Goal: Task Accomplishment & Management: Complete application form

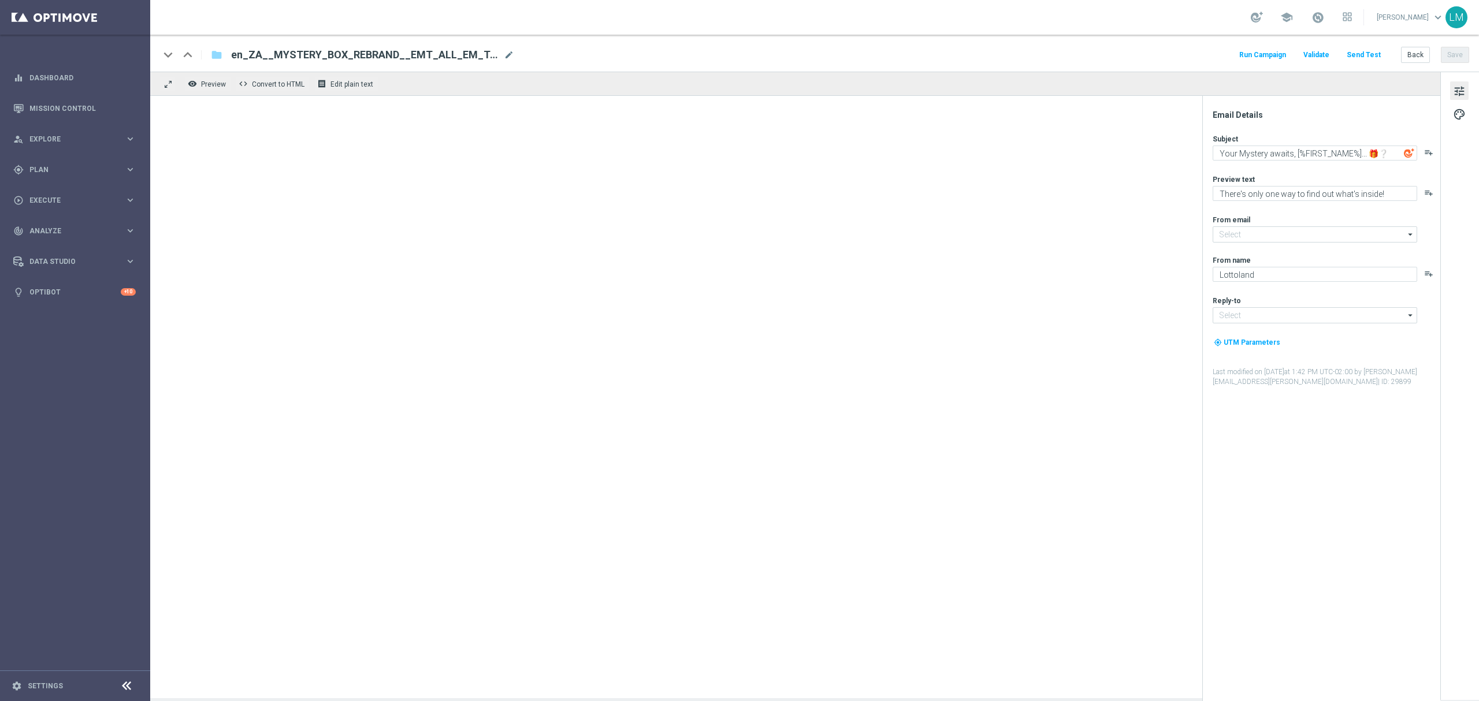
type input "[EMAIL_ADDRESS][DOMAIN_NAME]"
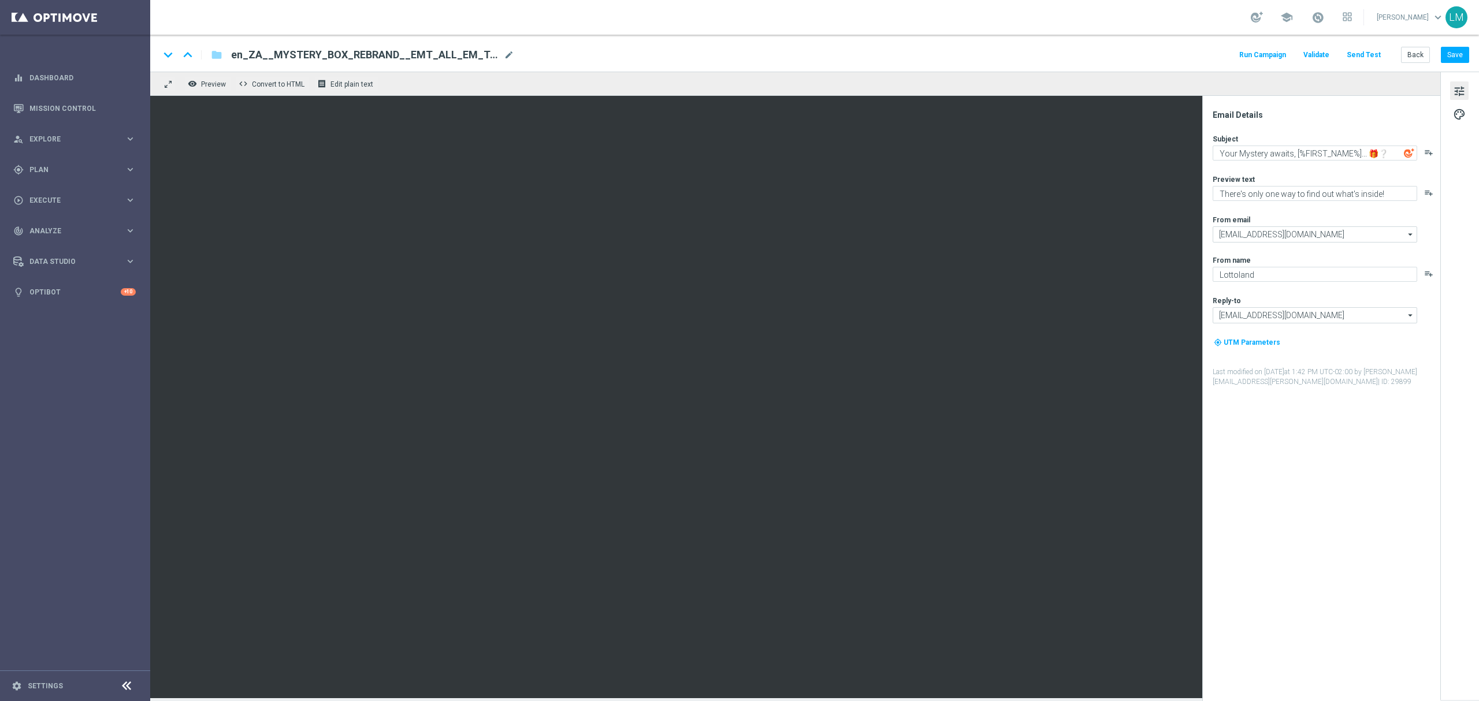
click at [1359, 61] on button "Send Test" at bounding box center [1364, 55] width 38 height 16
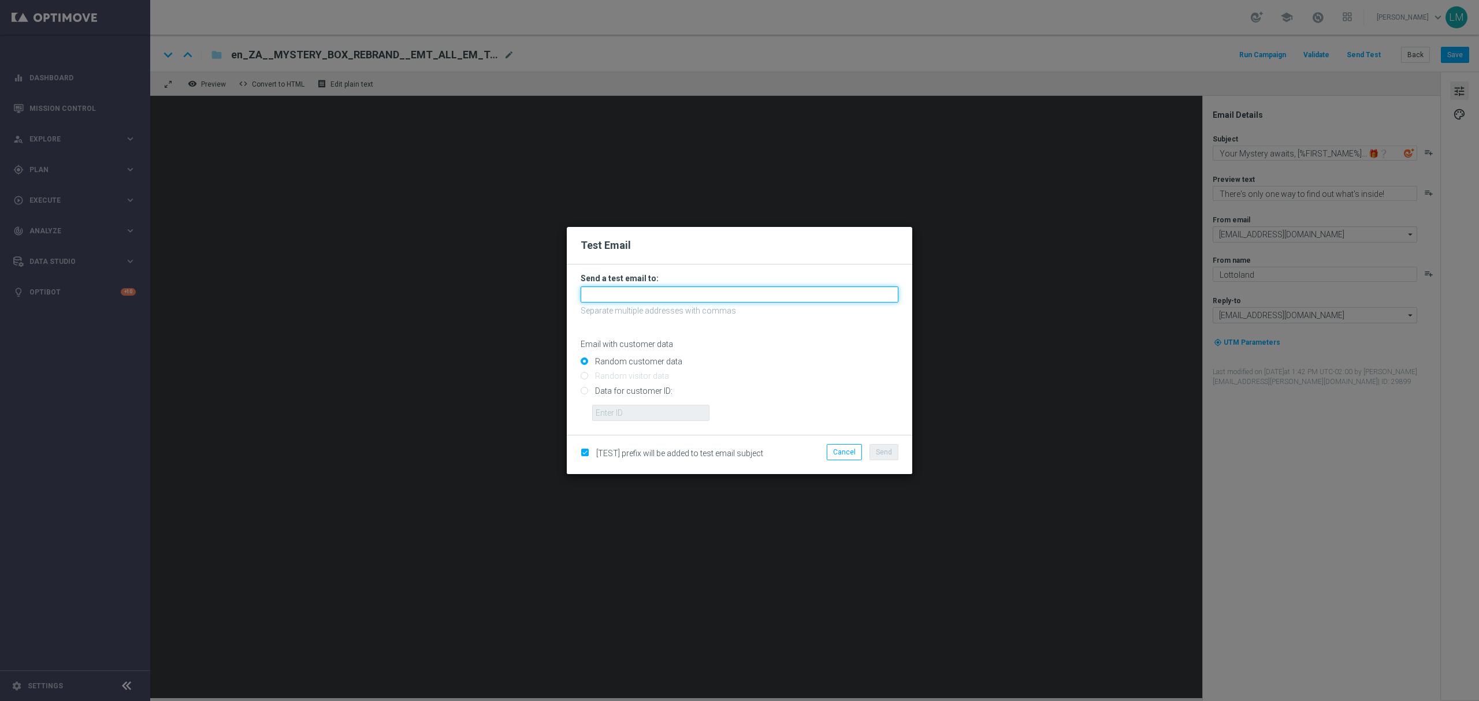
click at [638, 299] on input "text" at bounding box center [740, 295] width 318 height 16
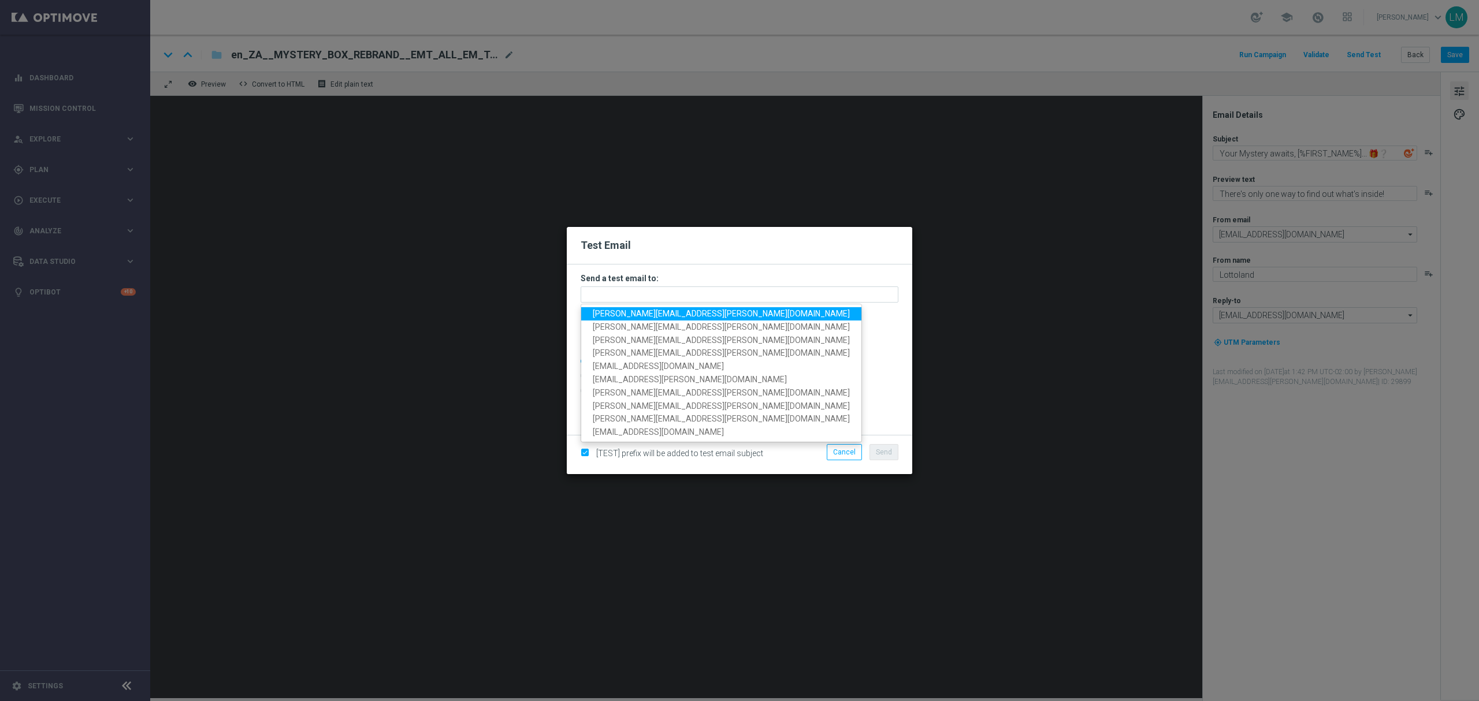
click at [640, 309] on span "leslie.martinez@lottoland.com" at bounding box center [721, 313] width 257 height 9
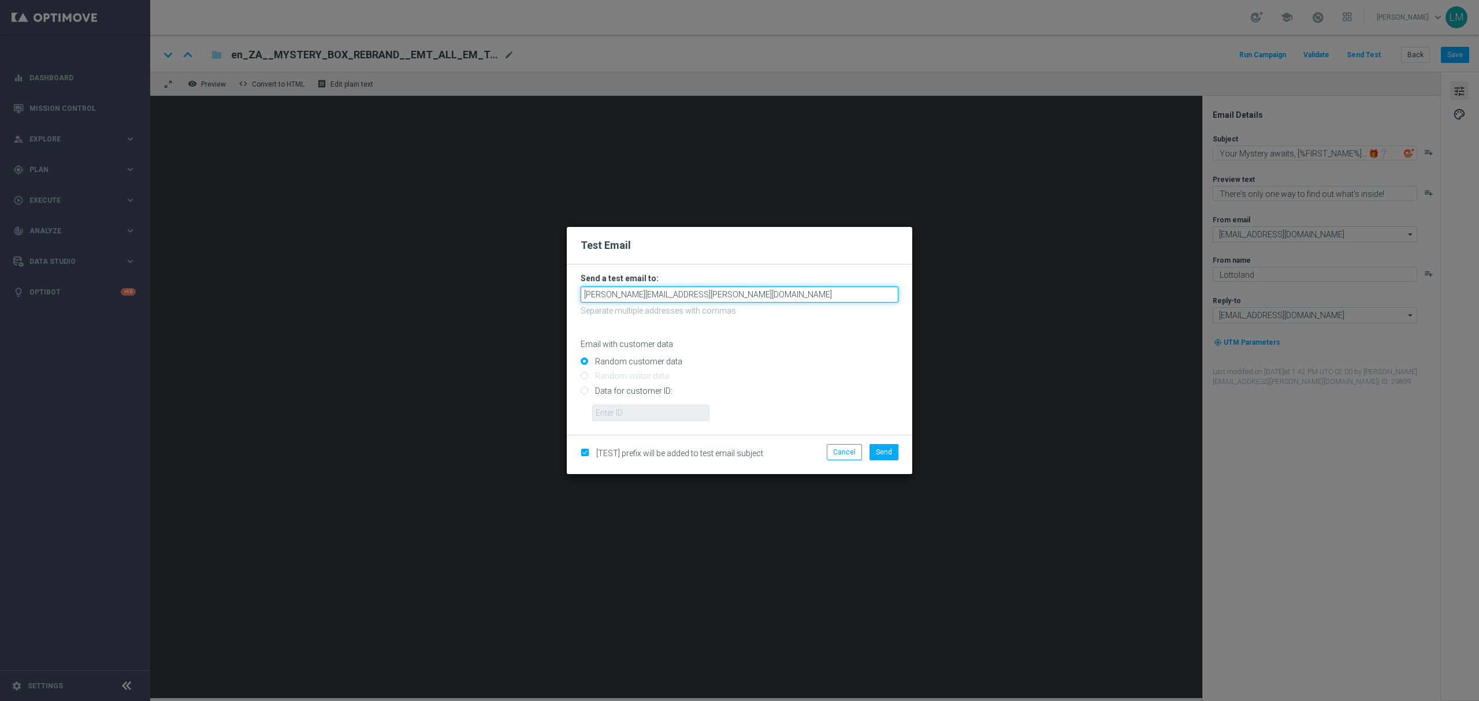
click at [711, 294] on input "leslie.martinez@lottoland.com" at bounding box center [740, 295] width 318 height 16
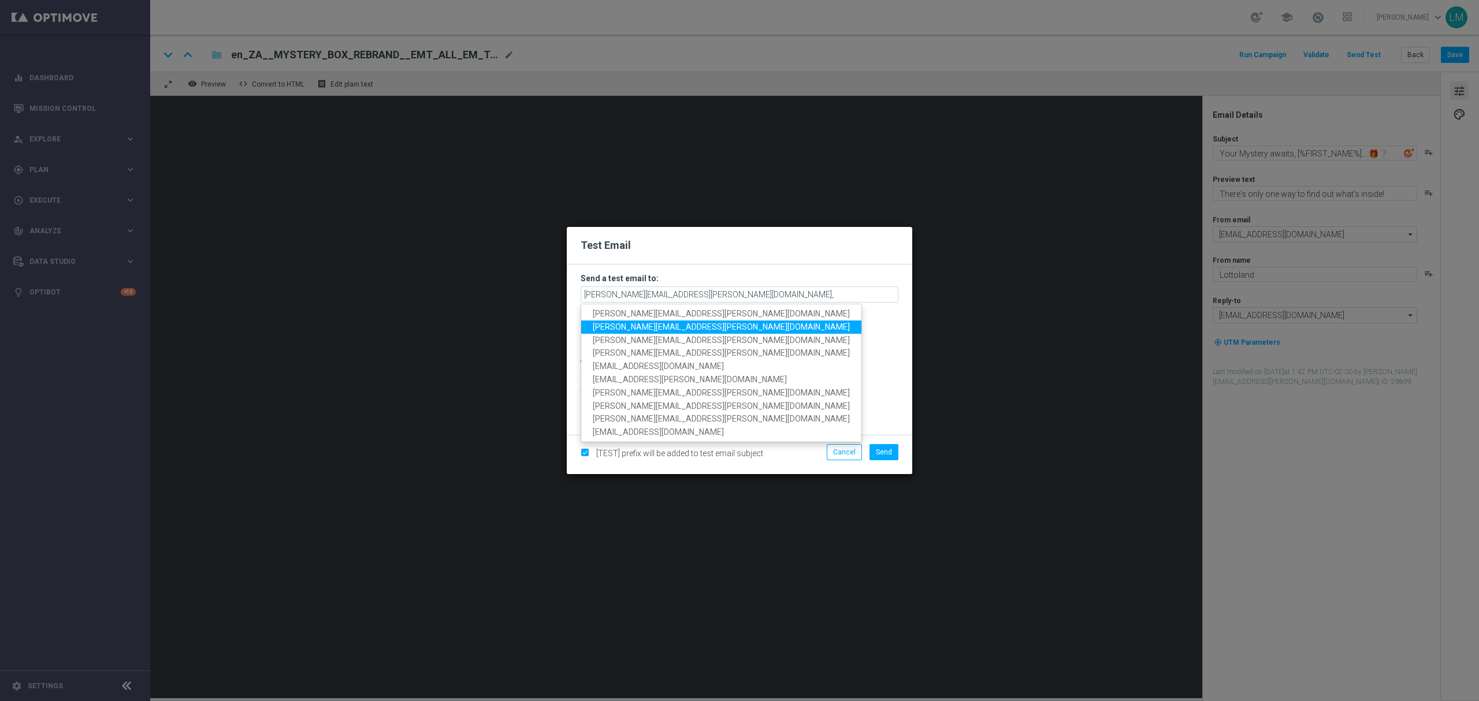
click at [692, 324] on span "[PERSON_NAME][EMAIL_ADDRESS][PERSON_NAME][DOMAIN_NAME]" at bounding box center [721, 326] width 257 height 9
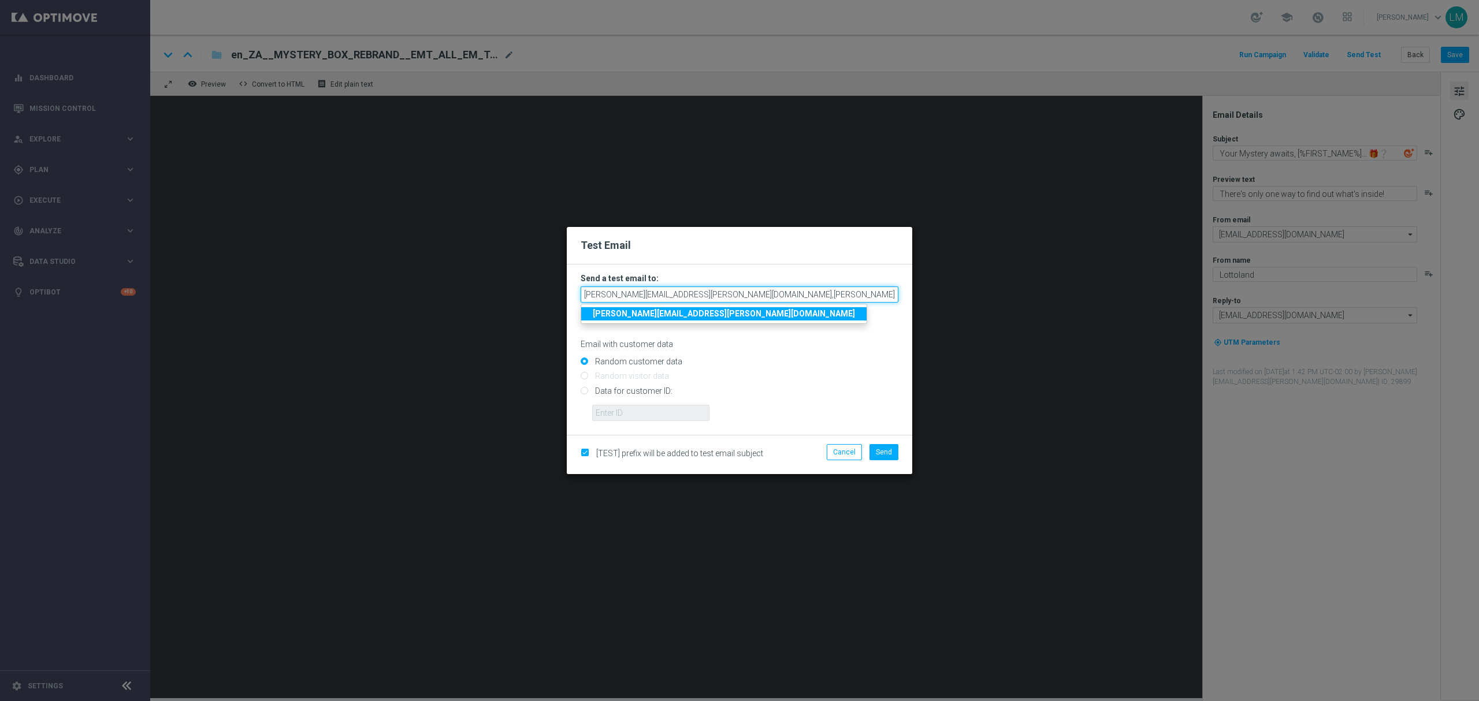
click at [803, 300] on input "[PERSON_NAME][EMAIL_ADDRESS][PERSON_NAME][DOMAIN_NAME],[PERSON_NAME][DOMAIN_NAM…" at bounding box center [740, 295] width 318 height 16
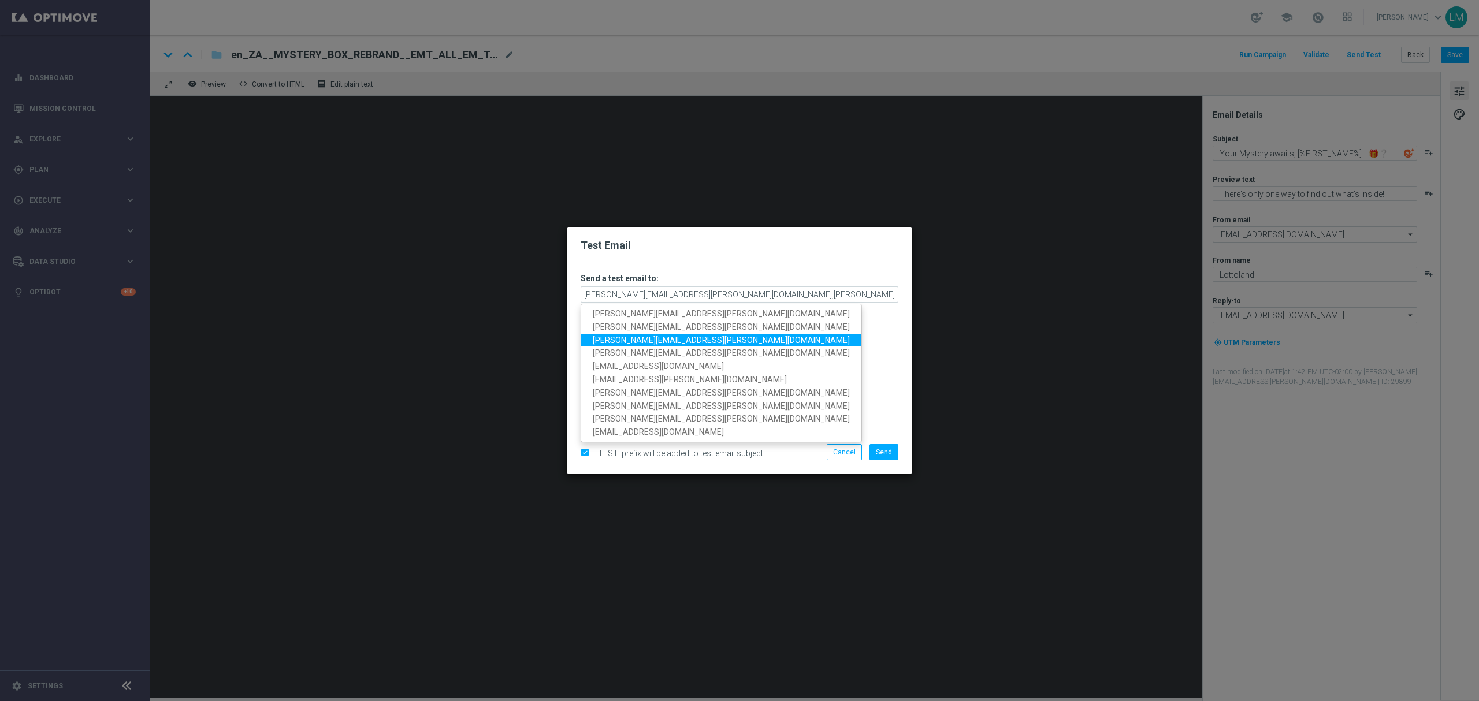
click at [654, 345] on link "[PERSON_NAME][EMAIL_ADDRESS][PERSON_NAME][DOMAIN_NAME]" at bounding box center [721, 339] width 280 height 13
type input "[PERSON_NAME][EMAIL_ADDRESS][PERSON_NAME][DOMAIN_NAME],[PERSON_NAME][DOMAIN_NAM…"
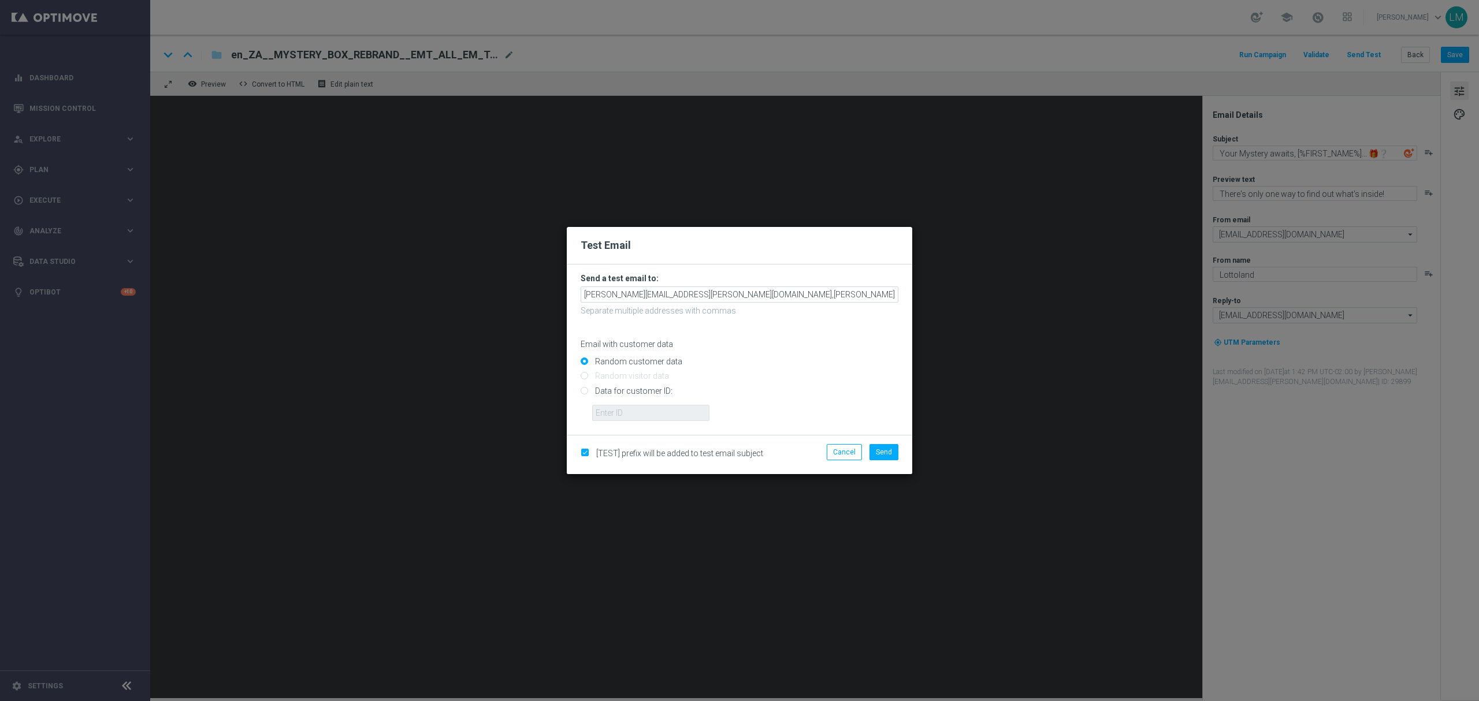
click at [627, 389] on input "Data for customer ID:" at bounding box center [740, 396] width 318 height 16
radio input "true"
click at [636, 411] on input "text" at bounding box center [650, 413] width 117 height 16
type input "10505907"
click at [890, 458] on button "Send" at bounding box center [884, 452] width 29 height 16
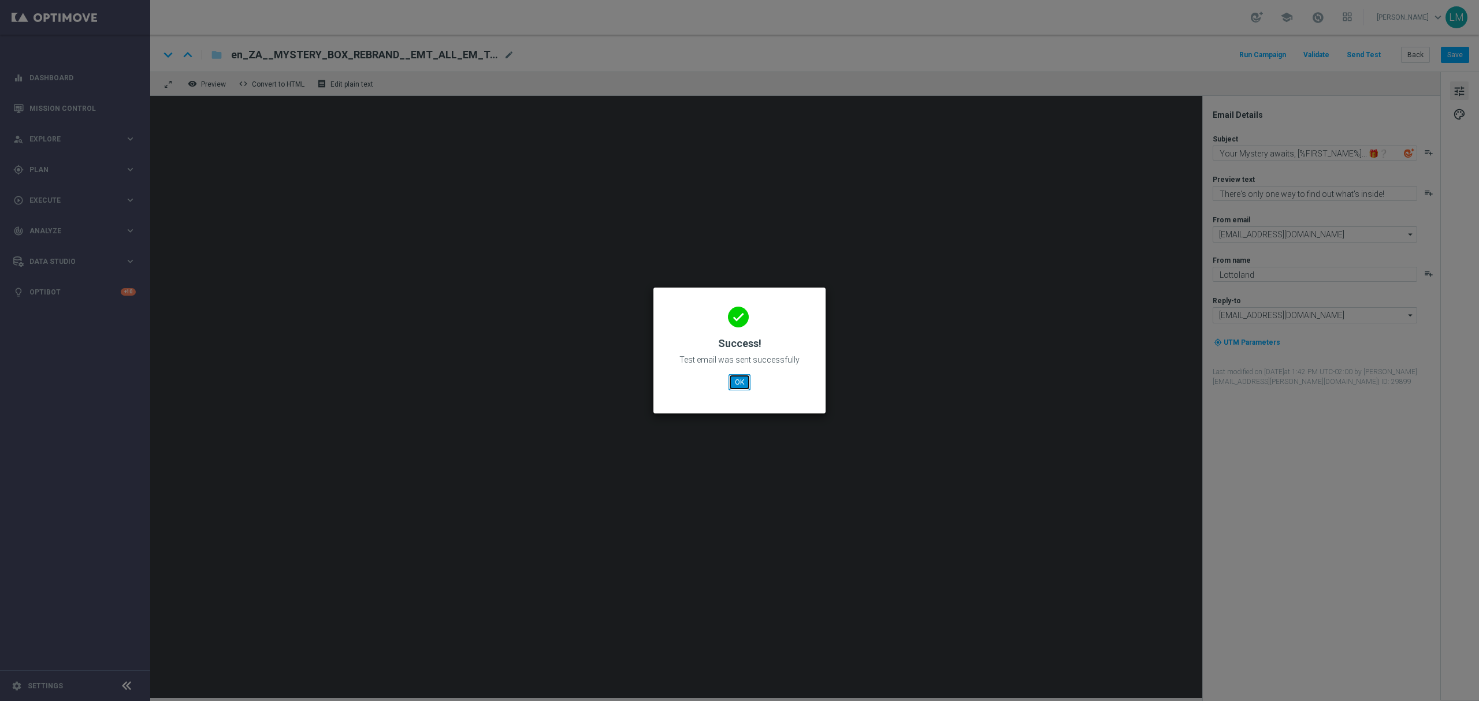
click at [735, 384] on button "OK" at bounding box center [740, 382] width 22 height 16
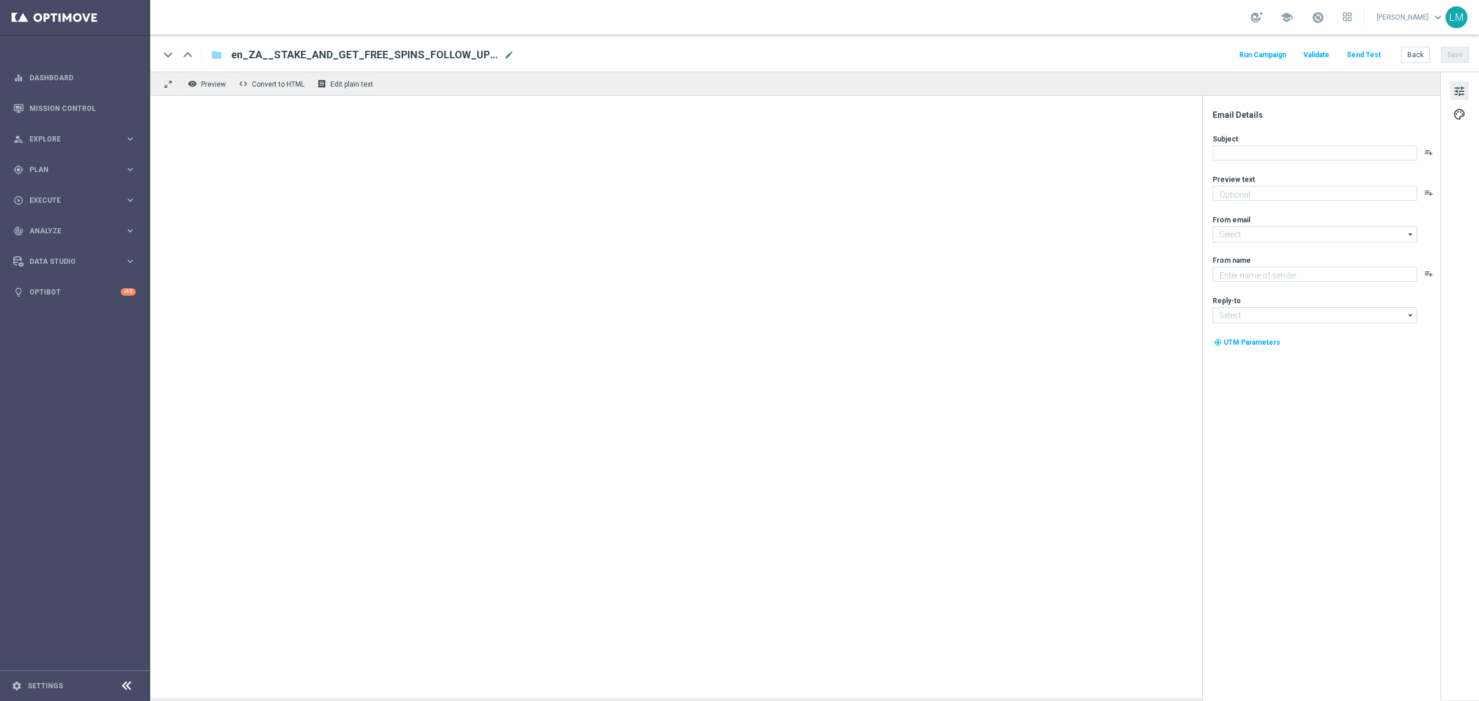
type textarea "Time to prowl for some big wins!"
type textarea "Lottoland"
type input "[EMAIL_ADDRESS][DOMAIN_NAME]"
type textarea "Enjoy THREE weekly combo deals and get ready to change lives!"
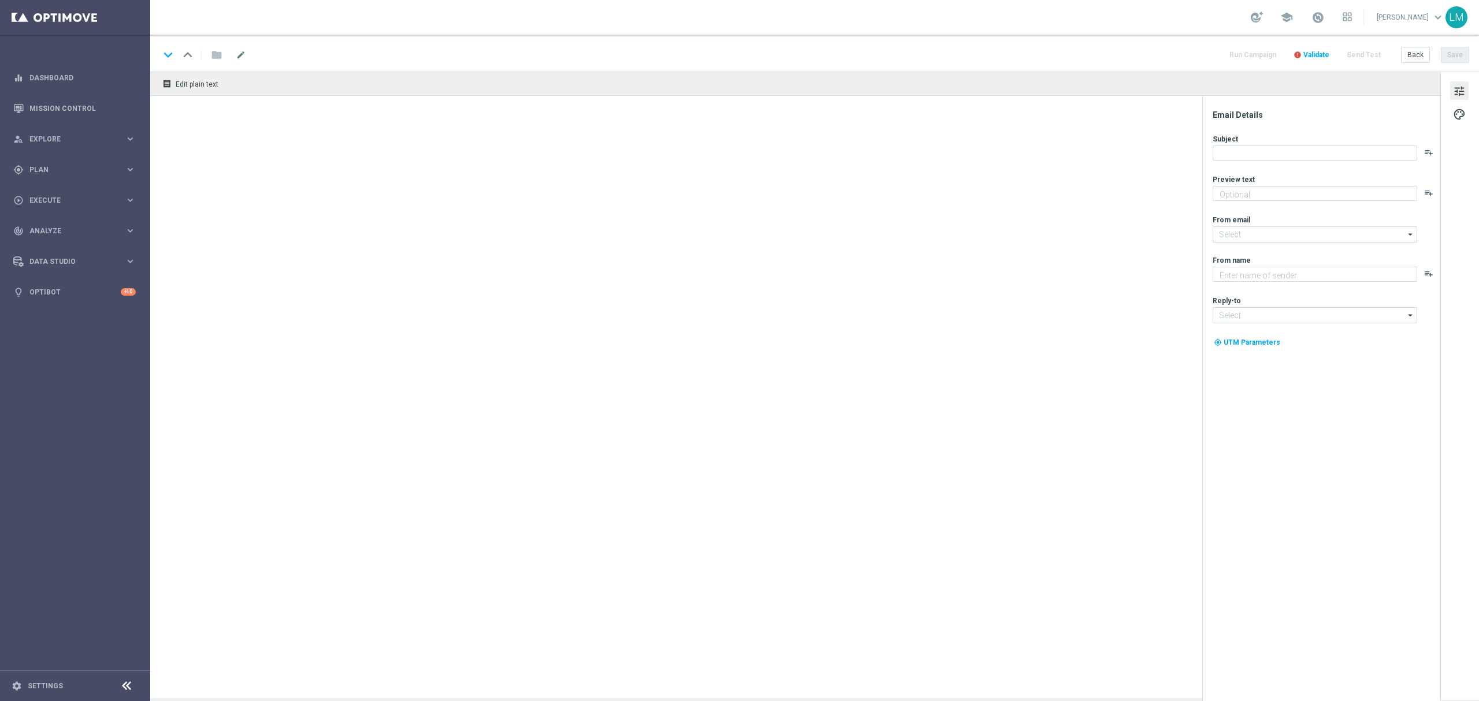
type textarea "Lottoland"
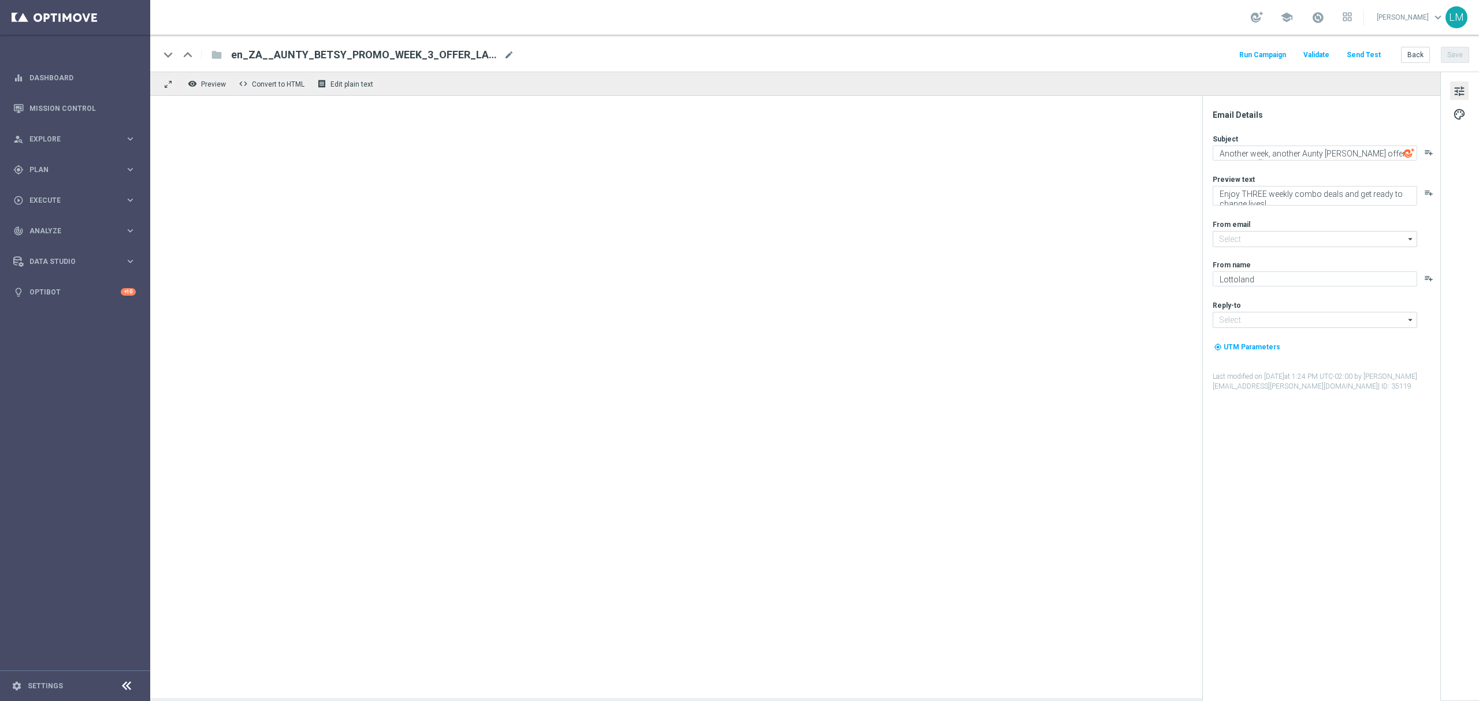
type input "[EMAIL_ADDRESS][DOMAIN_NAME]"
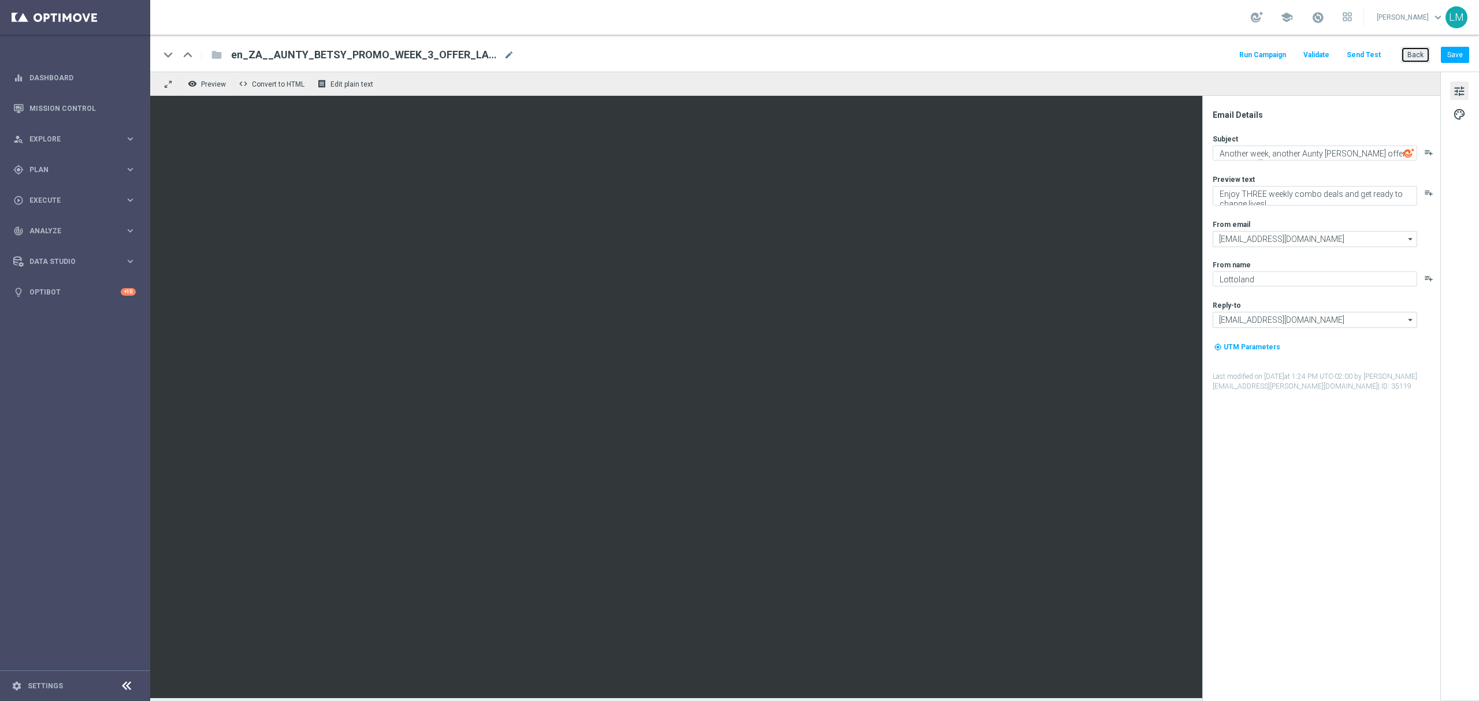
click at [1420, 56] on button "Back" at bounding box center [1415, 55] width 29 height 16
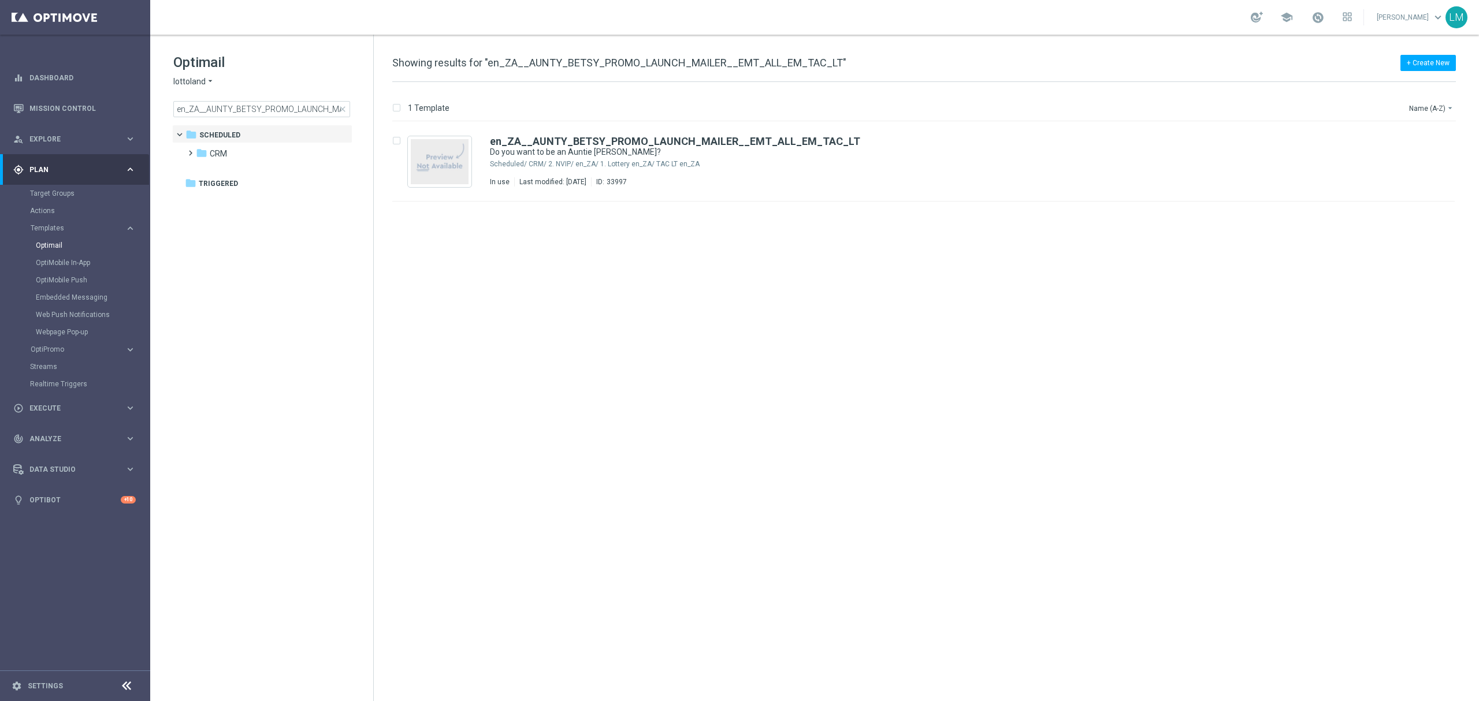
click at [848, 298] on div "insert_drive_file en_ZA__AUNTY_BETSY_PROMO_LAUNCH_MAILER__EMT_ALL_EM_TAC_LT Do …" at bounding box center [929, 411] width 1096 height 579
click at [342, 110] on span "close" at bounding box center [342, 109] width 9 height 9
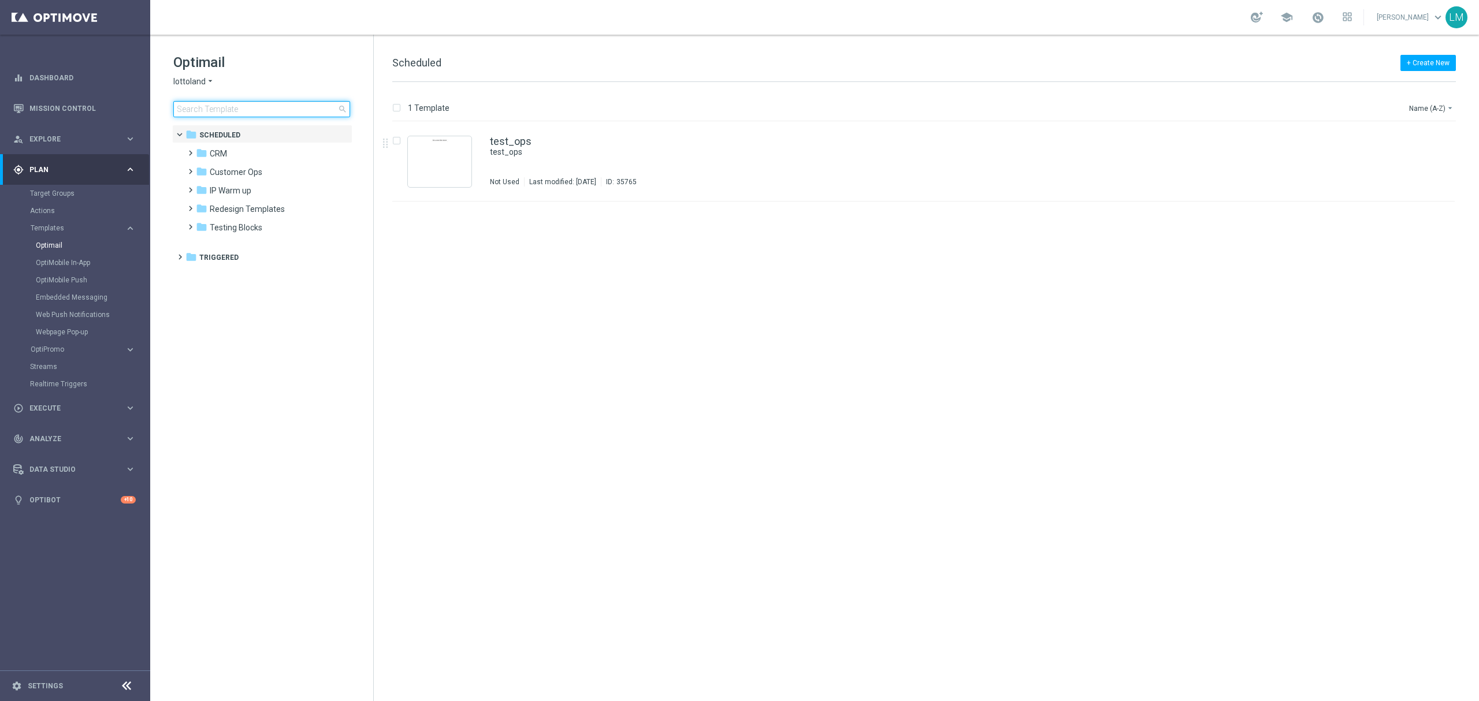
click at [303, 110] on input at bounding box center [261, 109] width 177 height 16
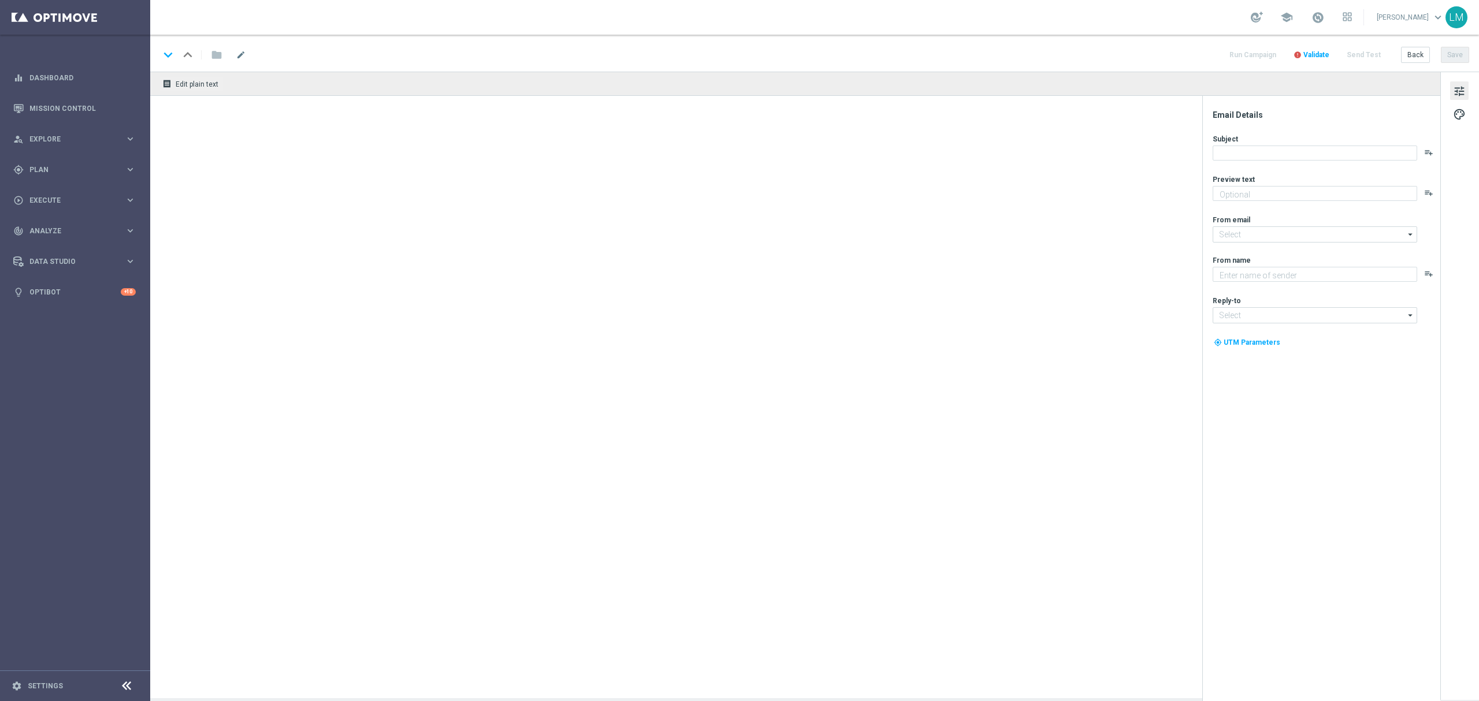
type textarea "Enjoy THREE weekly combo deals and get ready to change lives!"
type textarea "Lottoland"
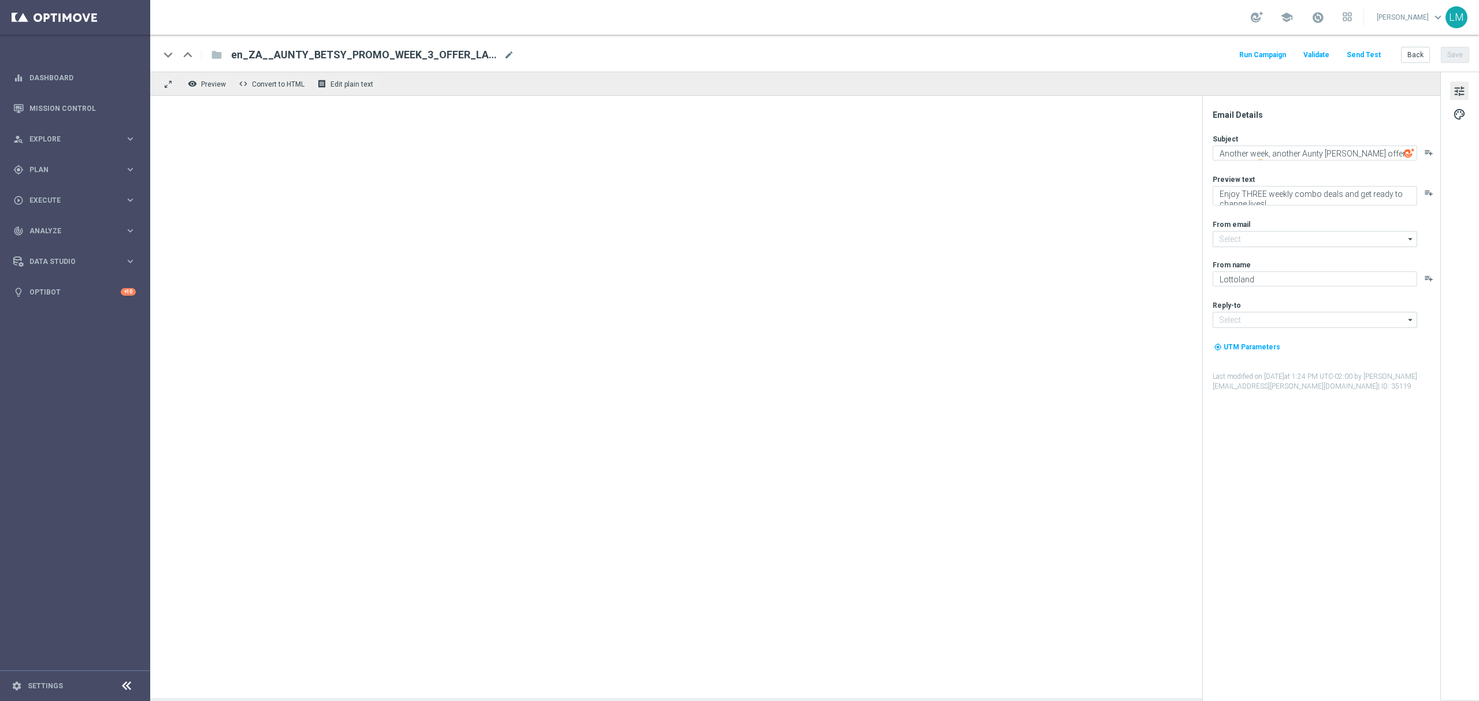
type input "[EMAIL_ADDRESS][DOMAIN_NAME]"
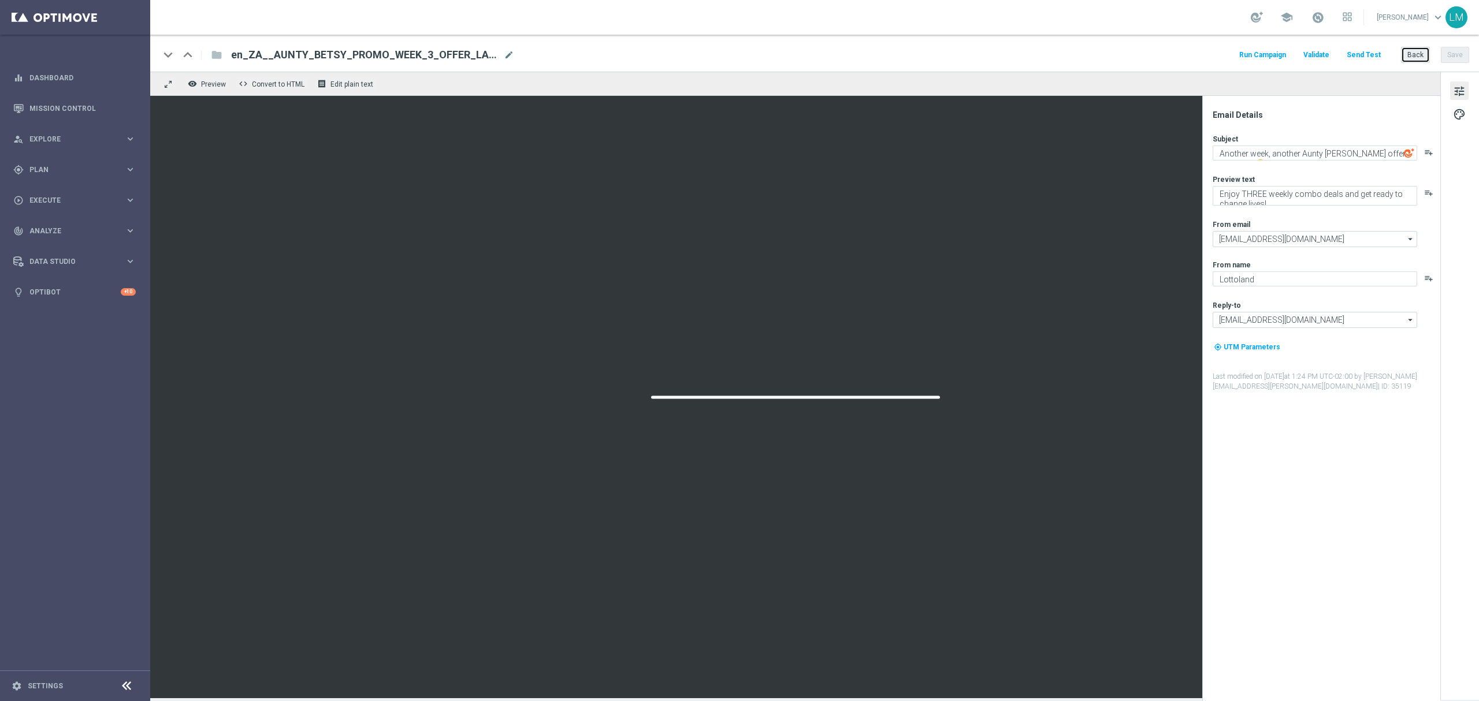
click at [1411, 60] on button "Back" at bounding box center [1415, 55] width 29 height 16
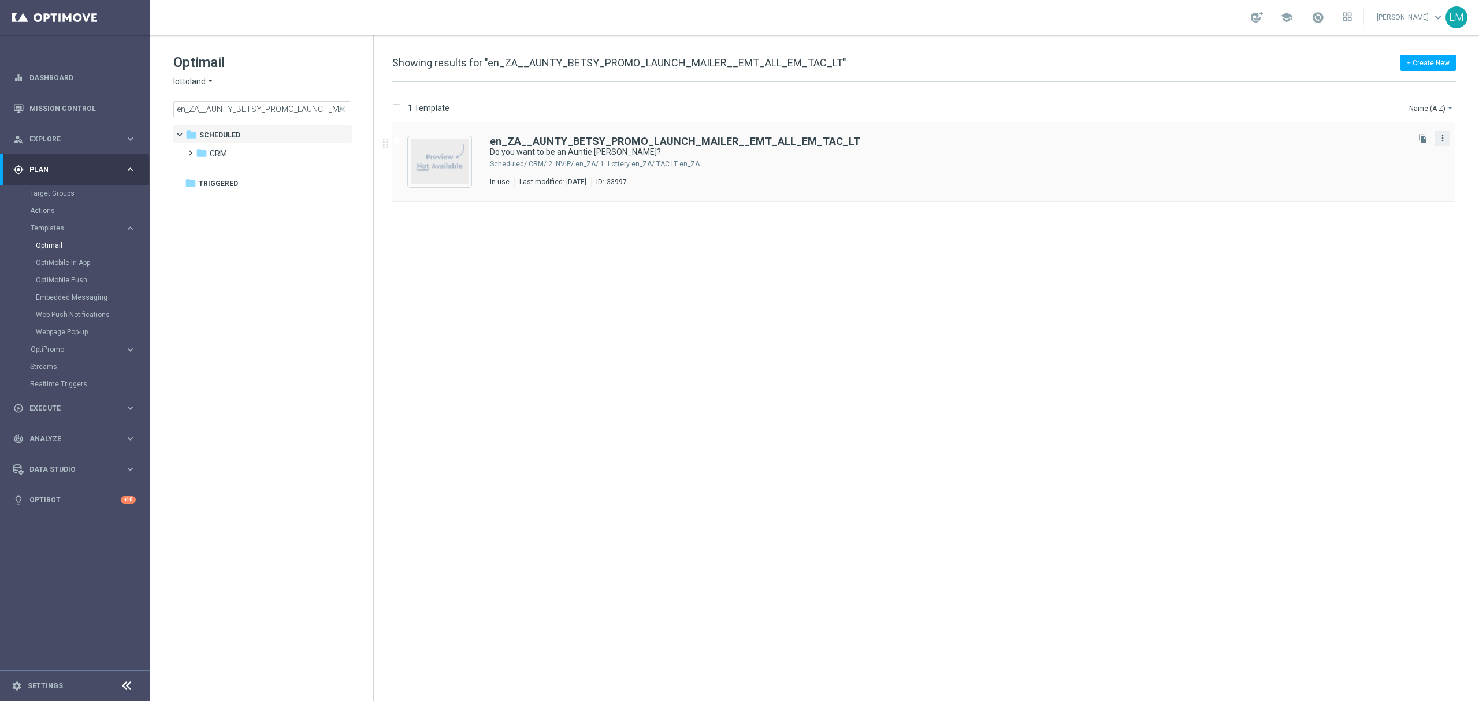
click at [1441, 142] on icon "more_vert" at bounding box center [1442, 137] width 9 height 9
click at [588, 287] on div "insert_drive_file en_ZA__AUNTY_BETSY_PROMO_LAUNCH_MAILER__EMT_ALL_EM_TAC_LT Do …" at bounding box center [929, 411] width 1096 height 579
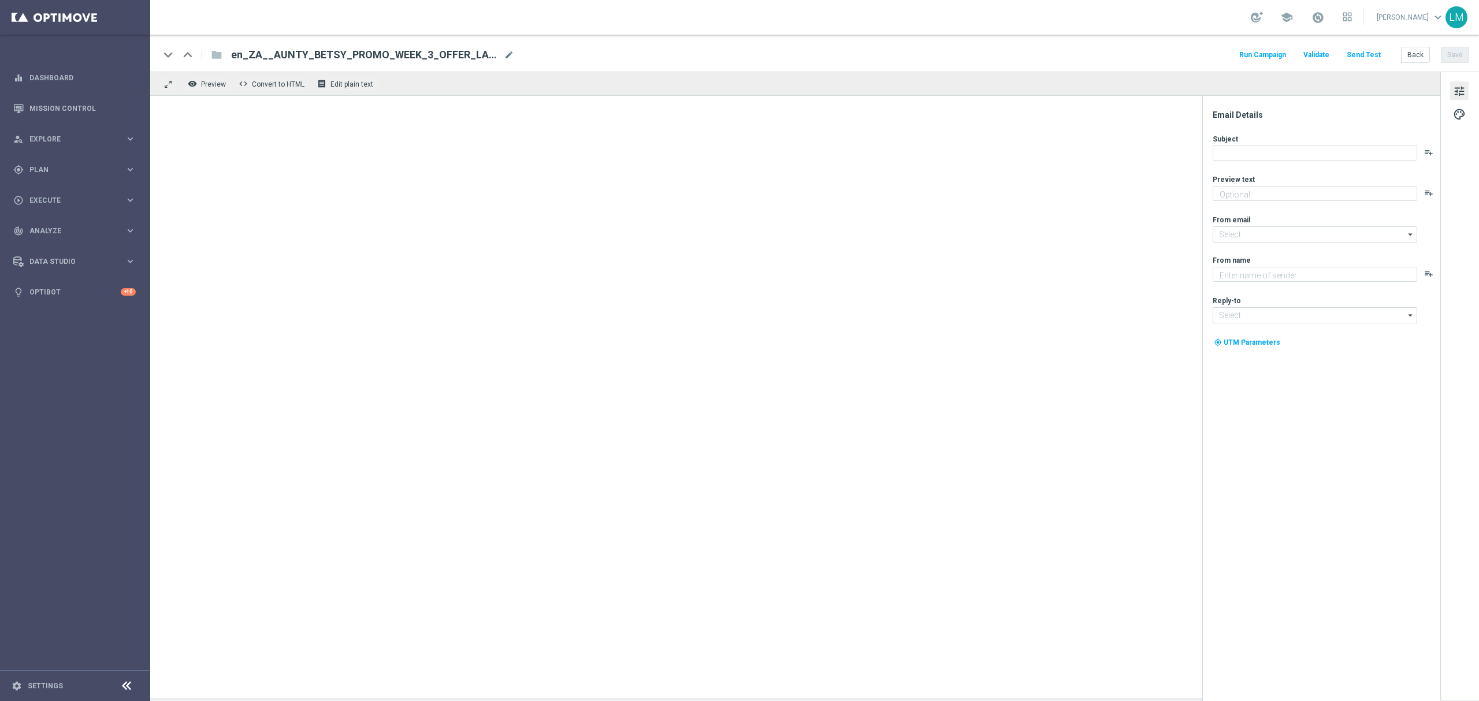
type textarea "Enjoy THREE weekly combo deals and get ready to change lives!"
type input "[EMAIL_ADDRESS][DOMAIN_NAME]"
type textarea "Lottoland"
type input "[EMAIL_ADDRESS][DOMAIN_NAME]"
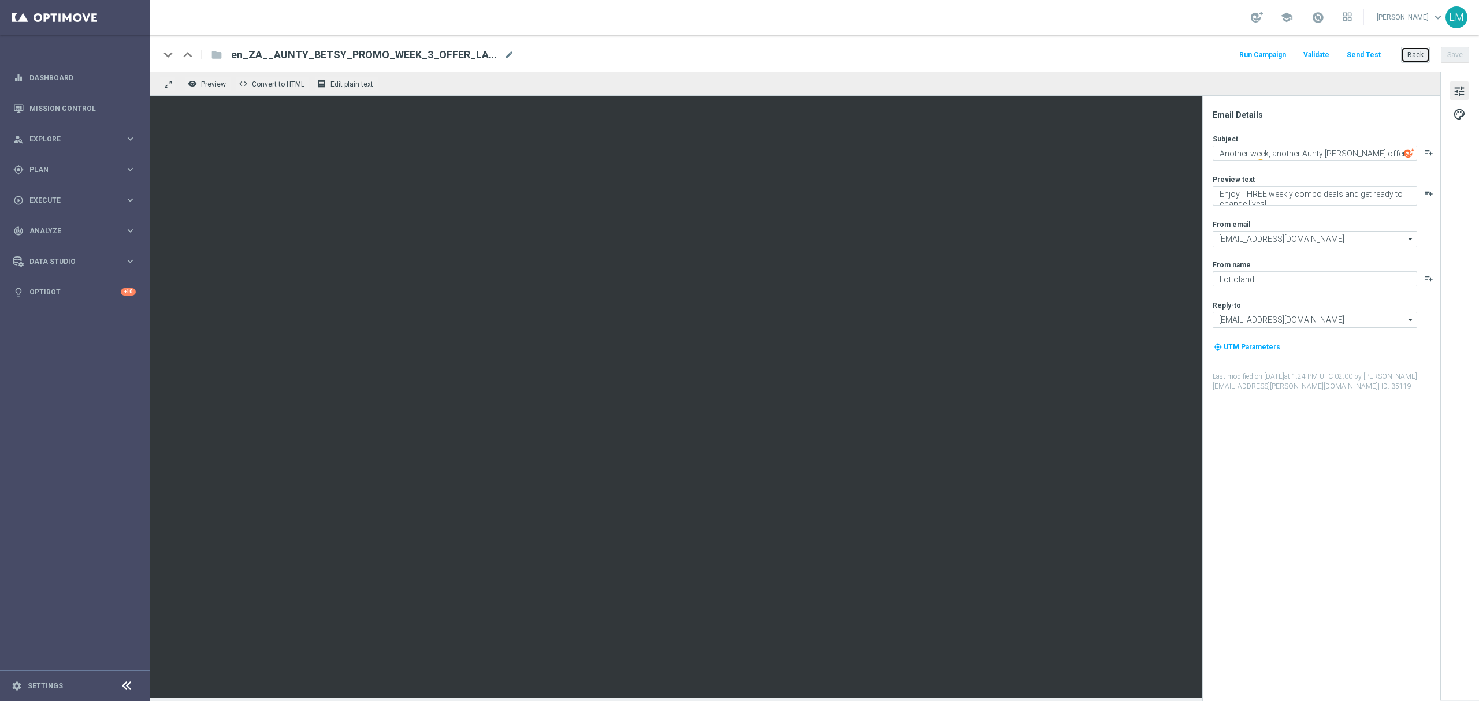
click at [1421, 61] on button "Back" at bounding box center [1415, 55] width 29 height 16
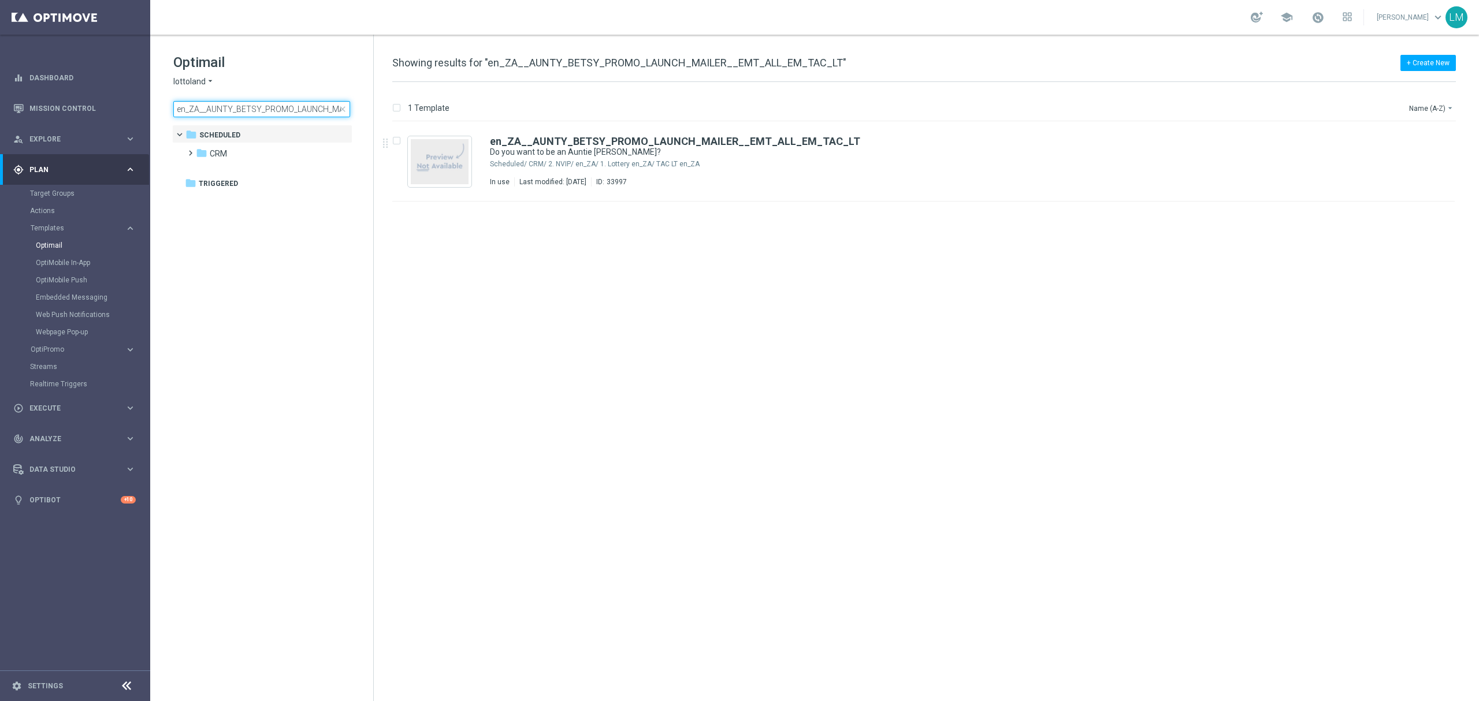
scroll to position [0, 102]
drag, startPoint x: 301, startPoint y: 109, endPoint x: 359, endPoint y: 101, distance: 58.3
click at [359, 101] on div "Optimail lottoland arrow_drop_down × lottoland en_ZA__AUNTY_BETSY_PROMO_LAUNCH_…" at bounding box center [273, 85] width 200 height 64
click at [300, 112] on input "en_ZA__AUNTY_BETSY_PROMO_LAUNCH_MAILER__EMT_ALL_EM_TAC_LT" at bounding box center [261, 109] width 177 height 16
click at [183, 135] on span at bounding box center [185, 131] width 5 height 5
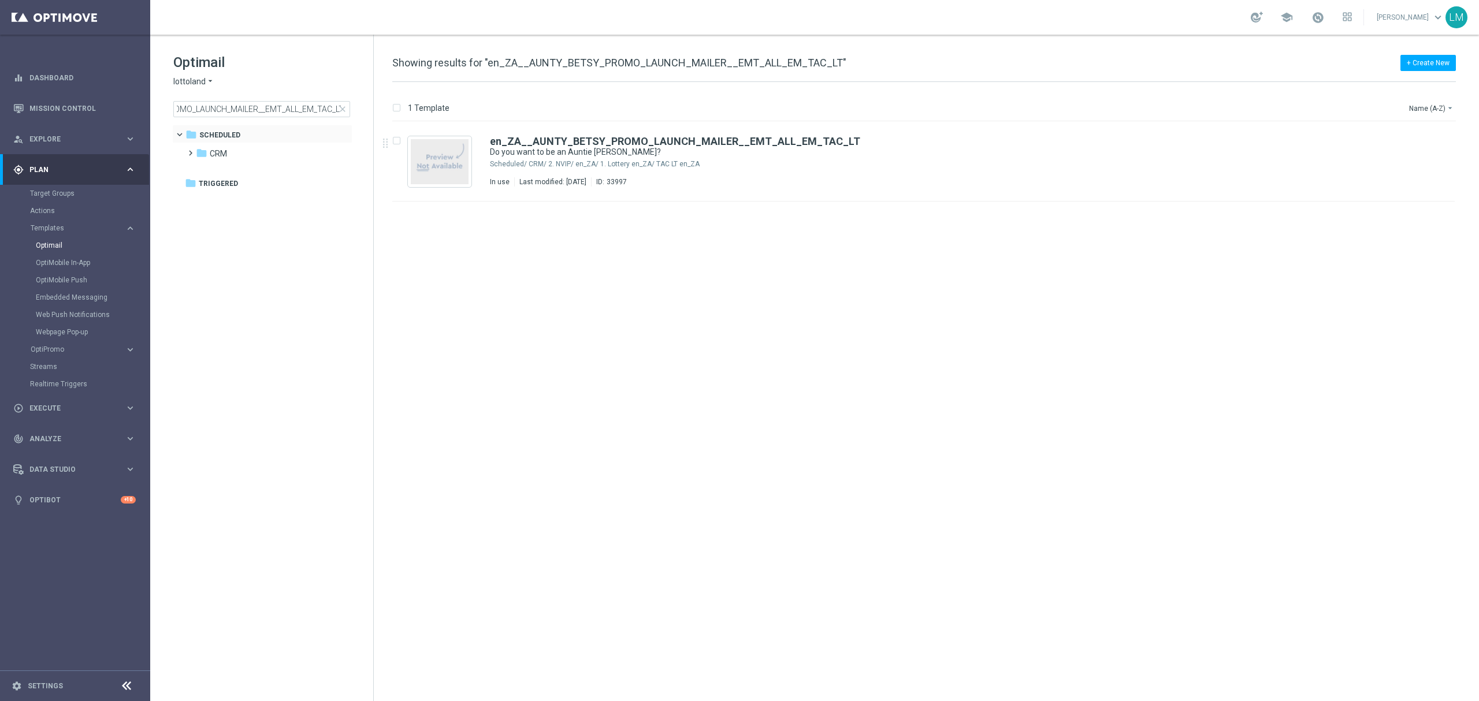
scroll to position [0, 0]
click at [185, 138] on icon "folder" at bounding box center [191, 135] width 12 height 12
click at [191, 150] on span at bounding box center [187, 148] width 5 height 5
click at [197, 169] on span at bounding box center [199, 166] width 5 height 5
click at [213, 187] on span at bounding box center [211, 185] width 5 height 5
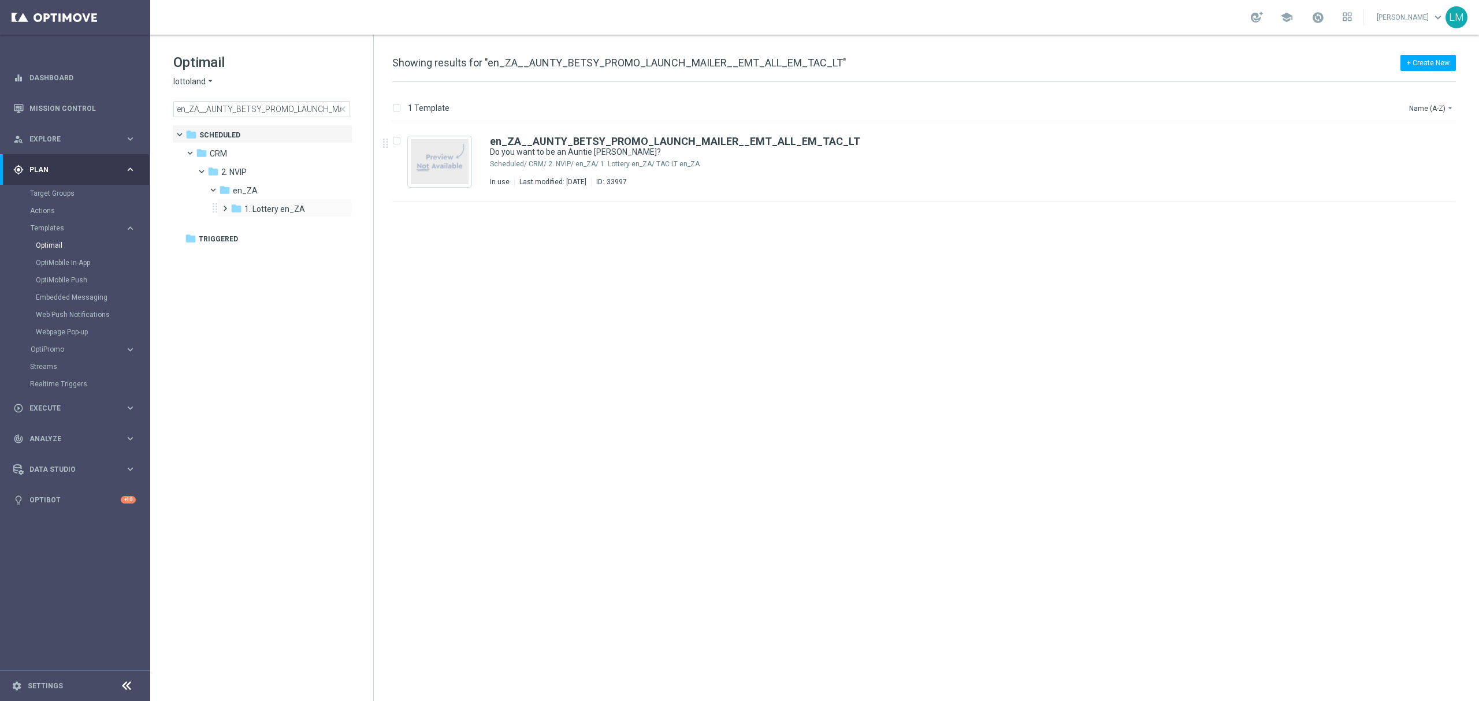
click at [225, 206] on span at bounding box center [222, 203] width 5 height 5
click at [268, 230] on span "TAC LT en_ZA" at bounding box center [281, 227] width 52 height 10
click at [284, 229] on span "TAC LT en_ZA" at bounding box center [281, 227] width 52 height 10
click at [343, 110] on span "close" at bounding box center [342, 109] width 9 height 9
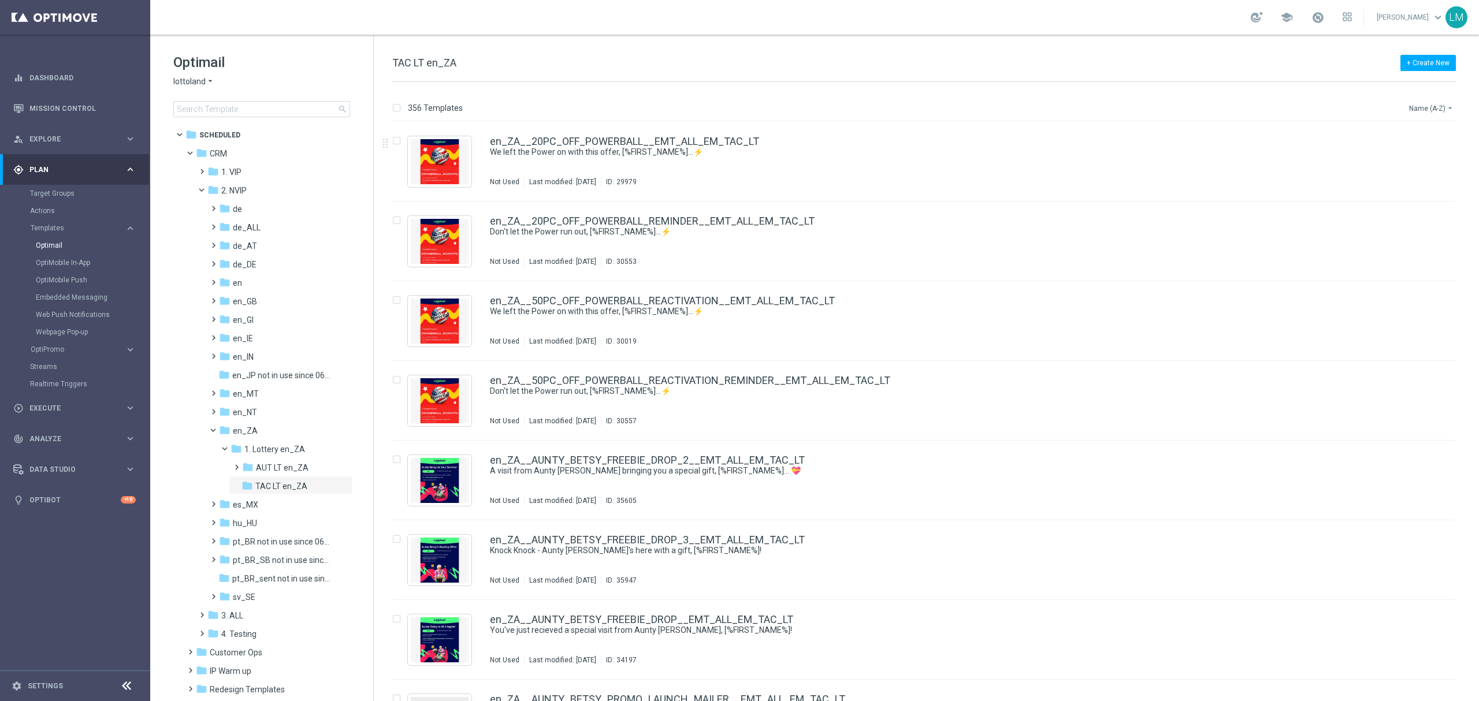
click at [1419, 105] on button "Name (A-Z) arrow_drop_down" at bounding box center [1432, 108] width 48 height 14
click at [1433, 162] on span "Date Modified (Newest)" at bounding box center [1411, 160] width 77 height 8
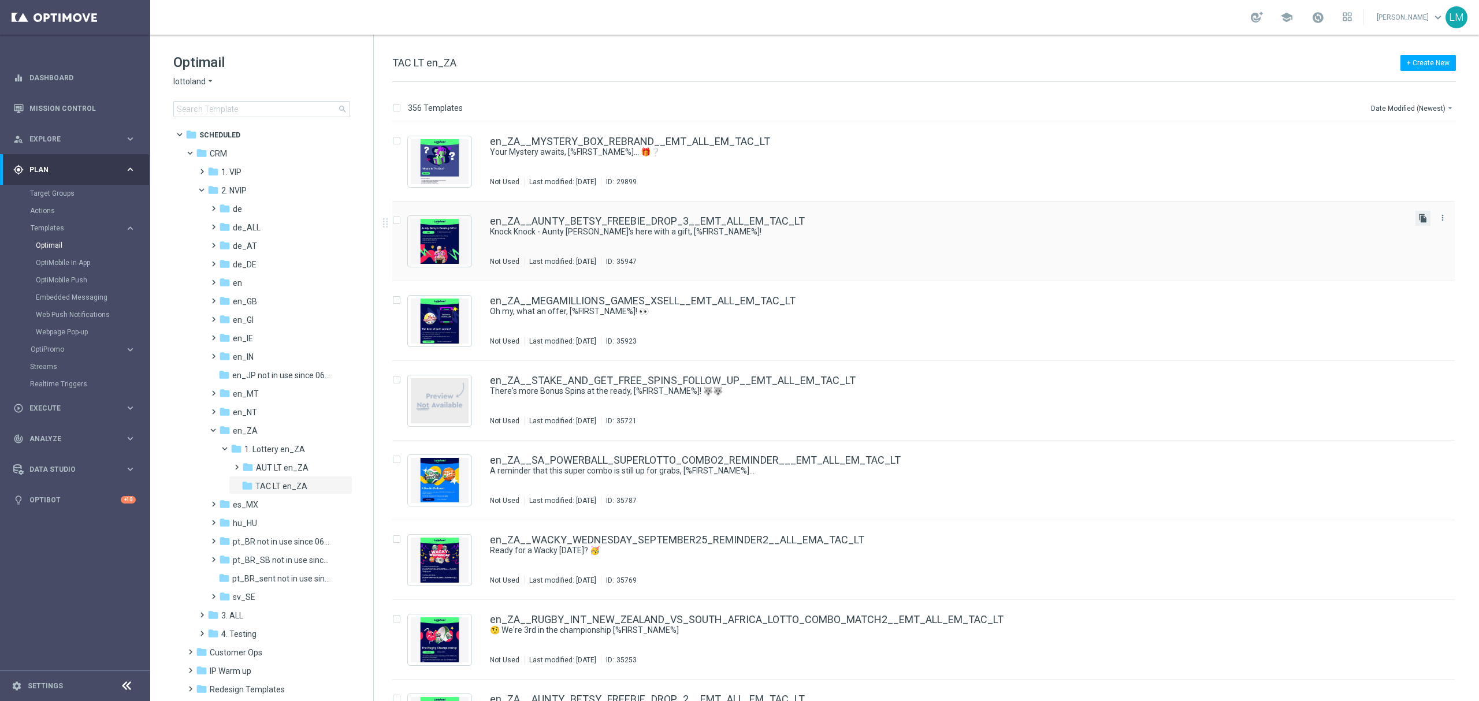
click at [1418, 216] on icon "file_copy" at bounding box center [1422, 218] width 9 height 9
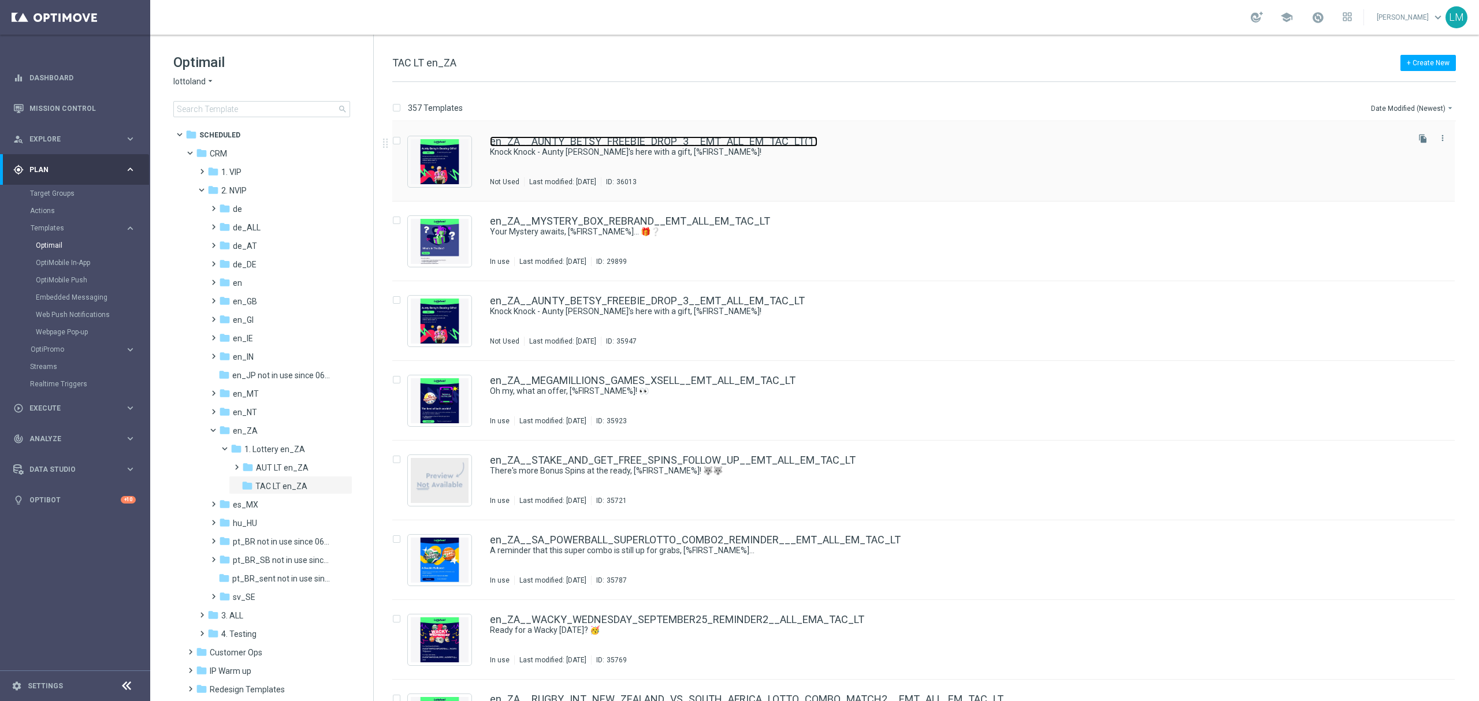
click at [654, 143] on link "en_ZA__AUNTY_BETSY_FREEBIE_DROP_3__EMT_ALL_EM_TAC_LT(1)" at bounding box center [654, 141] width 328 height 10
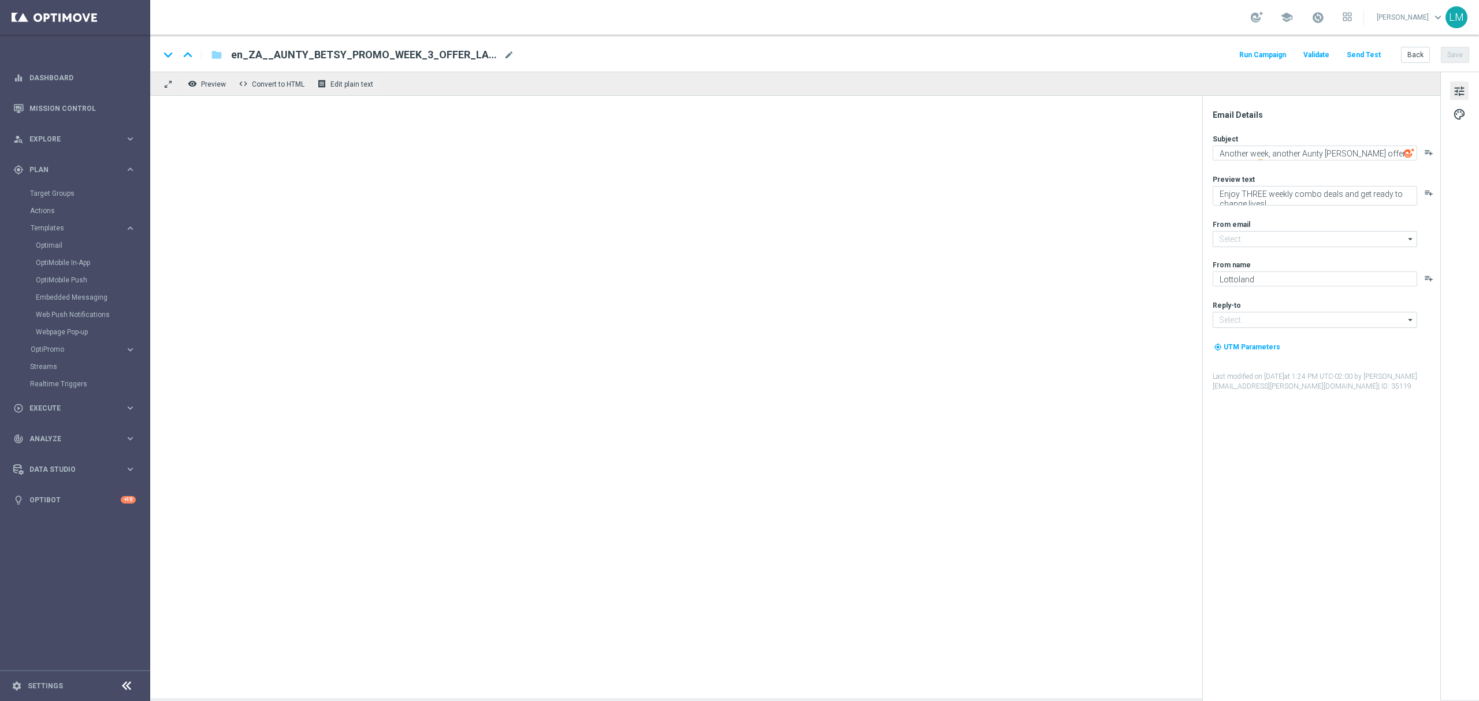
type input "[EMAIL_ADDRESS][DOMAIN_NAME]"
type textarea "Knock Knock - Aunty [PERSON_NAME]'s here with a gift, [%FIRST_NAME%]!"
type textarea "We hope you enjoy!"
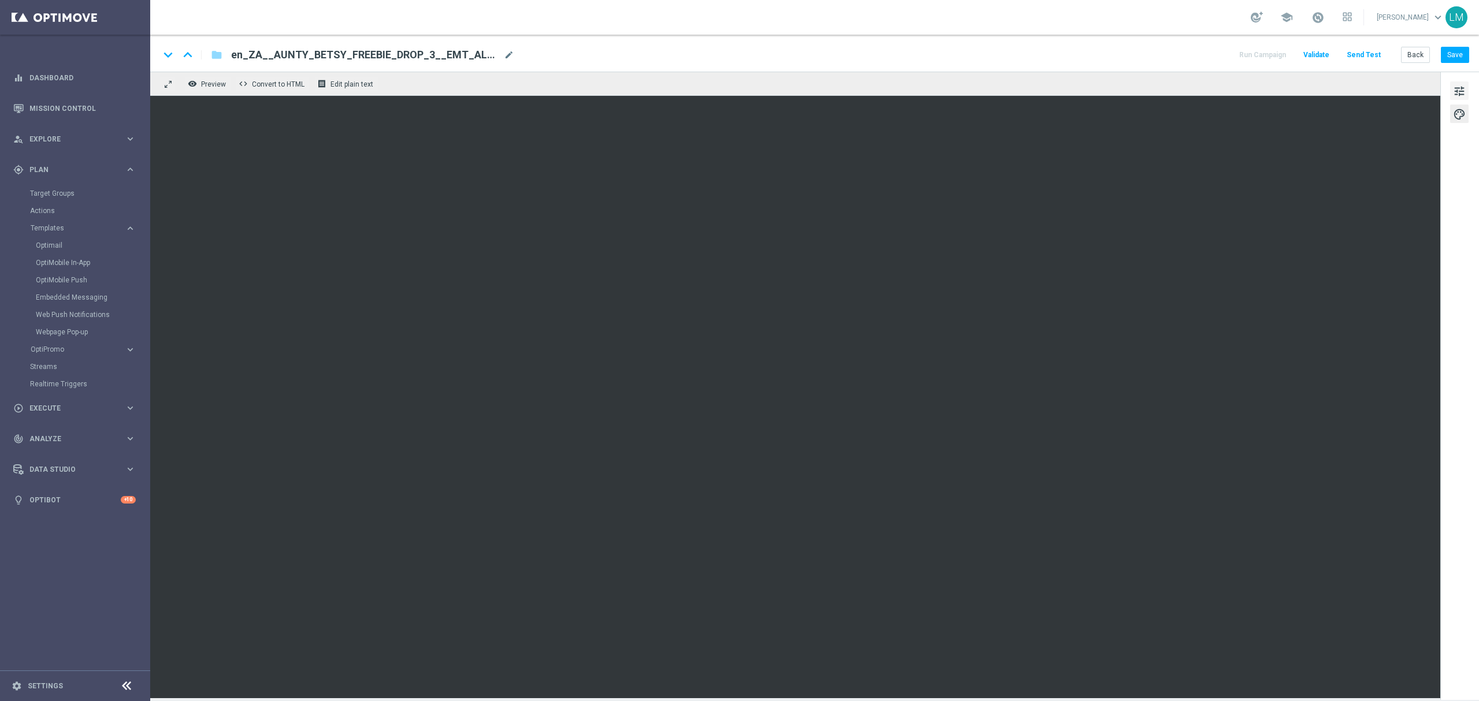
click at [1451, 96] on button "tune" at bounding box center [1459, 90] width 18 height 18
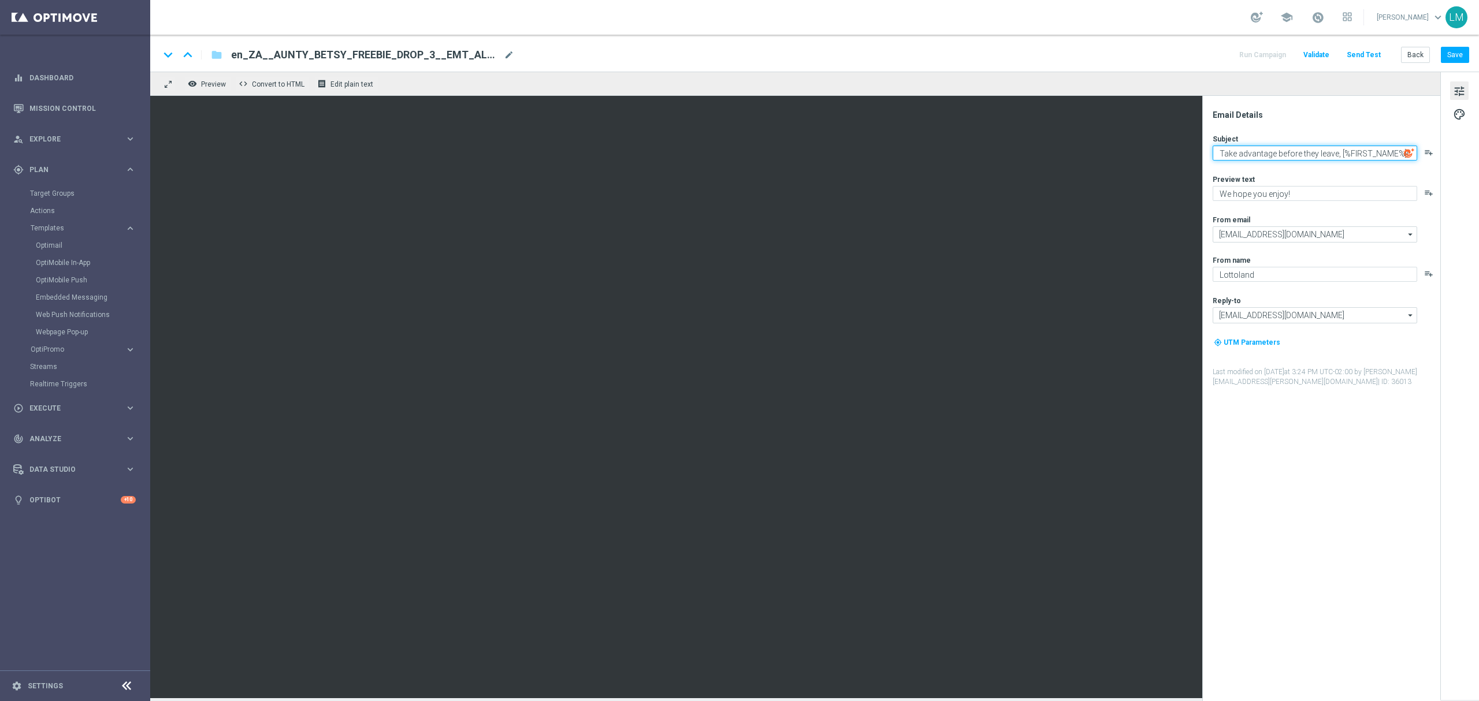
drag, startPoint x: 1352, startPoint y: 153, endPoint x: 1420, endPoint y: 158, distance: 68.4
click at [1420, 158] on div "Take advantage before they leave, [%FIRST_NAME%]! playlist_add" at bounding box center [1326, 153] width 226 height 15
click at [1378, 178] on div "Preview text" at bounding box center [1326, 178] width 226 height 9
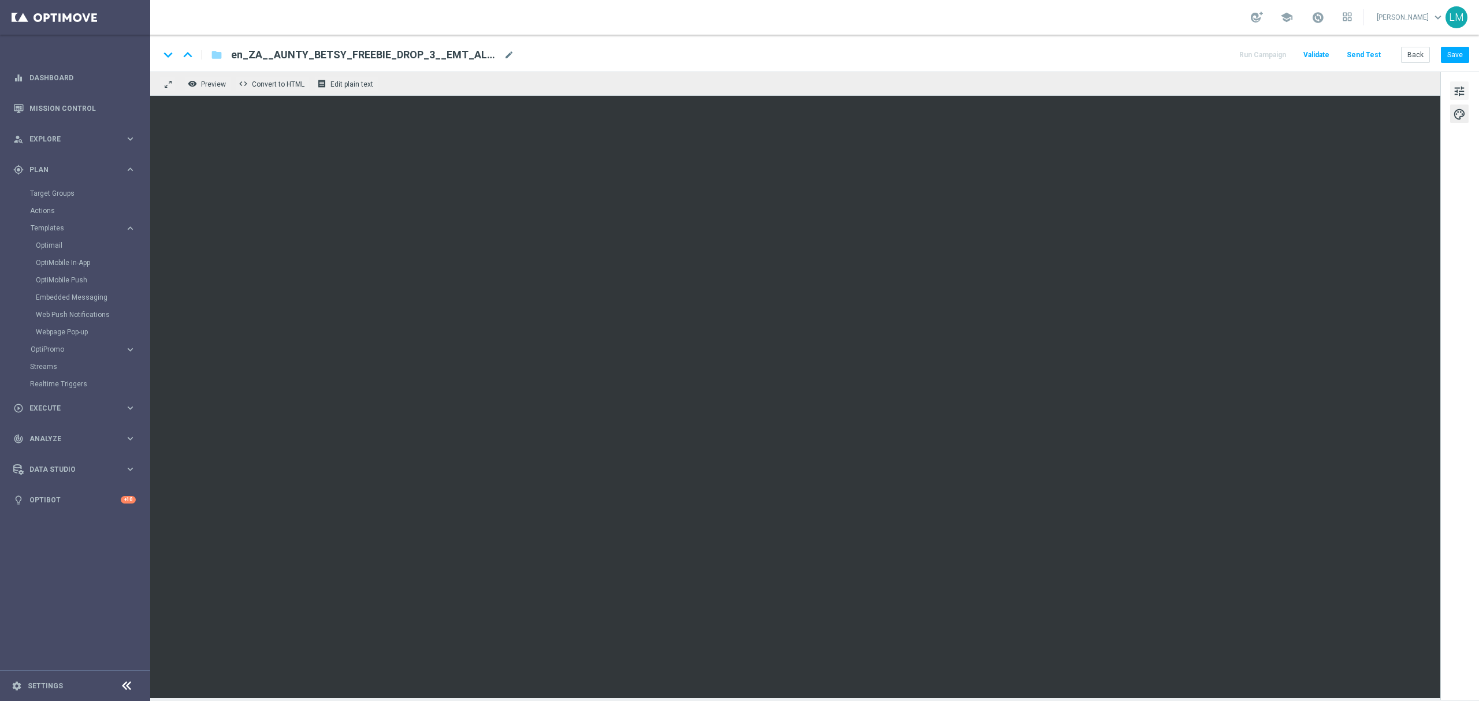
click at [1454, 95] on span "tune" at bounding box center [1459, 91] width 13 height 15
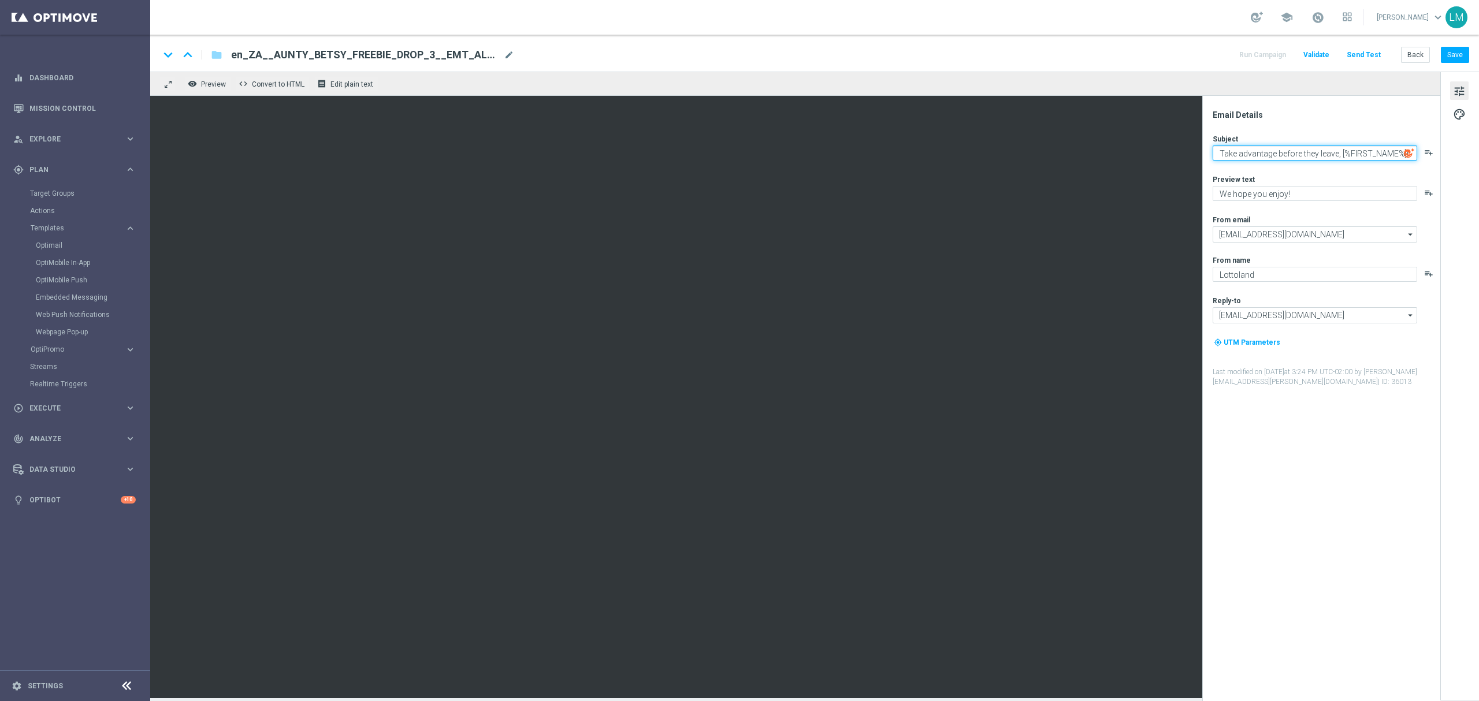
drag, startPoint x: 1389, startPoint y: 151, endPoint x: 1418, endPoint y: 146, distance: 29.5
click at [1418, 146] on div "Take advantage before they leave, [%FIRST_NAME%]! playlist_add" at bounding box center [1326, 153] width 226 height 15
click at [1404, 179] on div "Preview text" at bounding box center [1326, 178] width 226 height 9
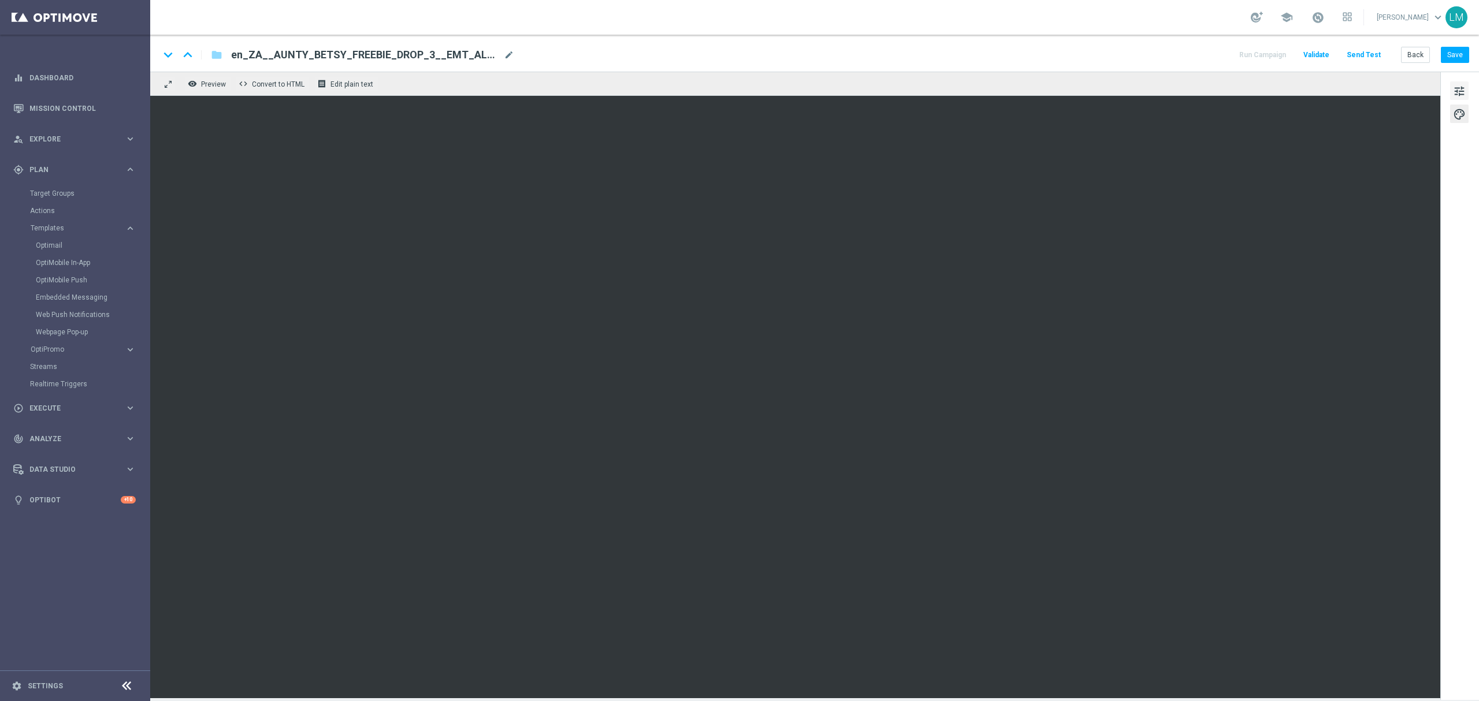
click at [1459, 88] on span "tune" at bounding box center [1459, 91] width 13 height 15
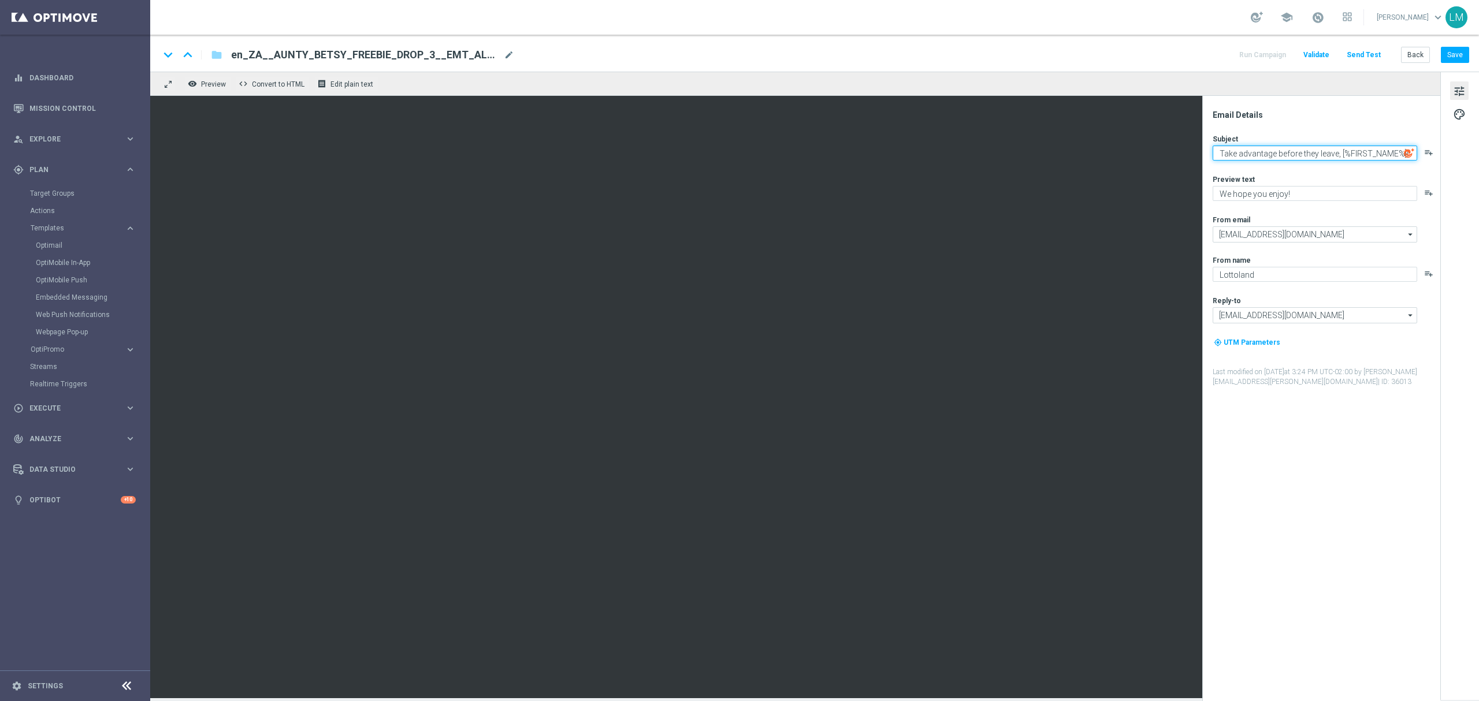
drag, startPoint x: 1371, startPoint y: 156, endPoint x: 1414, endPoint y: 146, distance: 44.6
click at [1414, 146] on textarea "Take advantage before they leave, [%FIRST_NAME%]!" at bounding box center [1315, 153] width 205 height 15
click at [1399, 151] on textarea "Take advantage before they leave, [%FIRST_NAME%]!" at bounding box center [1315, 153] width 205 height 15
paste textarea "⌛"
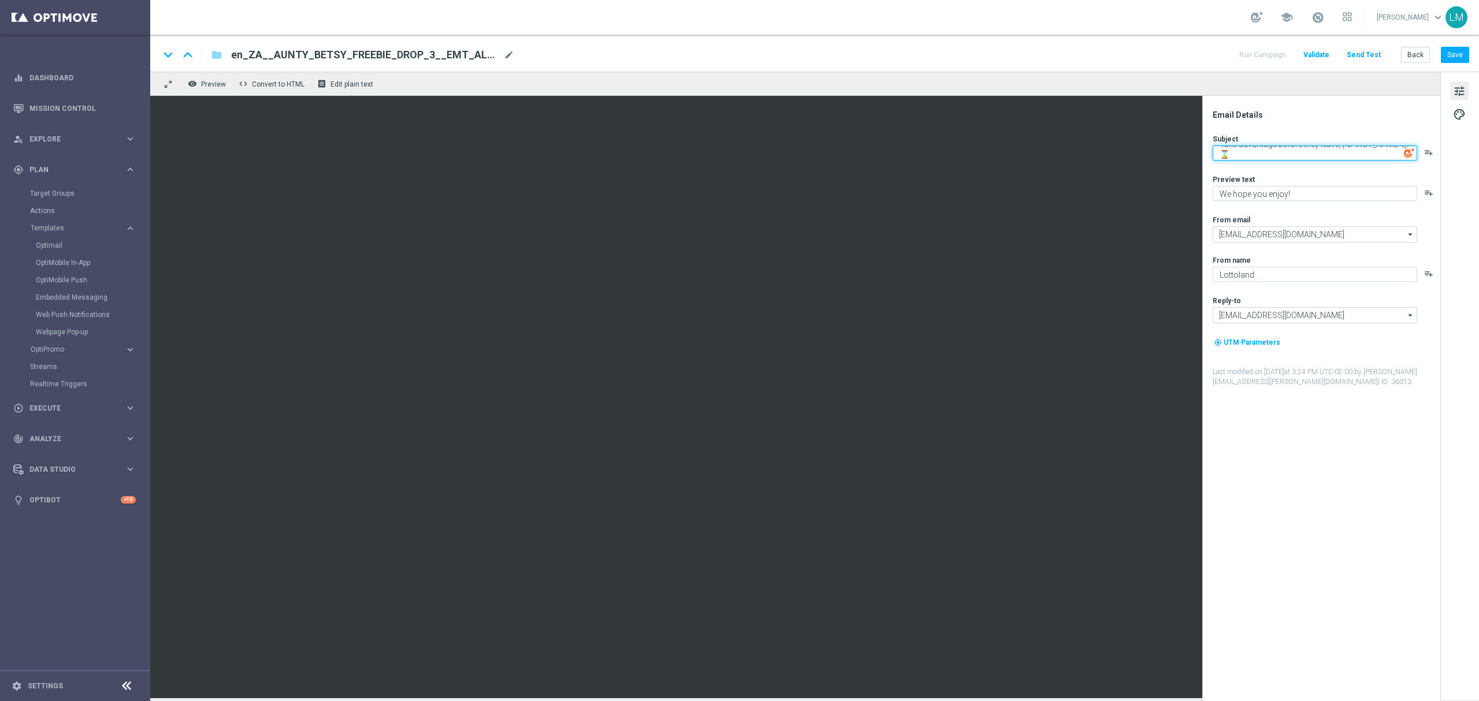
type textarea "Take advantage before they leave, [%FIRST_NAME%]! ⌛"
click at [1278, 196] on textarea "We hope you enjoy!" at bounding box center [1315, 193] width 205 height 15
type textarea "Aunty Betsy's offers are changing..."
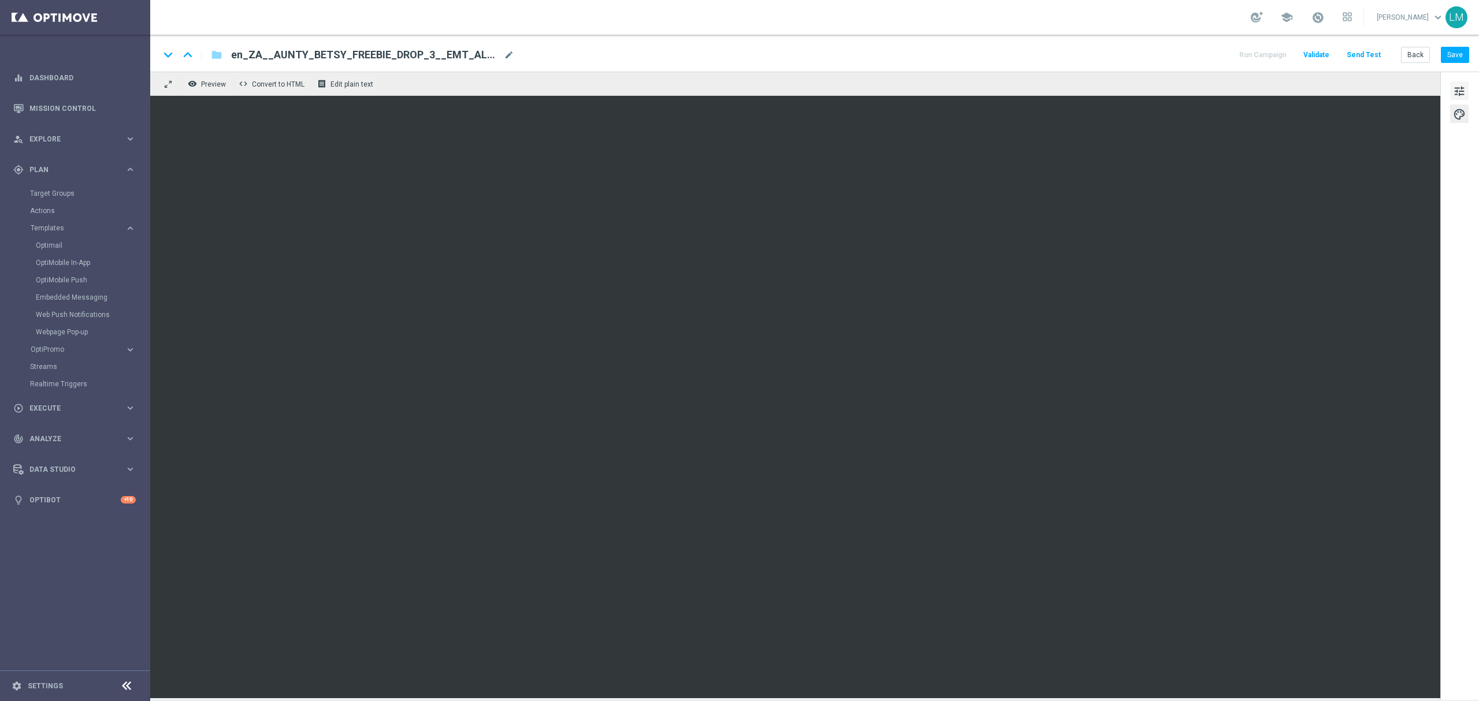
click at [1457, 97] on span "tune" at bounding box center [1459, 91] width 13 height 15
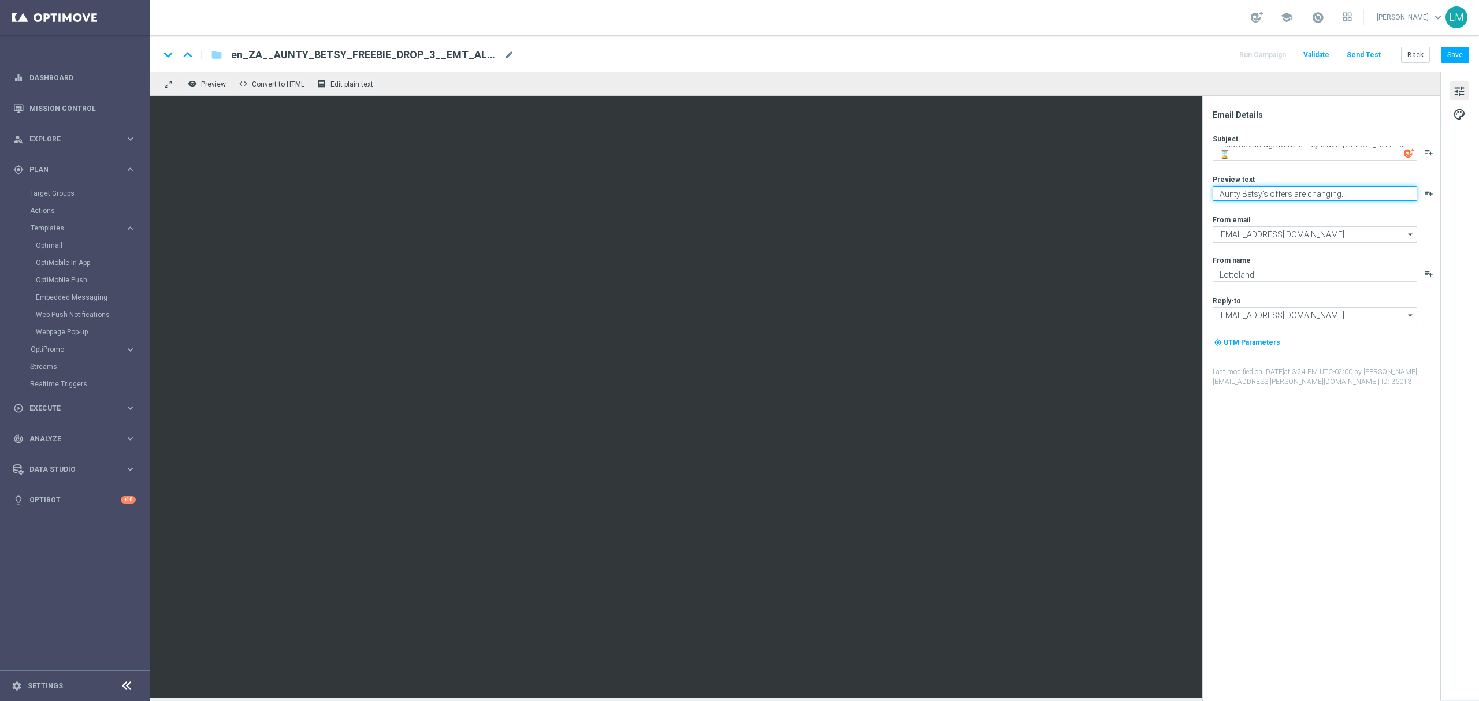
click at [1287, 191] on textarea "Aunty Betsy's offers are changing..." at bounding box center [1315, 193] width 205 height 15
click at [1450, 51] on button "Save" at bounding box center [1455, 55] width 28 height 16
click at [1366, 54] on button "Send Test" at bounding box center [1364, 55] width 38 height 16
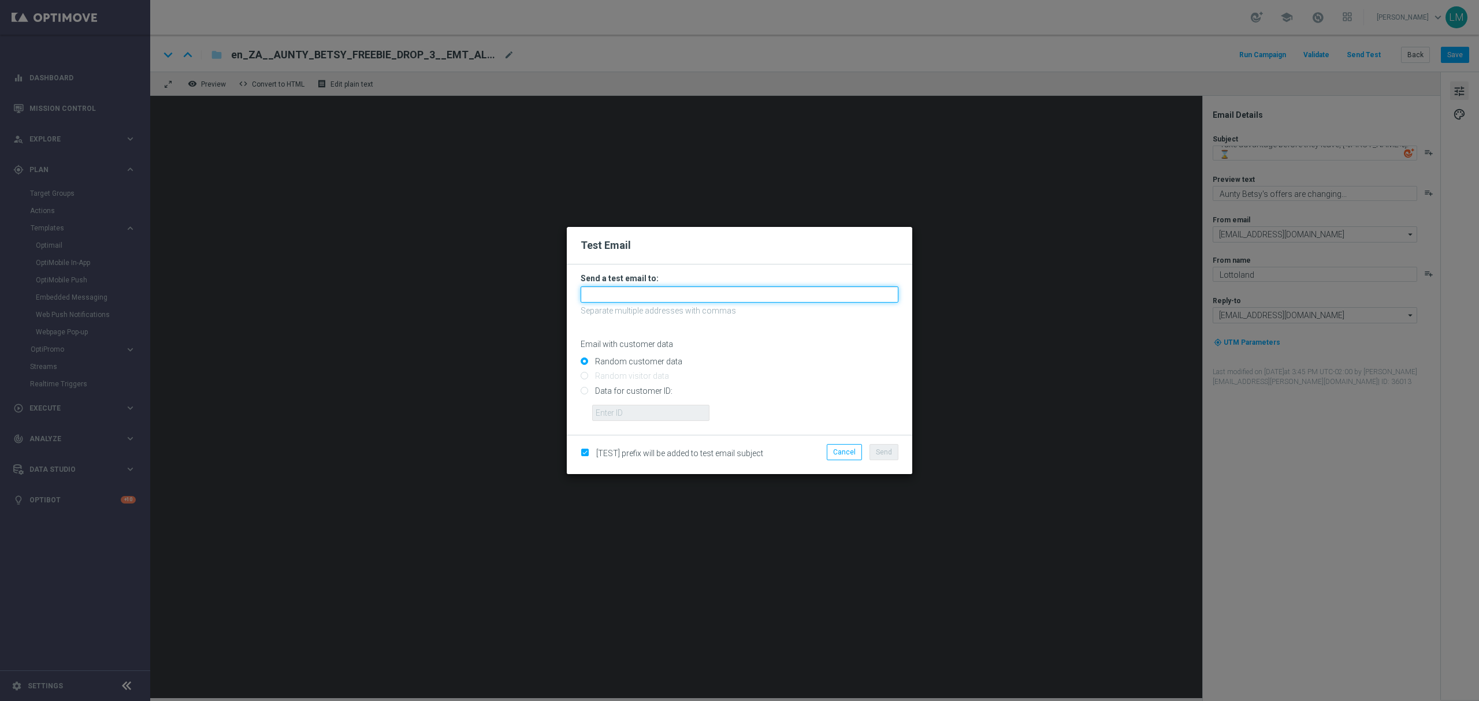
click at [656, 292] on input "text" at bounding box center [740, 295] width 318 height 16
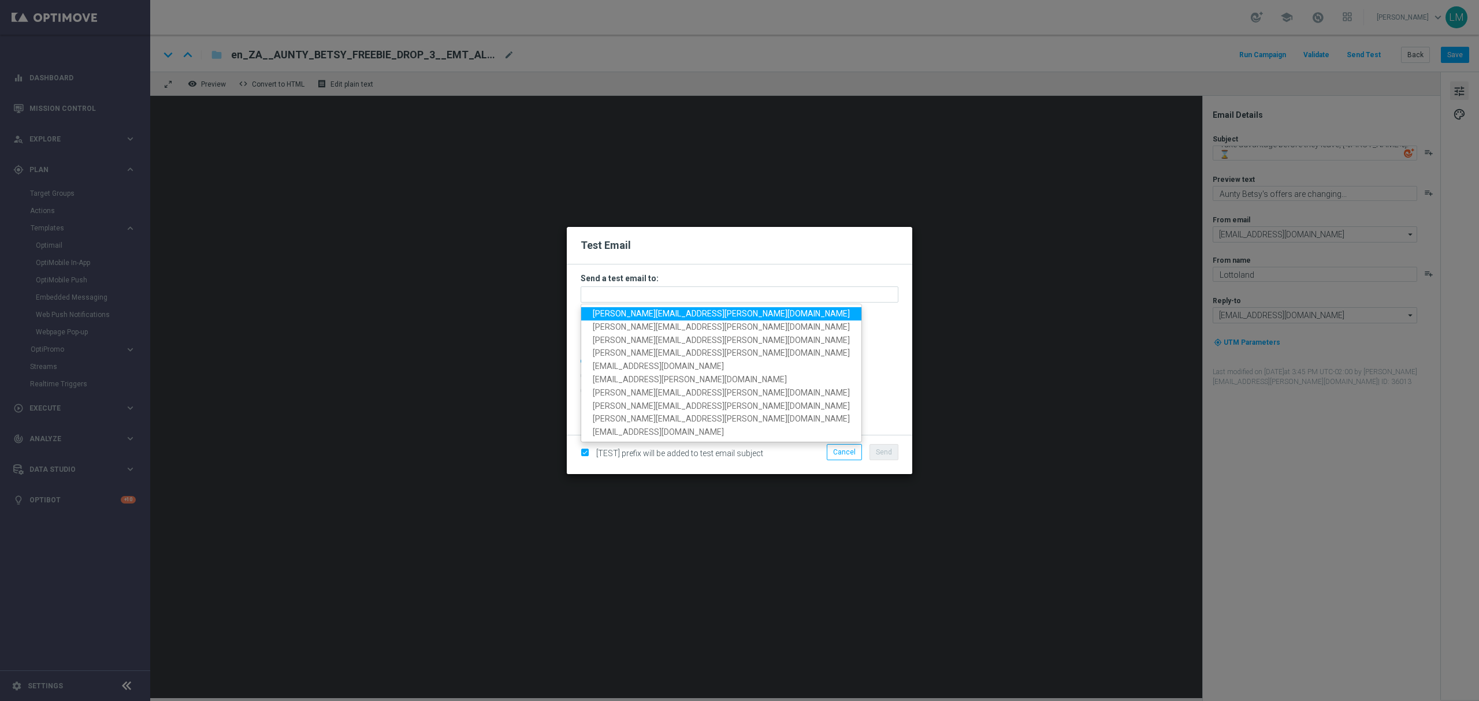
click at [616, 314] on span "leslie.martinez@lottoland.com" at bounding box center [721, 313] width 257 height 9
type input "leslie.martinez@lottoland.com"
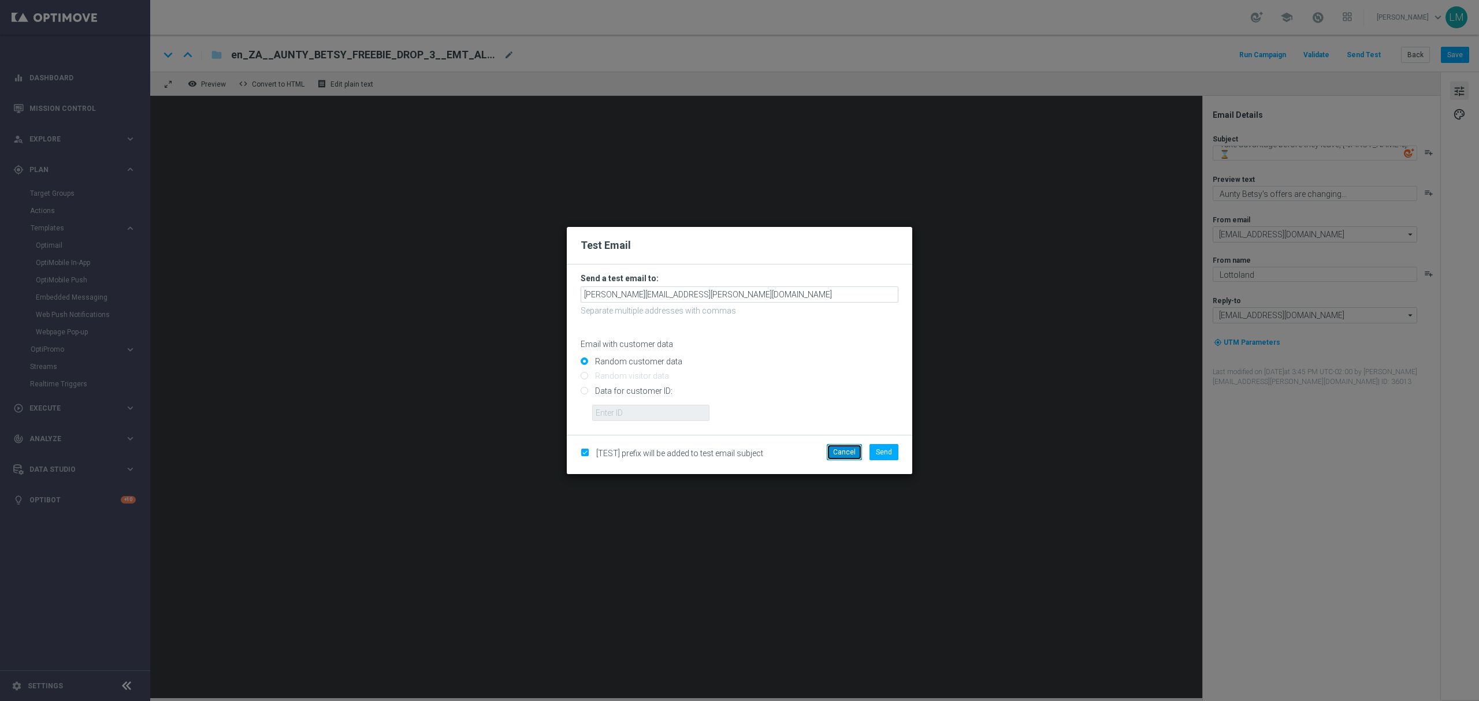
click at [844, 456] on button "Cancel" at bounding box center [844, 452] width 35 height 16
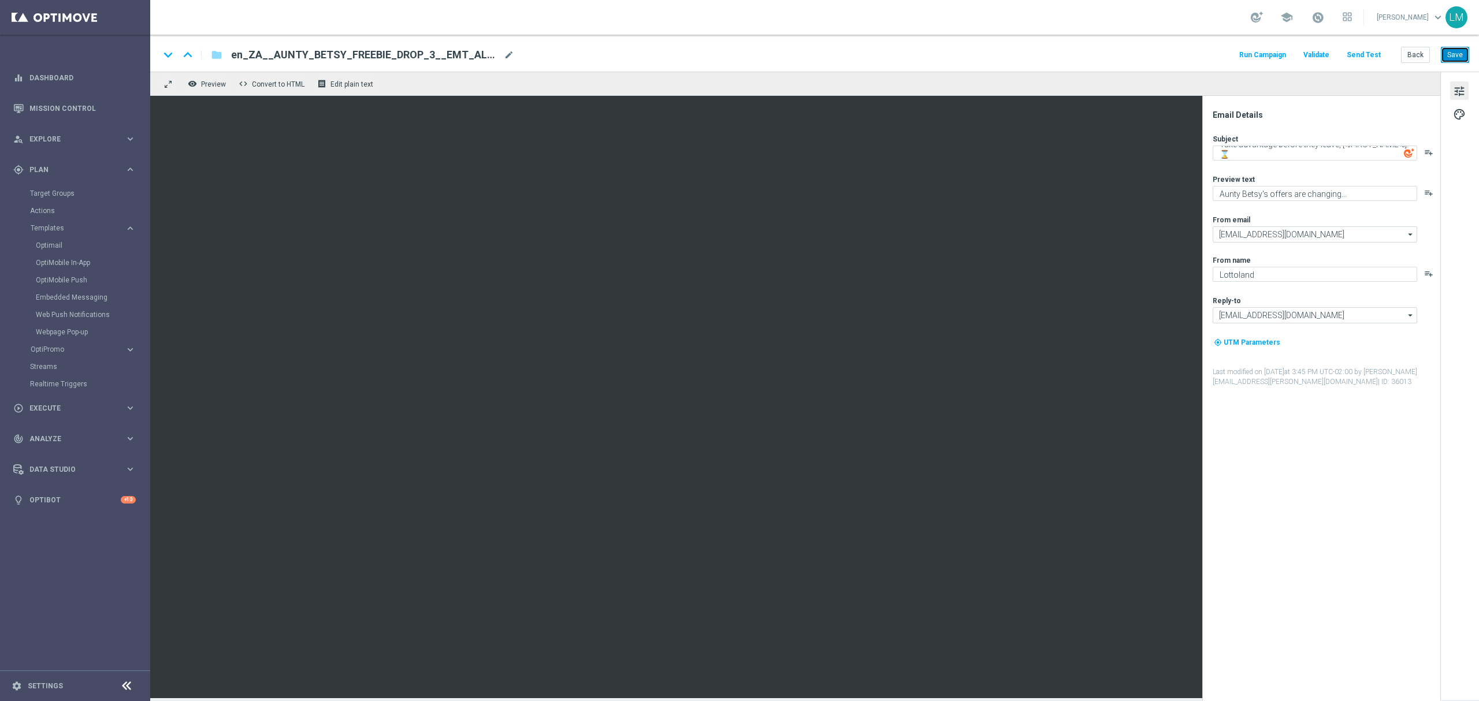
click at [1450, 47] on button "Save" at bounding box center [1455, 55] width 28 height 16
click at [1378, 52] on button "Send Test" at bounding box center [1364, 55] width 38 height 16
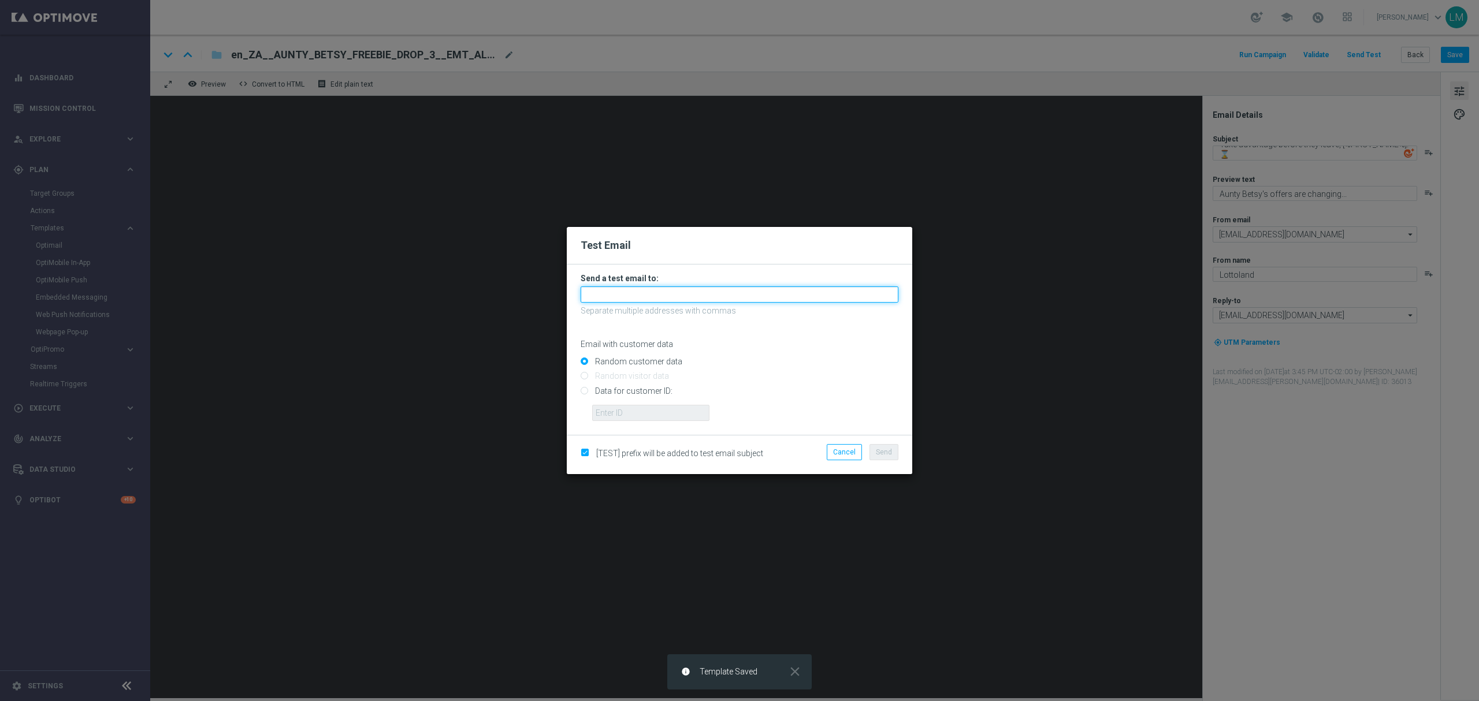
click at [623, 296] on input "text" at bounding box center [740, 295] width 318 height 16
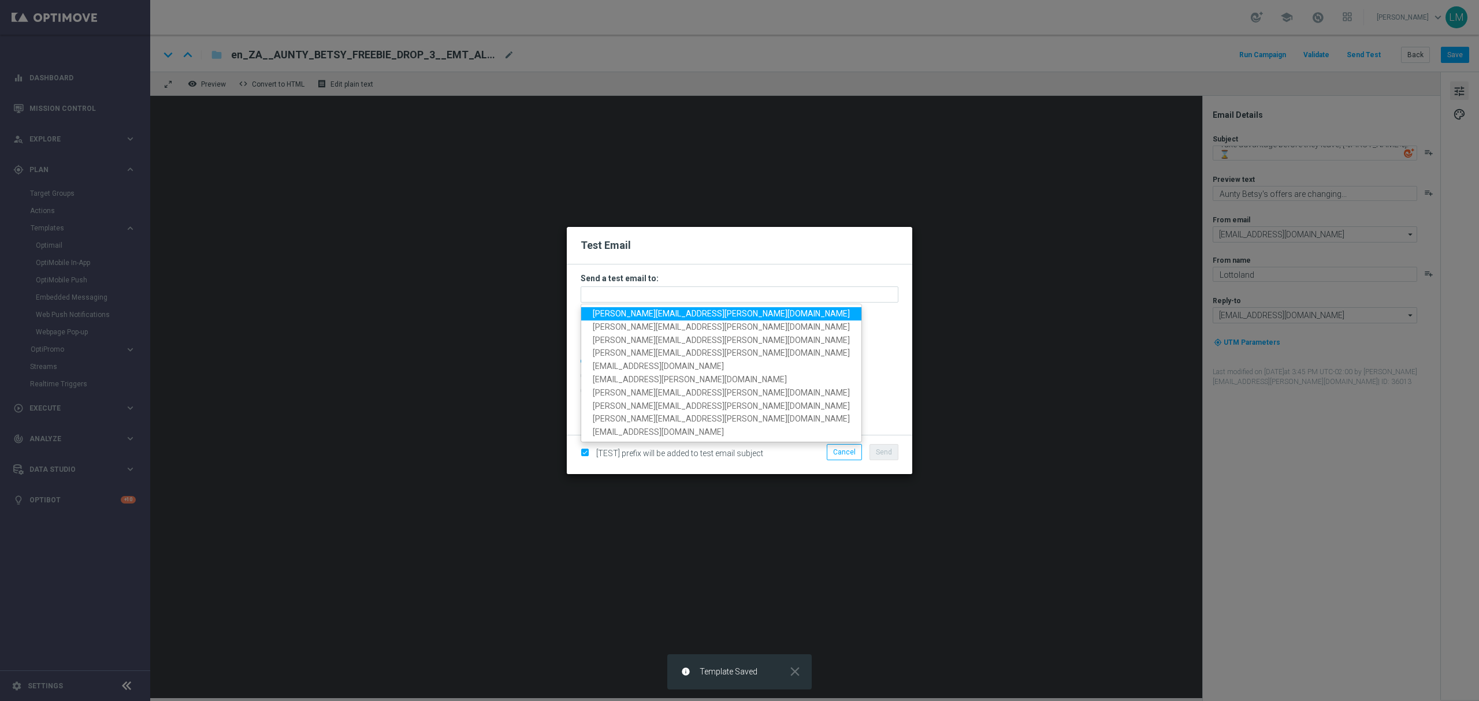
click at [623, 307] on link "leslie.martinez@lottoland.com" at bounding box center [721, 313] width 280 height 13
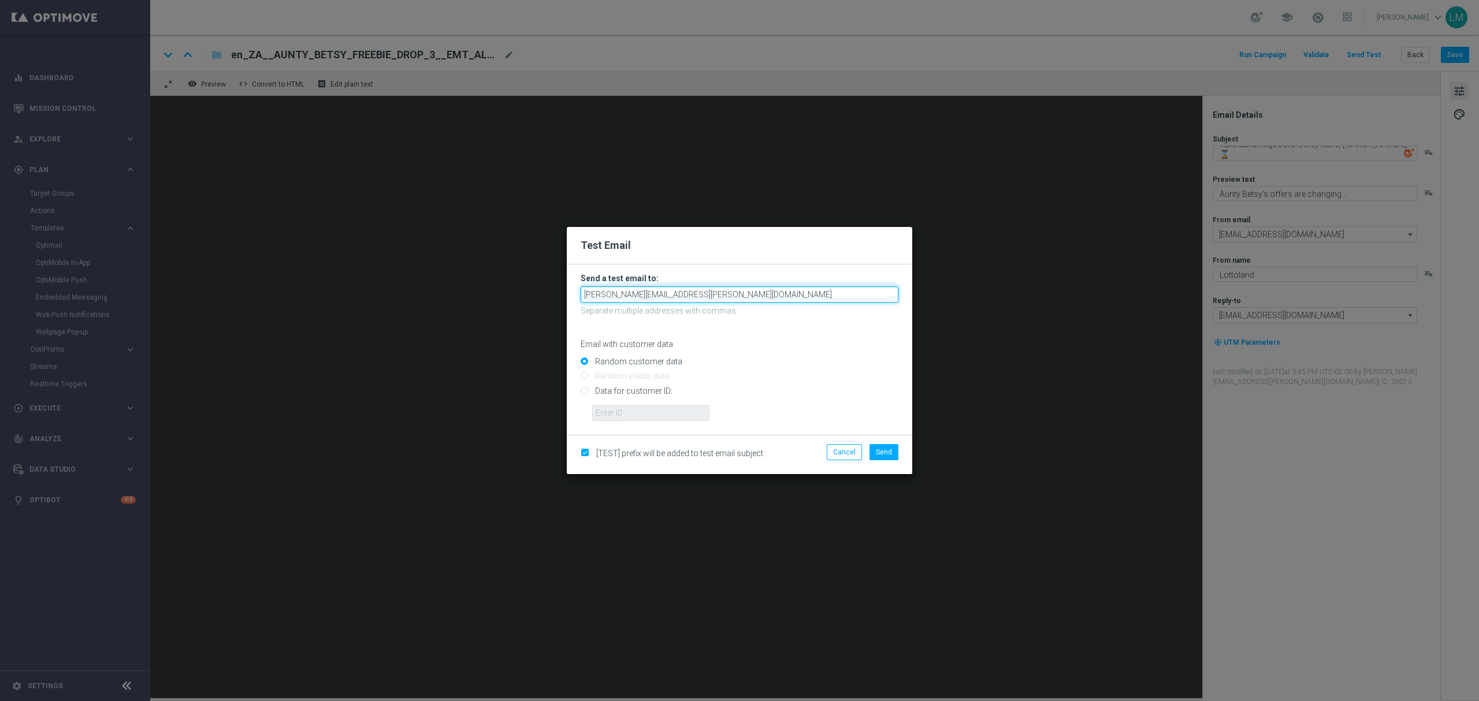
click at [713, 297] on input "leslie.martinez@lottoland.com" at bounding box center [740, 295] width 318 height 16
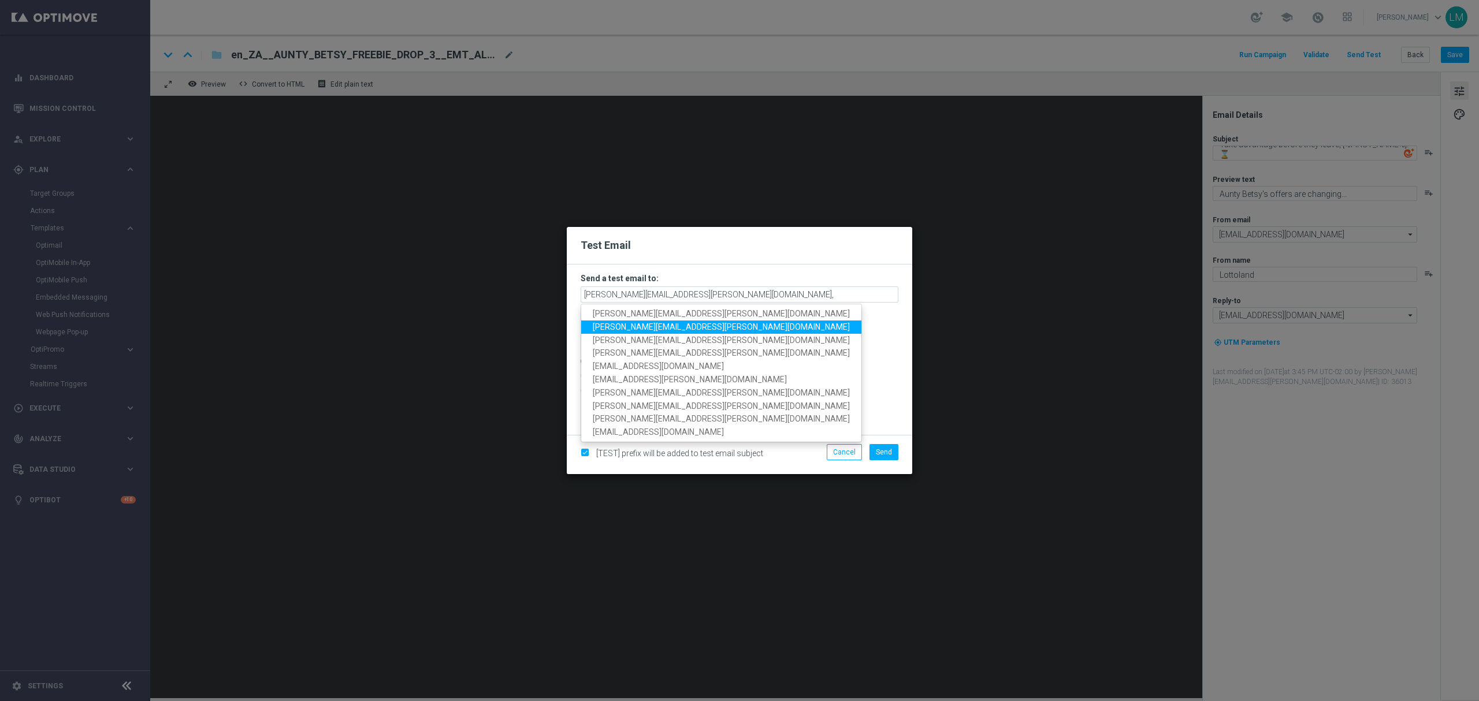
click at [641, 330] on span "millie.purcell@lottoland.com" at bounding box center [721, 326] width 257 height 9
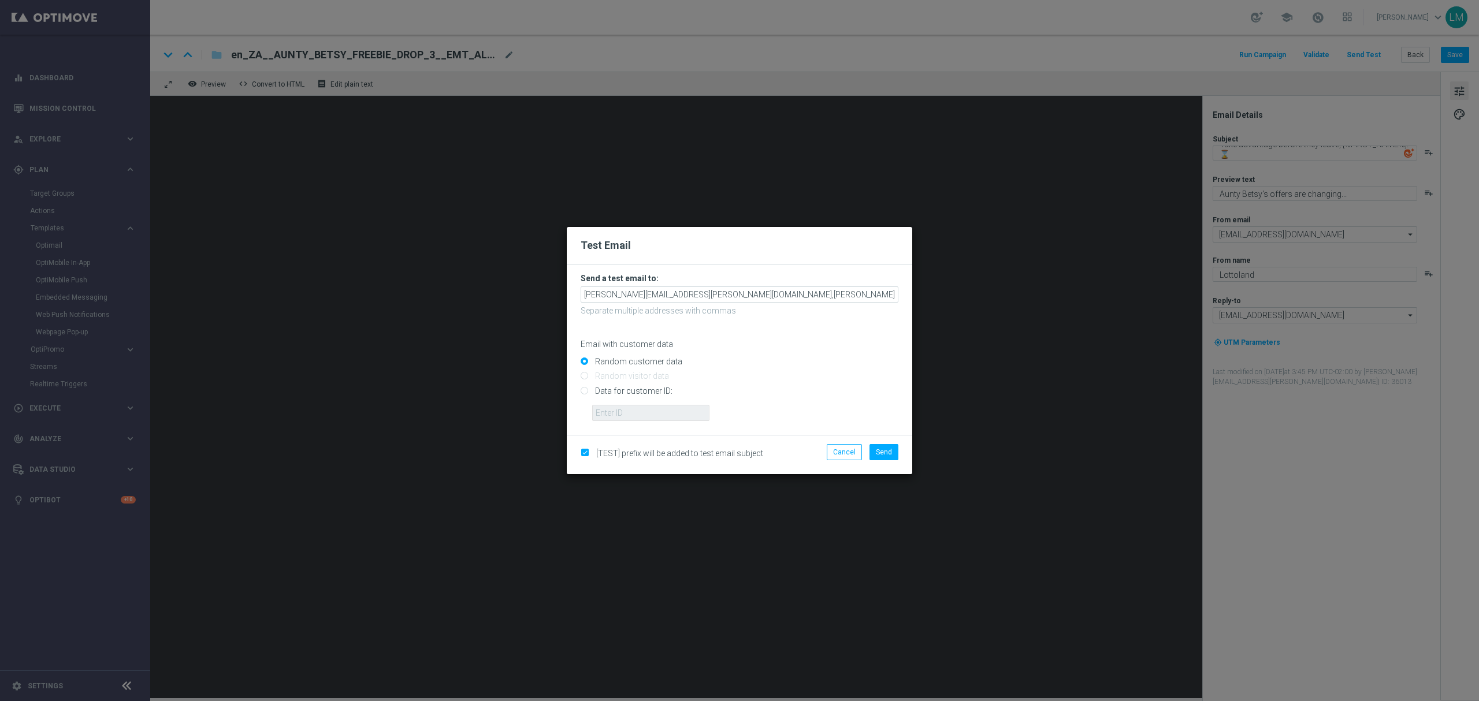
click at [808, 303] on form "Send a test email to: leslie.martinez@lottoland.com,millie.purcell@lottoland.co…" at bounding box center [740, 347] width 318 height 148
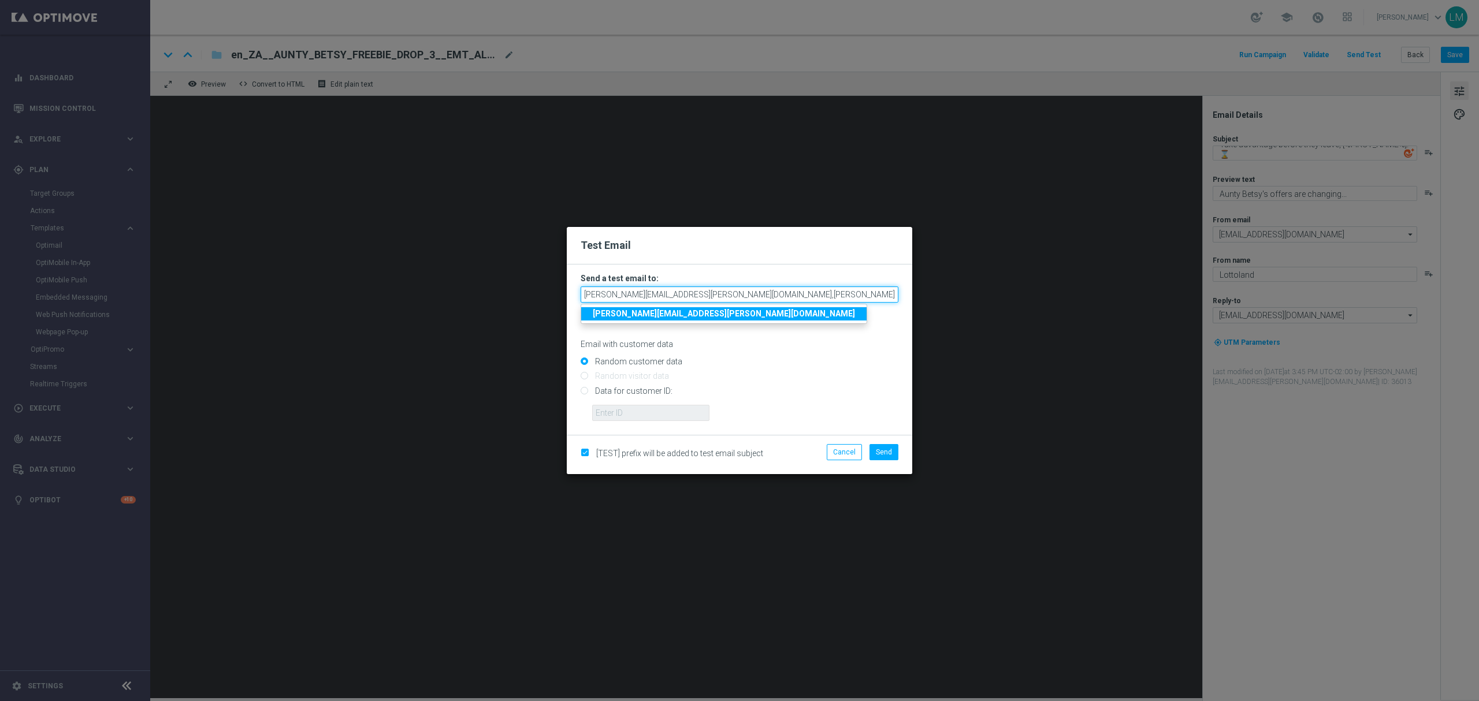
click at [810, 299] on input "leslie.martinez@lottoland.com,millie.purcell@lottoland.com" at bounding box center [740, 295] width 318 height 16
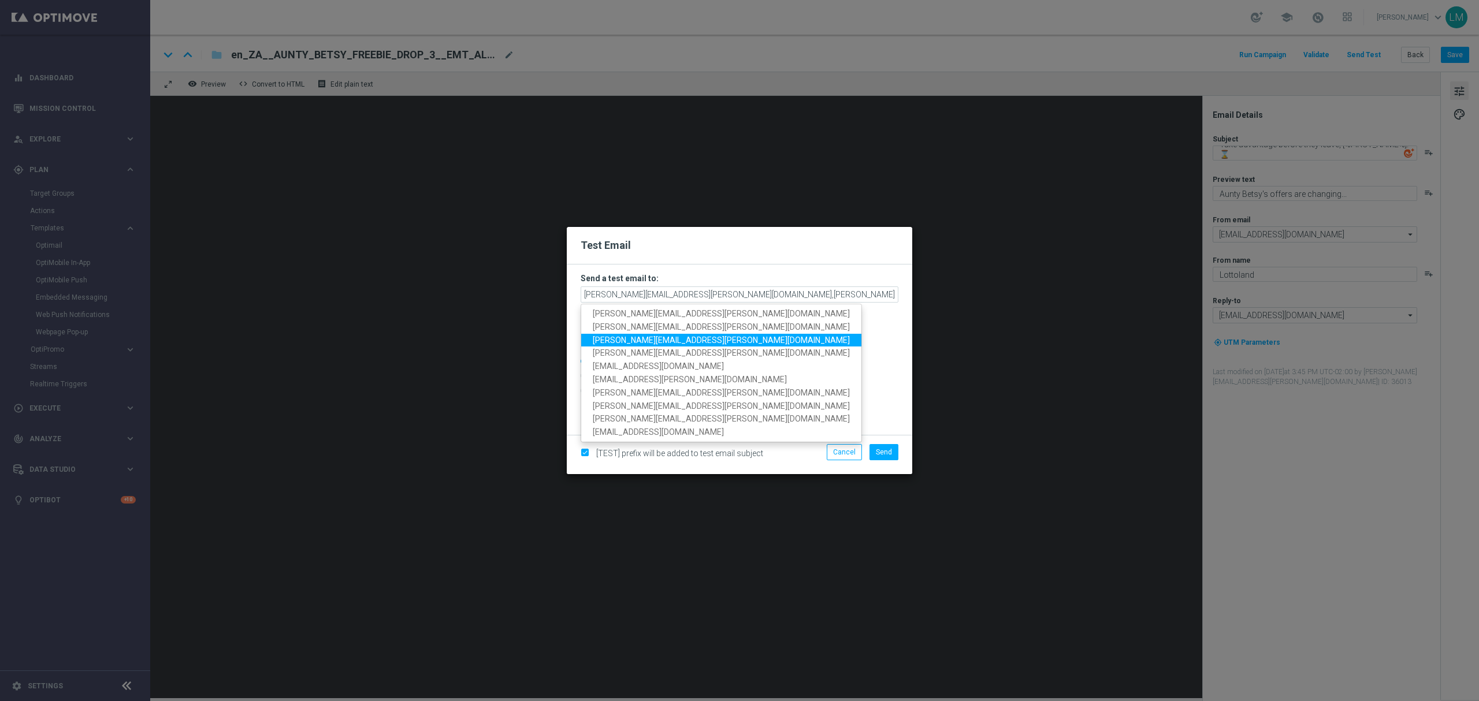
click at [673, 338] on span "ricky.hubbard@lottoland.com" at bounding box center [721, 339] width 257 height 9
type input "leslie.martinez@lottoland.com,millie.purcell@lottoland.com,ricky.hubbard@lottol…"
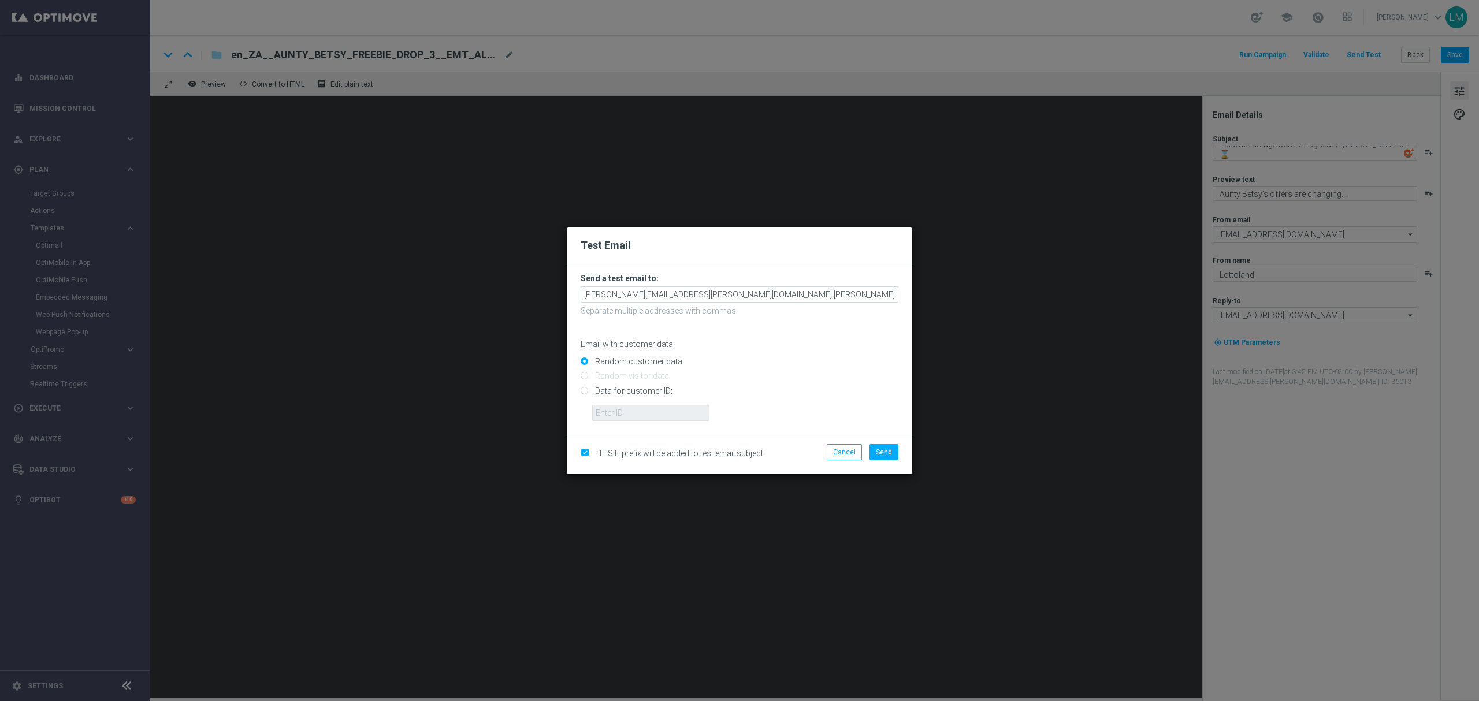
click at [800, 364] on input "Random customer data" at bounding box center [740, 367] width 318 height 16
click at [887, 451] on span "Send" at bounding box center [884, 452] width 16 height 8
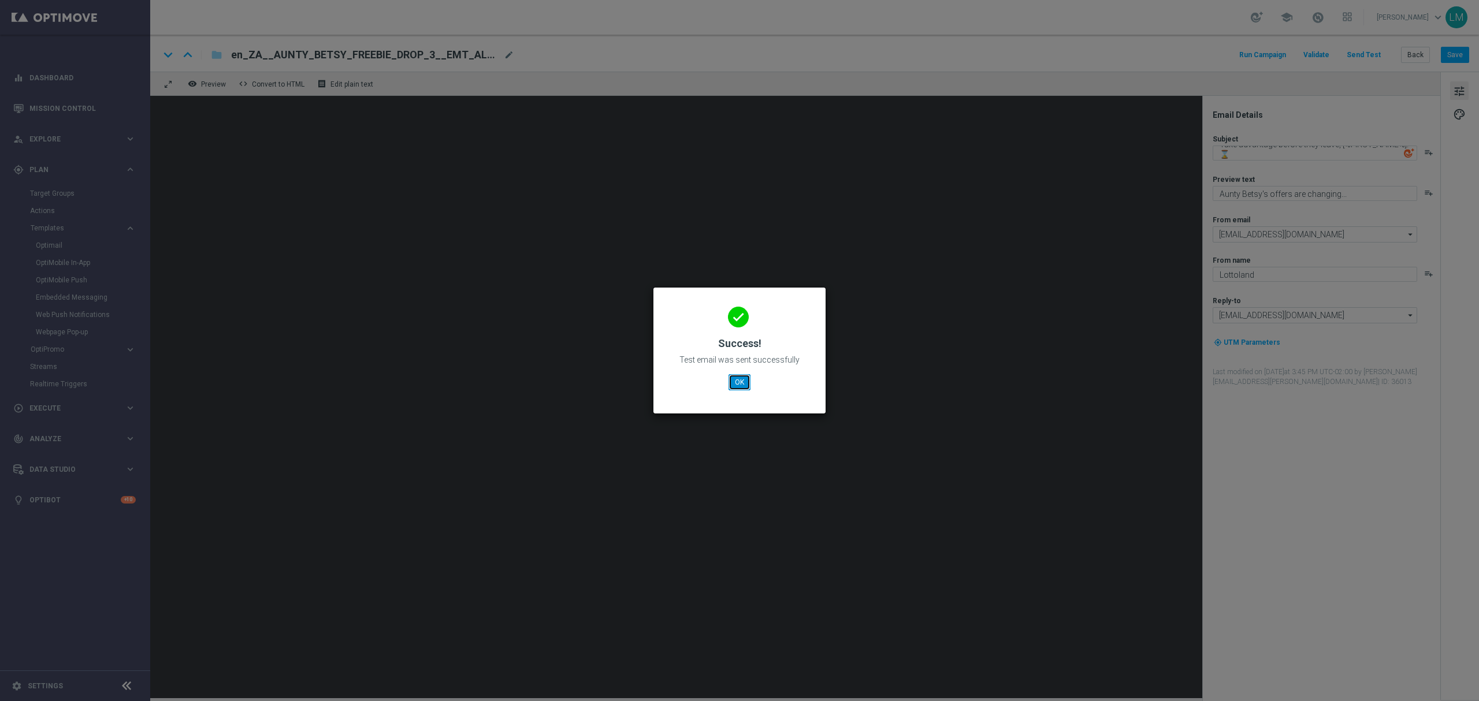
click at [743, 380] on button "OK" at bounding box center [740, 382] width 22 height 16
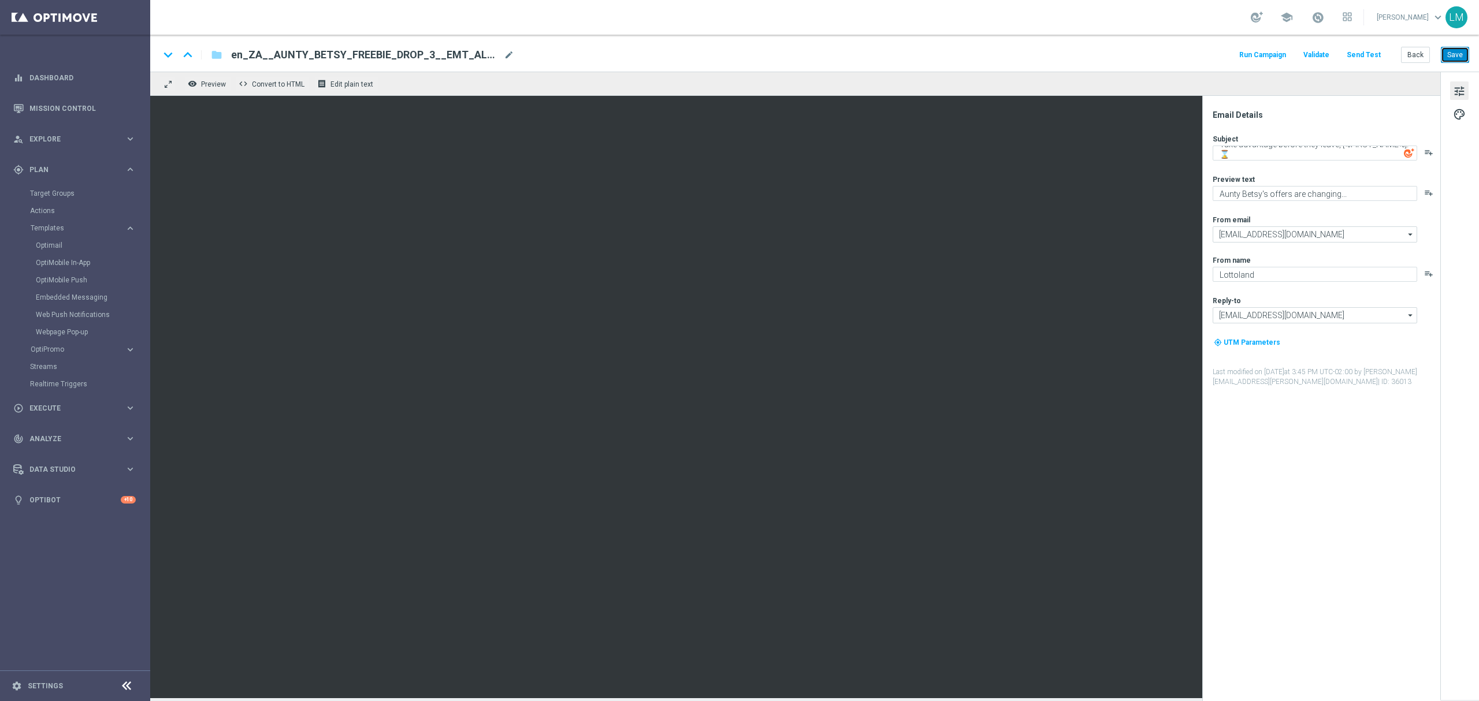
click at [1447, 50] on button "Save" at bounding box center [1455, 55] width 28 height 16
click at [500, 50] on div "en_ZA__AUNTY_BETSY_FREEBIE_DROP_3__EMT_ALL_EM_TAC_LT(1) mode_edit" at bounding box center [372, 54] width 283 height 15
paste input "PROMO_WEEK_3_LAST_CHANCE__EMT_ALL_EM_TAC_LT"
type input "en_ZA__AUNTY_BETSY_PROMO_WEEK_3_LAST_CHANCE__EMT_ALL_EM_TAC_LT"
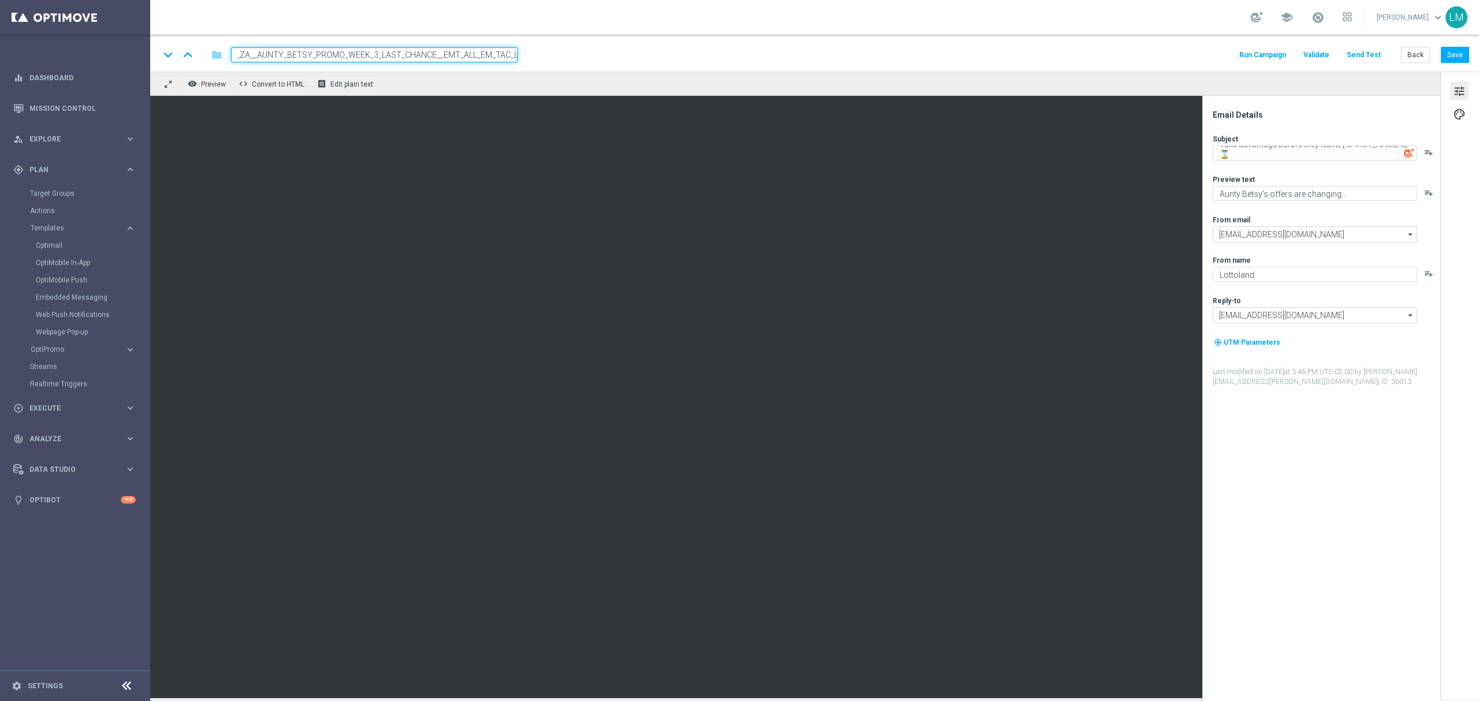
click at [507, 73] on div "remove_red_eye Preview code Convert to HTML receipt Edit plain text" at bounding box center [795, 84] width 1290 height 24
click at [497, 60] on input "en_ZA__AUNTY_BETSY_PROMO_WEEK_3_LAST_CHANCE__EMT_ALL_EM_TAC_LT" at bounding box center [374, 54] width 287 height 15
click at [491, 88] on div "remove_red_eye Preview code Convert to HTML receipt Edit plain text" at bounding box center [795, 84] width 1290 height 24
click at [1457, 56] on button "Save" at bounding box center [1455, 55] width 28 height 16
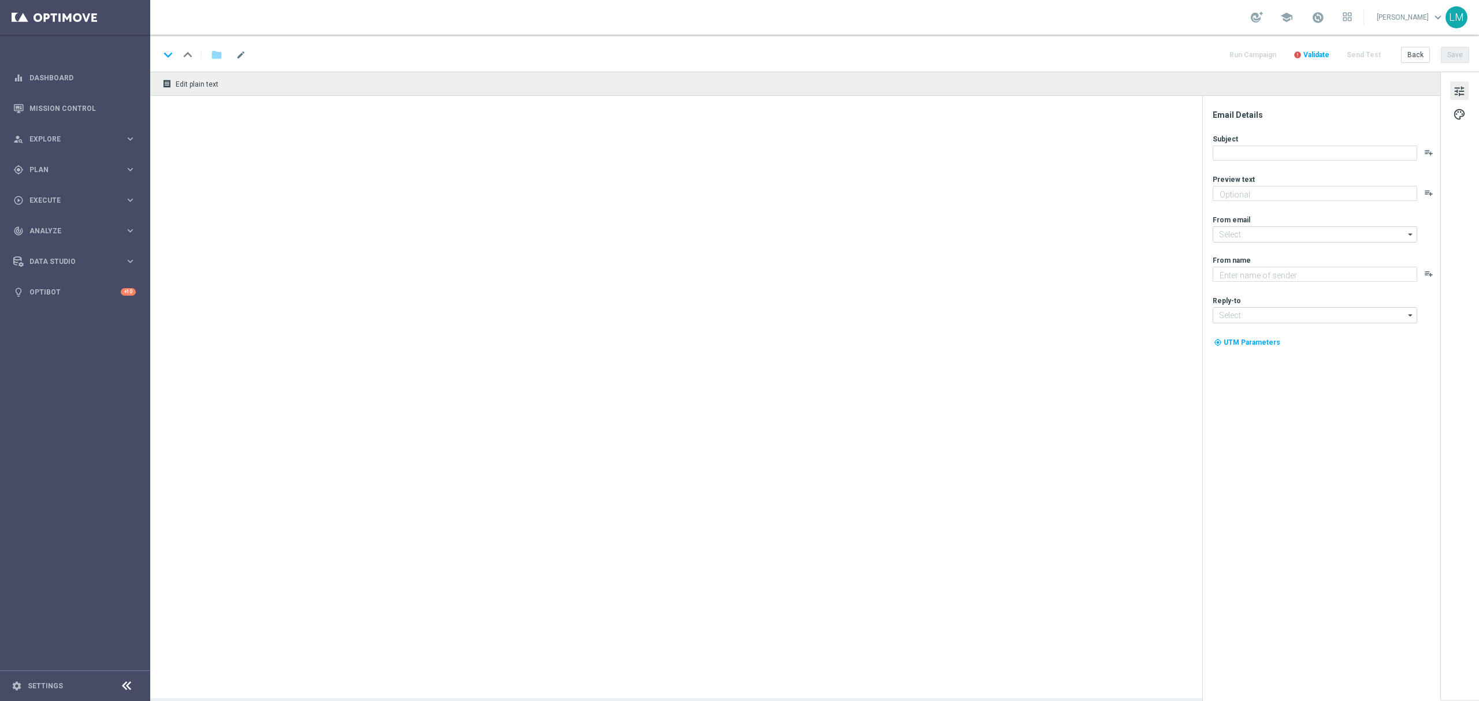
type textarea "South Africa meets Italy!"
type input "[EMAIL_ADDRESS][DOMAIN_NAME]"
type textarea "Lottoland"
type input "[EMAIL_ADDRESS][DOMAIN_NAME]"
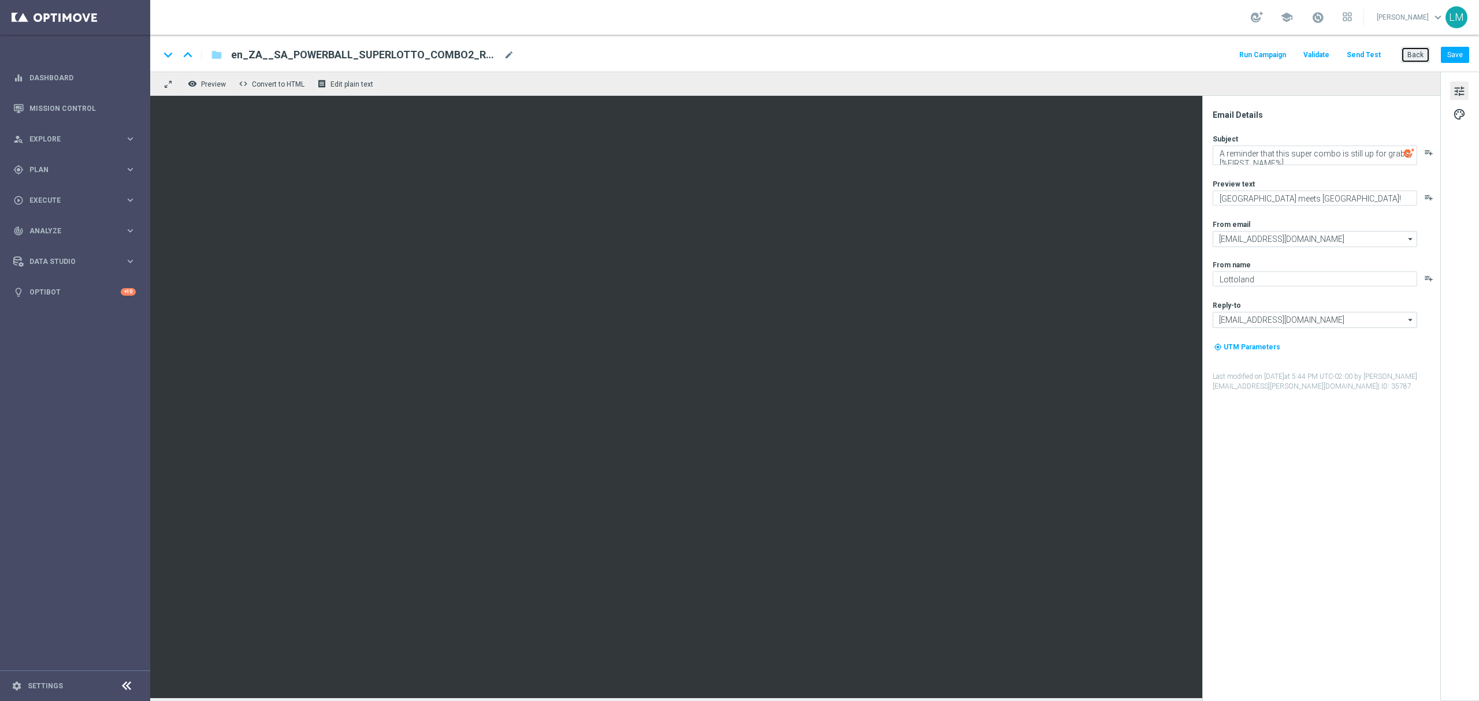
click at [1421, 59] on button "Back" at bounding box center [1415, 55] width 29 height 16
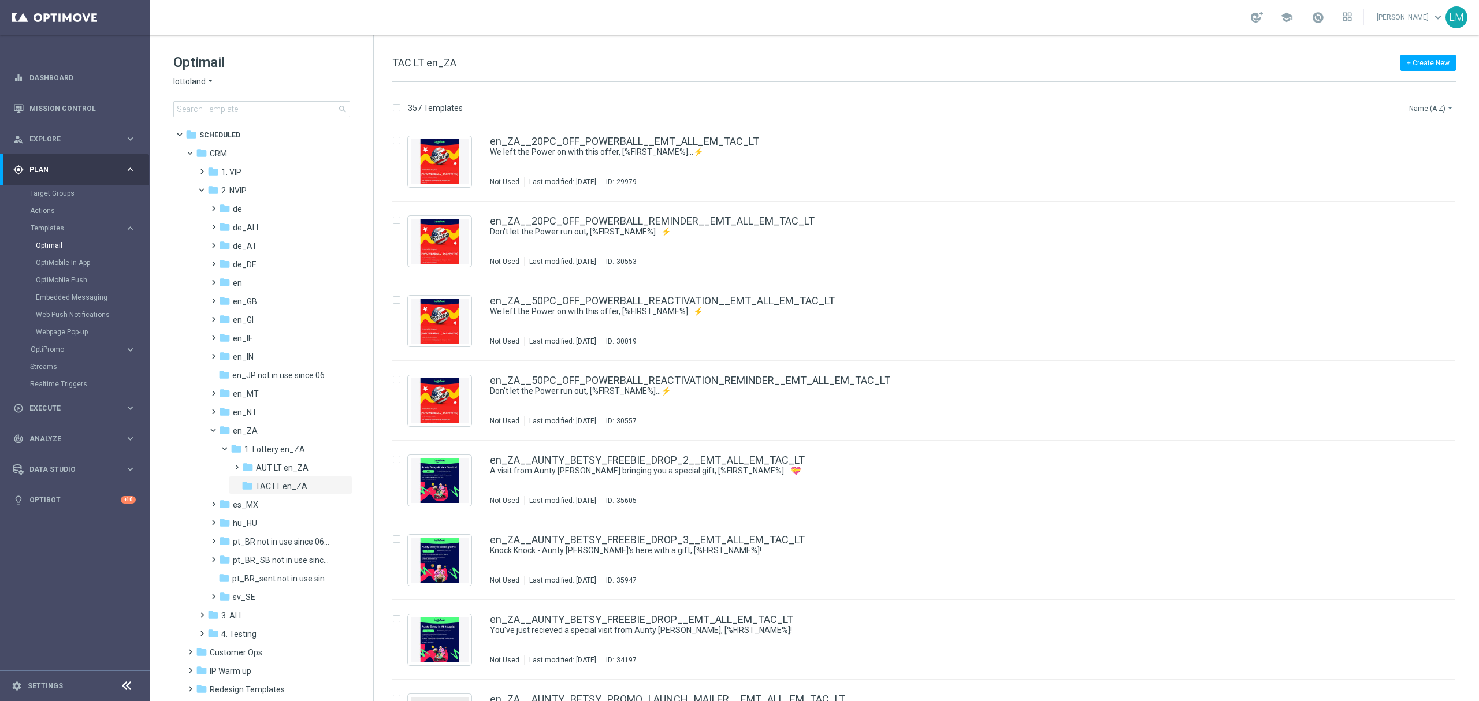
click at [1441, 111] on button "Name (A-Z) arrow_drop_down" at bounding box center [1432, 108] width 48 height 14
click at [1446, 158] on span "Date Modified (Newest)" at bounding box center [1411, 160] width 77 height 8
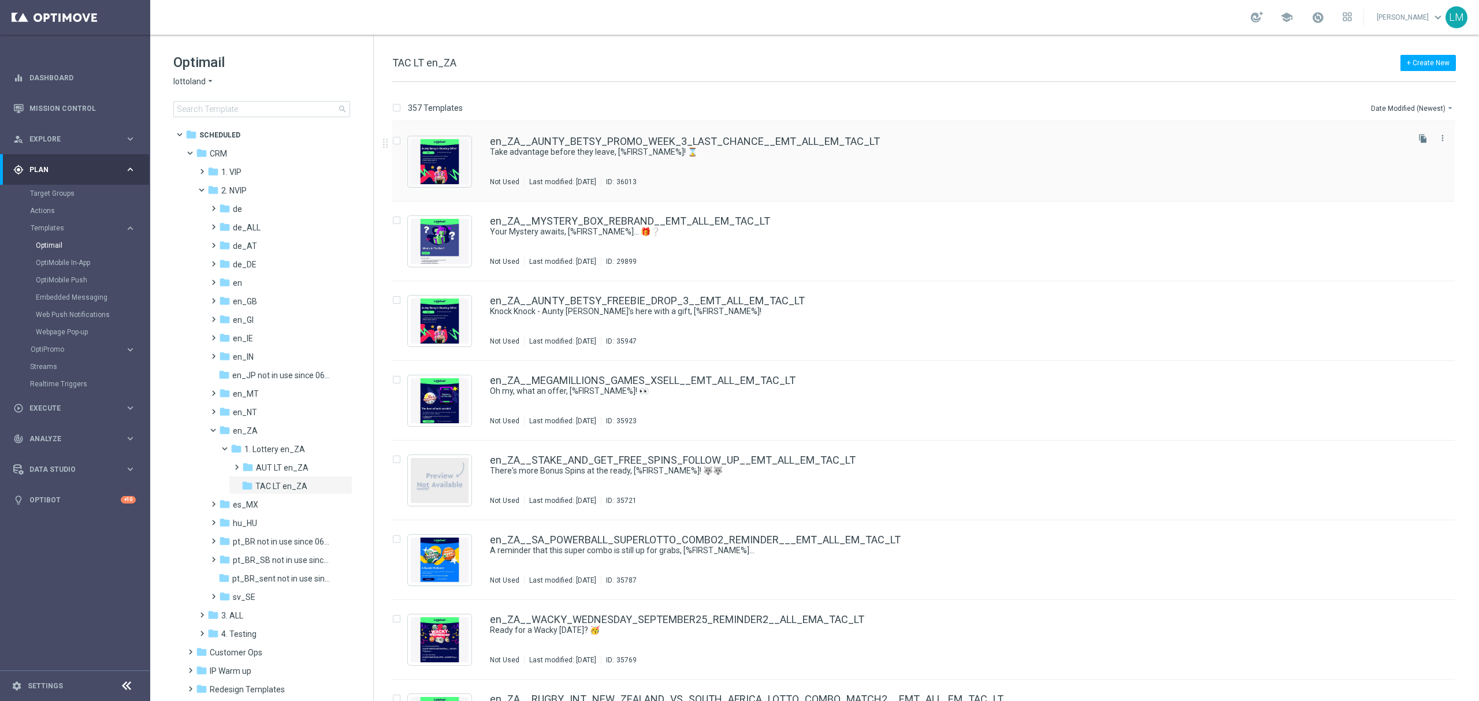
click at [819, 135] on div "en_ZA__AUNTY_BETSY_PROMO_WEEK_3_LAST_CHANCE__EMT_ALL_EM_TAC_LT Take advantage b…" at bounding box center [923, 162] width 1062 height 80
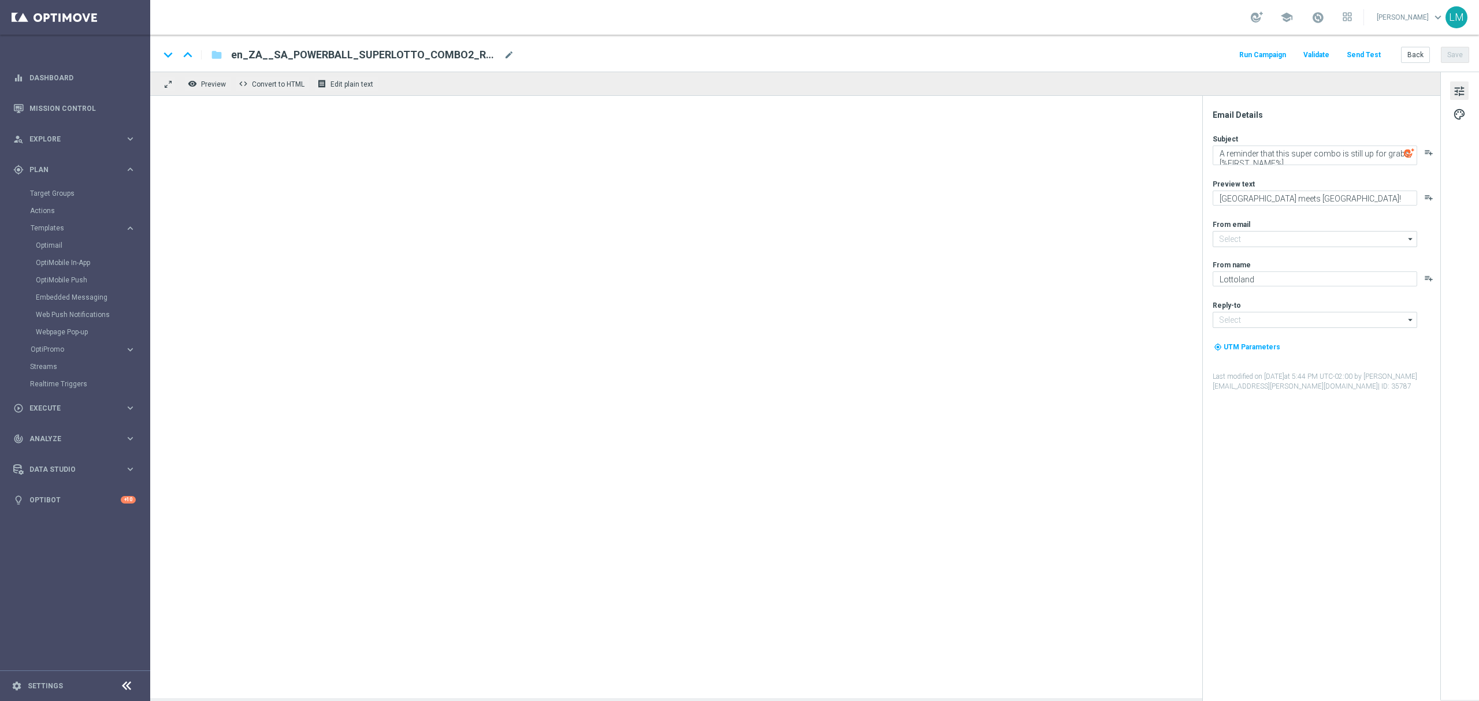
type input "[EMAIL_ADDRESS][DOMAIN_NAME]"
type textarea "Take advantage before they leave, [%FIRST_NAME%]! ⌛"
type textarea "Aunty Betsy's offers are changing..."
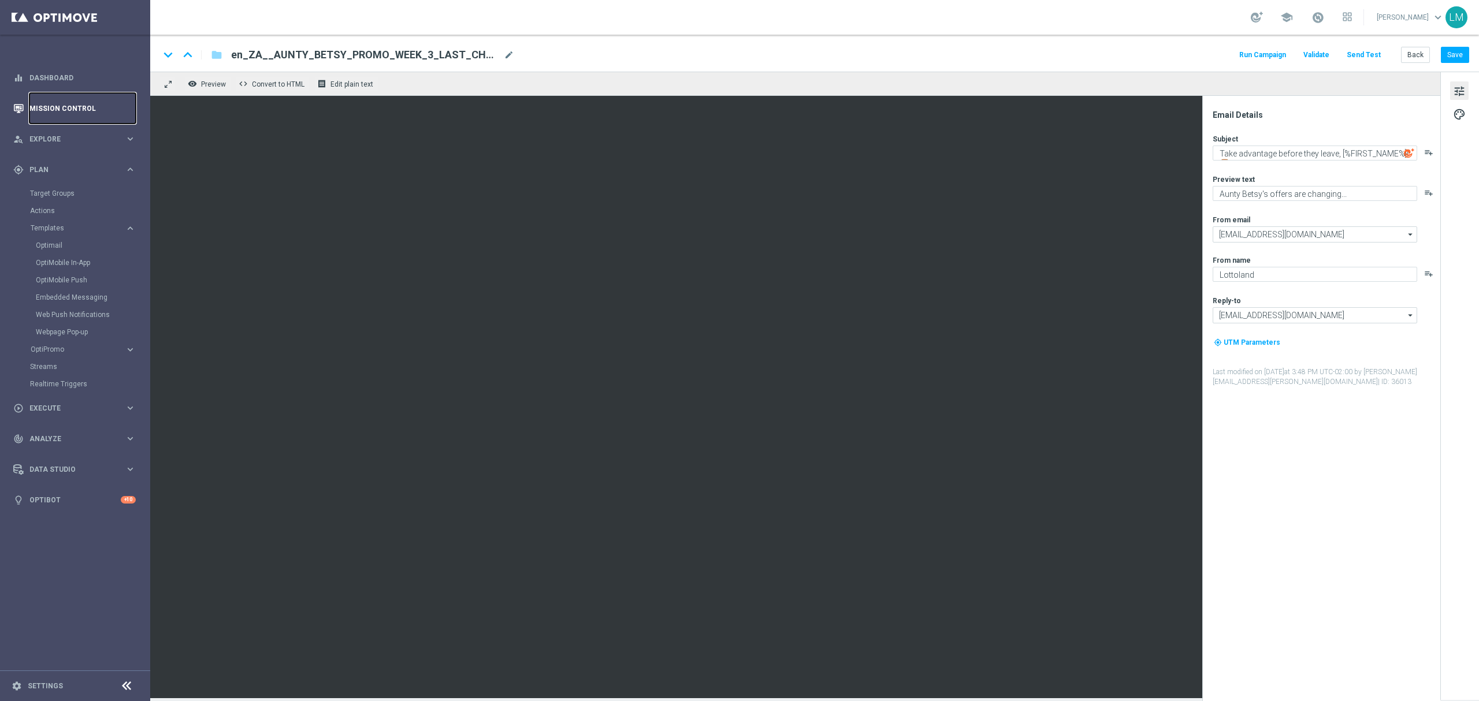
click at [68, 107] on link "Mission Control" at bounding box center [82, 108] width 106 height 31
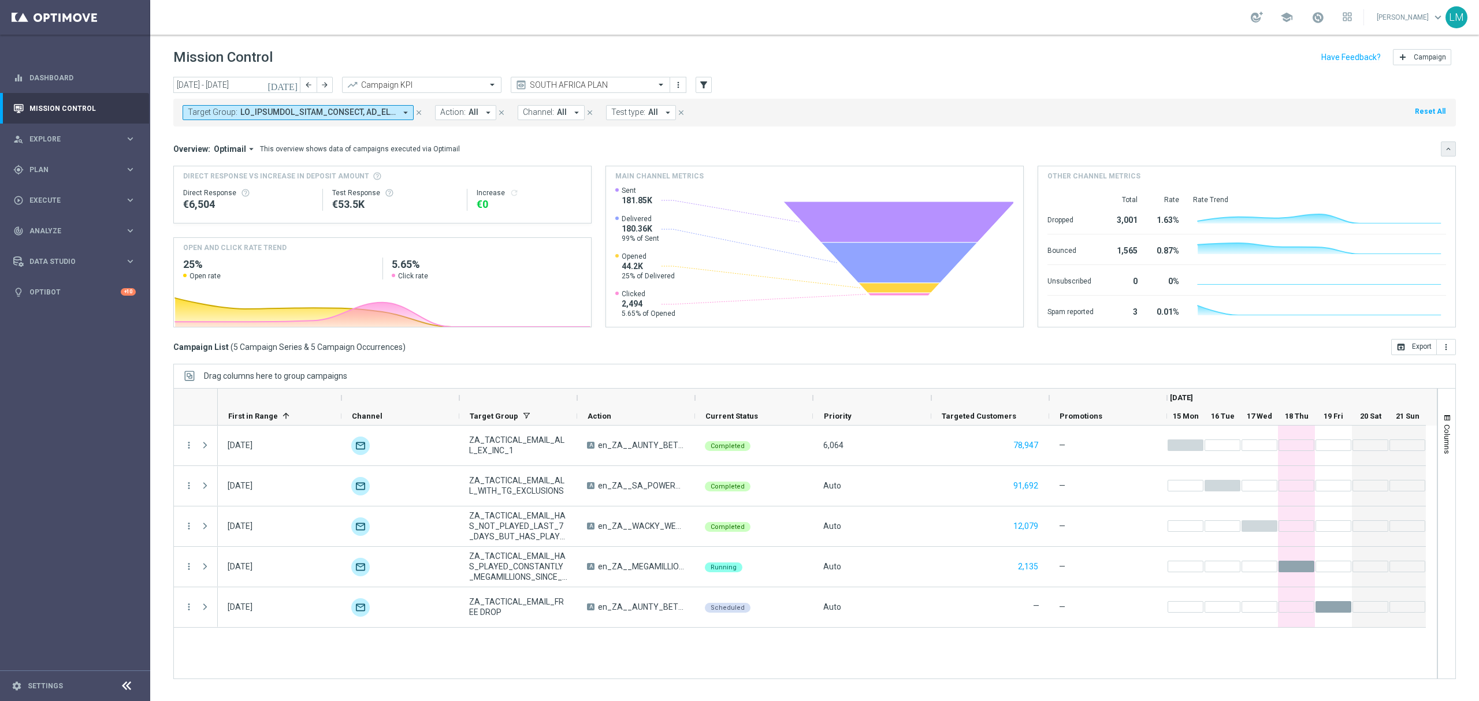
click at [1452, 147] on icon "keyboard_arrow_down" at bounding box center [1448, 149] width 8 height 8
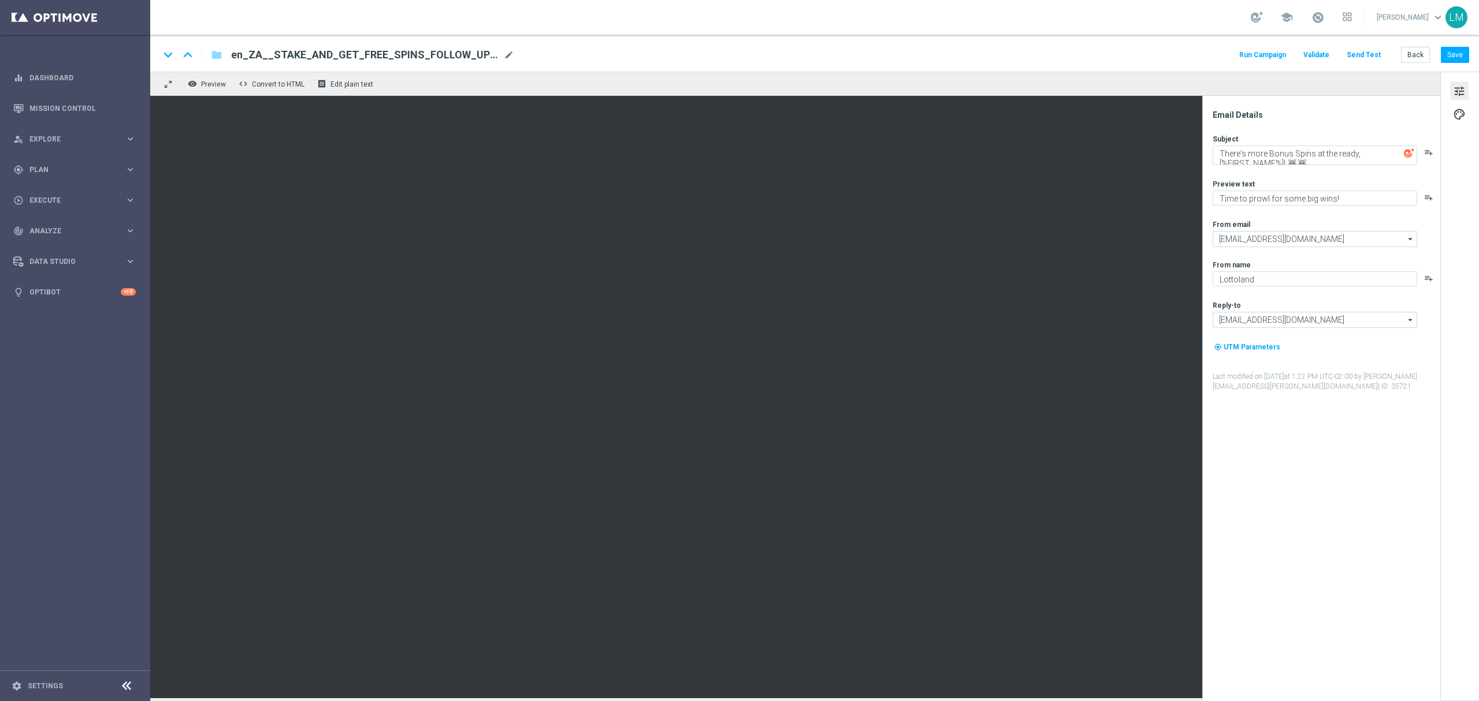
click at [1399, 56] on div "Run Campaign Validate Send Test Back Save" at bounding box center [1354, 54] width 232 height 15
click at [1406, 55] on button "Back" at bounding box center [1415, 55] width 29 height 16
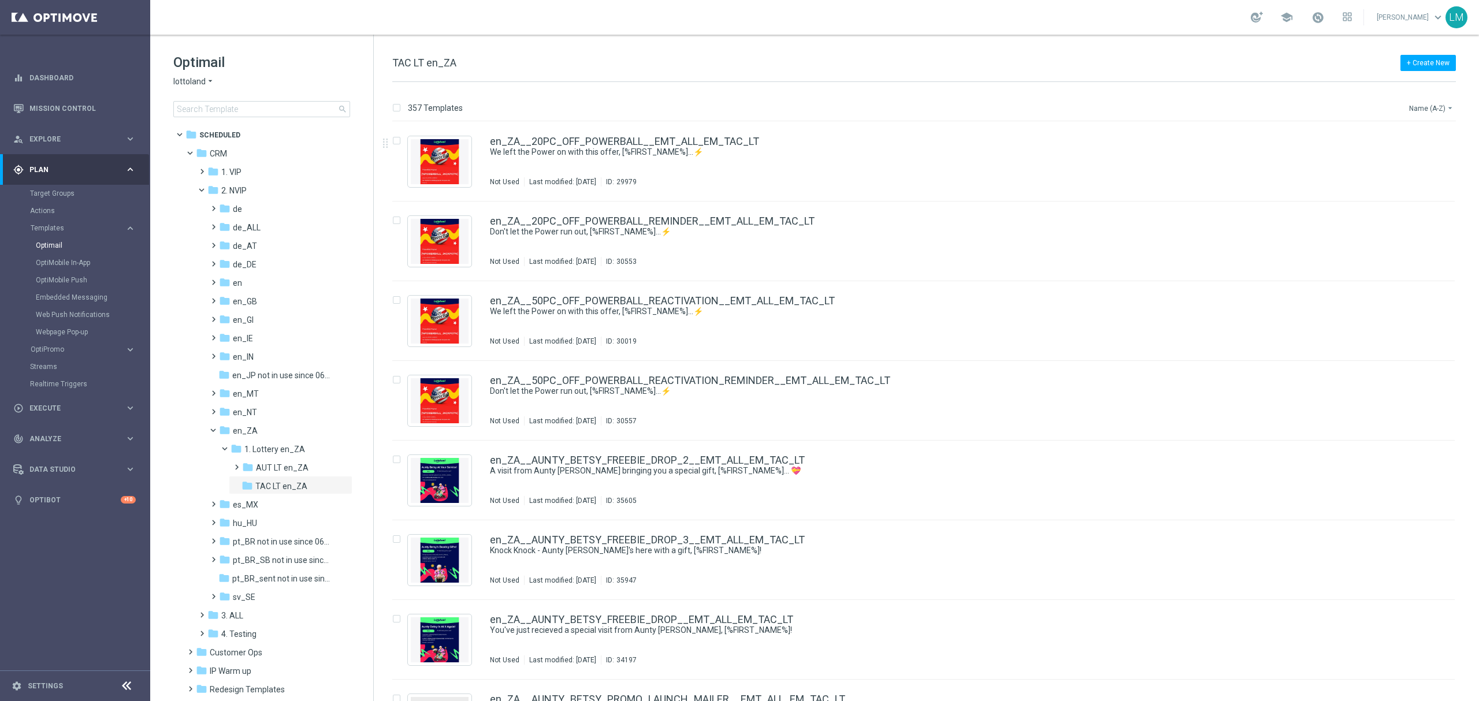
click at [1427, 112] on button "Name (A-Z) arrow_drop_down" at bounding box center [1432, 108] width 48 height 14
click at [1434, 158] on span "Date Modified (Newest)" at bounding box center [1411, 160] width 77 height 8
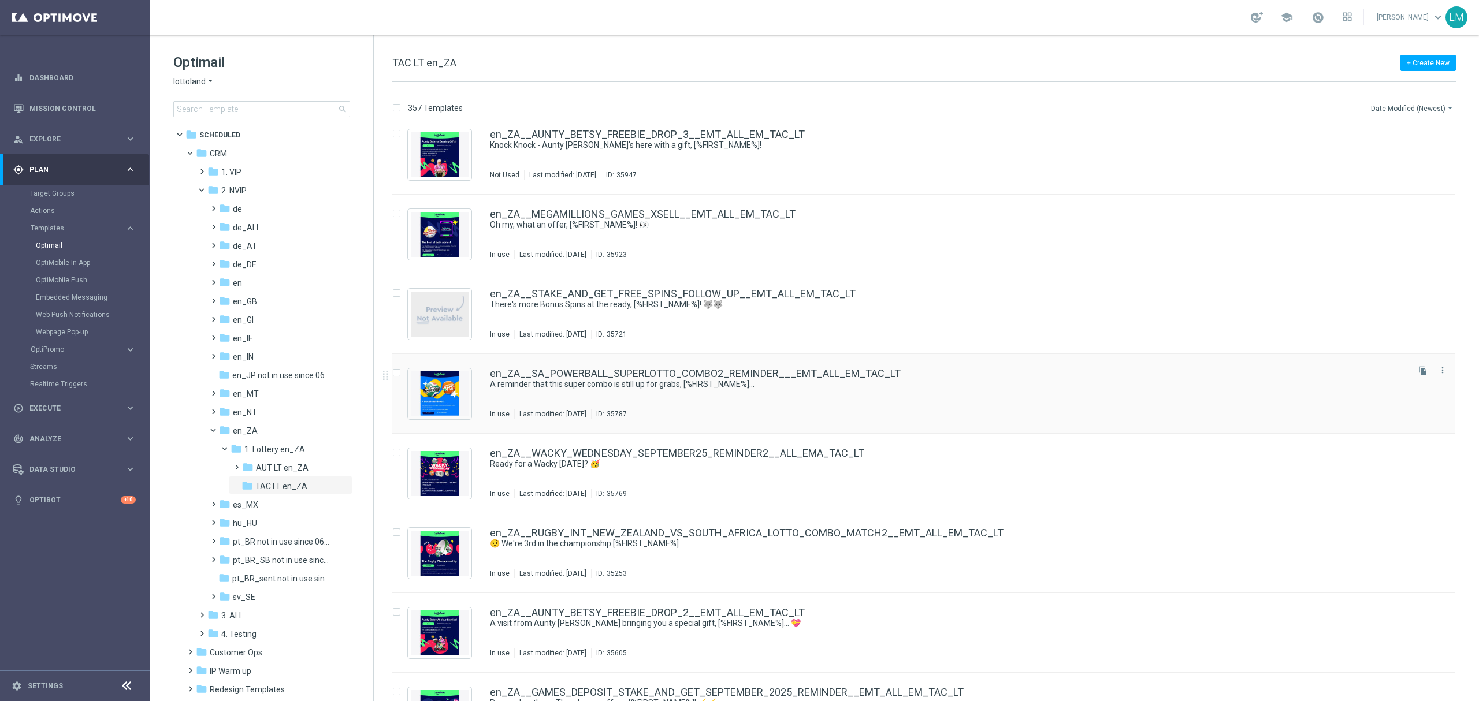
scroll to position [231, 0]
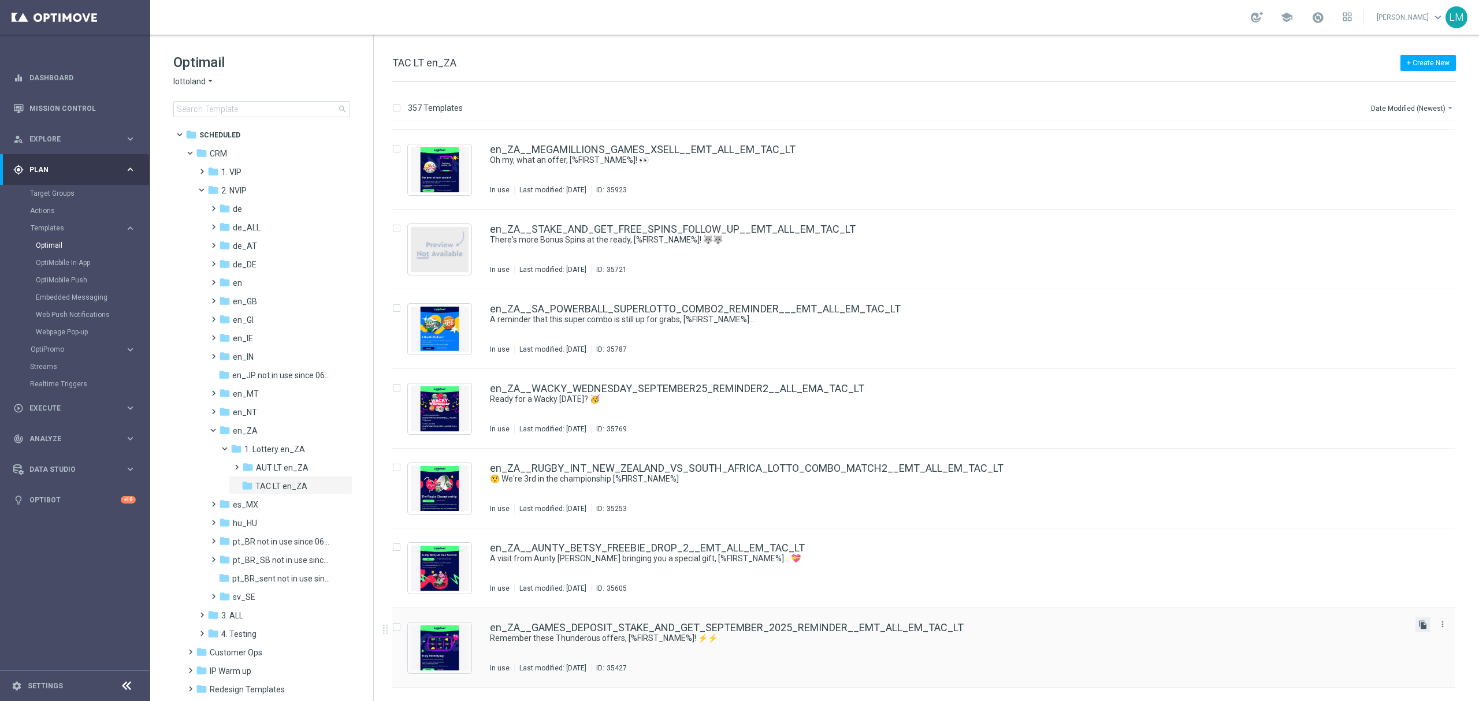
click at [1418, 622] on icon "file_copy" at bounding box center [1422, 625] width 9 height 9
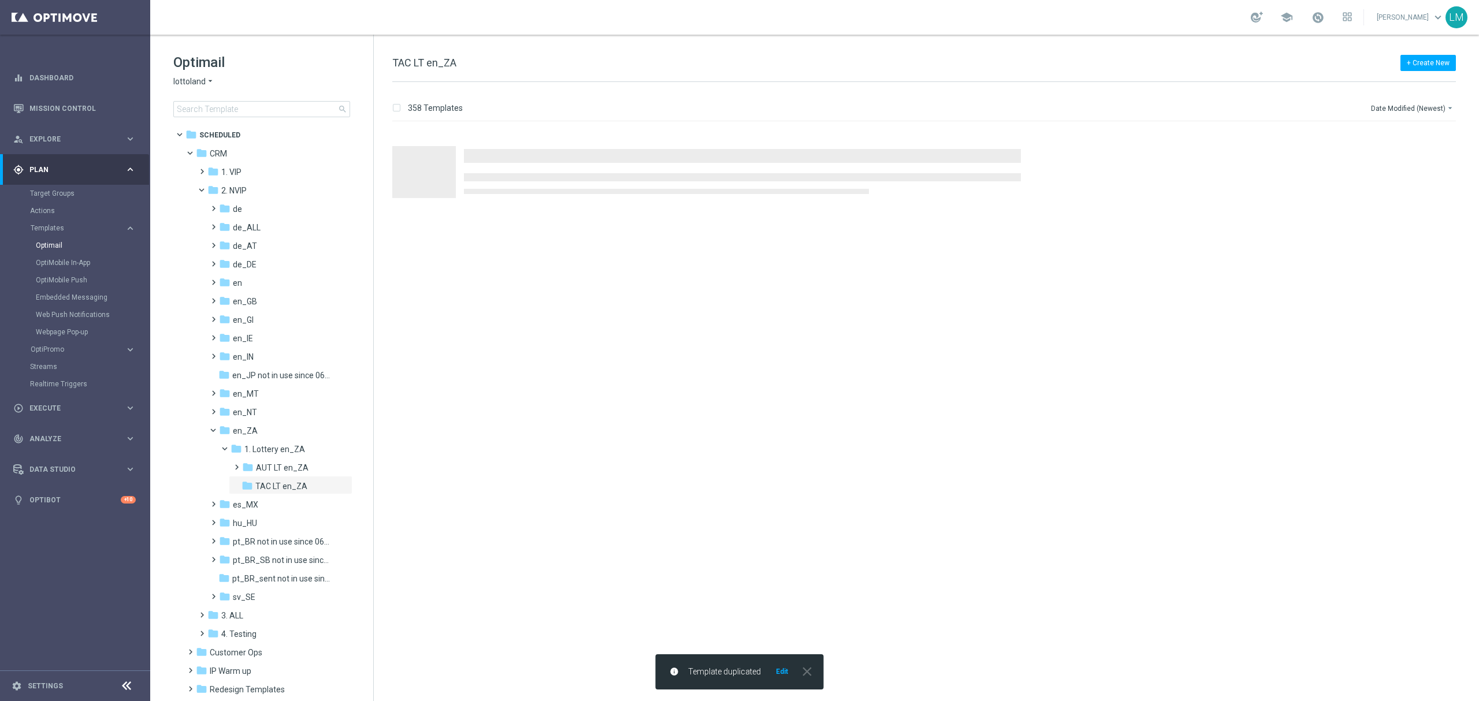
scroll to position [0, 0]
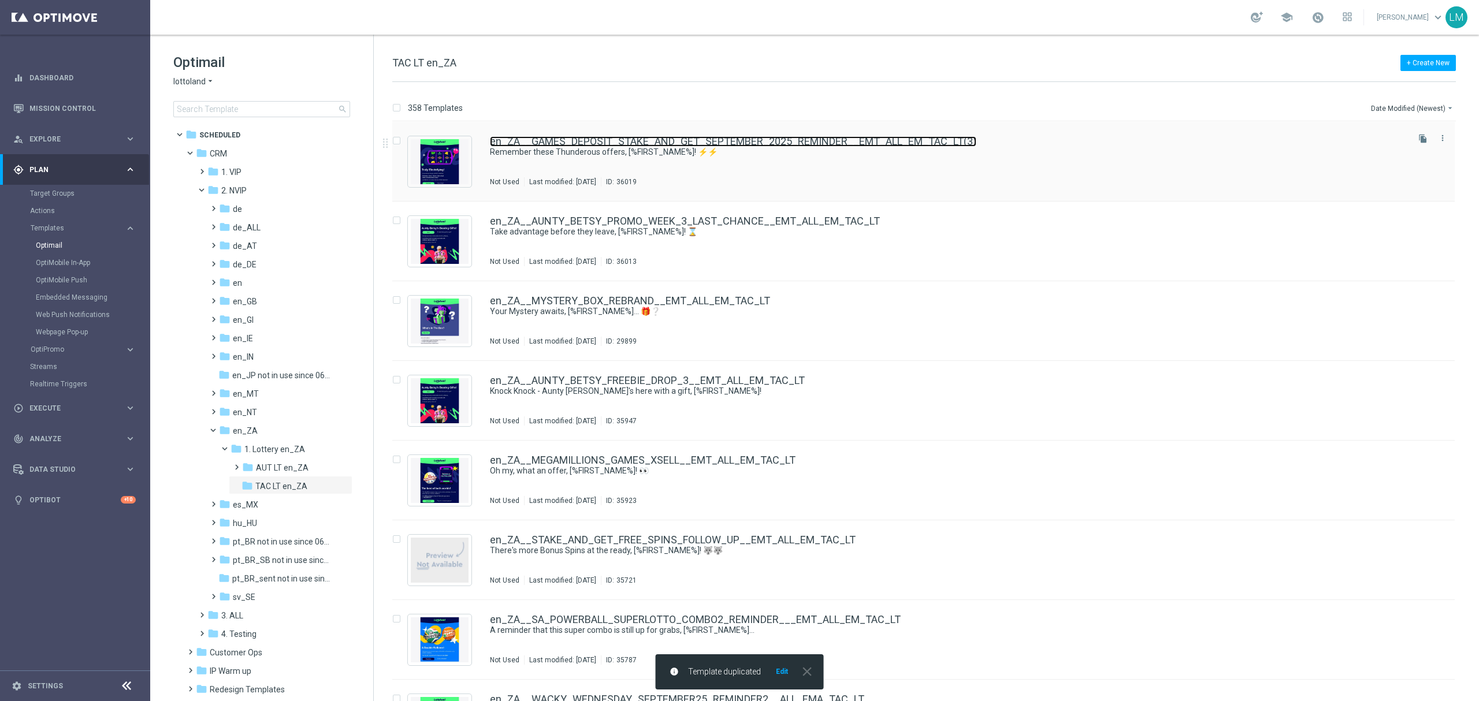
click at [652, 139] on link "en_ZA__GAMES_DEPOSIT_STAKE_AND_GET_SEPTEMBER_2025_REMINDER__EMT_ALL_EM_TAC_LT(3)" at bounding box center [733, 141] width 486 height 10
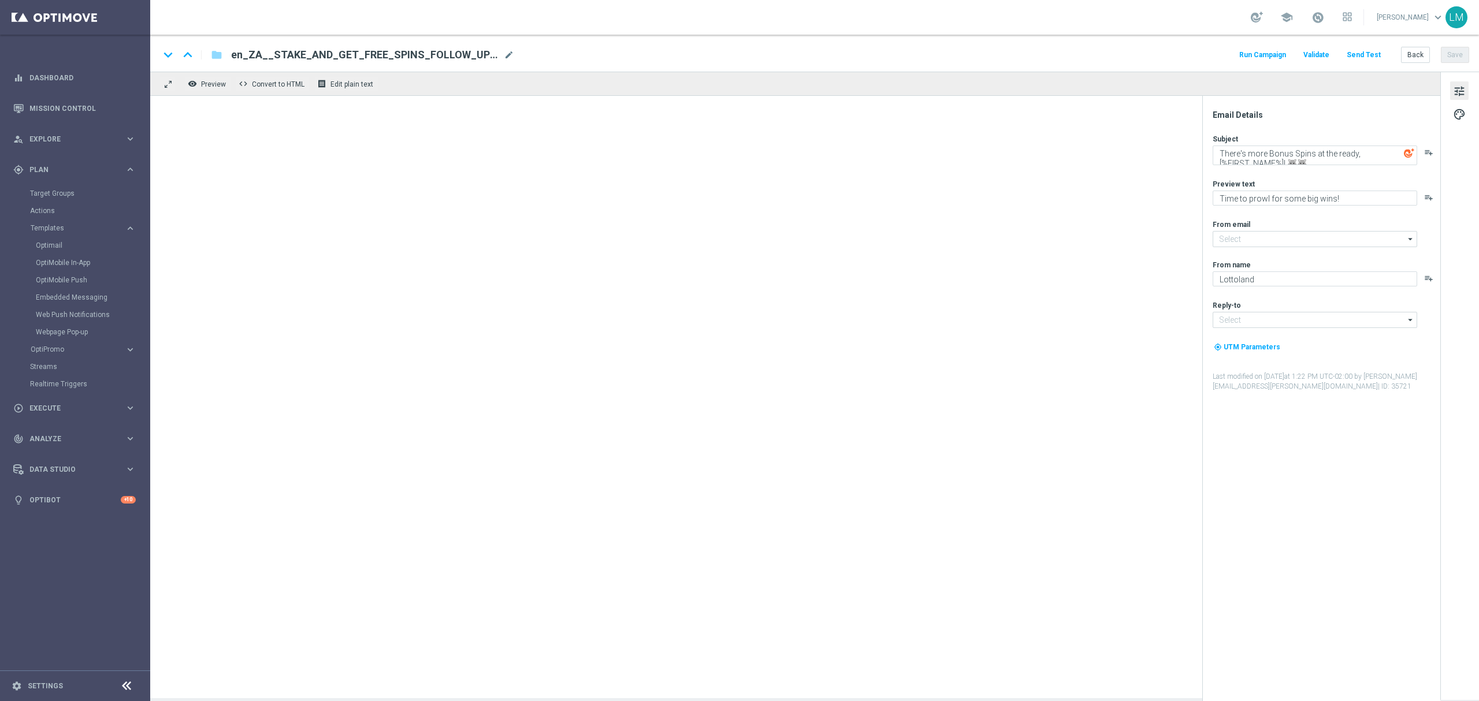
type input "[EMAIL_ADDRESS][DOMAIN_NAME]"
type textarea "Remember these Thunderous offers, [%FIRST_NAME%]! ⚡⚡"
type textarea "Bonus Spins available..."
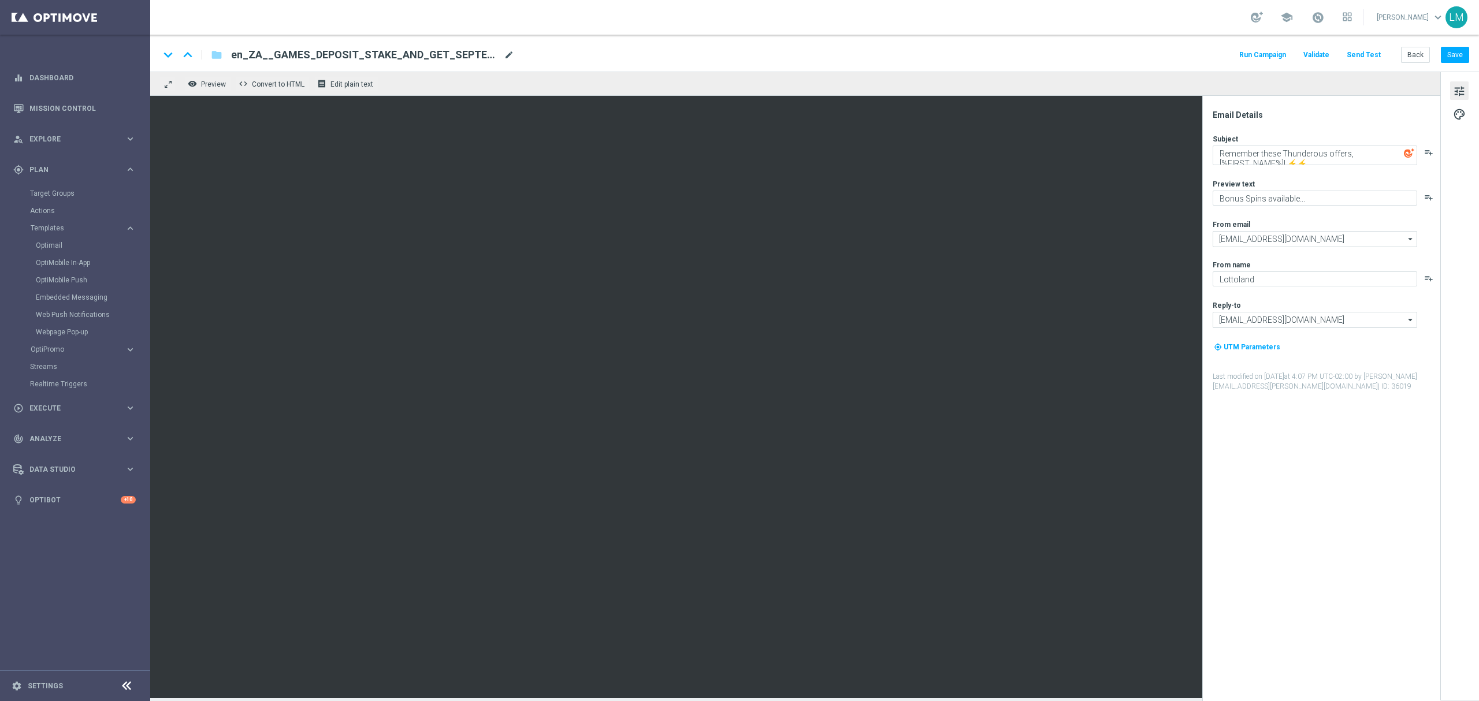
click at [504, 53] on span "mode_edit" at bounding box center [509, 55] width 10 height 10
paste input "2__EMT_ALL_EM_TAC_LT"
type input "en_ZA__GAMES_DEPOSIT_STAKE_AND_GET_SEPTEMBER_2025_REMINDER2__EMT_ALL_EM_TAC_LT"
click at [539, 57] on div "keyboard_arrow_down keyboard_arrow_up folder en_ZA__GAMES_DEPOSIT_STAKE_AND_GET…" at bounding box center [814, 54] width 1310 height 15
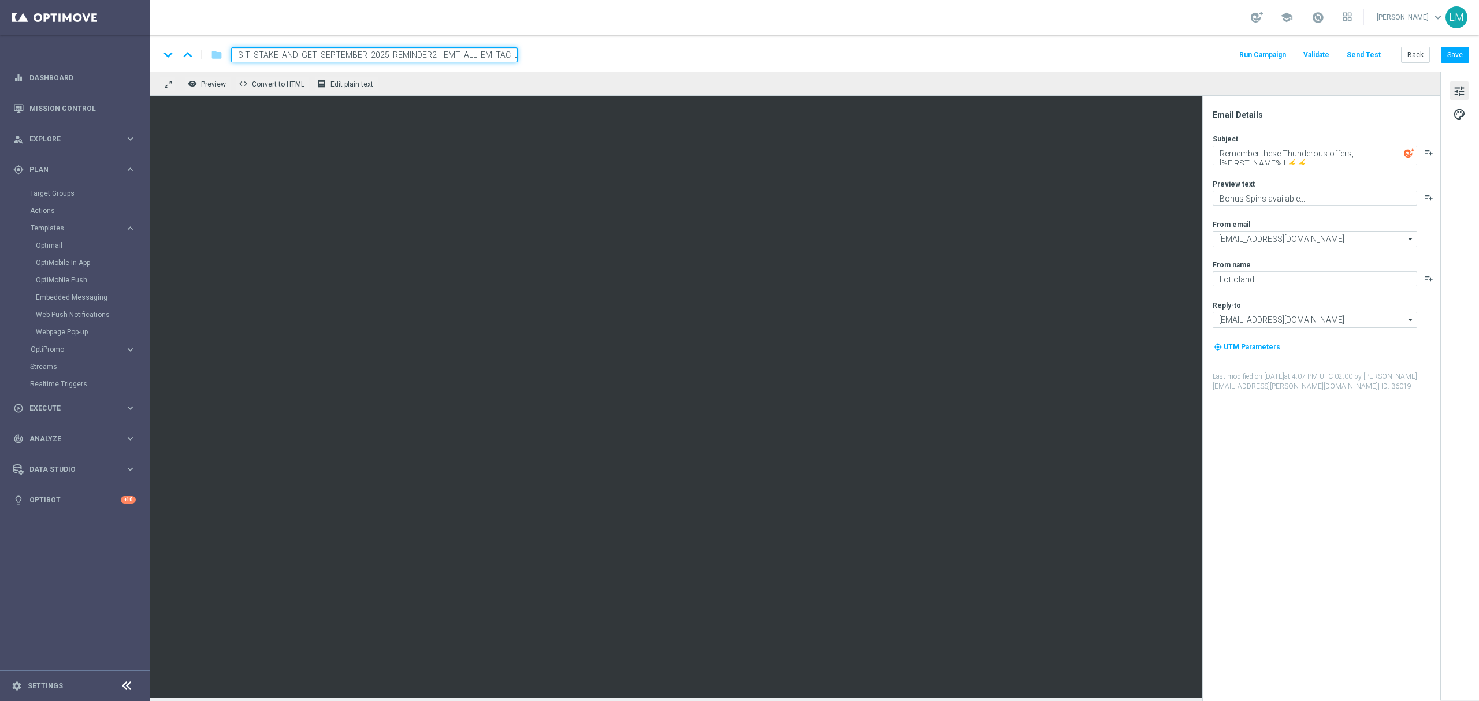
scroll to position [0, 0]
click at [493, 51] on input "en_ZA__GAMES_DEPOSIT_STAKE_AND_GET_SEPTEMBER_2025_REMINDER2__EMT_ALL_EM_TAC_LT" at bounding box center [374, 54] width 287 height 15
click at [482, 79] on div "remove_red_eye Preview code Convert to HTML receipt Edit plain text" at bounding box center [795, 84] width 1290 height 24
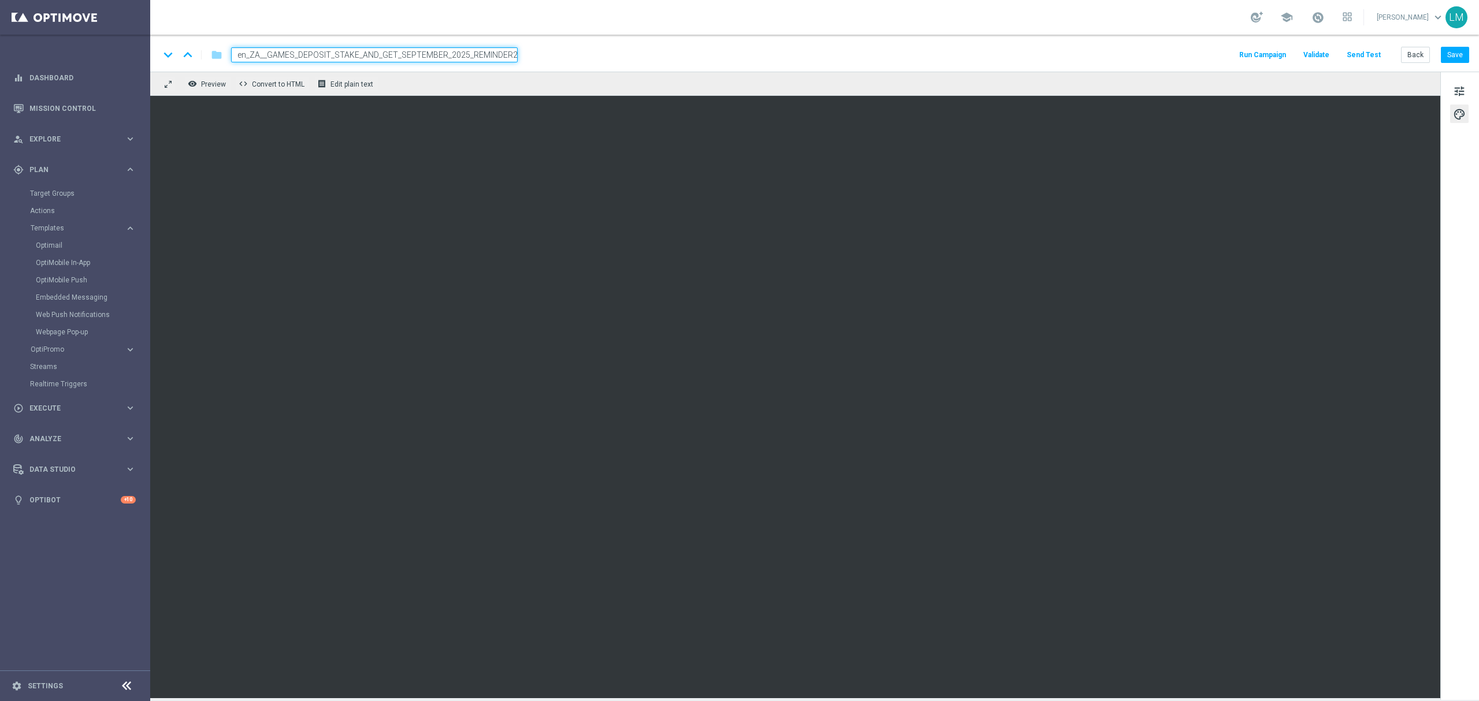
click at [470, 83] on div "remove_red_eye Preview code Convert to HTML receipt Edit plain text" at bounding box center [795, 84] width 1290 height 24
click at [470, 55] on input "en_ZA__GAMES_DEPOSIT_STAKE_AND_GET_SEPTEMBER_2025_REMINDER2__EMT_ALL_EM_TAC_LT" at bounding box center [374, 54] width 287 height 15
click at [470, 87] on div "remove_red_eye Preview code Convert to HTML receipt Edit plain text" at bounding box center [795, 84] width 1290 height 24
click at [1455, 86] on span "tune" at bounding box center [1459, 91] width 13 height 15
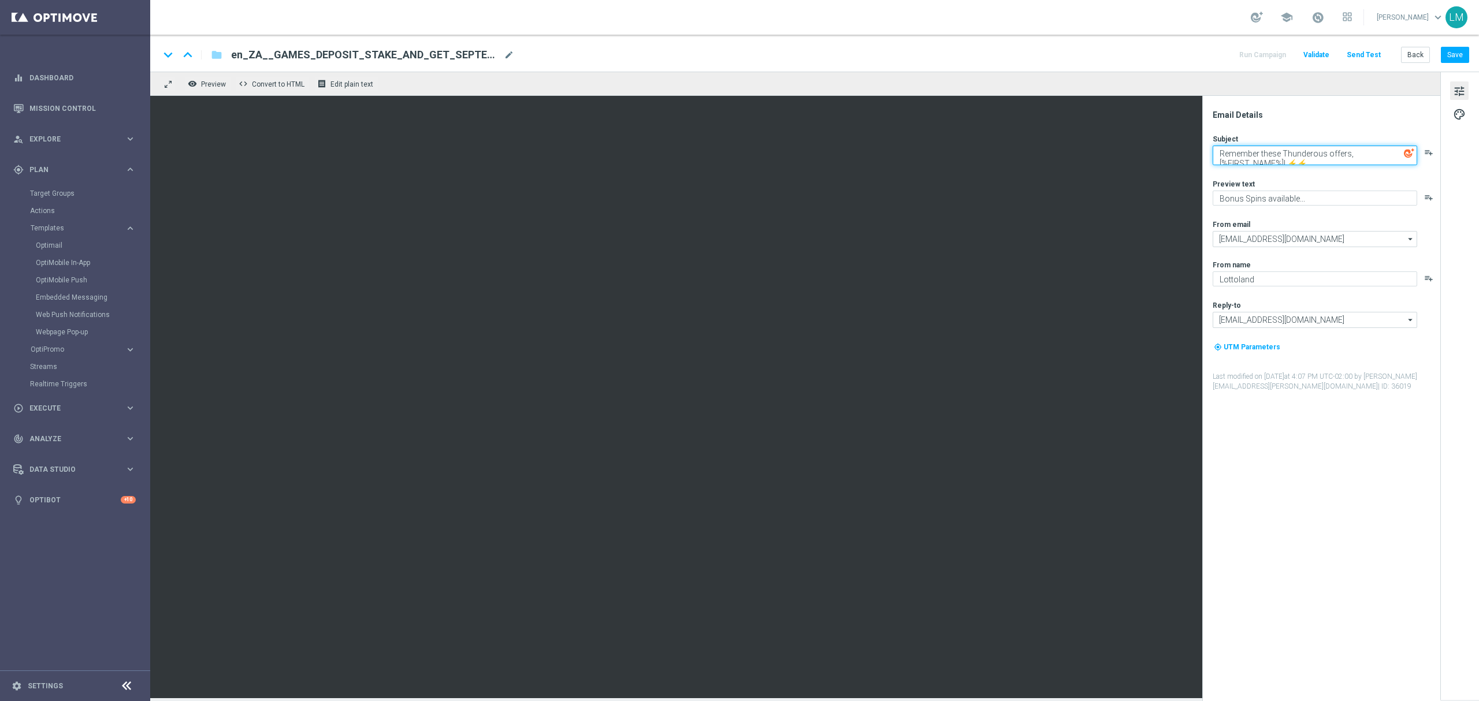
click at [1287, 154] on textarea "Remember these Thunderous offers, [%FIRST_NAME%]! ⚡⚡" at bounding box center [1315, 156] width 205 height 20
paste textarea "It's Sunday Thunder"
type textarea "It's Sunday Thunder, [%FIRST_NAME%]! ⚡⚡"
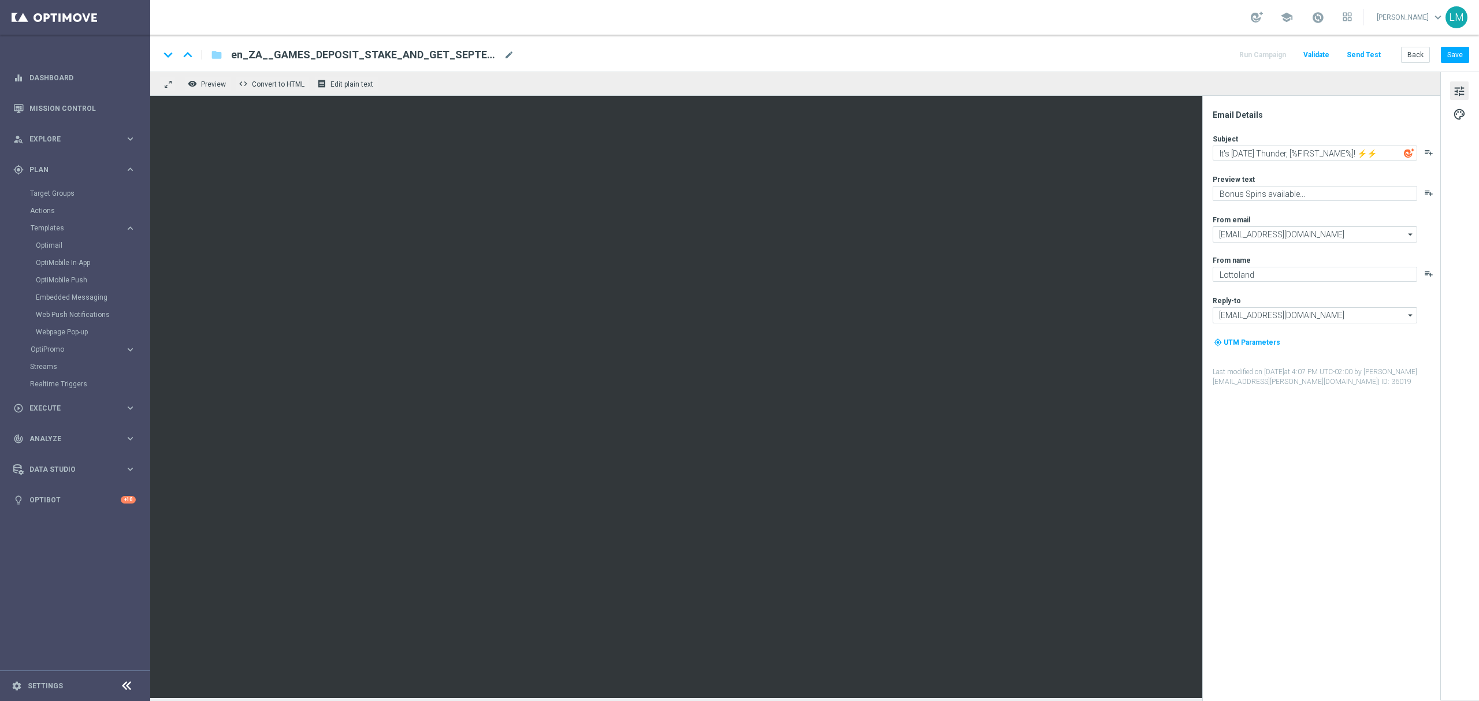
click at [1304, 170] on div "Subject It's Sunday Thunder, [%FIRST_NAME%]! ⚡⚡ playlist_add Preview text Bonus…" at bounding box center [1326, 260] width 226 height 253
click at [1455, 42] on div "keyboard_arrow_down keyboard_arrow_up folder en_ZA__GAMES_DEPOSIT_STAKE_AND_GET…" at bounding box center [814, 53] width 1329 height 37
click at [1456, 51] on button "Save" at bounding box center [1455, 55] width 28 height 16
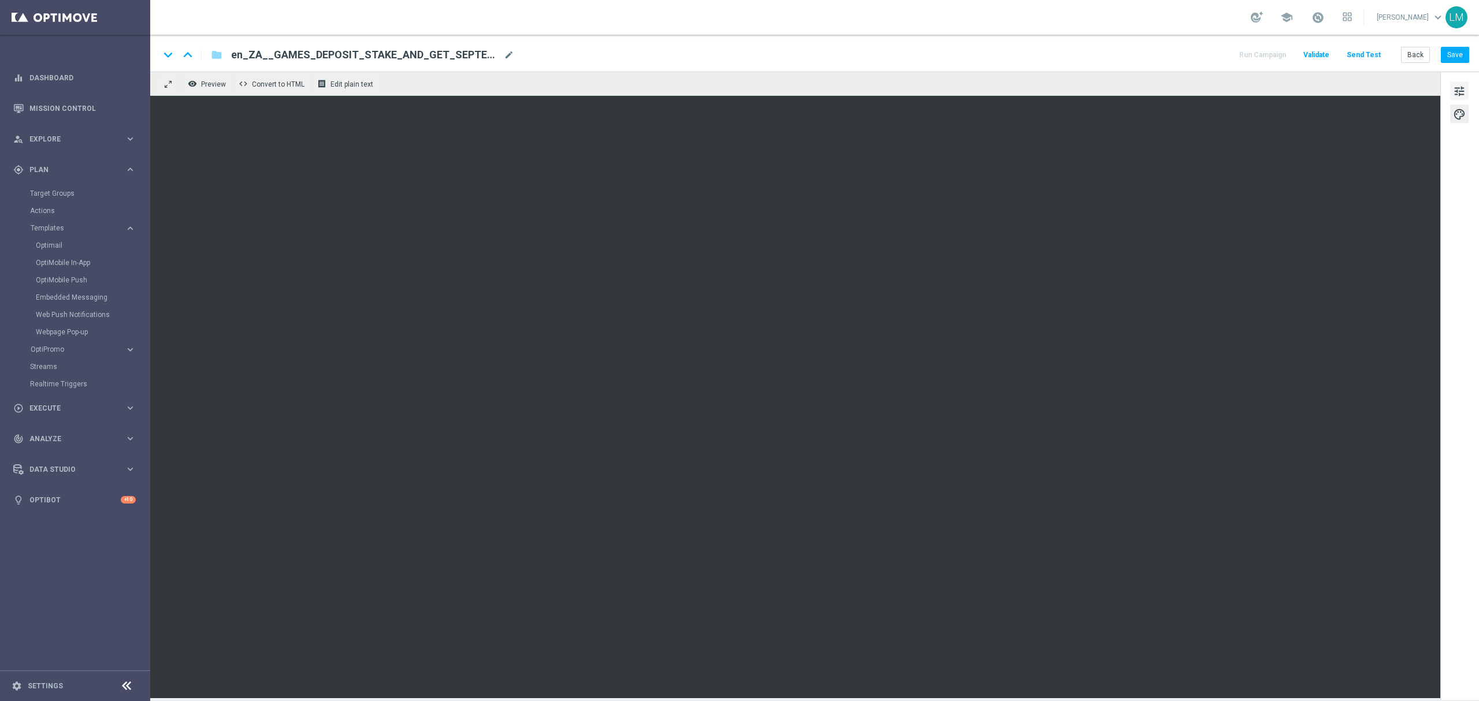
click at [1468, 84] on button "tune" at bounding box center [1459, 90] width 18 height 18
click at [1437, 54] on div "Back Save" at bounding box center [1435, 55] width 68 height 16
click at [1452, 56] on button "Save" at bounding box center [1455, 55] width 28 height 16
click at [1463, 86] on span "tune" at bounding box center [1459, 91] width 13 height 15
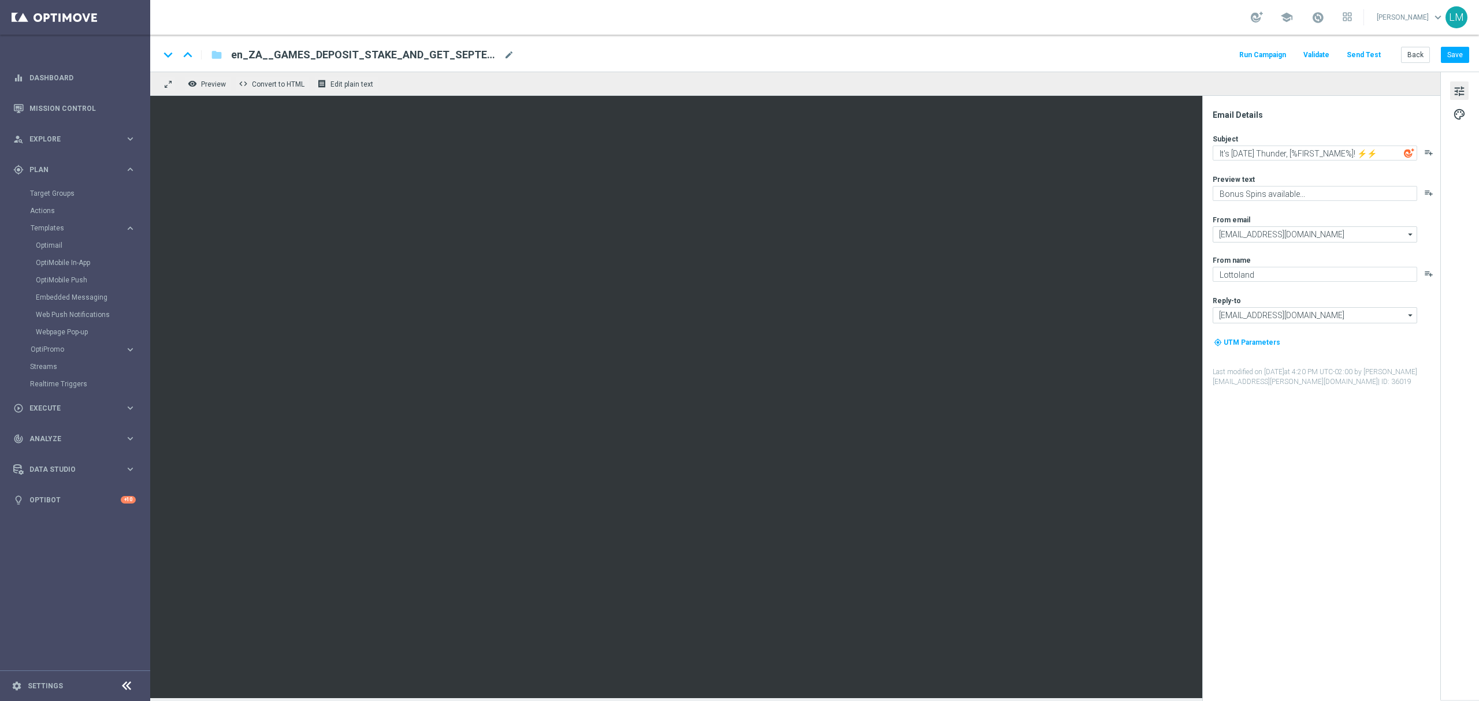
click at [1457, 90] on span "tune" at bounding box center [1459, 91] width 13 height 15
click at [1458, 58] on button "Save" at bounding box center [1455, 55] width 28 height 16
click at [1379, 54] on button "Send Test" at bounding box center [1364, 55] width 38 height 16
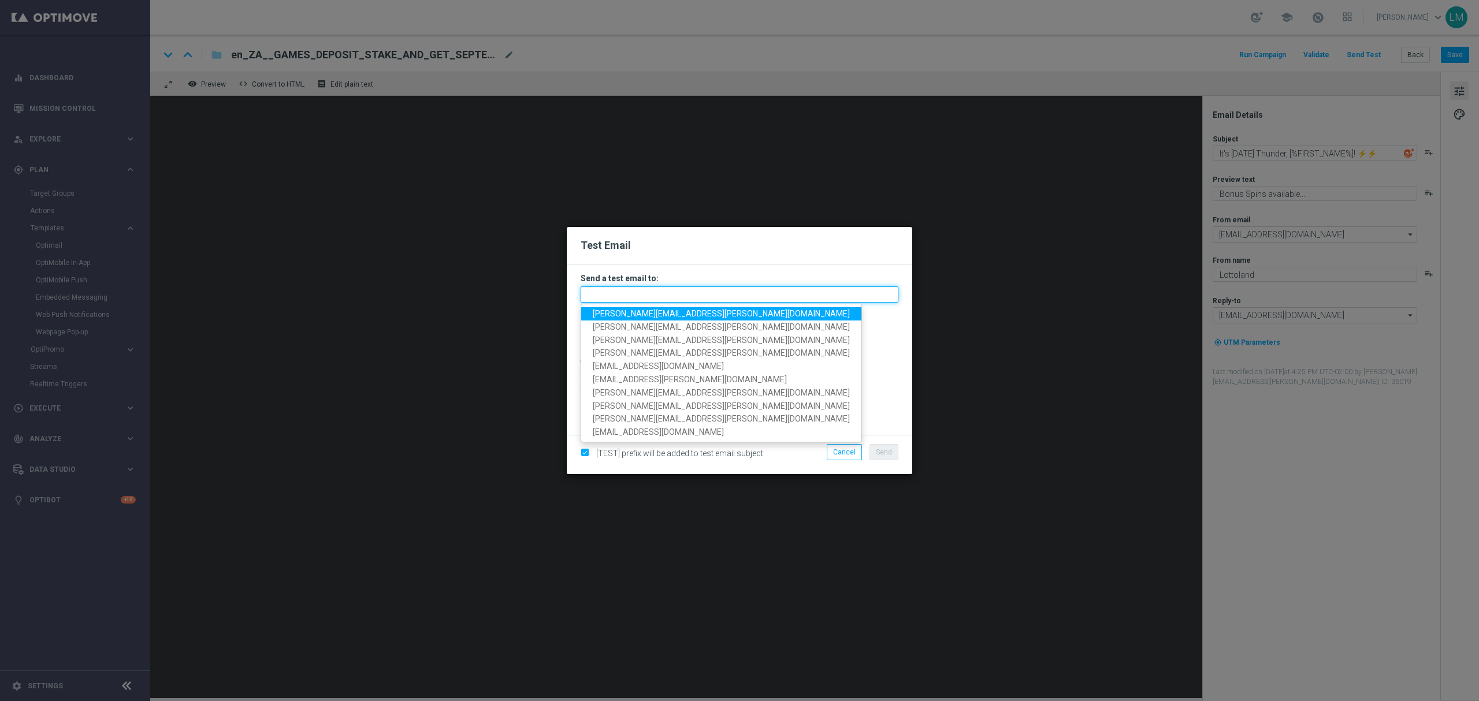
click at [694, 289] on input "text" at bounding box center [740, 295] width 318 height 16
click at [638, 314] on span "leslie.martinez@lottoland.com" at bounding box center [721, 313] width 257 height 9
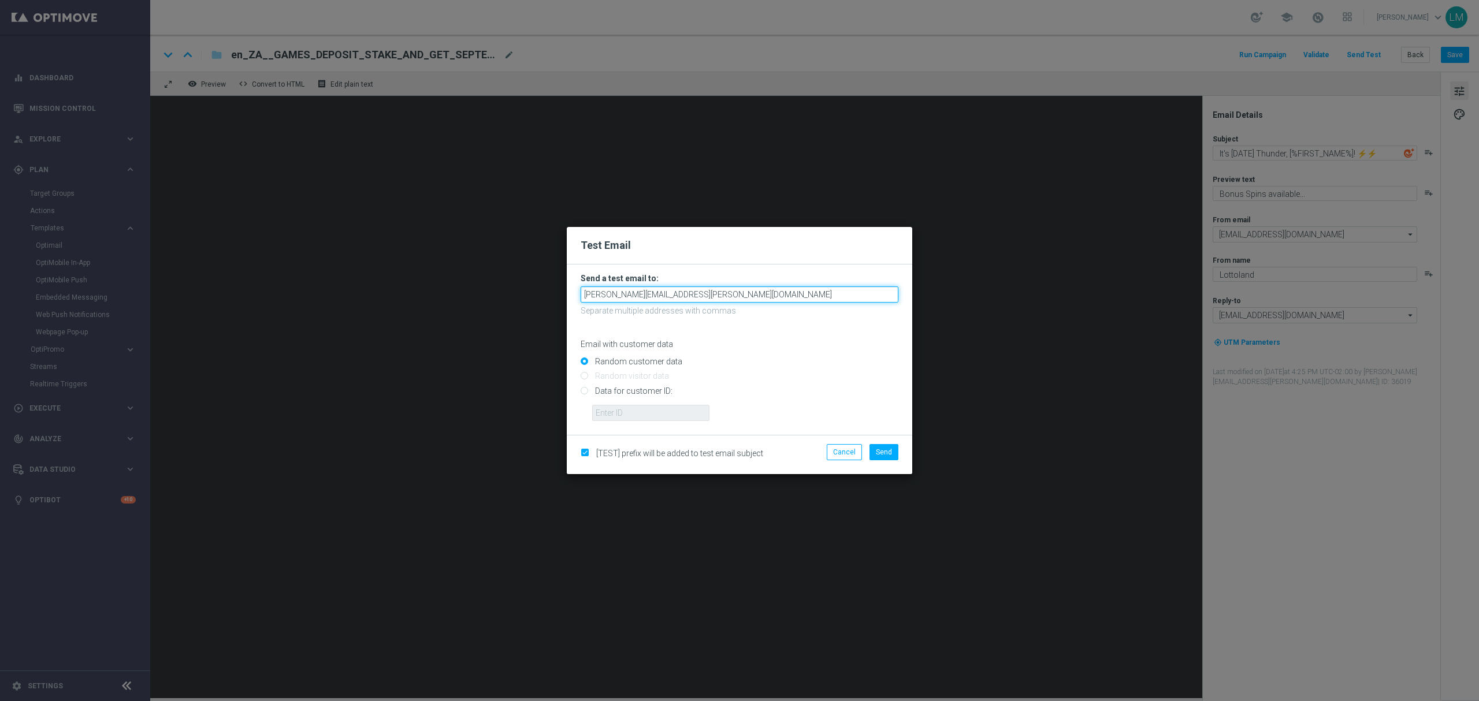
click at [722, 298] on input "leslie.martinez@lottoland.com" at bounding box center [740, 295] width 318 height 16
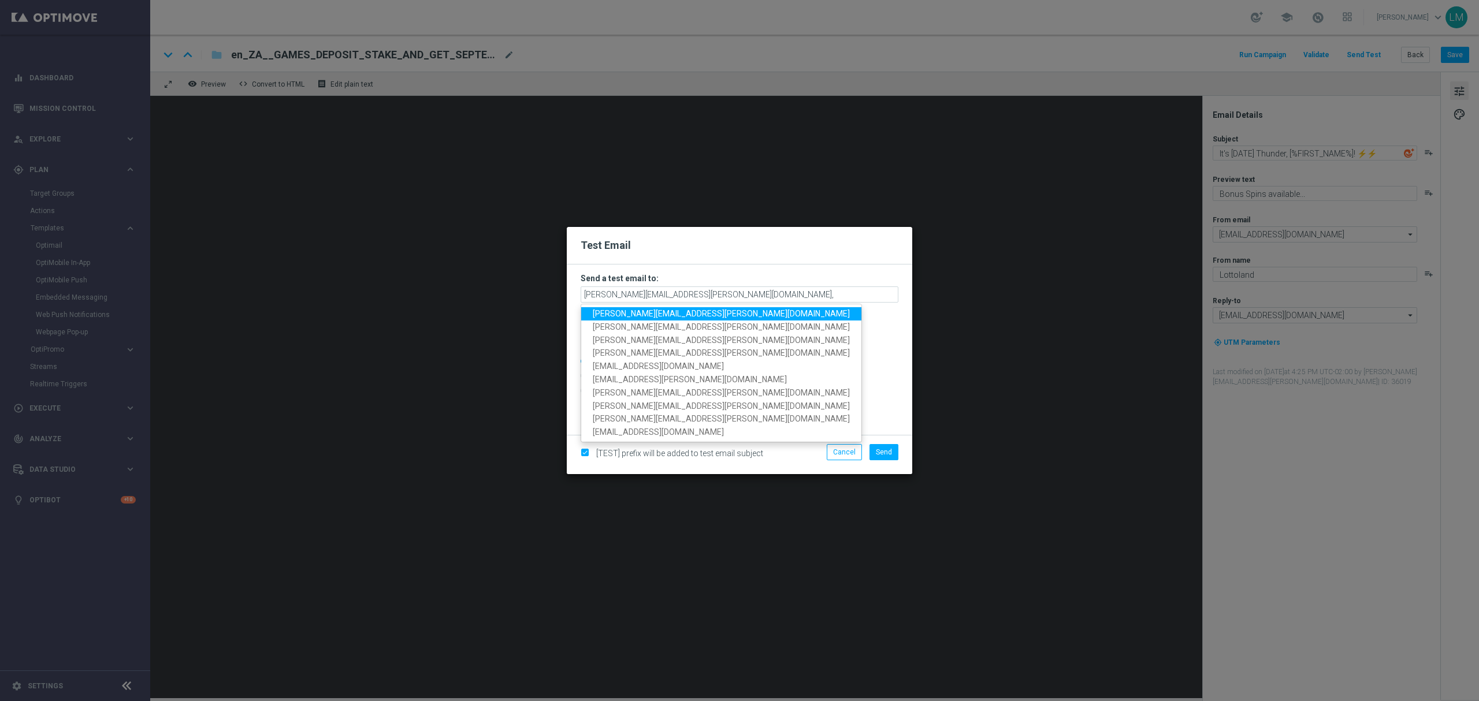
click at [625, 318] on span "leslie.martinez@lottoland.com" at bounding box center [721, 313] width 257 height 9
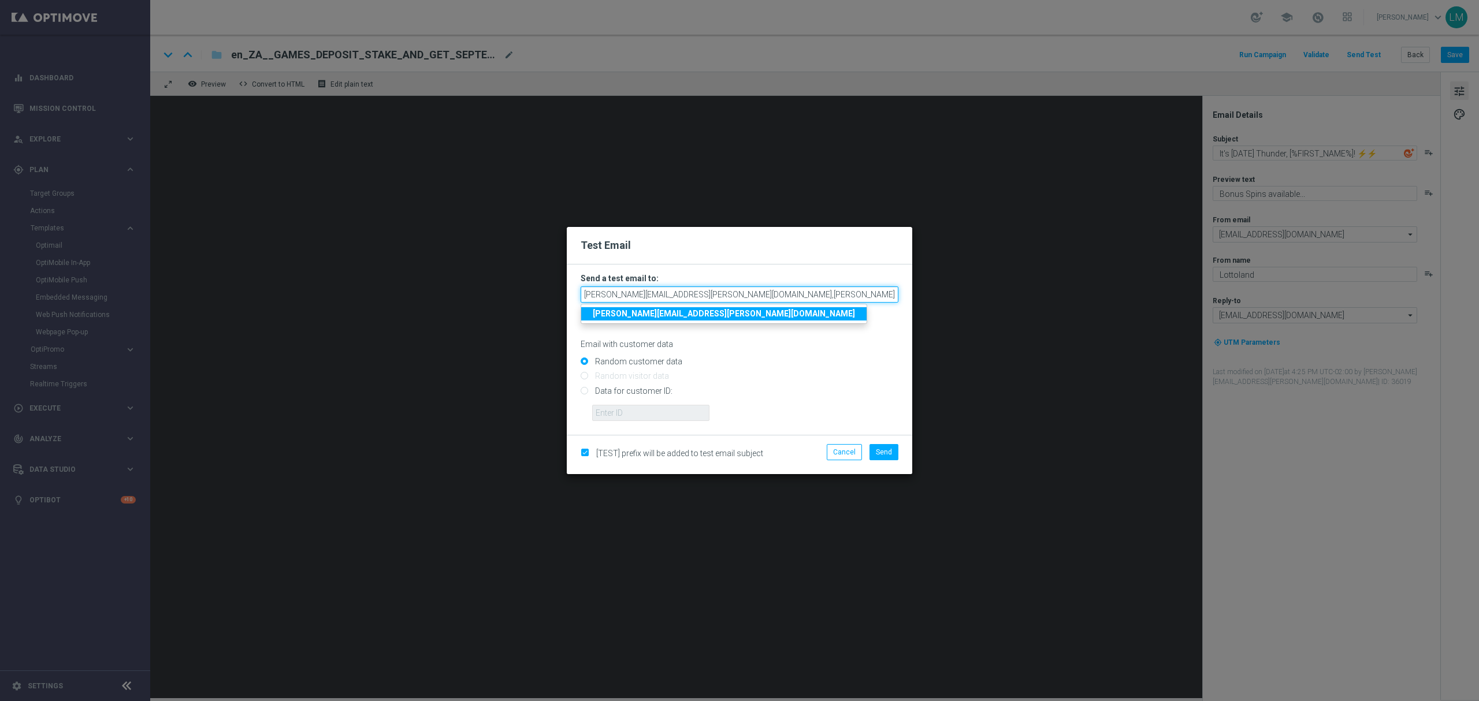
drag, startPoint x: 800, startPoint y: 290, endPoint x: 694, endPoint y: 292, distance: 105.7
click at [694, 292] on input "leslie.martinez@lottoland.com,leslie.martinez@lottoland.com" at bounding box center [740, 295] width 318 height 16
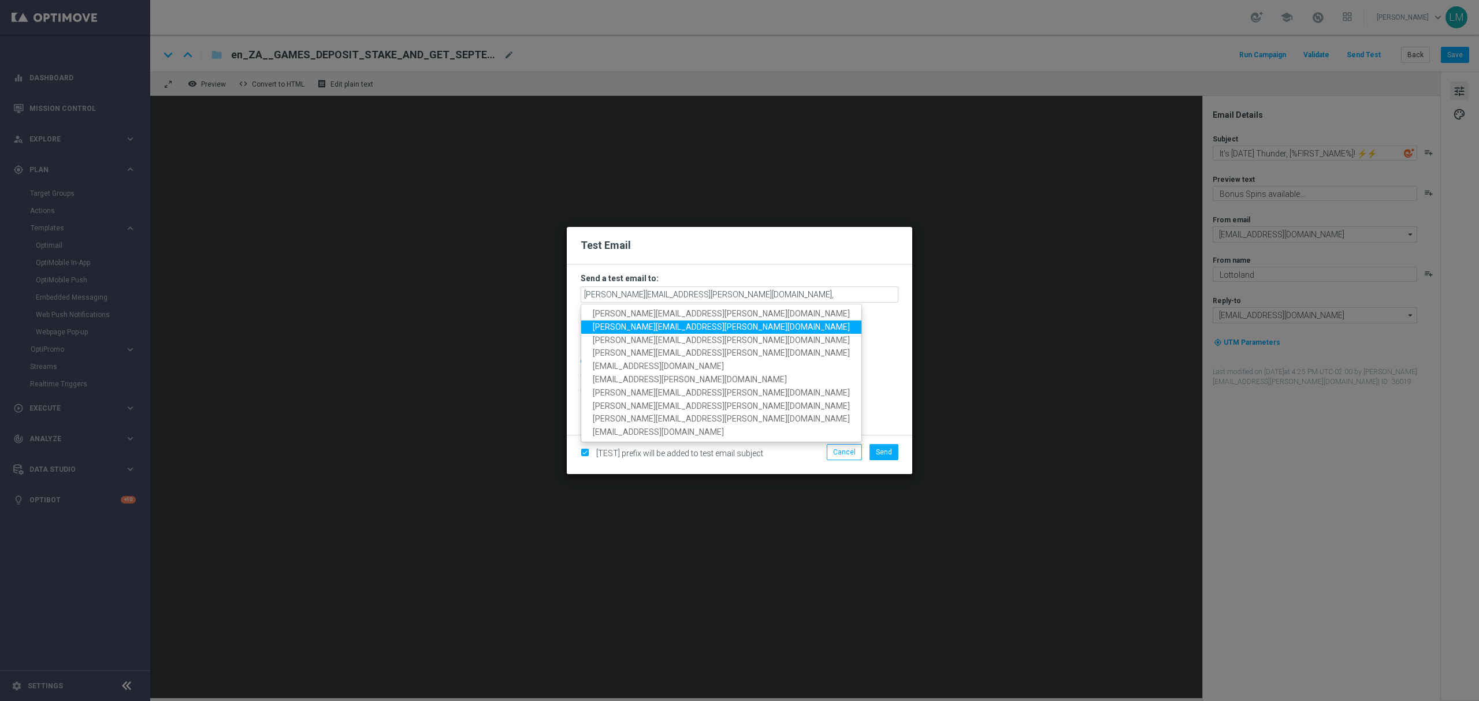
click at [664, 322] on span "millie.purcell@lottoland.com" at bounding box center [721, 326] width 257 height 9
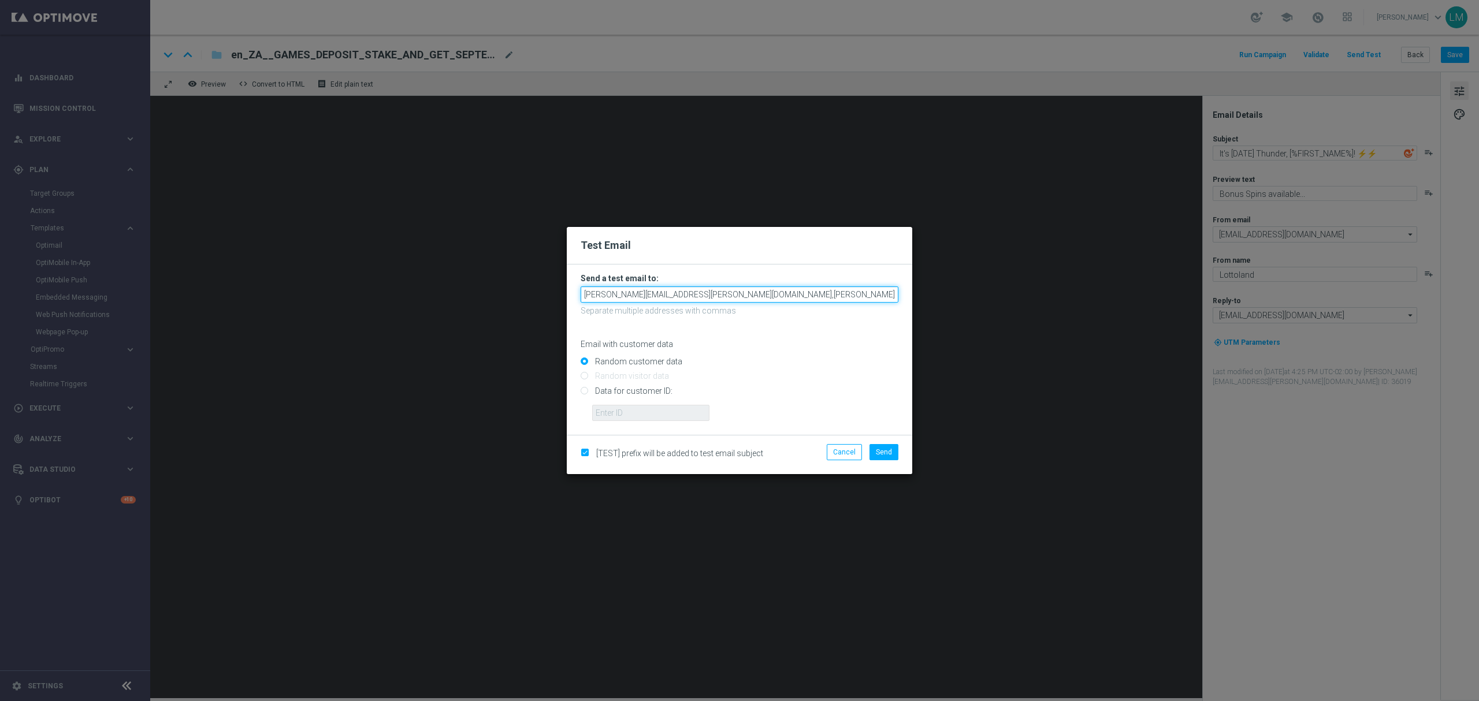
click at [858, 302] on input "leslie.martinez@lottoland.com,millie.purcell@lottoland.com" at bounding box center [740, 295] width 318 height 16
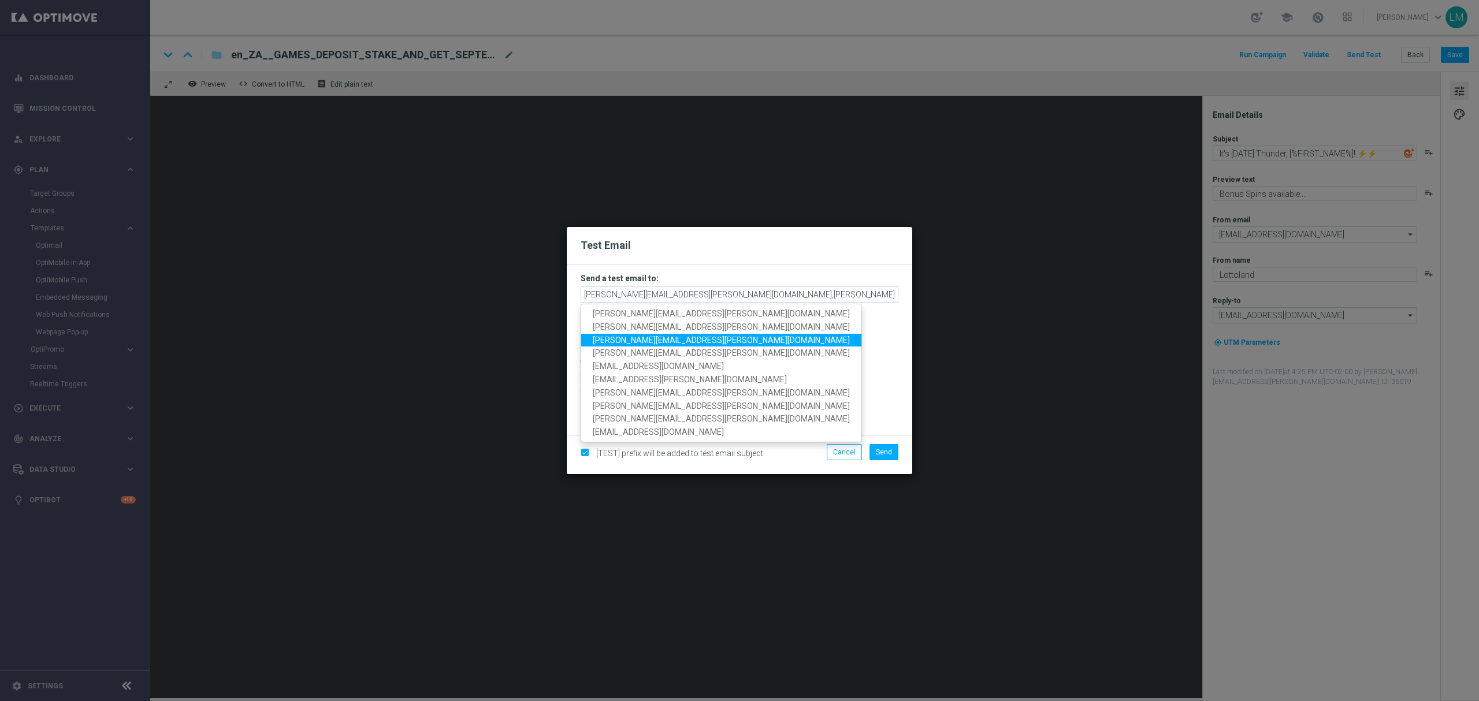
click at [652, 336] on span "ricky.hubbard@lottoland.com" at bounding box center [721, 339] width 257 height 9
type input "leslie.martinez@lottoland.com,millie.purcell@lottoland.com,ricky.hubbard@lottol…"
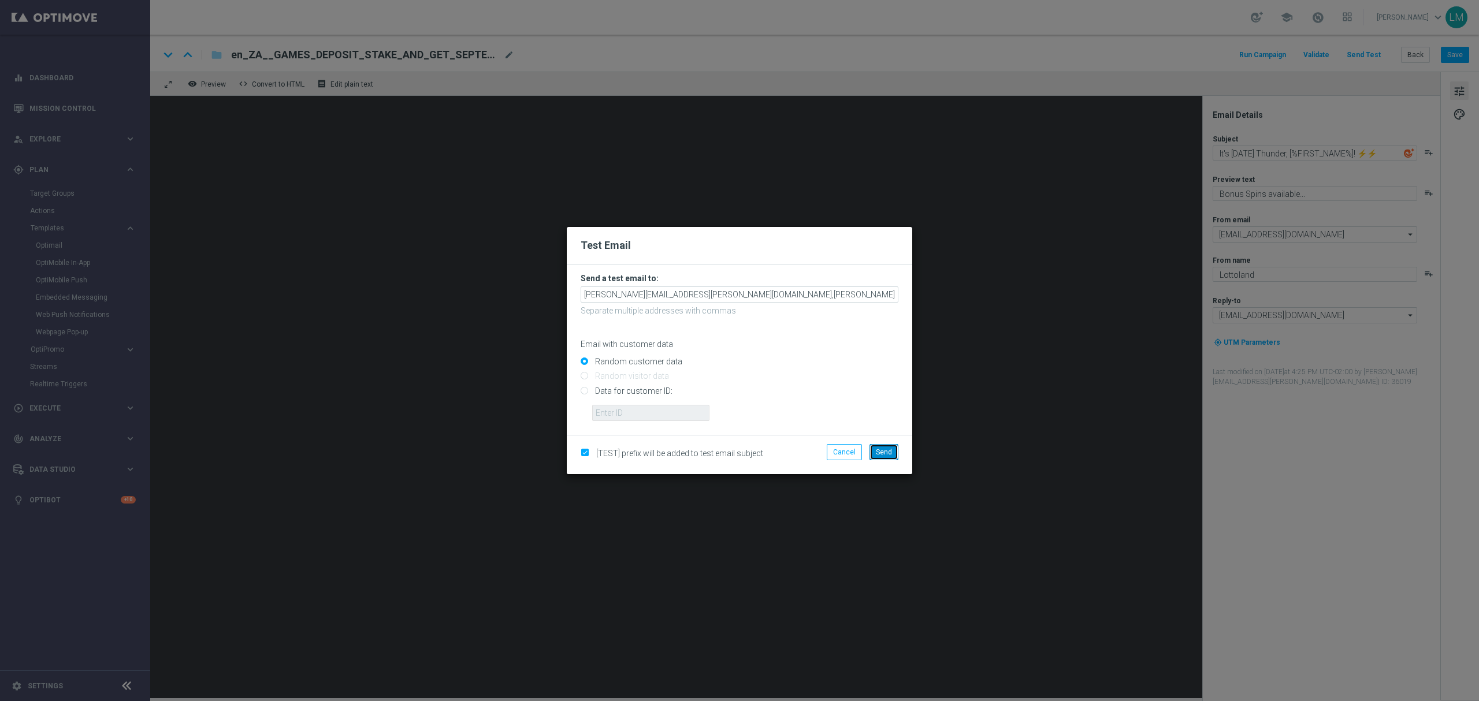
click at [879, 455] on span "Send" at bounding box center [884, 452] width 16 height 8
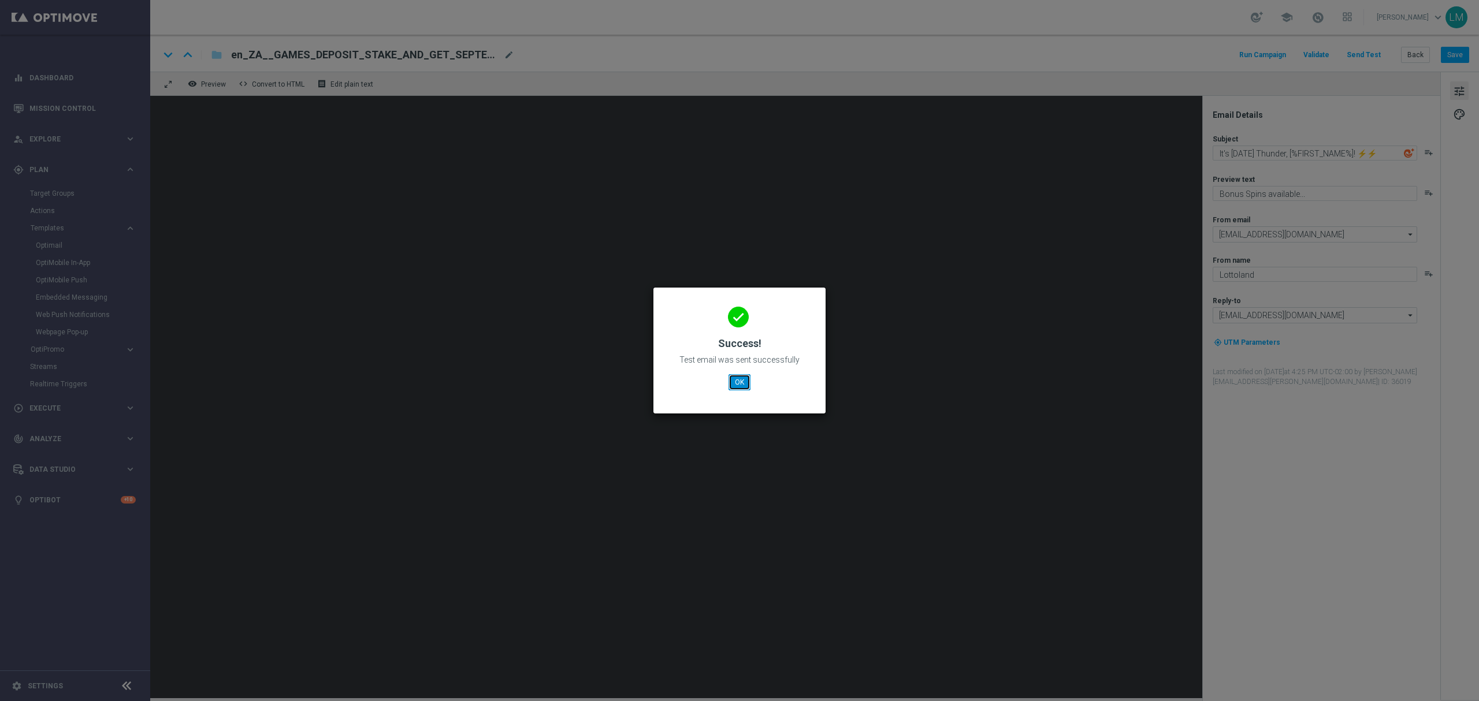
click at [745, 387] on button "OK" at bounding box center [740, 382] width 22 height 16
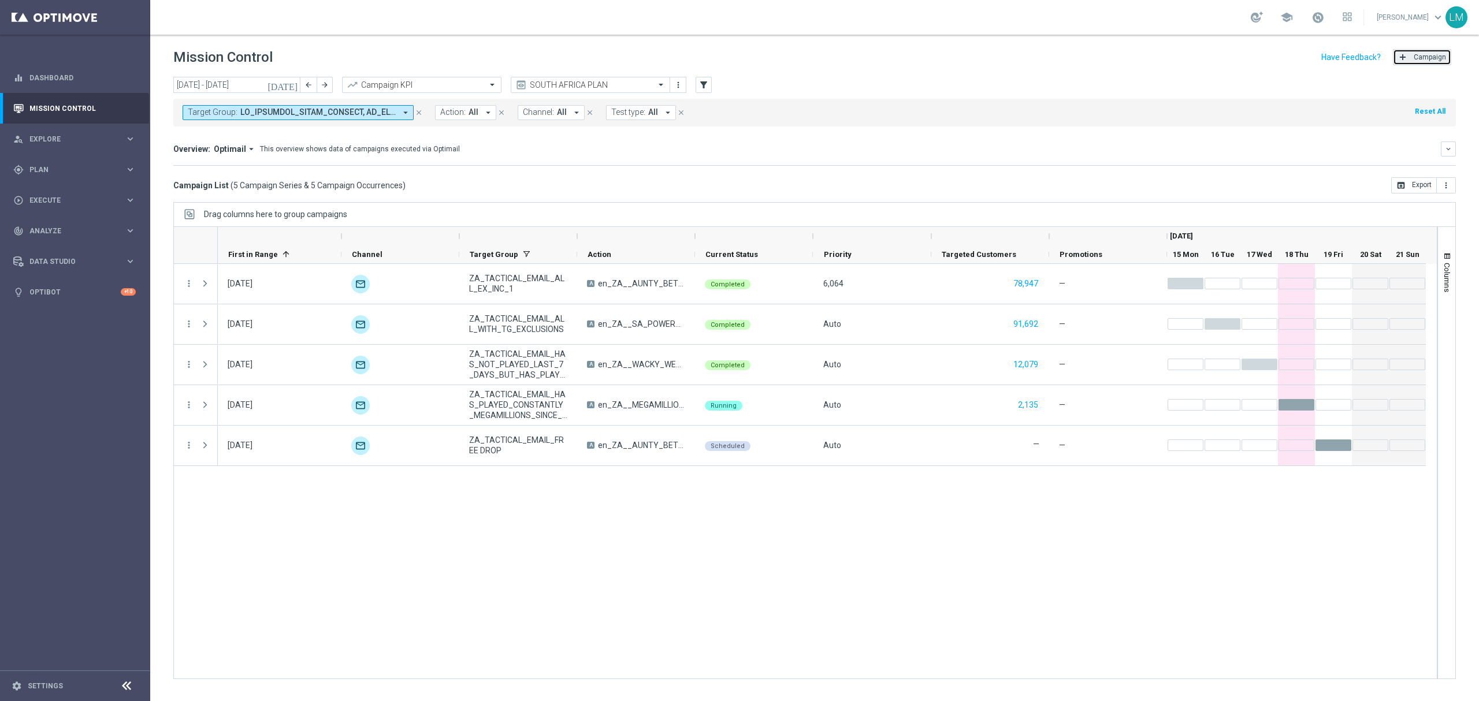
click at [1406, 57] on icon "add" at bounding box center [1402, 57] width 9 height 9
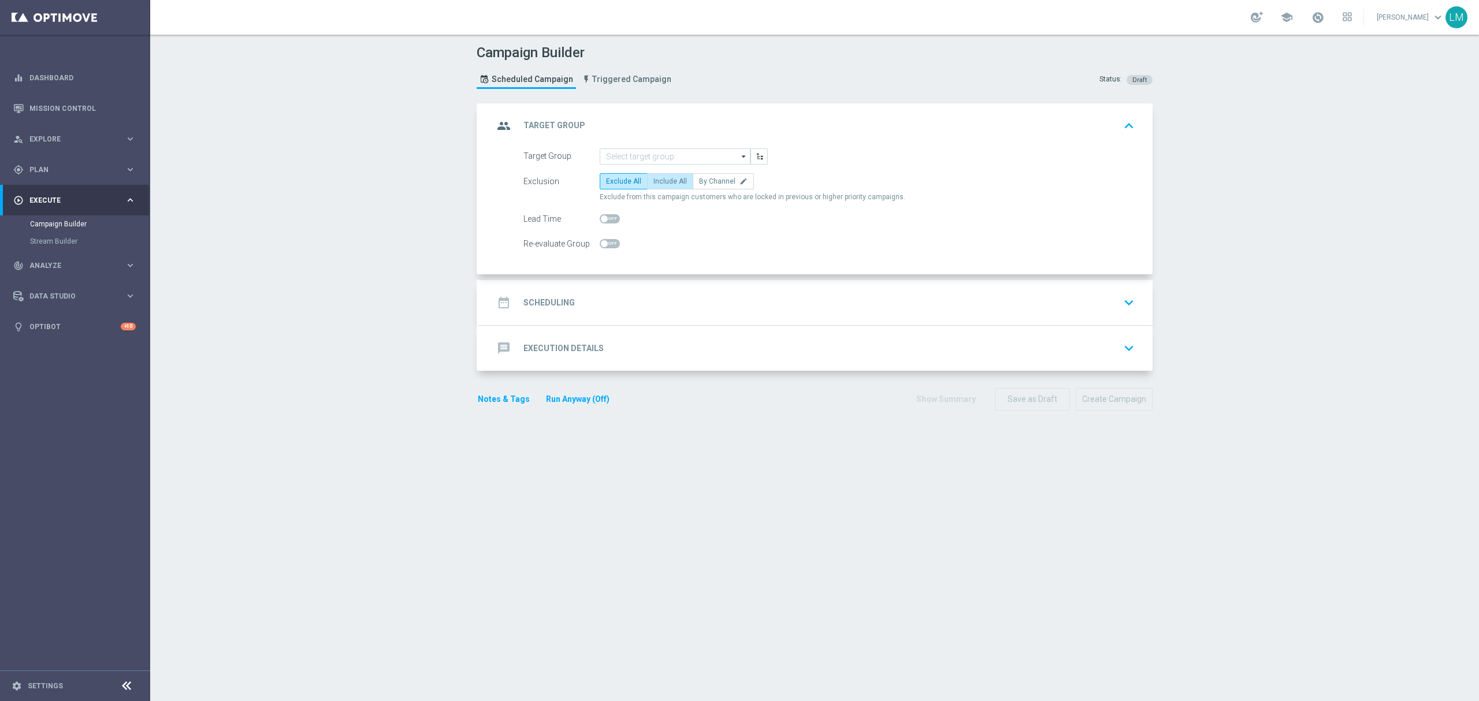
click at [654, 185] on span "Include All" at bounding box center [670, 181] width 34 height 8
click at [654, 185] on input "Include All" at bounding box center [657, 184] width 8 height 8
radio input "true"
click at [648, 158] on input at bounding box center [675, 156] width 151 height 16
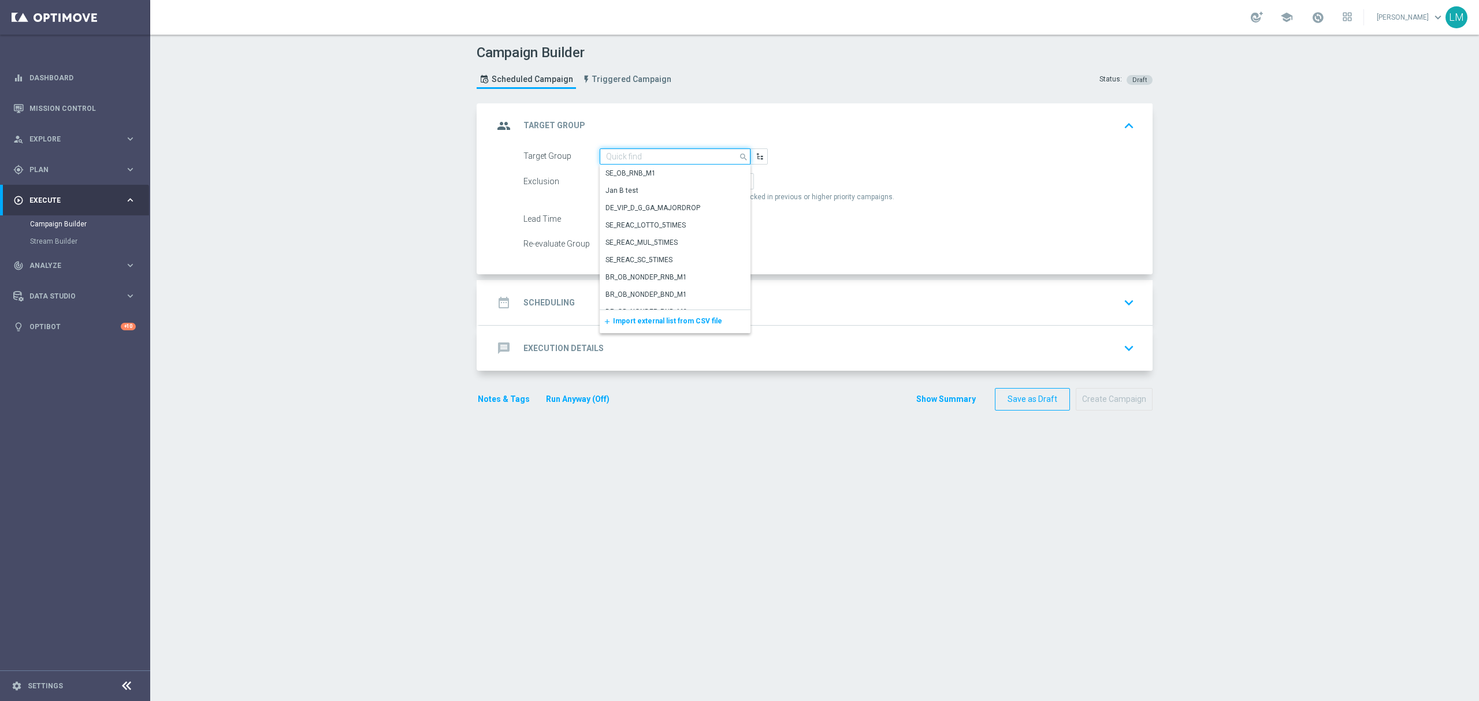
paste input "ZA_TACTICAL_EMAIL_ALL_EX_INC_1"
click at [643, 172] on div "ZA_TACTICAL_EMAIL_ALL_EX_INC_1" at bounding box center [661, 173] width 113 height 10
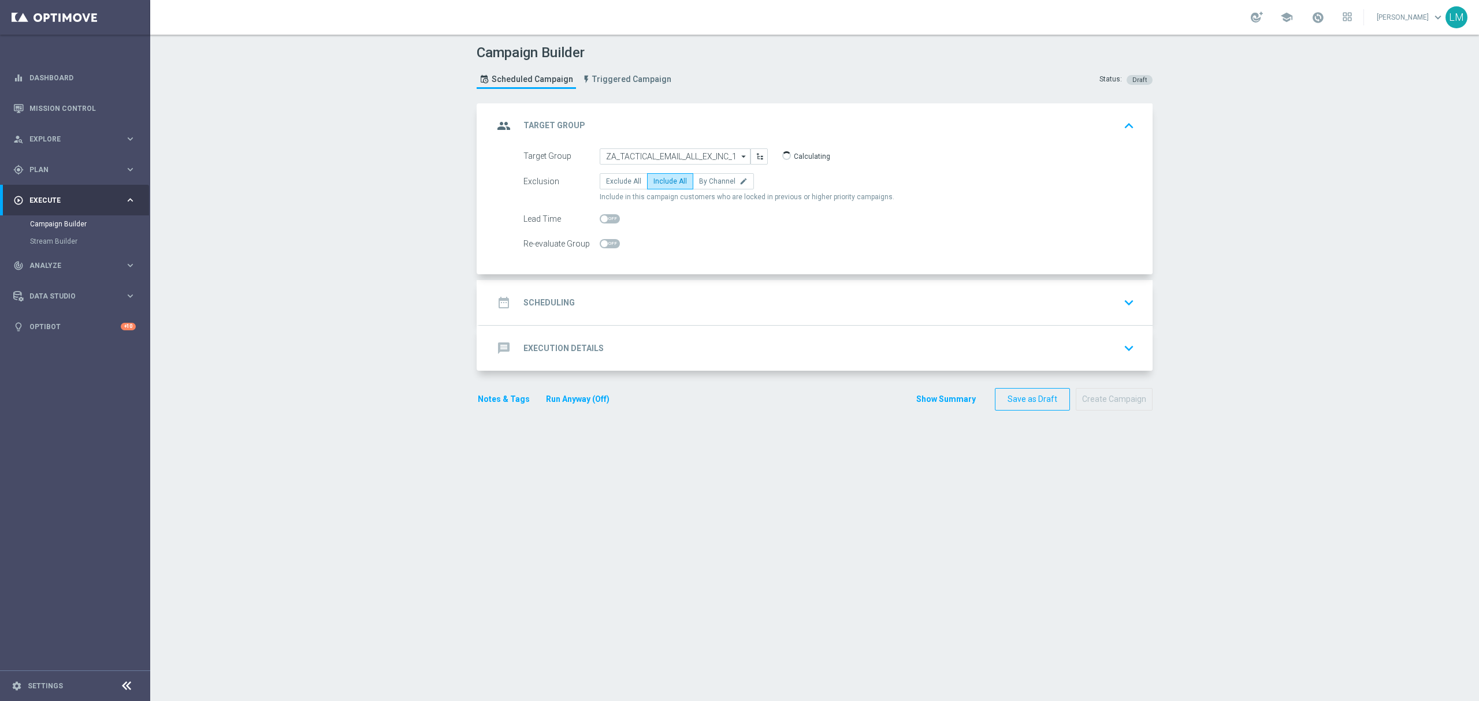
type input "ZA_TACTICAL_EMAIL_ALL_EX_INC_1"
click at [620, 291] on div "date_range Scheduling keyboard_arrow_down" at bounding box center [816, 302] width 673 height 45
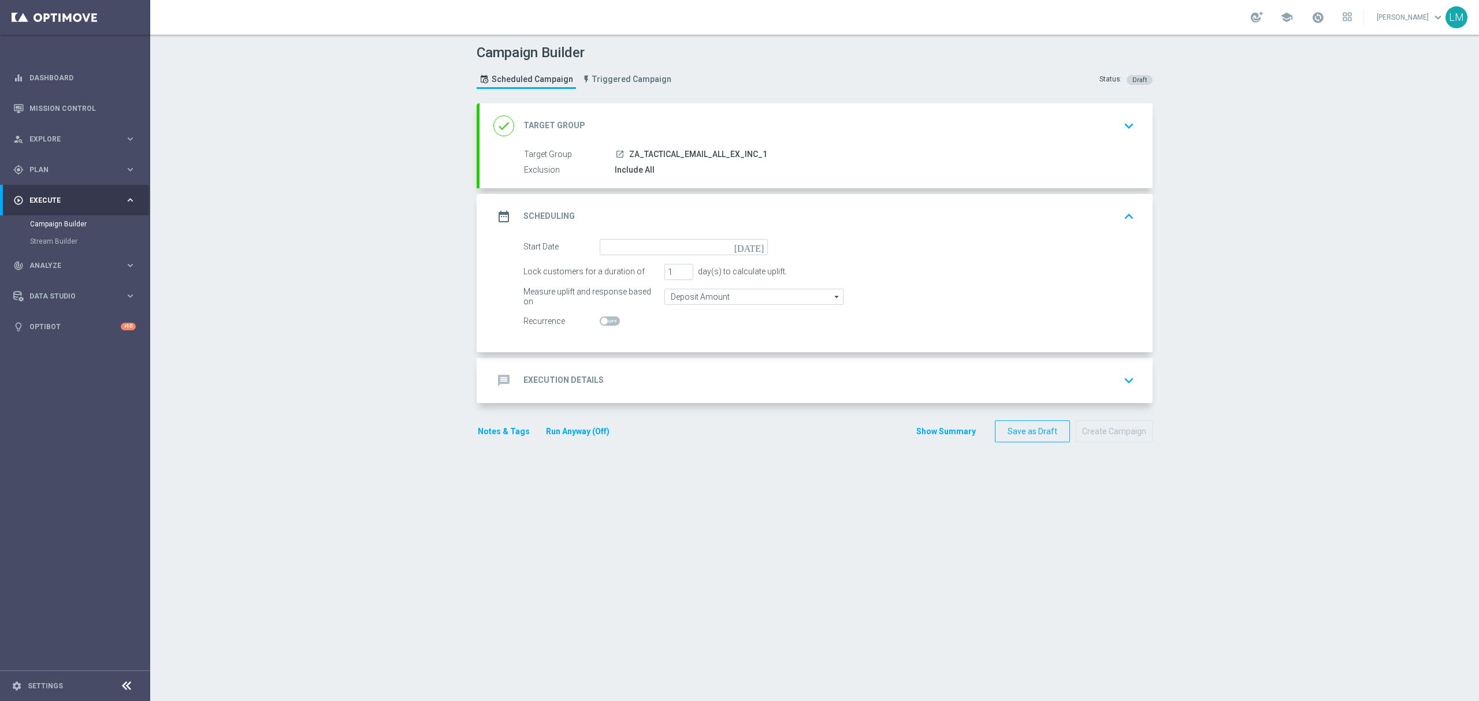
click at [749, 247] on icon "today" at bounding box center [751, 245] width 34 height 13
click at [705, 349] on span "19" at bounding box center [710, 349] width 18 height 18
type input "19 Sep 2025"
click at [673, 410] on form "done Target Group keyboard_arrow_down Target Group launch ZA_TACTICAL_EMAIL_ALL…" at bounding box center [815, 273] width 676 height 340
click at [666, 388] on div "message Execution Details keyboard_arrow_down" at bounding box center [815, 381] width 645 height 22
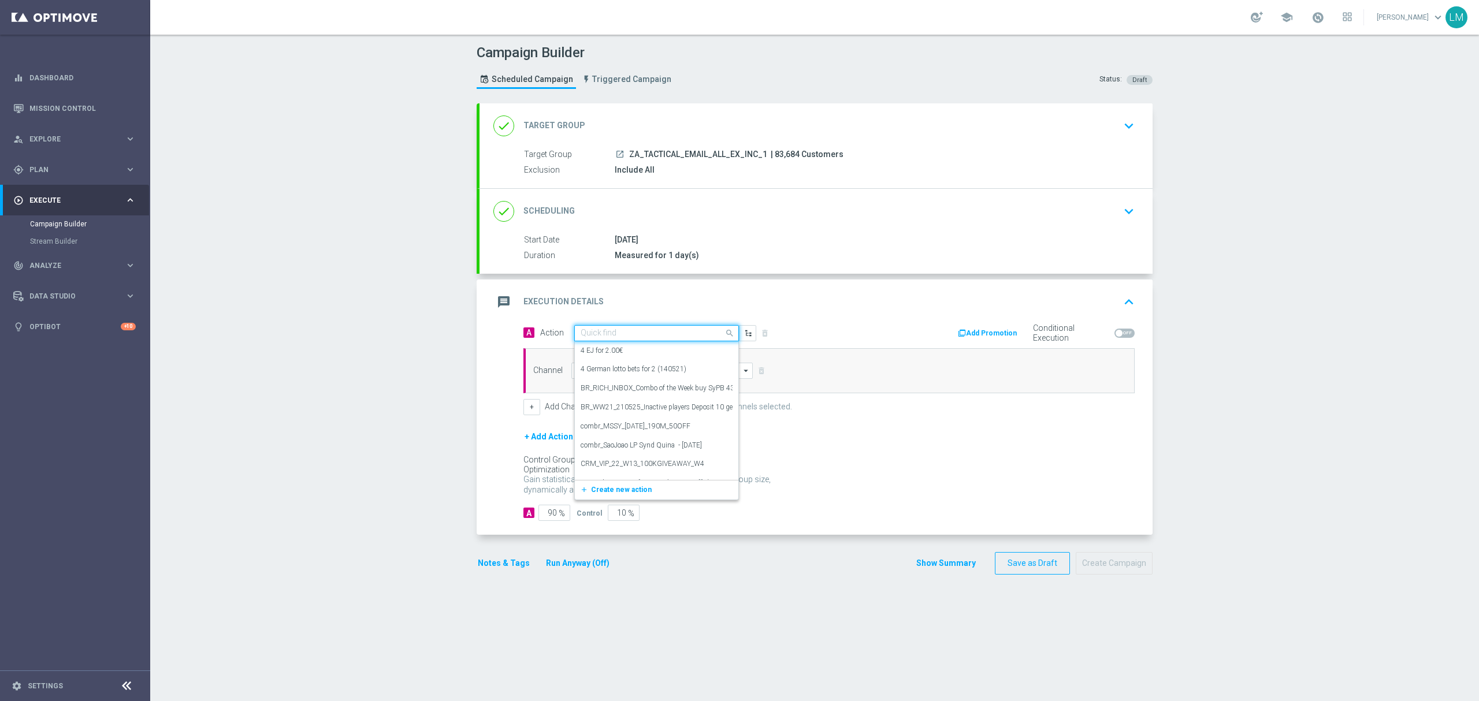
click at [581, 329] on div "Quick find" at bounding box center [599, 333] width 36 height 10
paste input "en_ZA__MYSTERY_BOX_REBRAND__EMT_ALL_EM_TAC_LT"
type input "en_ZA__MYSTERY_BOX_REBRAND__EMT_ALL_EM_TAC_LT"
click at [592, 350] on label "en_ZA__MYSTERY_BOX_REBRAND__EMT_ALL_EM_TAC_LT" at bounding box center [671, 353] width 181 height 10
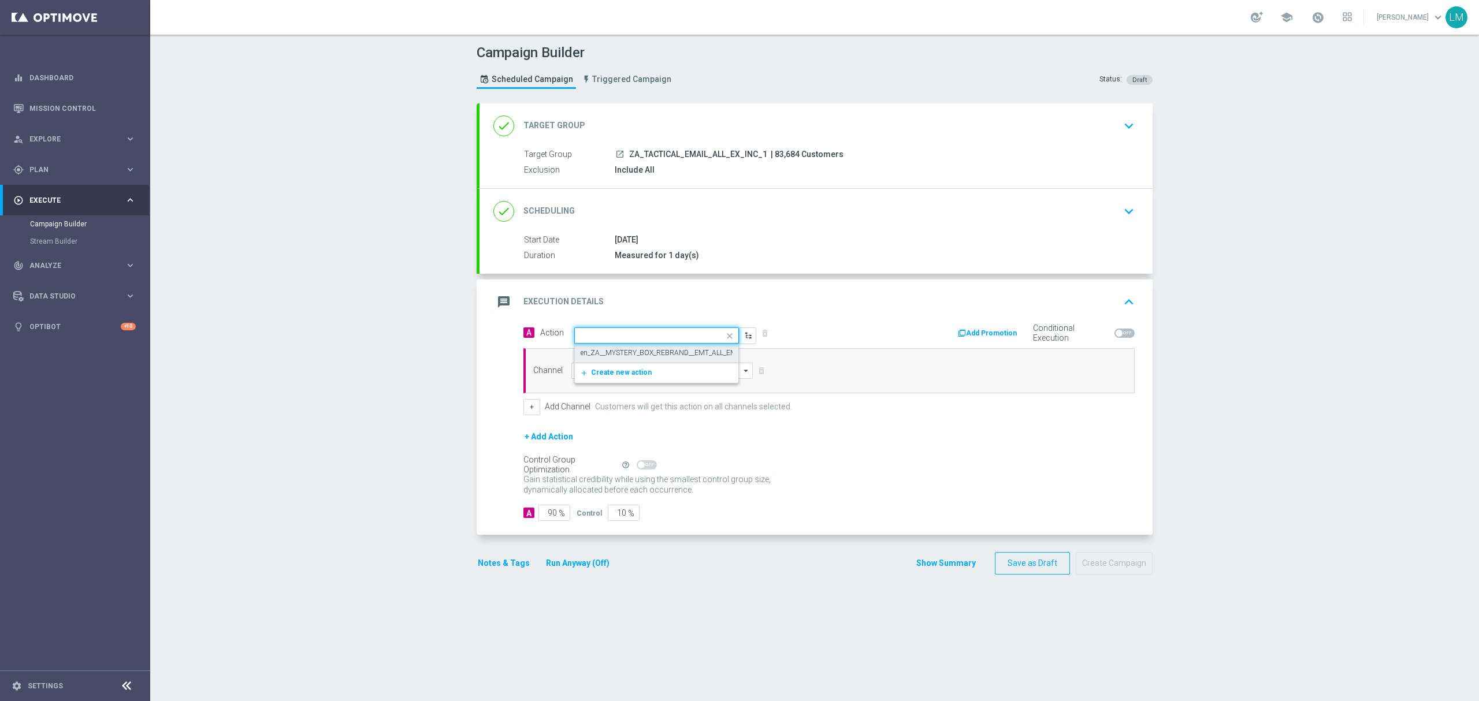
scroll to position [0, 0]
click at [611, 373] on input at bounding box center [661, 371] width 181 height 16
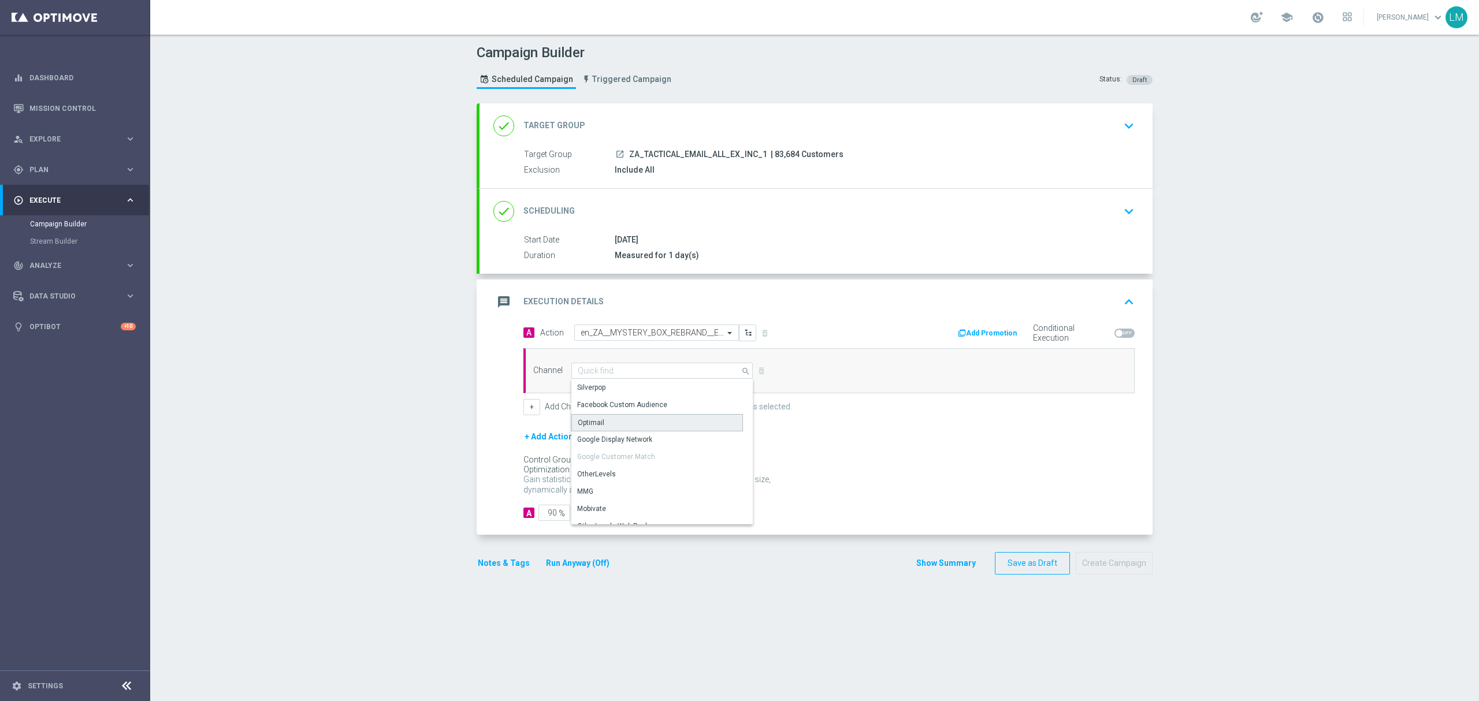
click at [601, 419] on div "Optimail" at bounding box center [657, 422] width 172 height 17
type input "Optimail"
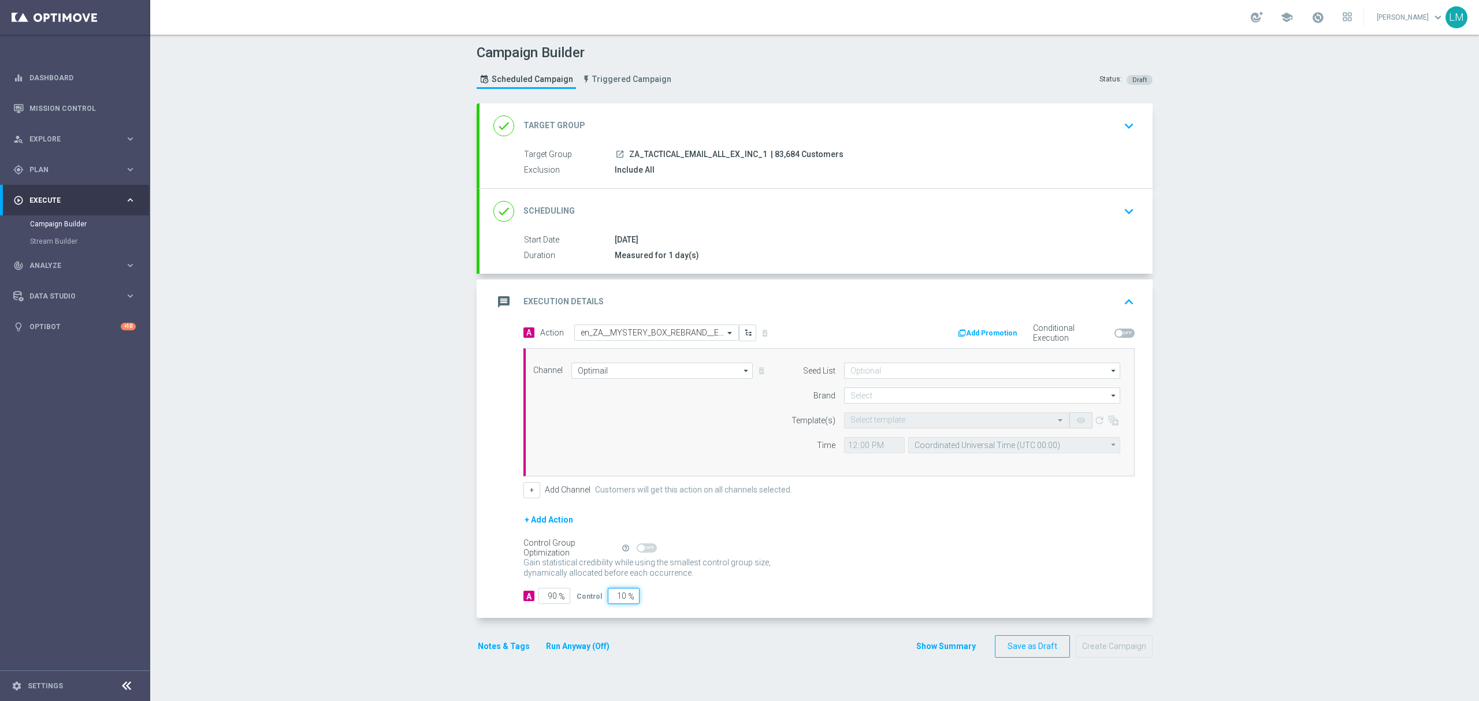
click at [612, 600] on input "10" at bounding box center [624, 596] width 32 height 16
type input "5"
type input "95"
type input "5"
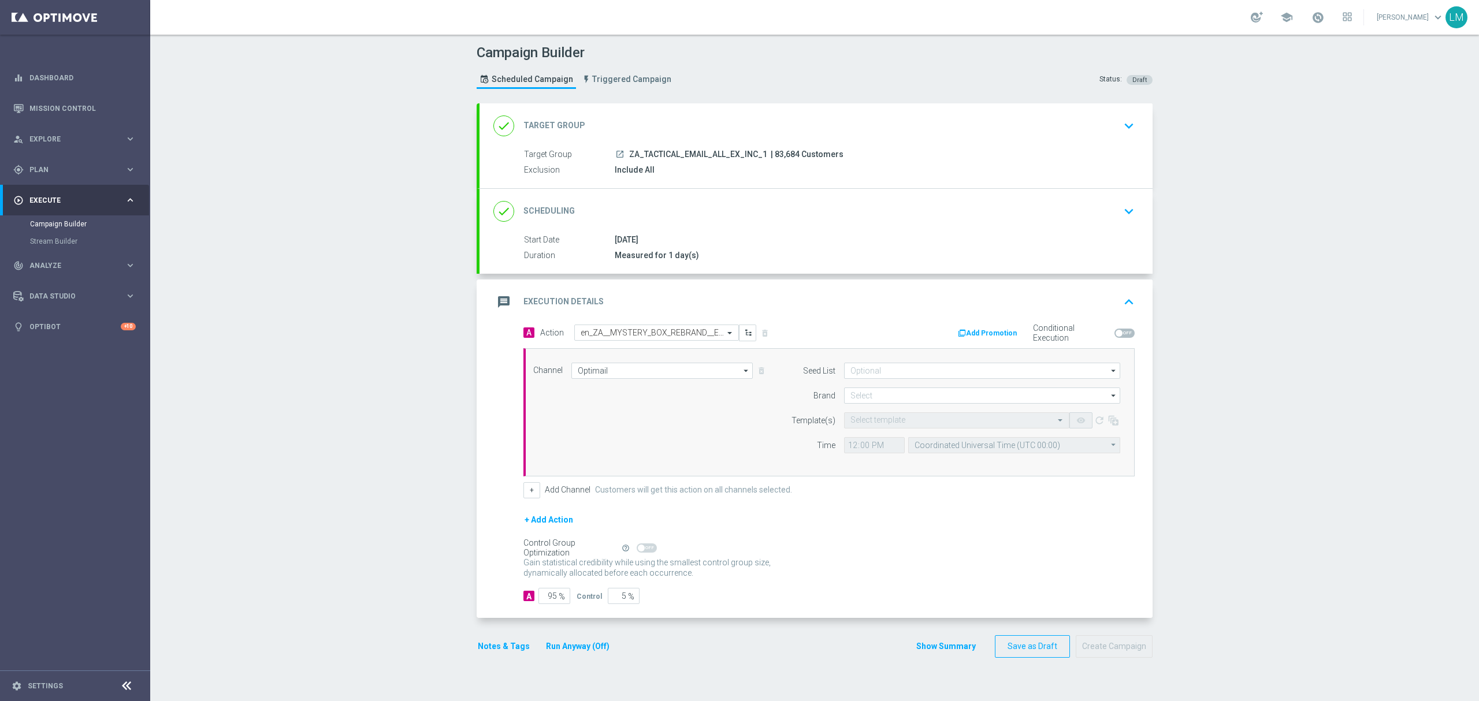
click at [832, 526] on div "+ Add Action" at bounding box center [828, 527] width 611 height 29
click at [874, 377] on input at bounding box center [982, 371] width 276 height 16
click at [737, 408] on div "Channel Optimail Optimail arrow_drop_down Drag here to set row groups Drag here…" at bounding box center [827, 412] width 604 height 99
click at [883, 400] on input at bounding box center [982, 396] width 276 height 16
click at [876, 432] on div "lottoland" at bounding box center [982, 430] width 277 height 16
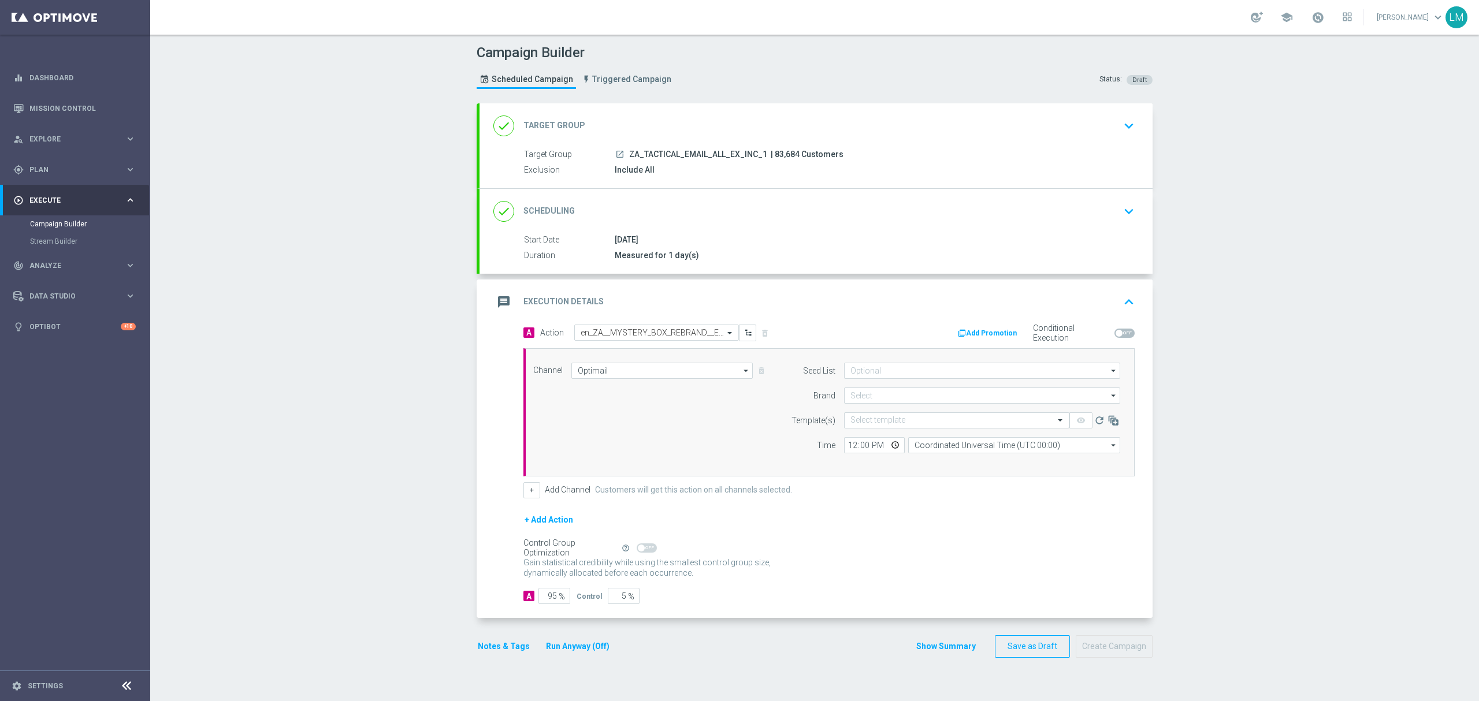
type input "lottoland"
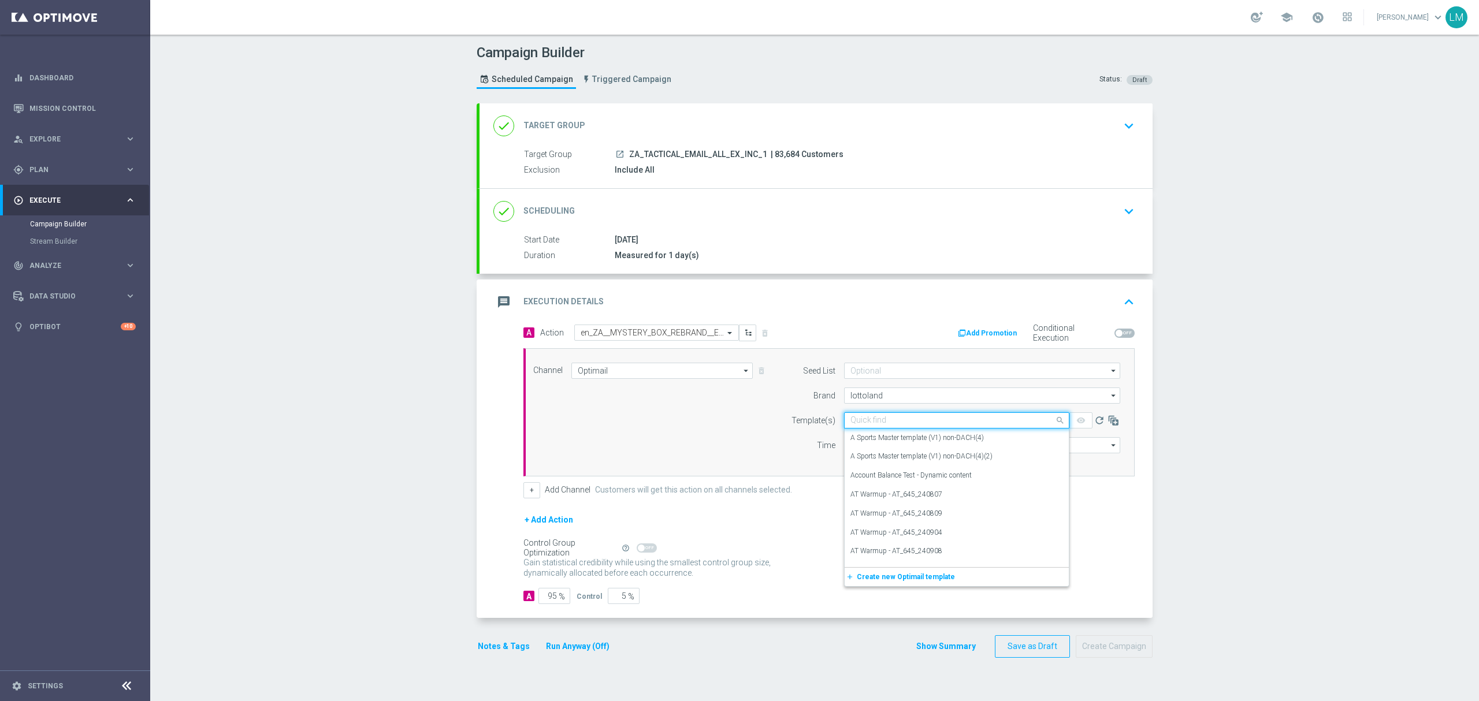
click at [874, 426] on input "text" at bounding box center [945, 421] width 190 height 10
paste input "en_ZA__MYSTERY_BOX_REBRAND__EMT_ALL_EM_TAC_LT"
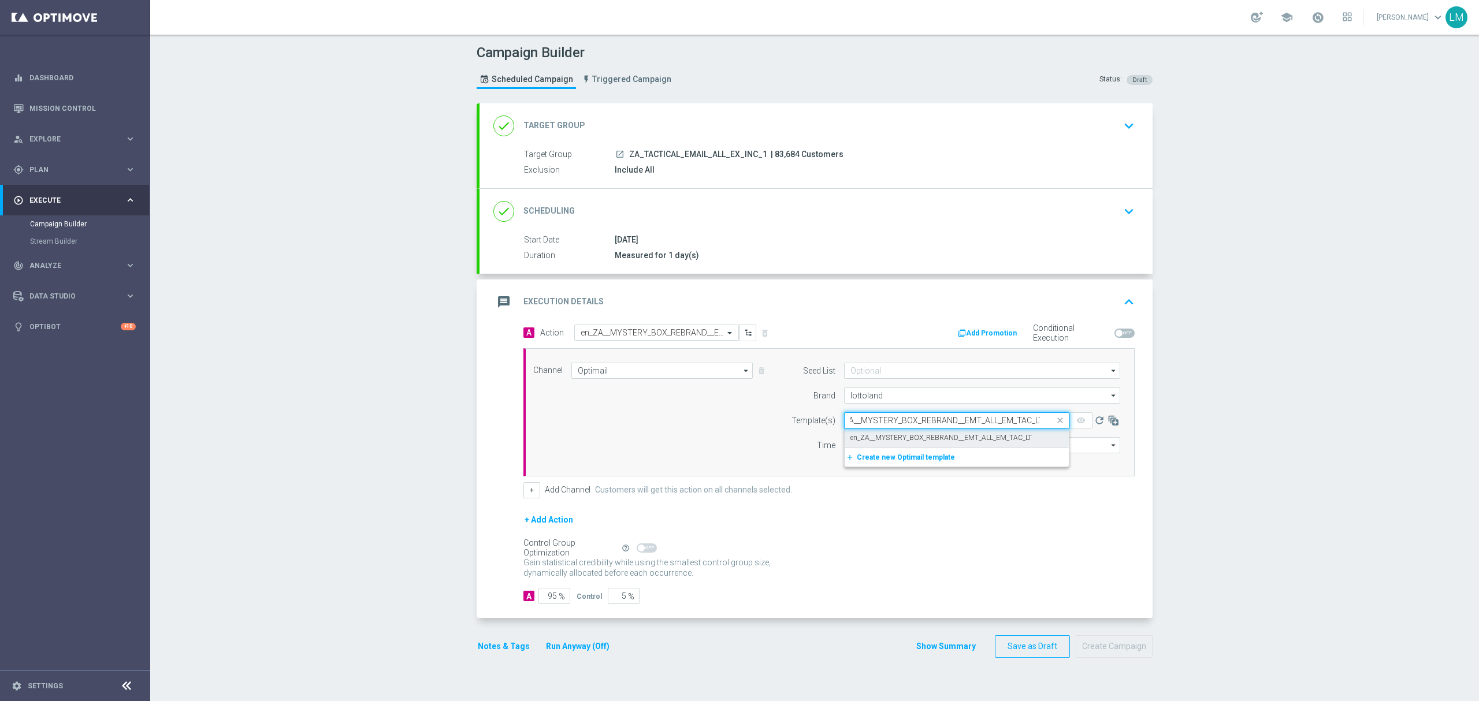
click at [863, 435] on label "en_ZA__MYSTERY_BOX_REBRAND__EMT_ALL_EM_TAC_LT" at bounding box center [940, 438] width 181 height 10
type input "en_ZA__MYSTERY_BOX_REBRAND__EMT_ALL_EM_TAC_LT"
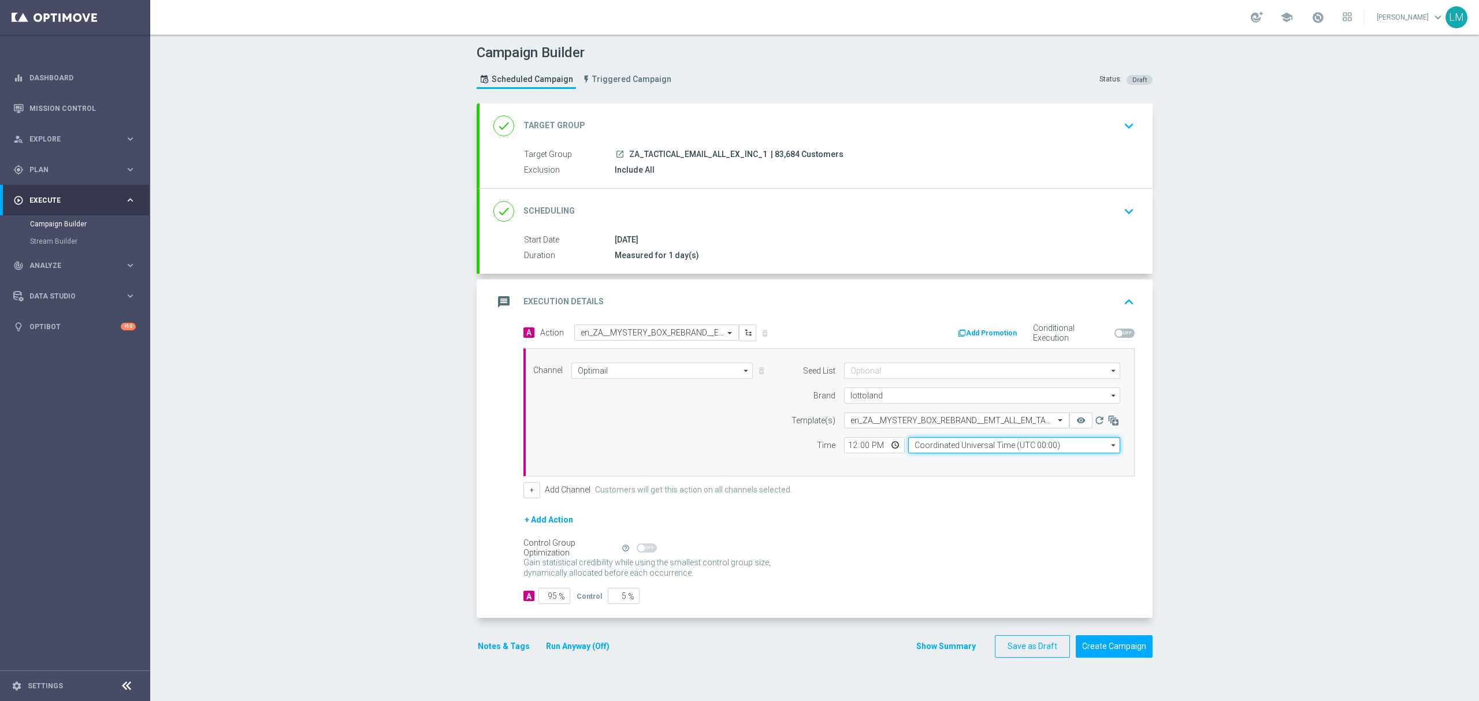
click at [954, 451] on input "Coordinated Universal Time (UTC 00:00)" at bounding box center [1014, 445] width 212 height 16
click at [949, 463] on div "Central European Time (Berlin) (UTC +02:00)" at bounding box center [1008, 462] width 189 height 10
type input "Central European Time (Berlin) (UTC +02:00)"
click at [885, 444] on input "12:00" at bounding box center [874, 445] width 61 height 16
click at [736, 440] on div "Channel Optimail Optimail arrow_drop_down Drag here to set row groups Drag here…" at bounding box center [827, 412] width 604 height 99
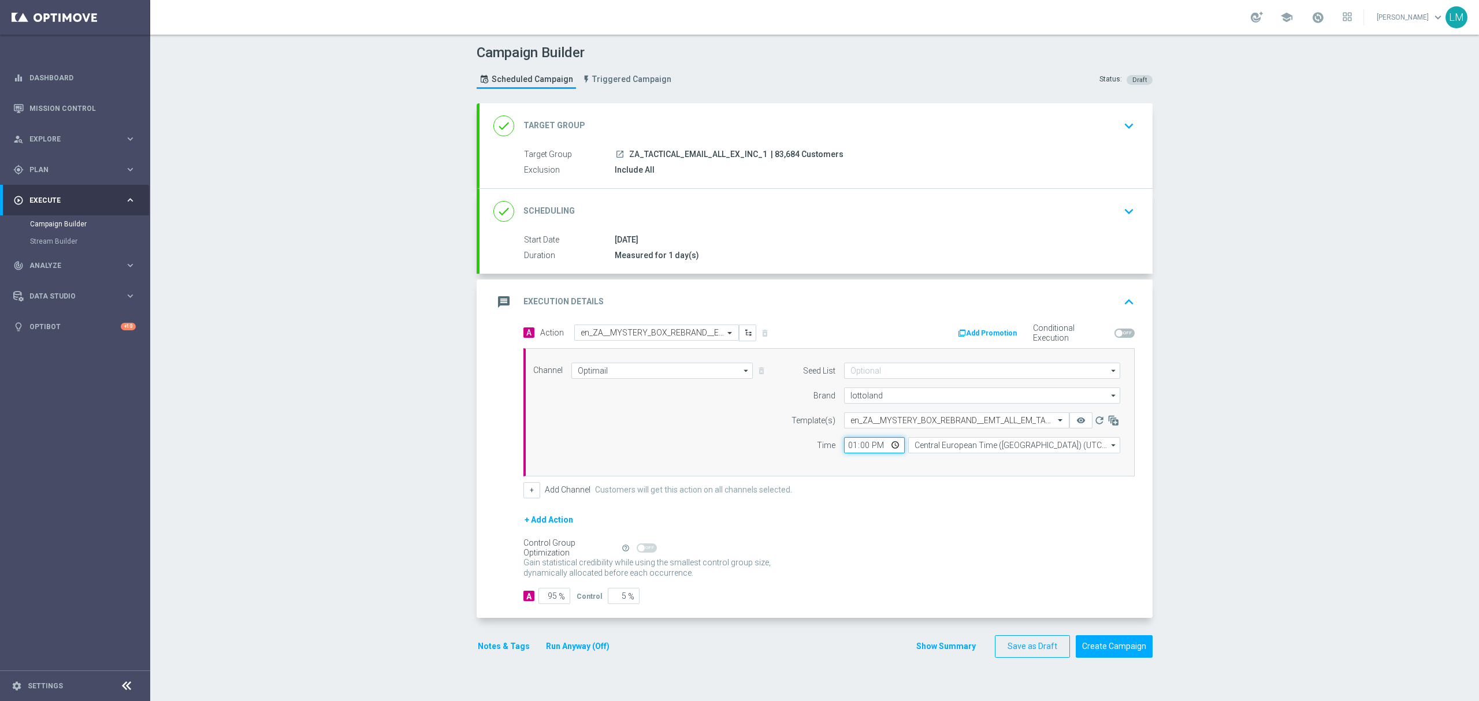
click at [886, 445] on input "13:00" at bounding box center [874, 445] width 61 height 16
type input "12:00"
click at [740, 446] on div "Channel Optimail Optimail arrow_drop_down Drag here to set row groups Drag here…" at bounding box center [827, 412] width 604 height 99
click at [1127, 656] on button "Create Campaign" at bounding box center [1114, 647] width 77 height 23
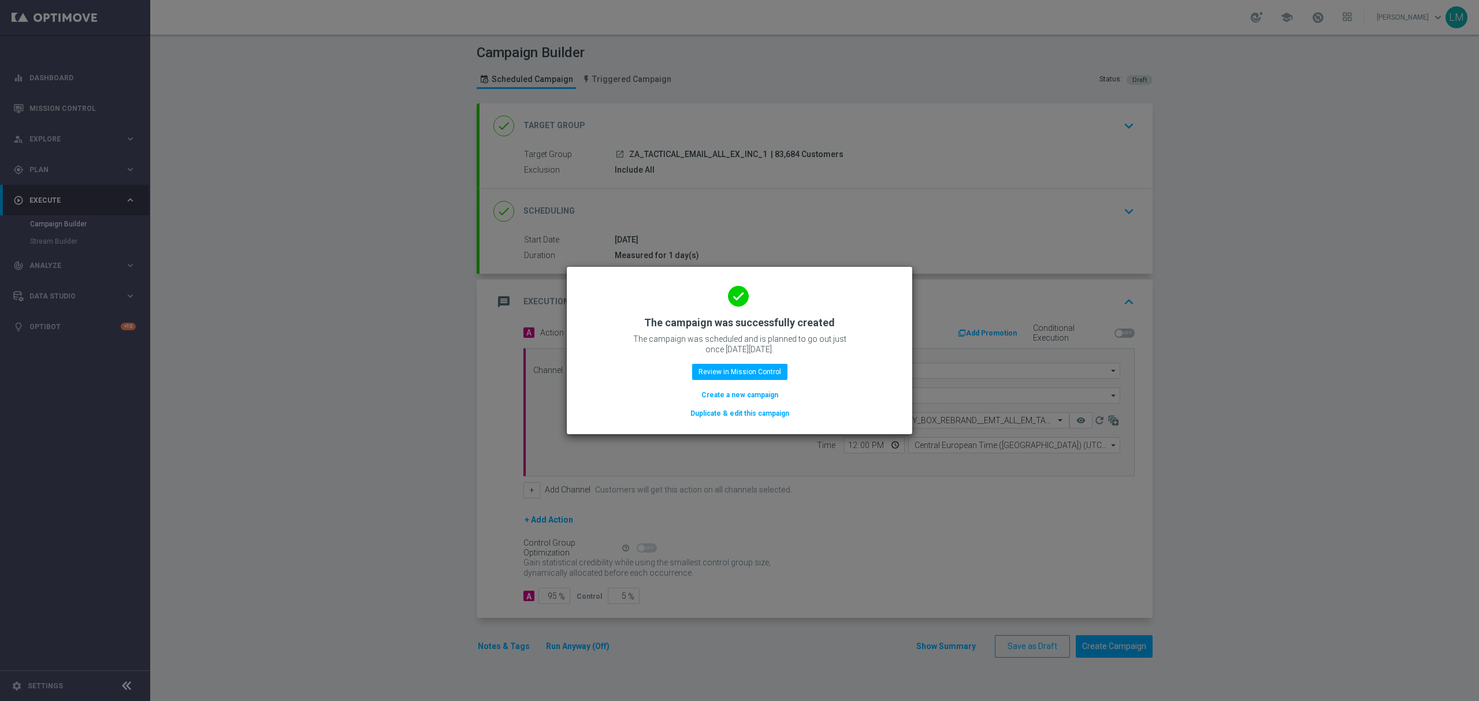
click at [770, 394] on button "Create a new campaign" at bounding box center [739, 395] width 79 height 13
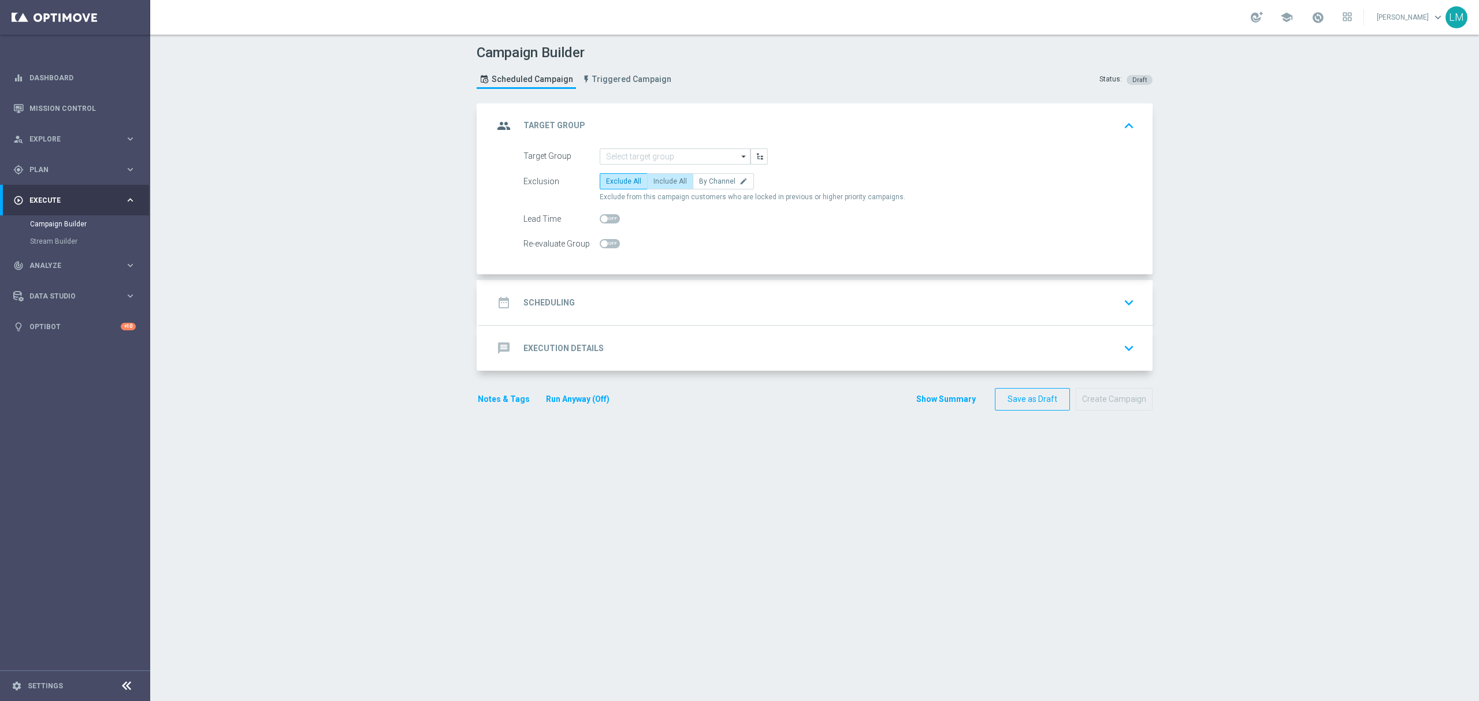
click at [666, 178] on span "Include All" at bounding box center [670, 181] width 34 height 8
click at [661, 180] on input "Include All" at bounding box center [657, 184] width 8 height 8
radio input "true"
click at [631, 300] on div "date_range Scheduling keyboard_arrow_down" at bounding box center [815, 303] width 645 height 22
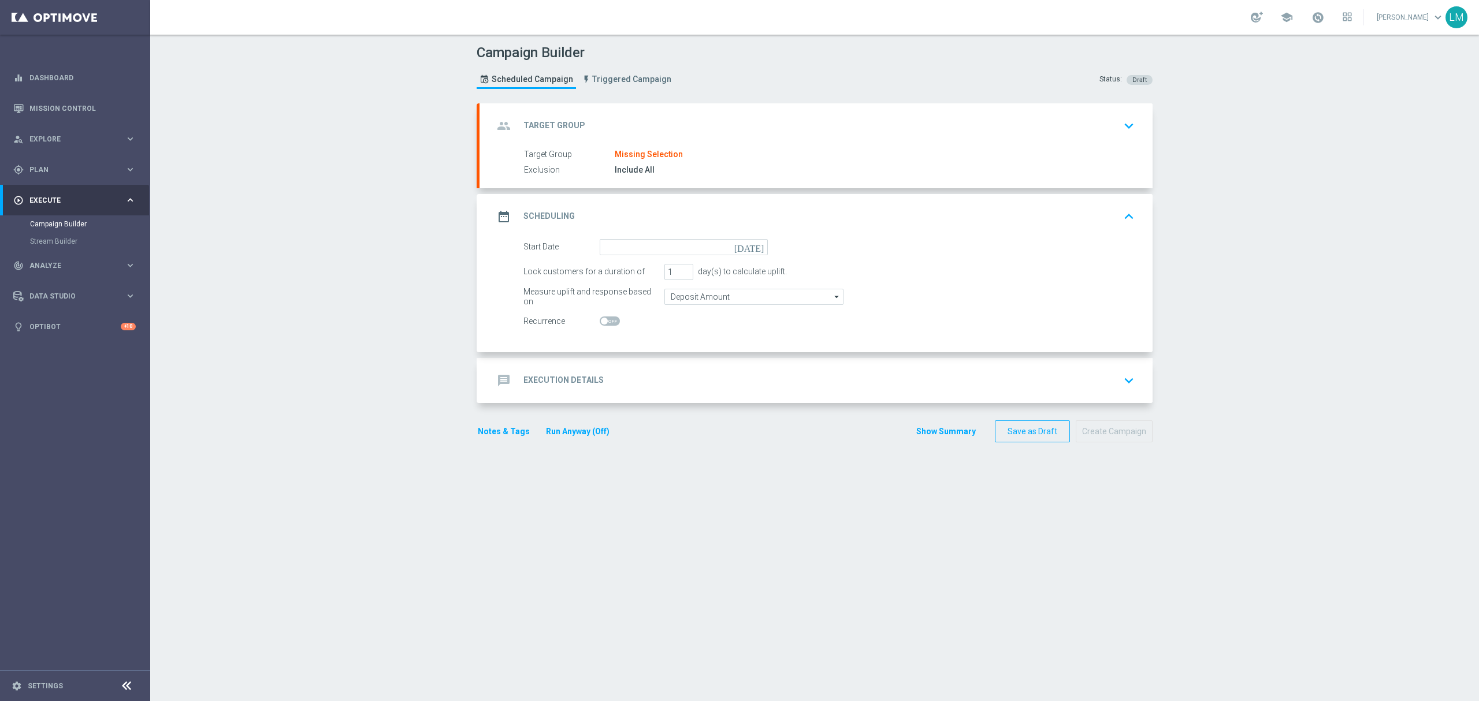
click at [719, 137] on div "group Target Group keyboard_arrow_down" at bounding box center [816, 125] width 673 height 45
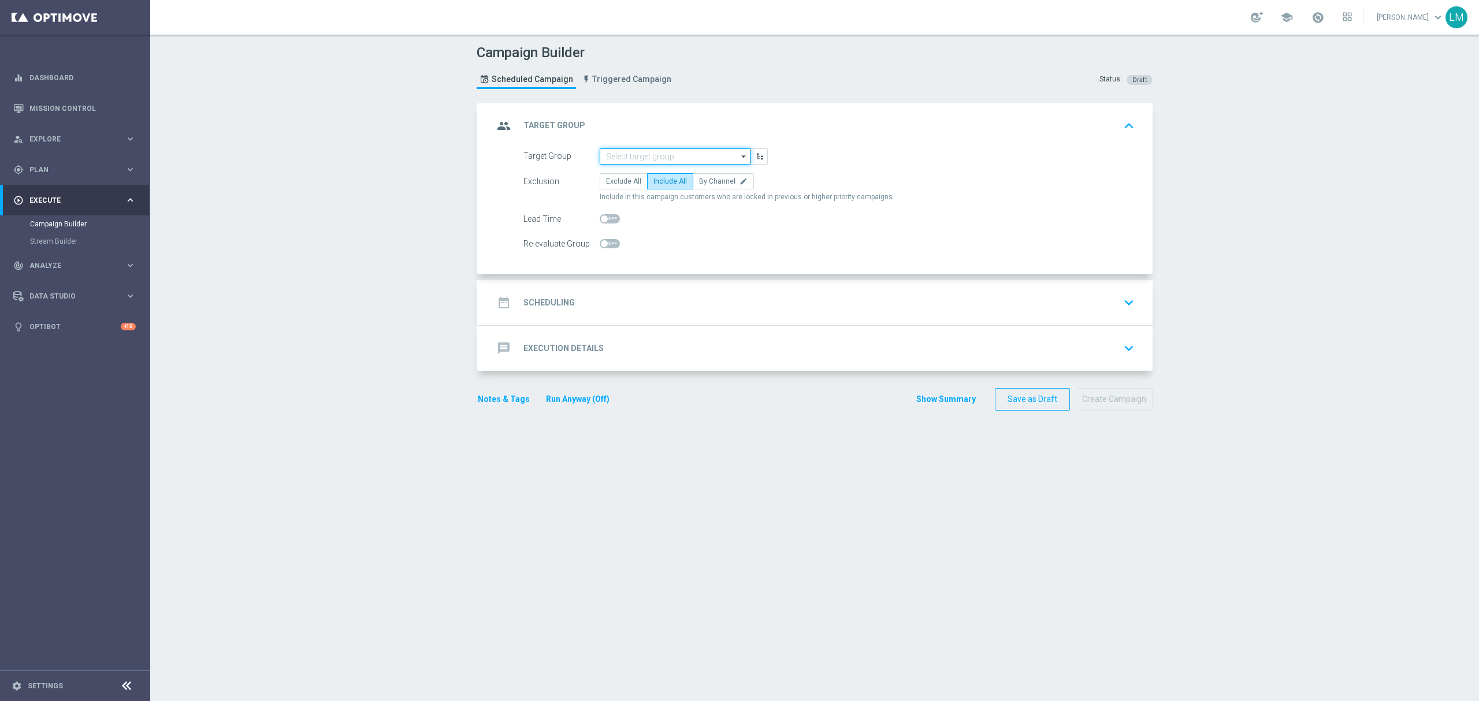
click at [650, 153] on input at bounding box center [675, 156] width 151 height 16
paste input "ZA_TACTICAL_EMAIL_HAS_NOT_PLAYED_LAST_7_DAYS_BUT_HAS_PLAYED_THIS_MONTH"
click at [642, 170] on div "ZA_TACTICAL_EMAIL_HAS_NOT_PLAYED_LAST_7_DAYS_BUT_HAS_PLAYED_THIS_MONTH" at bounding box center [675, 178] width 140 height 21
type input "ZA_TACTICAL_EMAIL_HAS_NOT_PLAYED_LAST_7_DAYS_BUT_HAS_PLAYED_THIS_MONTH"
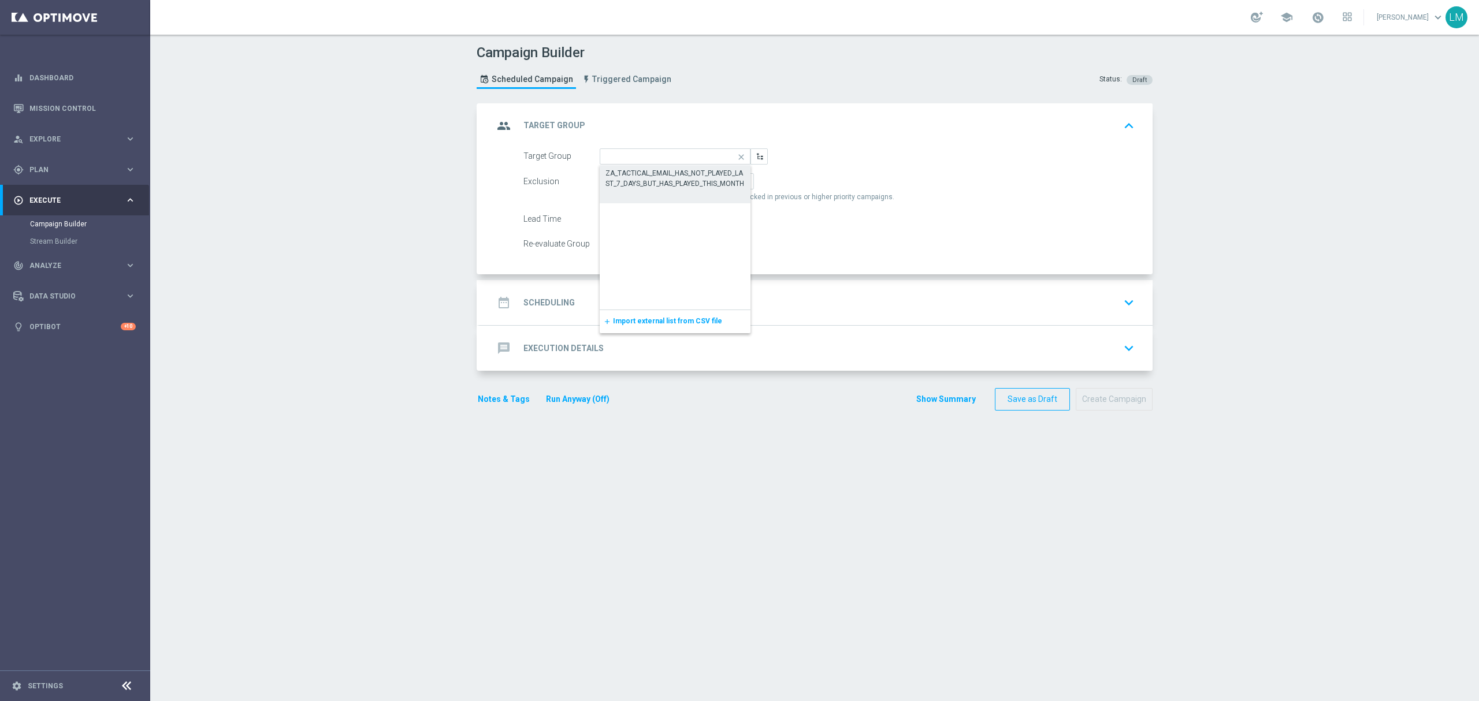
scroll to position [0, 0]
click at [679, 301] on div "date_range Scheduling keyboard_arrow_down" at bounding box center [815, 303] width 645 height 22
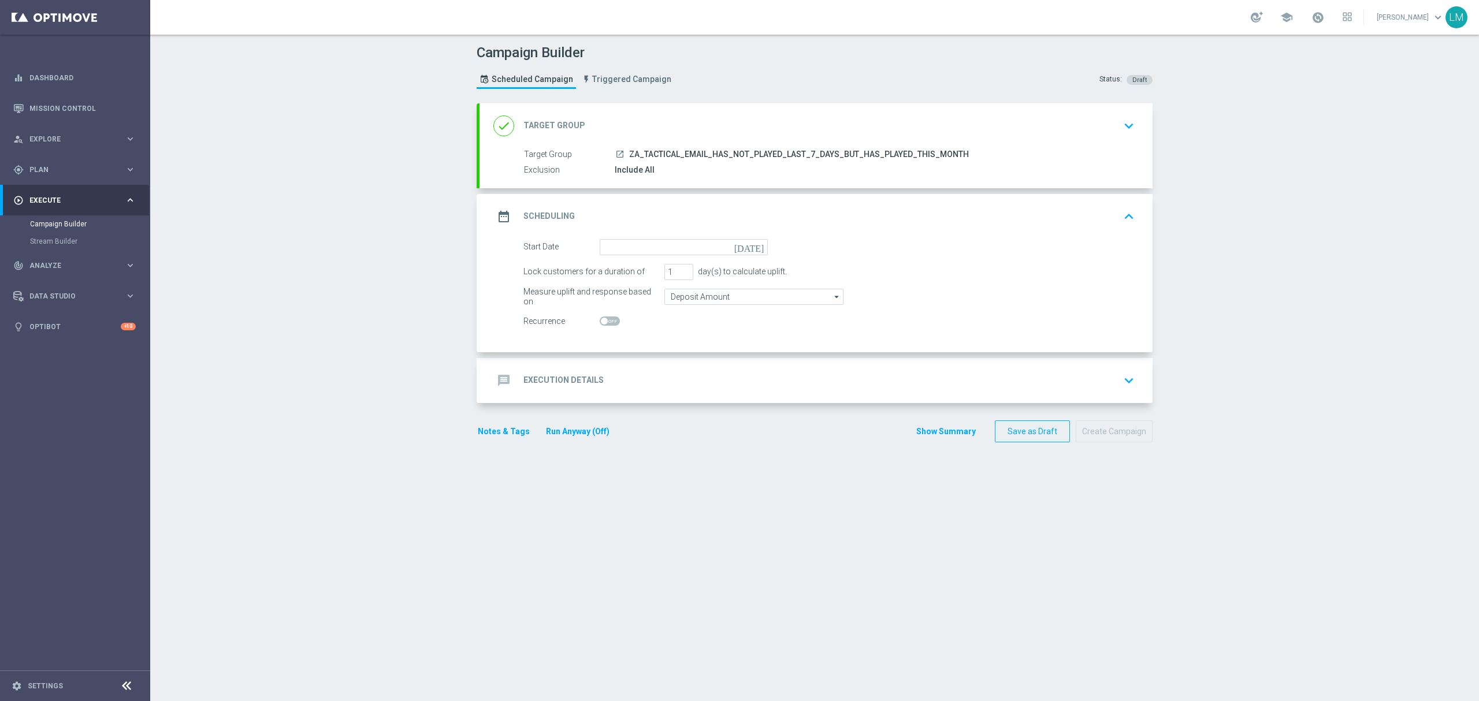
click at [753, 248] on icon "today" at bounding box center [751, 245] width 34 height 13
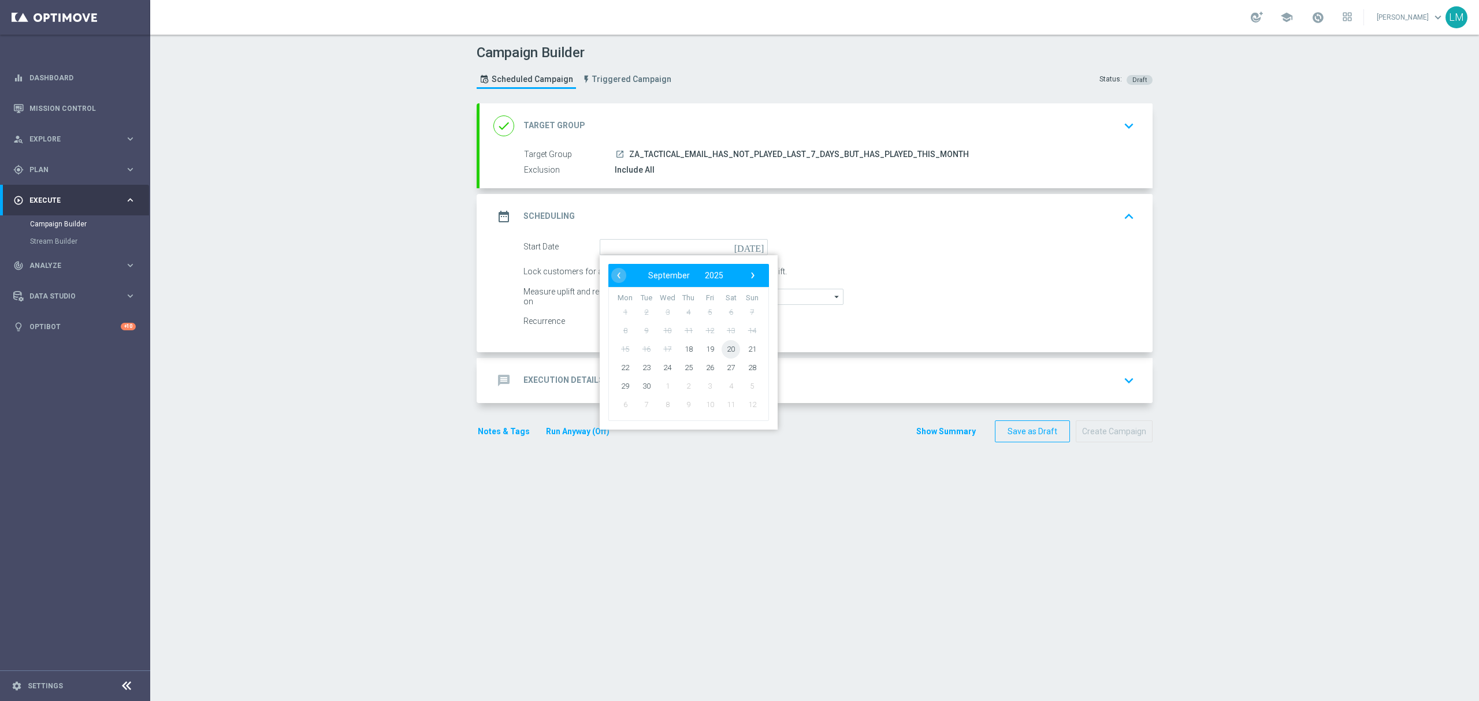
click at [722, 345] on span "20" at bounding box center [731, 349] width 18 height 18
type input "20 Sep 2025"
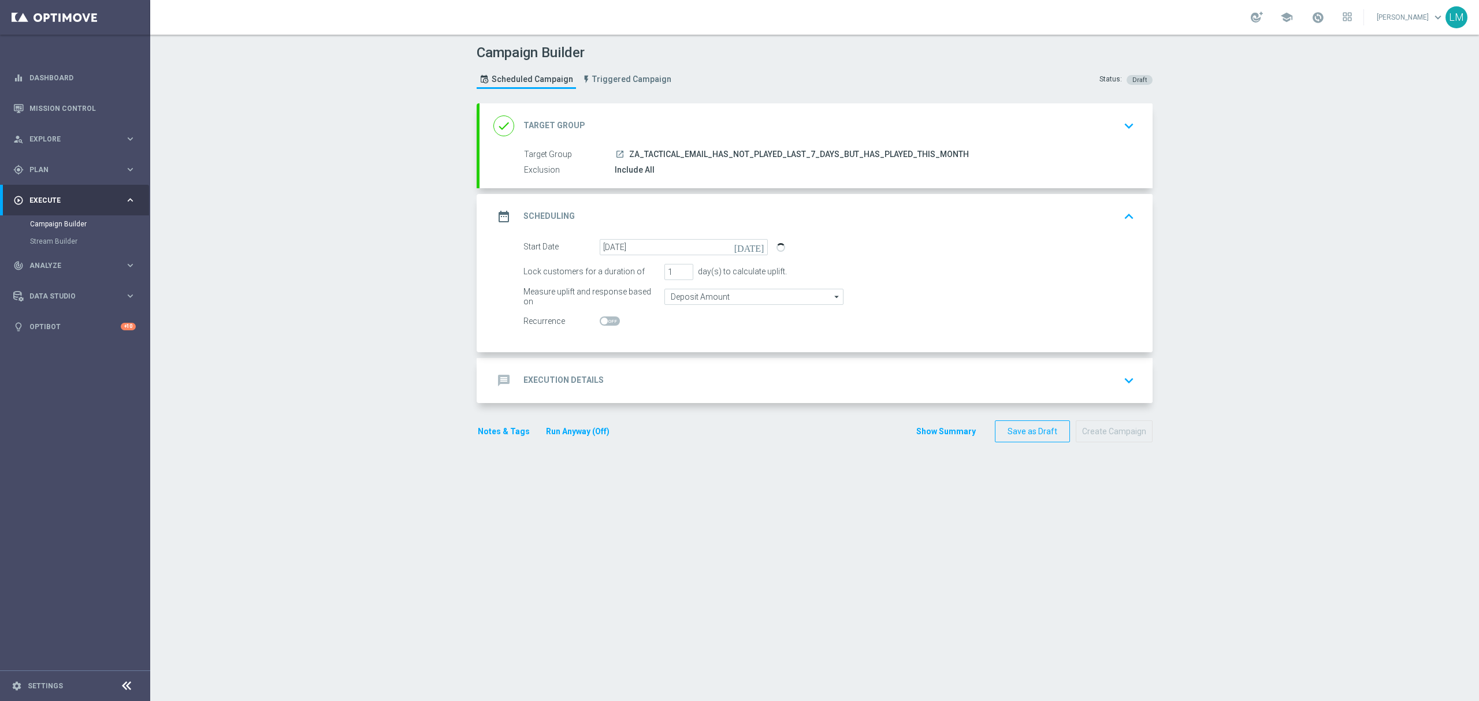
click at [715, 388] on div "message Execution Details keyboard_arrow_down" at bounding box center [815, 381] width 645 height 22
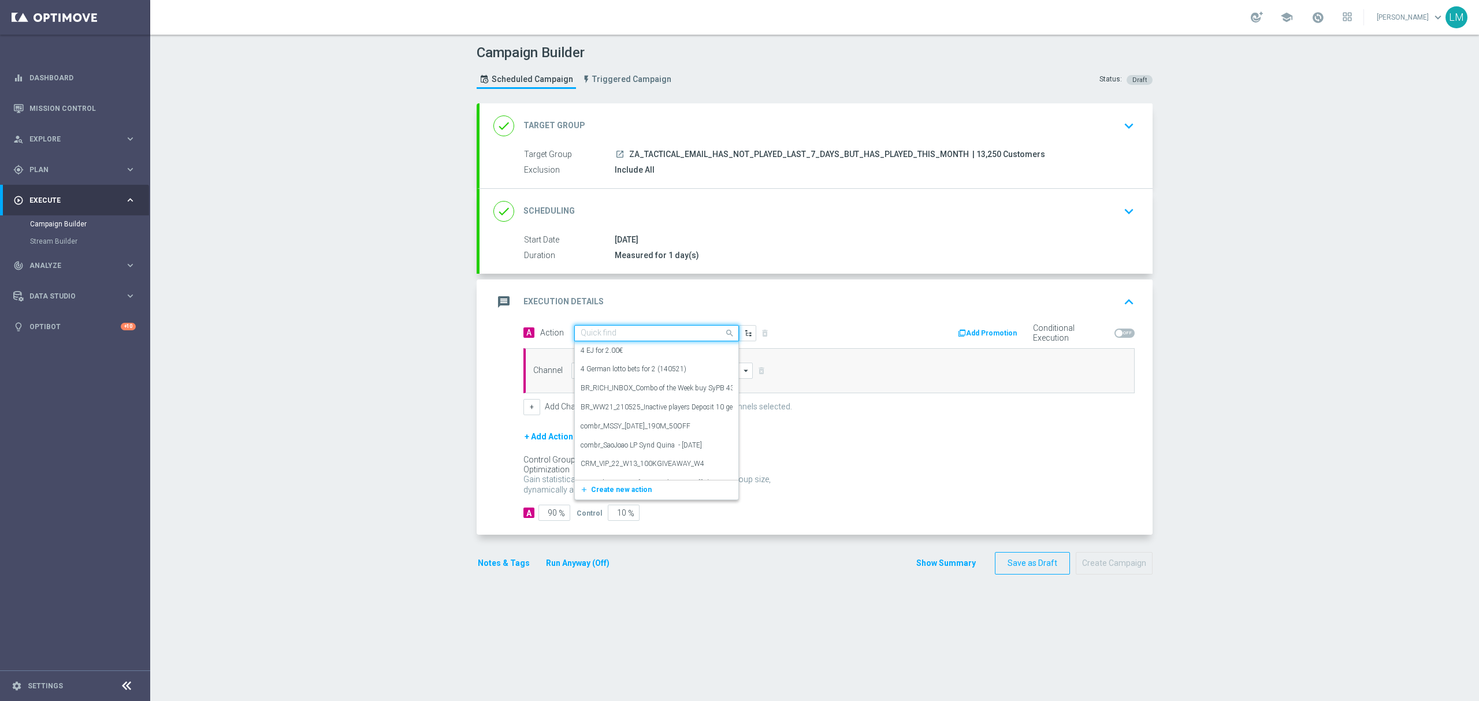
click at [636, 326] on div "Quick find" at bounding box center [656, 333] width 165 height 16
paste input "en_ZA__AUNTY_BETSY_PROMO_WEEK_3_LAST_CHANCE__EMT_ALL_EM_TAC_LT"
type input "en_ZA__AUNTY_BETSY_PROMO_WEEK_3_LAST_CHANCE__EMT_ALL_EM_TAC_LT"
click at [622, 366] on span "Create new action" at bounding box center [621, 369] width 61 height 8
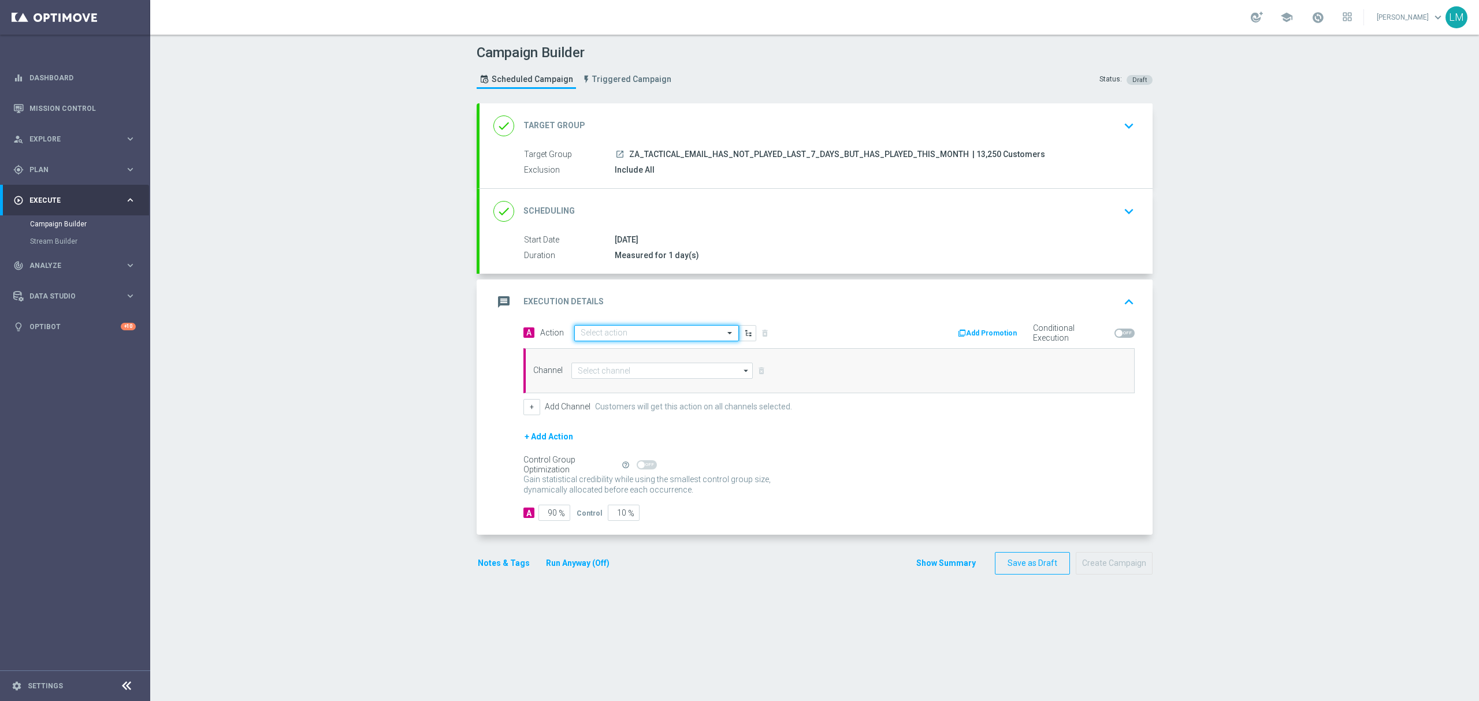
scroll to position [0, 0]
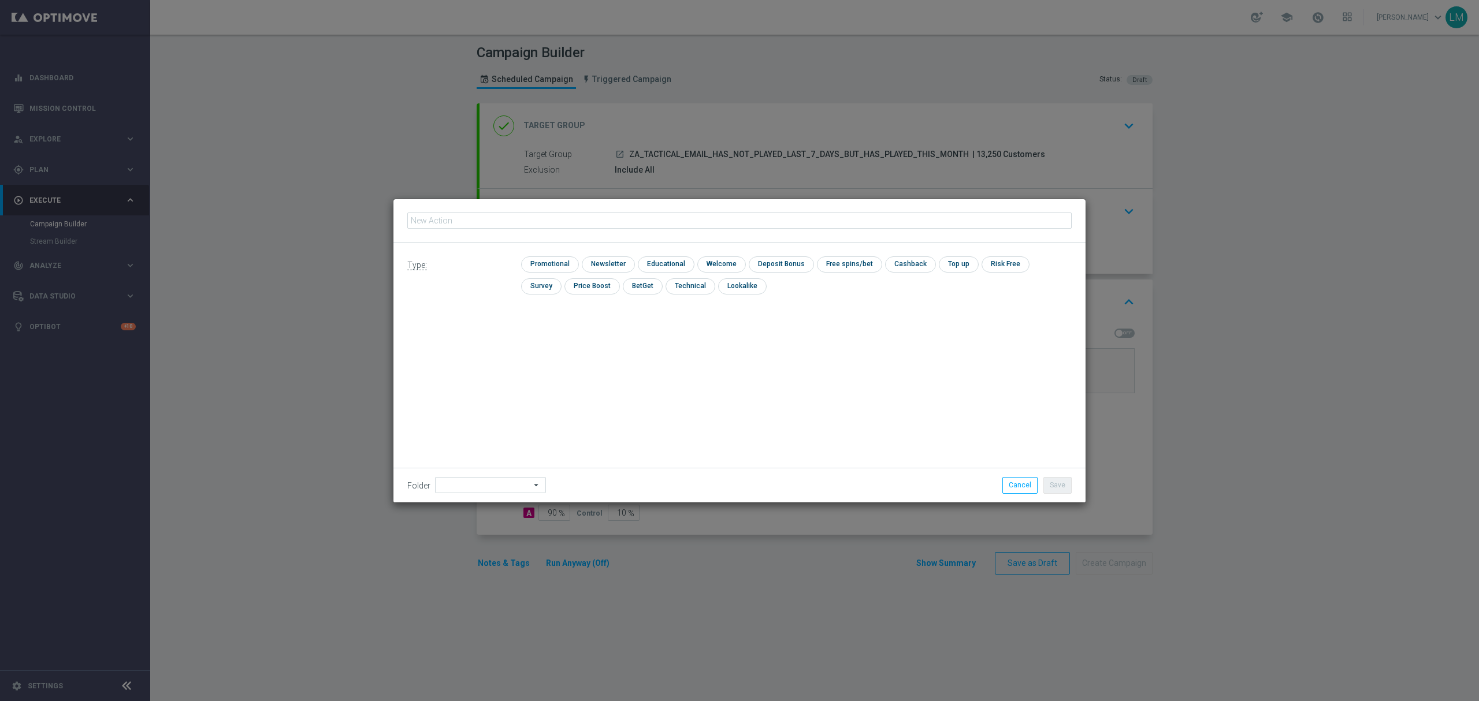
type input "en_ZA__AUNTY_BETSY_PROMO_WEEK_3_LAST_CHANCE__EMT_ALL_EM_TAC_LT"
click at [567, 271] on input "checkbox" at bounding box center [548, 265] width 55 height 16
checkbox input "true"
click at [1055, 488] on button "Save" at bounding box center [1057, 485] width 28 height 16
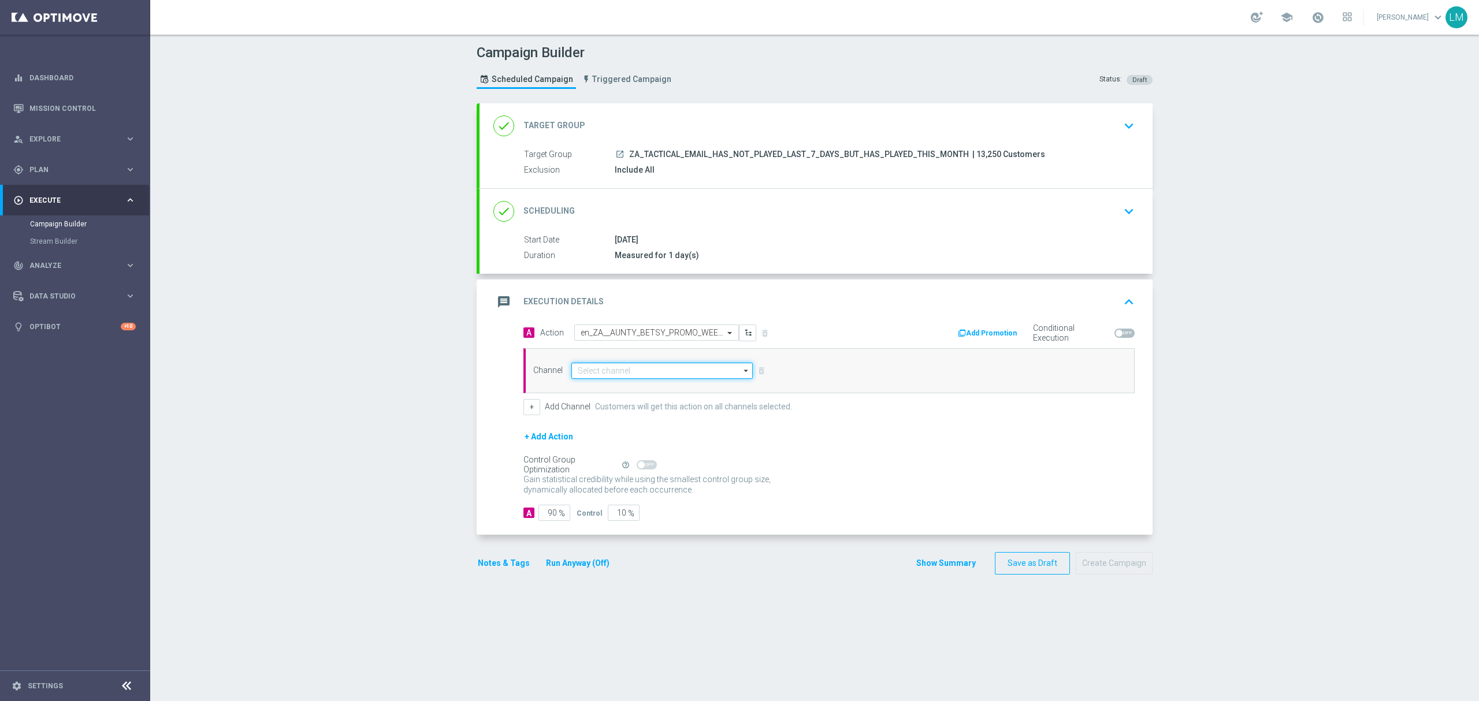
click at [671, 373] on input at bounding box center [661, 371] width 181 height 16
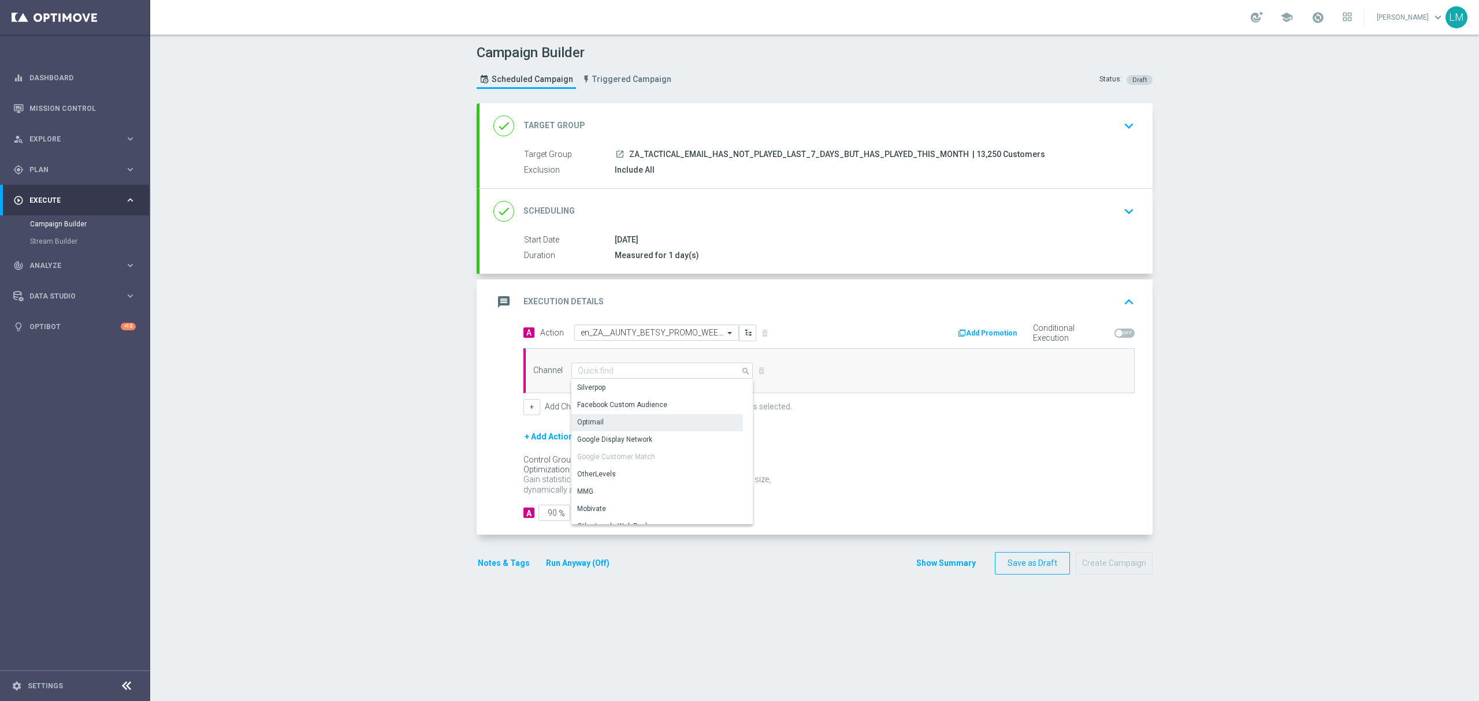
click at [629, 422] on div "Optimail" at bounding box center [657, 422] width 172 height 16
type input "Optimail"
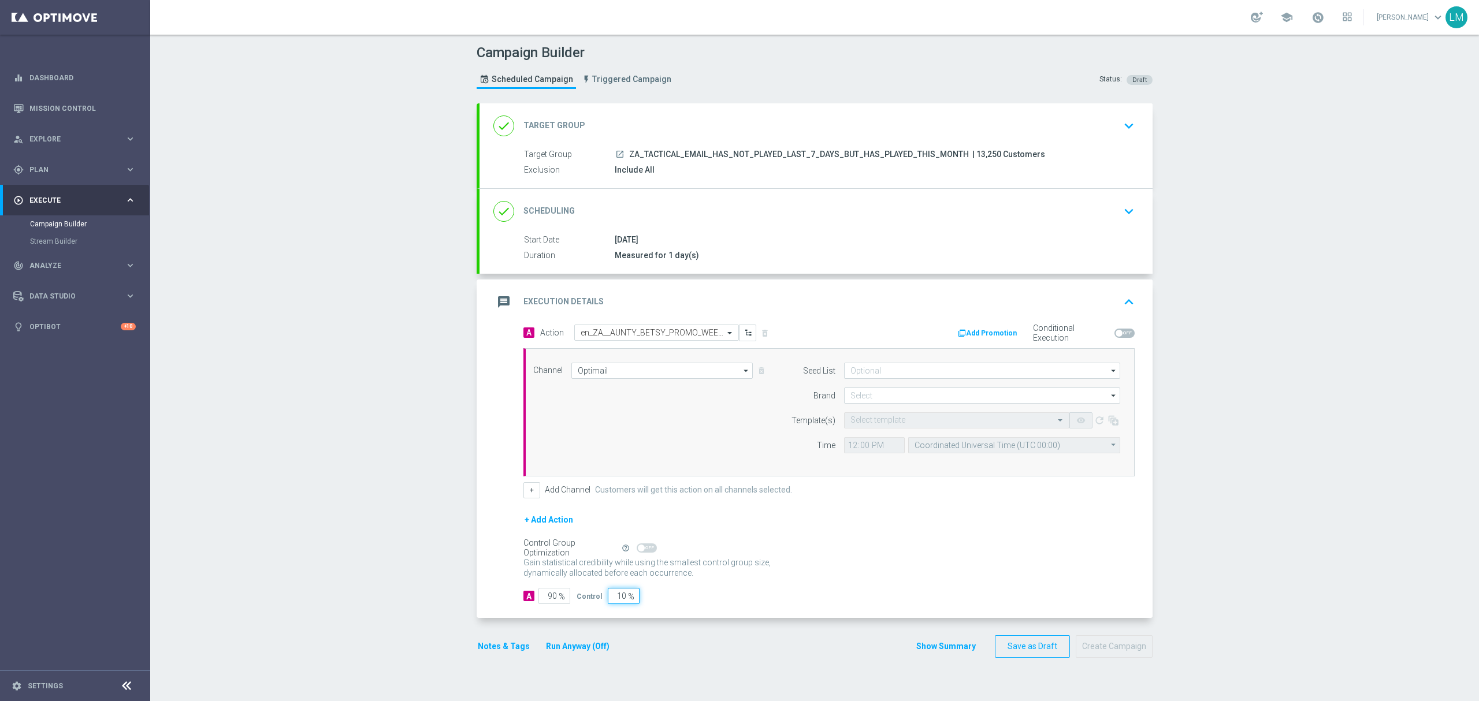
click at [608, 603] on input "10" at bounding box center [624, 596] width 32 height 16
click at [608, 604] on input "10" at bounding box center [624, 596] width 32 height 16
click at [610, 599] on input "10" at bounding box center [624, 596] width 32 height 16
type input "5"
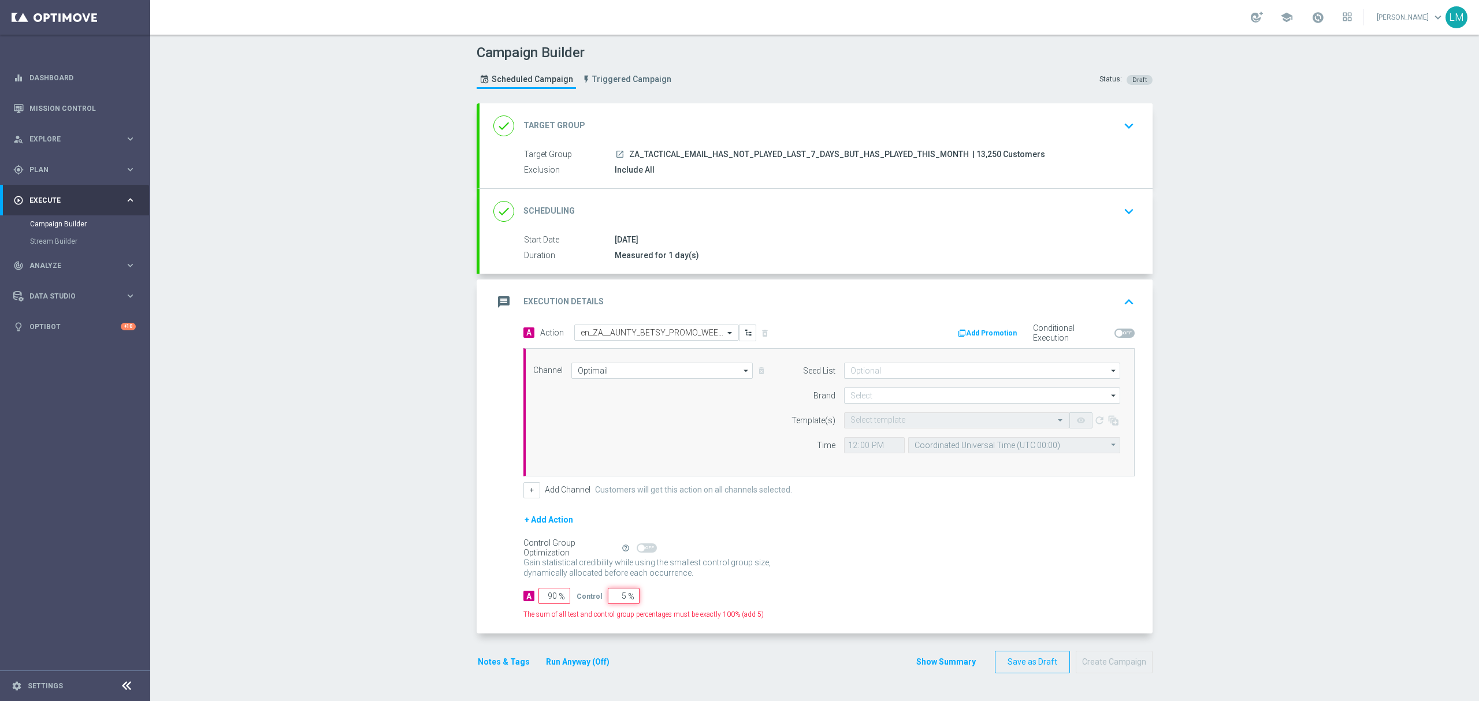
type input "95"
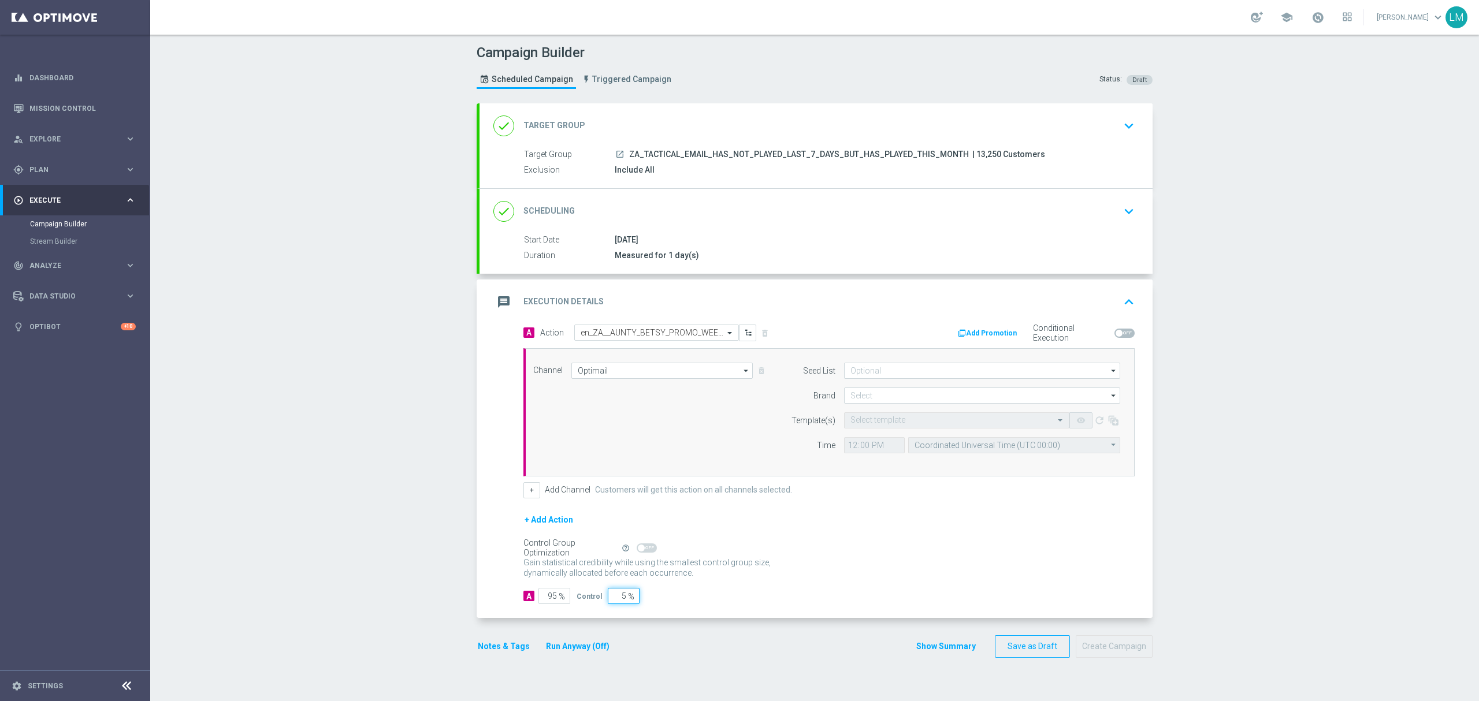
type input "5"
click at [884, 551] on div "Control Group Optimization Self Optimizing Campaign help_outline" at bounding box center [828, 548] width 611 height 13
click at [875, 393] on input at bounding box center [982, 396] width 276 height 16
click at [867, 426] on div "lottoland" at bounding box center [864, 430] width 28 height 10
type input "lottoland"
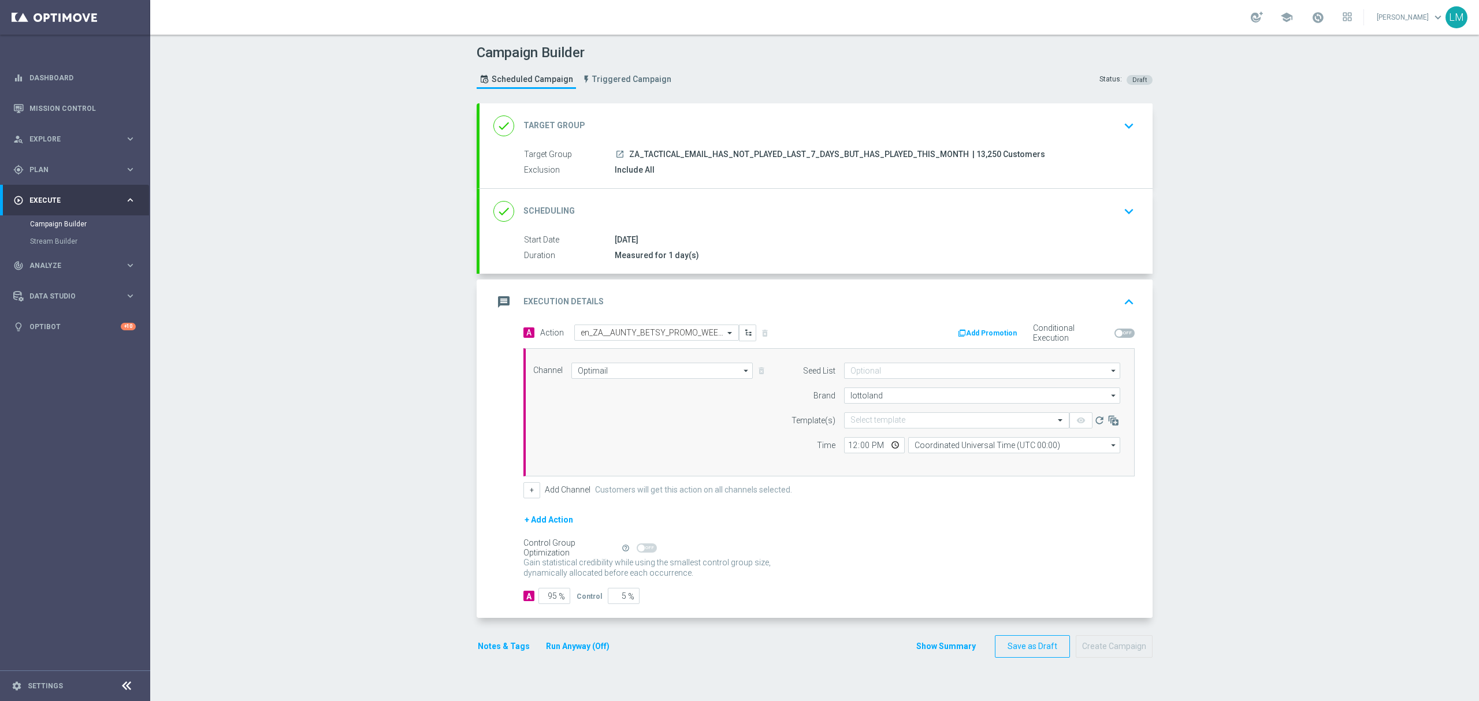
click at [867, 426] on input "text" at bounding box center [945, 421] width 190 height 10
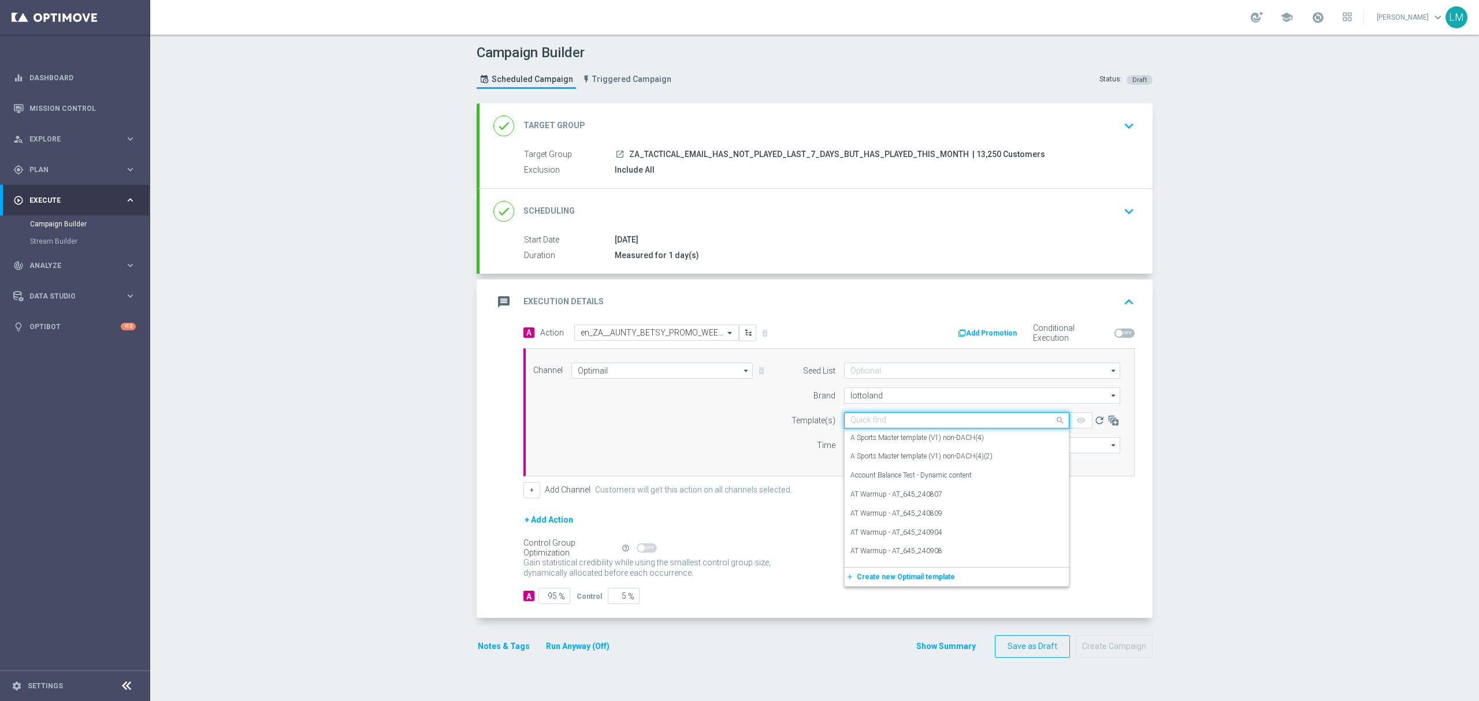
paste input "en_ZA__AUNTY_BETSY_PROMO_WEEK_3_LAST_CHANCE__EMT_ALL_EM_TAC_LT"
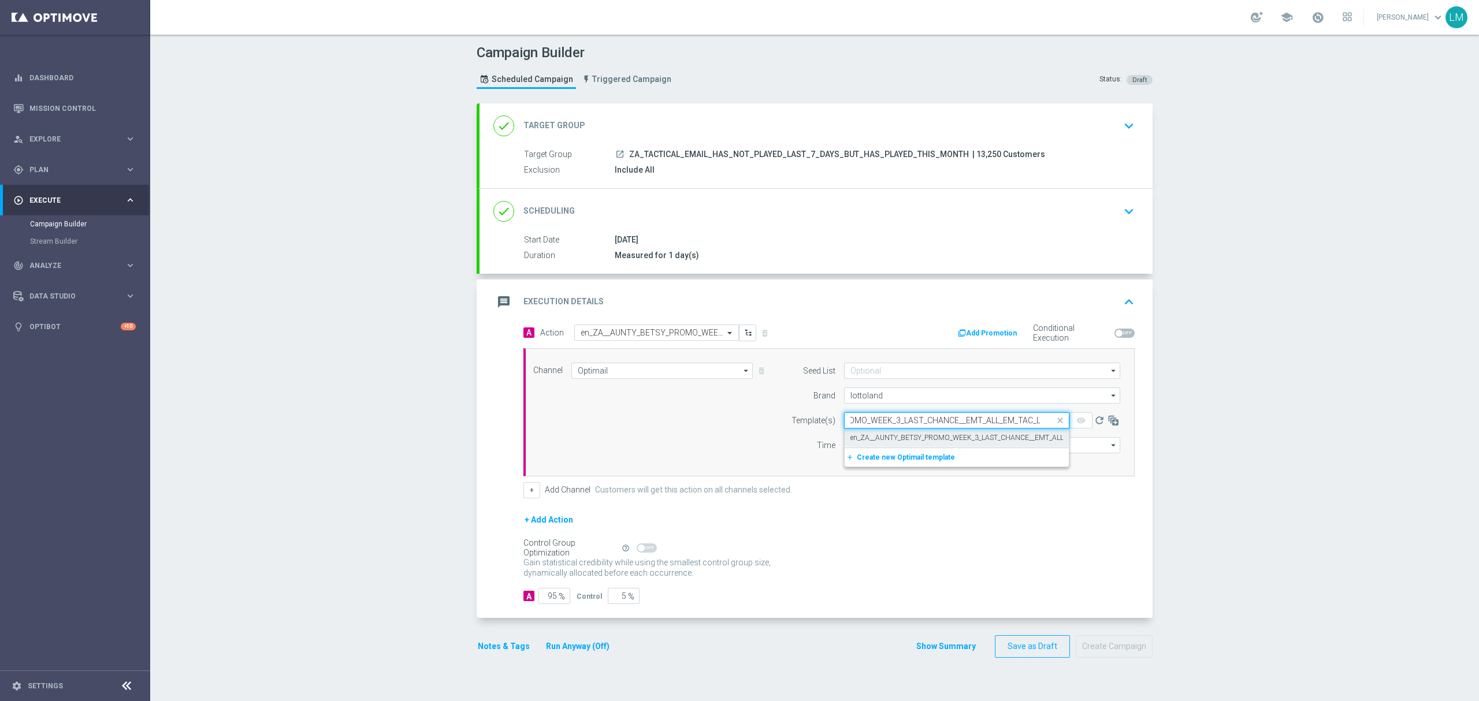
click at [872, 437] on label "en_ZA__AUNTY_BETSY_PROMO_WEEK_3_LAST_CHANCE__EMT_ALL_EM_TAC_LT" at bounding box center [976, 438] width 252 height 10
type input "en_ZA__AUNTY_BETSY_PROMO_WEEK_3_LAST_CHANCE__EMT_ALL_EM_TAC_LT"
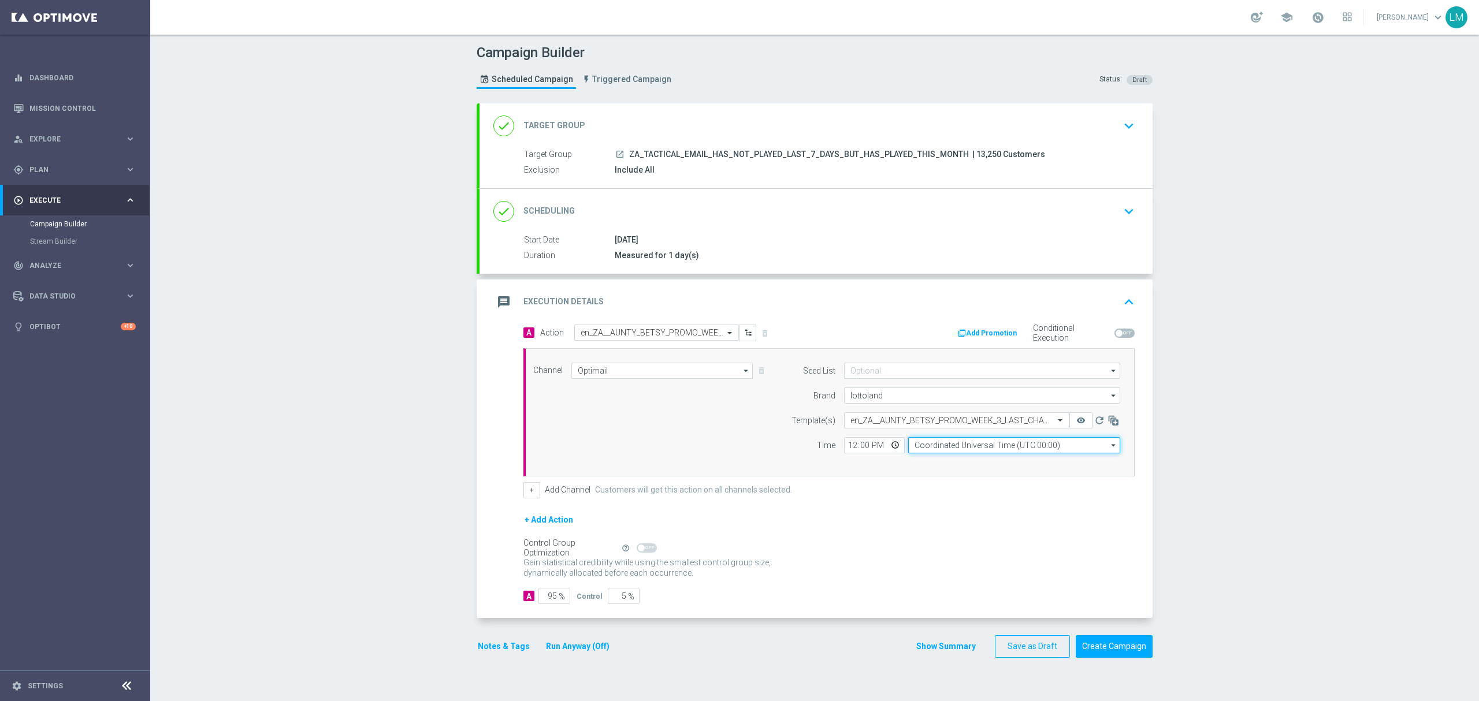
click at [941, 451] on input "Coordinated Universal Time (UTC 00:00)" at bounding box center [1014, 445] width 212 height 16
click at [923, 456] on div "Central European Time (Berlin) (UTC +02:00)" at bounding box center [1014, 462] width 213 height 17
type input "Central European Time (Berlin) (UTC +02:00)"
click at [725, 435] on div "Channel Optimail Optimail arrow_drop_down Drag here to set row groups Drag here…" at bounding box center [827, 412] width 604 height 99
click at [1138, 646] on button "Create Campaign" at bounding box center [1114, 647] width 77 height 23
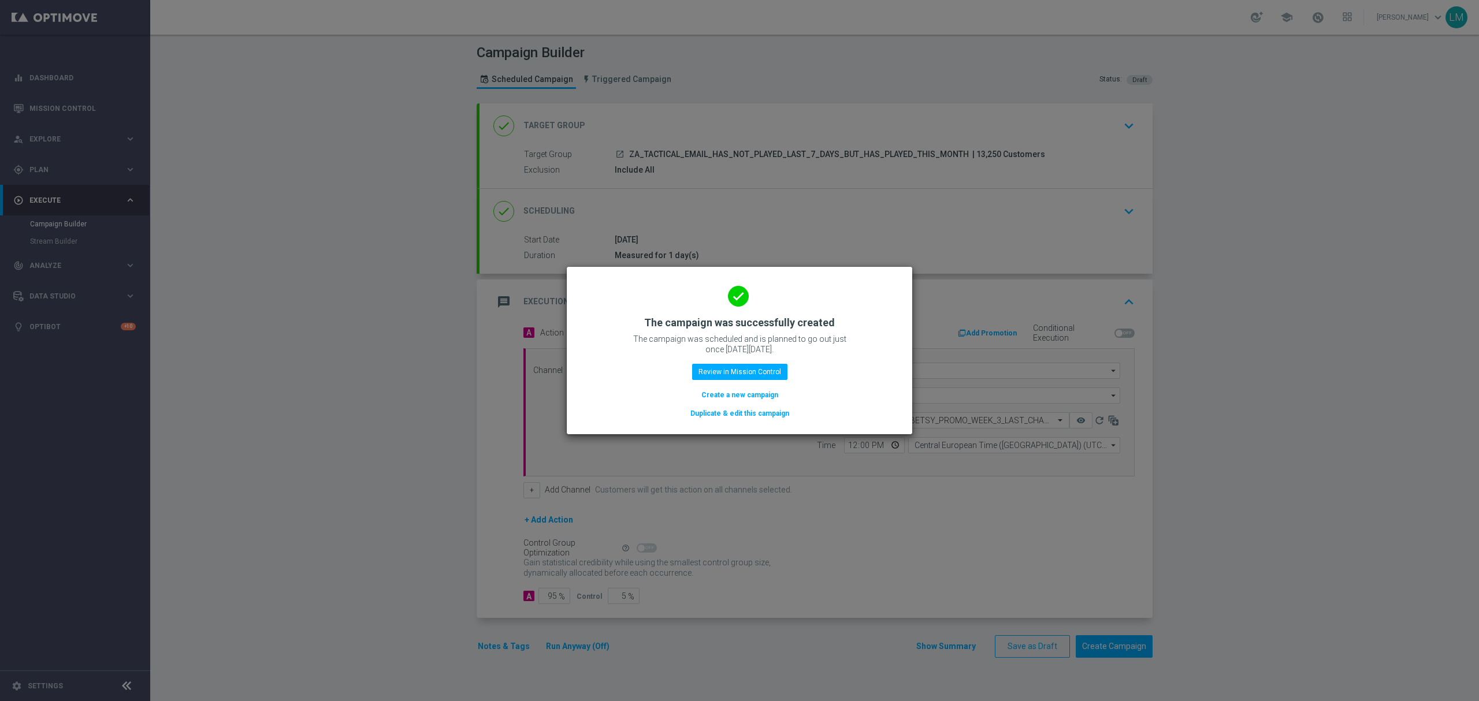
click at [713, 403] on div "done The campaign was successfully created The campaign was scheduled and is pl…" at bounding box center [740, 349] width 318 height 142
click at [715, 400] on button "Create a new campaign" at bounding box center [739, 395] width 79 height 13
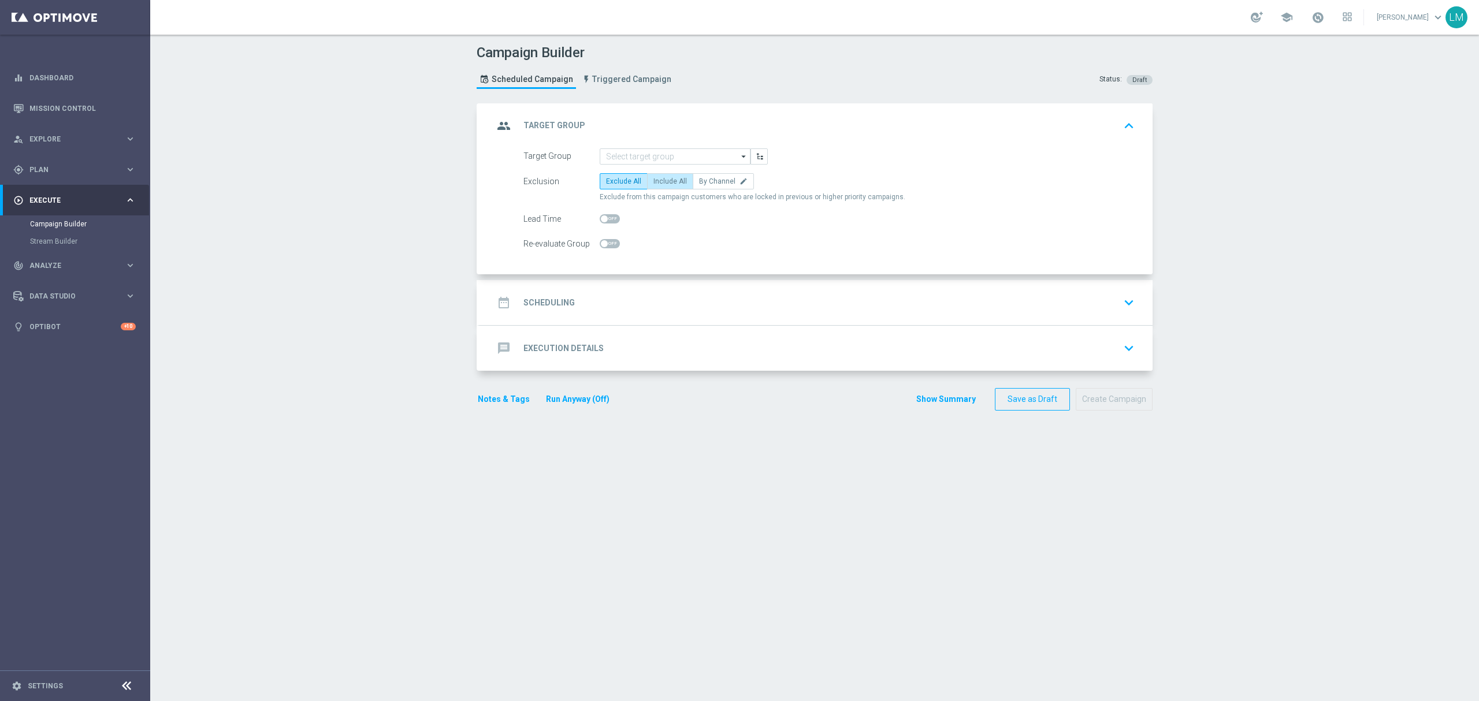
click at [649, 176] on label "Include All" at bounding box center [670, 181] width 46 height 16
click at [653, 180] on input "Include All" at bounding box center [657, 184] width 8 height 8
radio input "true"
click at [646, 153] on input at bounding box center [675, 156] width 151 height 16
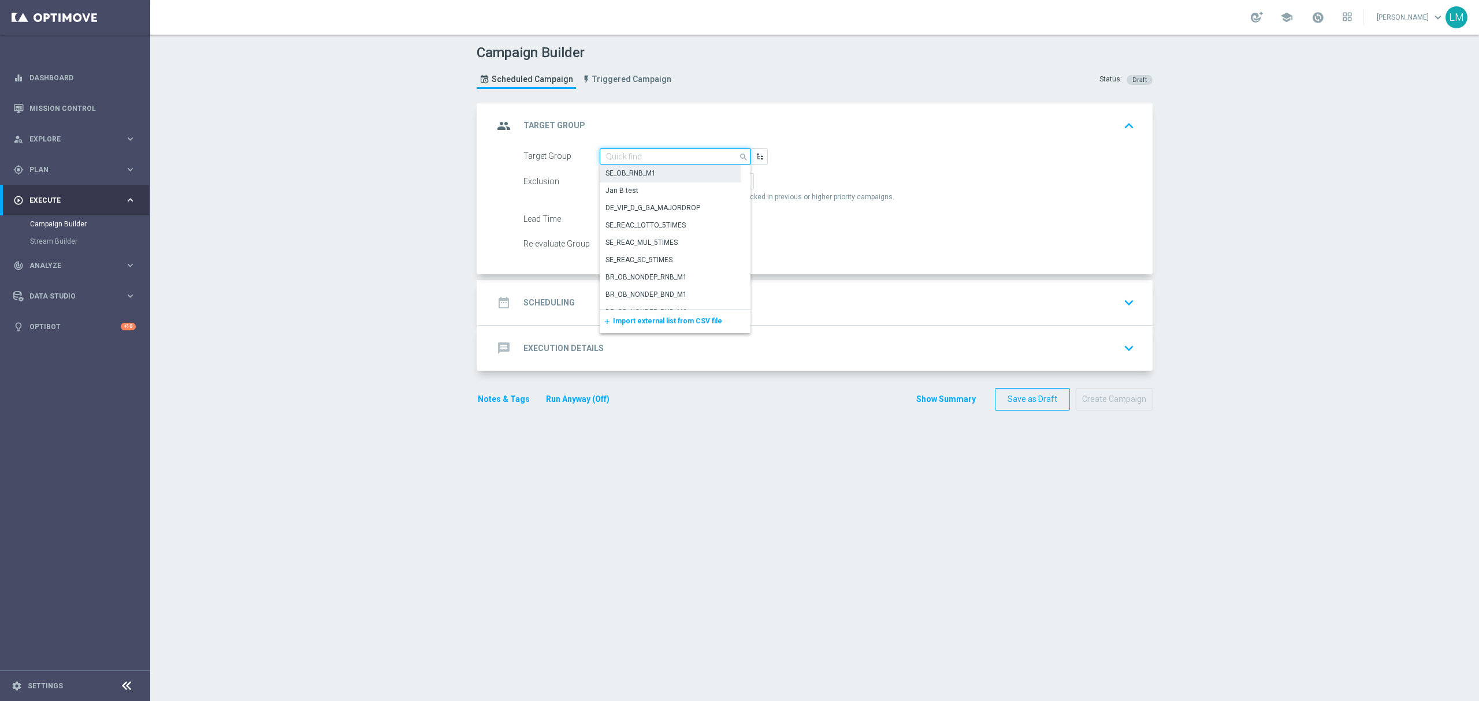
paste input "ZA_TACTICAL_EMAIL_HAS_PLAYED_GAMES_LAST_30_DAYS"
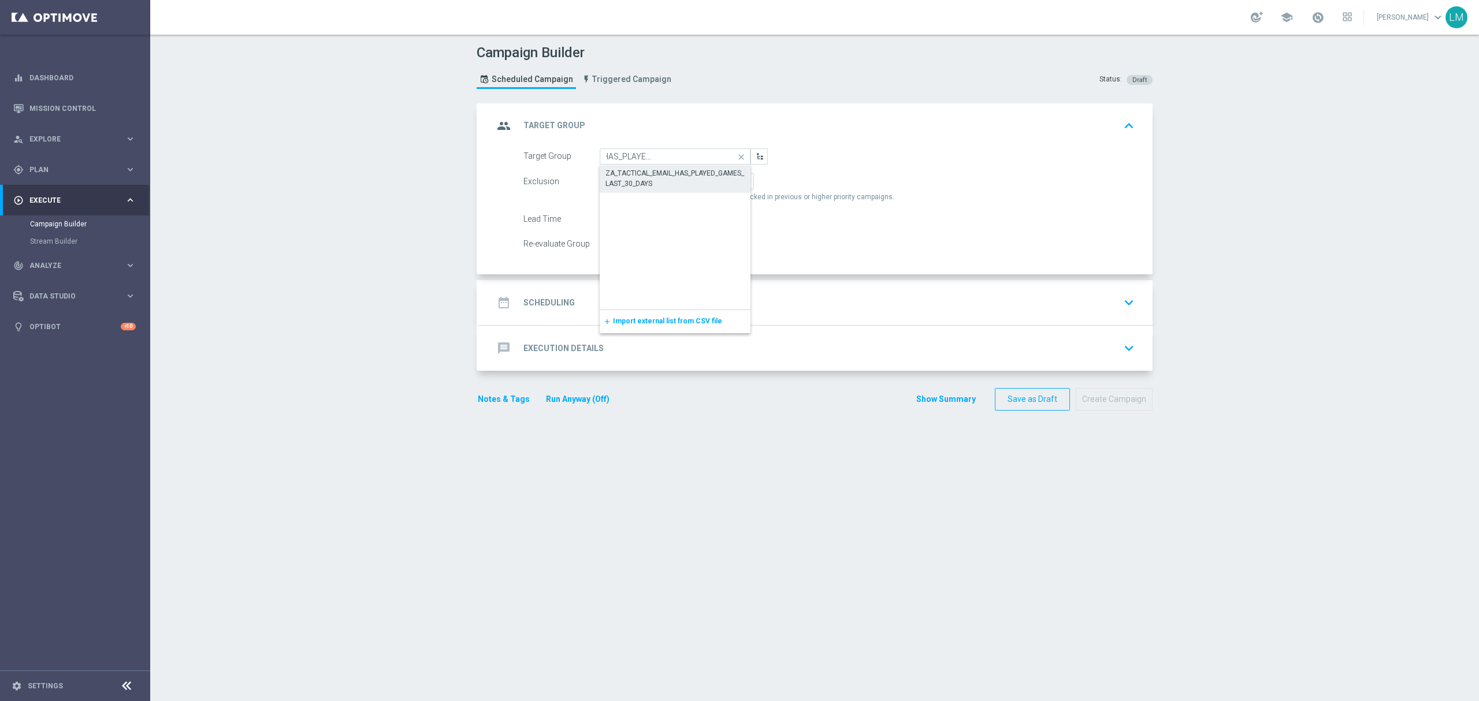
click at [645, 176] on div "ZA_TACTICAL_EMAIL_HAS_PLAYED_GAMES_LAST_30_DAYS" at bounding box center [675, 178] width 140 height 21
type input "ZA_TACTICAL_EMAIL_HAS_PLAYED_GAMES_LAST_30_DAYS"
click at [802, 310] on div "date_range Scheduling keyboard_arrow_down" at bounding box center [815, 303] width 645 height 22
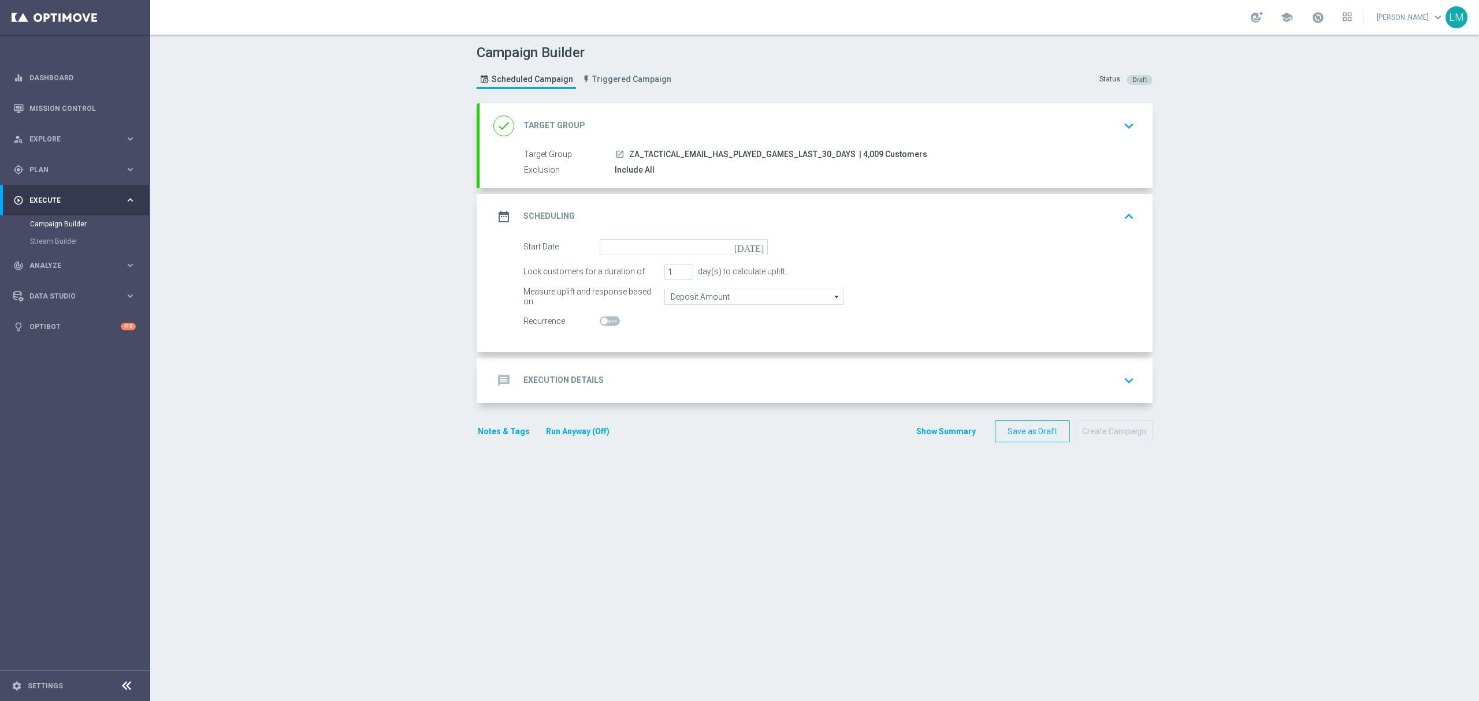
click at [748, 246] on icon "today" at bounding box center [751, 245] width 34 height 13
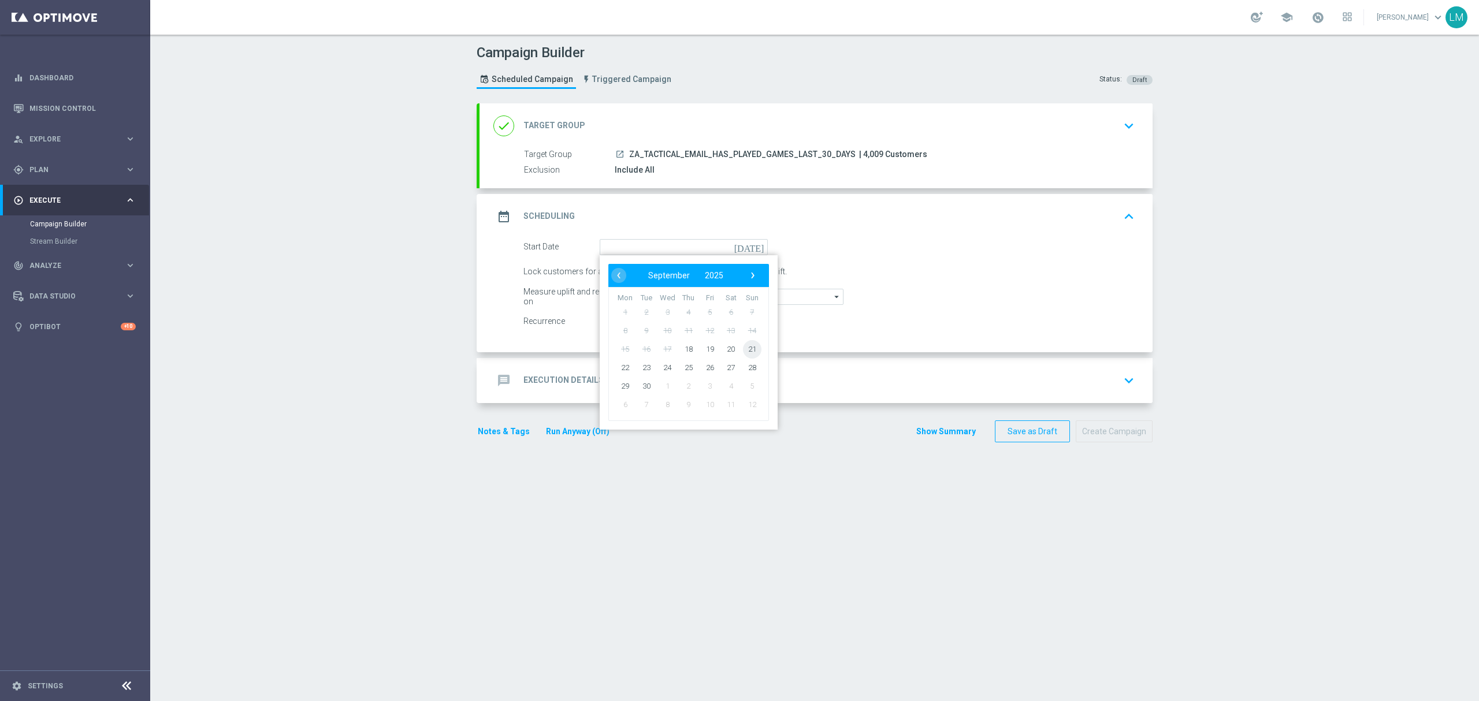
click at [743, 350] on span "21" at bounding box center [752, 349] width 18 height 18
type input "21 Sep 2025"
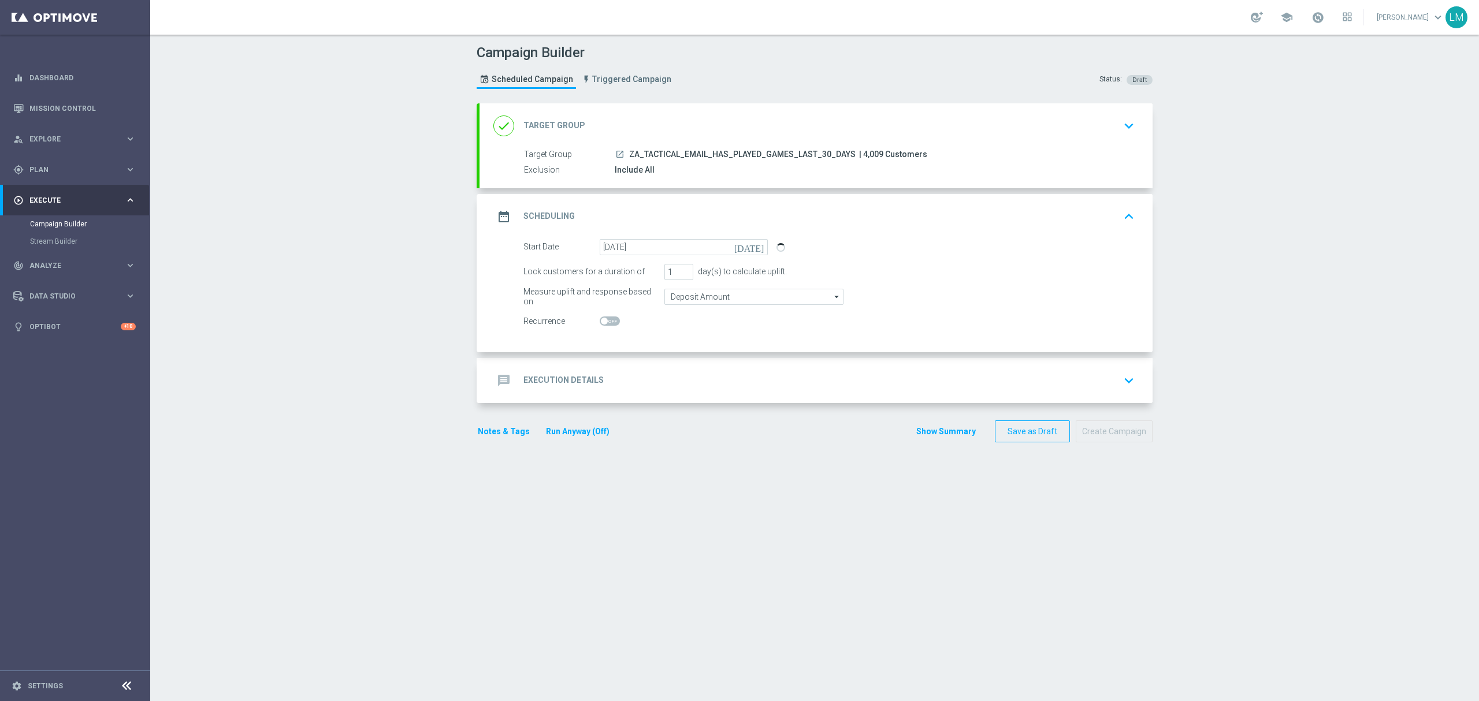
click at [733, 381] on div "message Execution Details keyboard_arrow_down" at bounding box center [815, 381] width 645 height 22
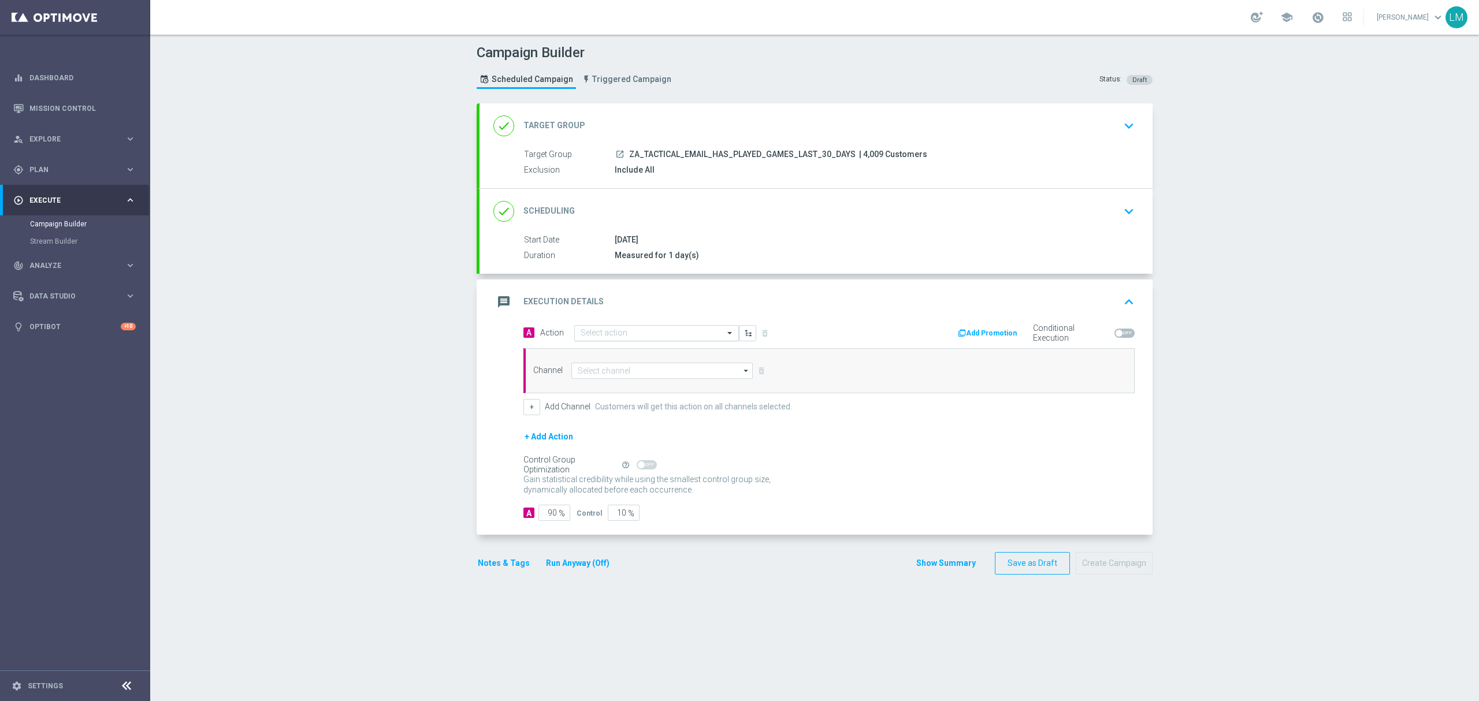
click at [611, 339] on input "text" at bounding box center [645, 334] width 129 height 10
paste input "en_ZA__GAMES_DEPOSIT_STAKE_AND_GET_SEPTEMBER_2025_REMINDER2__EMT_ALL_EM_TAC_LT"
type input "en_ZA__GAMES_DEPOSIT_STAKE_AND_GET_SEPTEMBER_2025_REMINDER2__EMT_ALL_EM_TAC_LT"
click at [612, 371] on span "Create new action" at bounding box center [621, 369] width 61 height 8
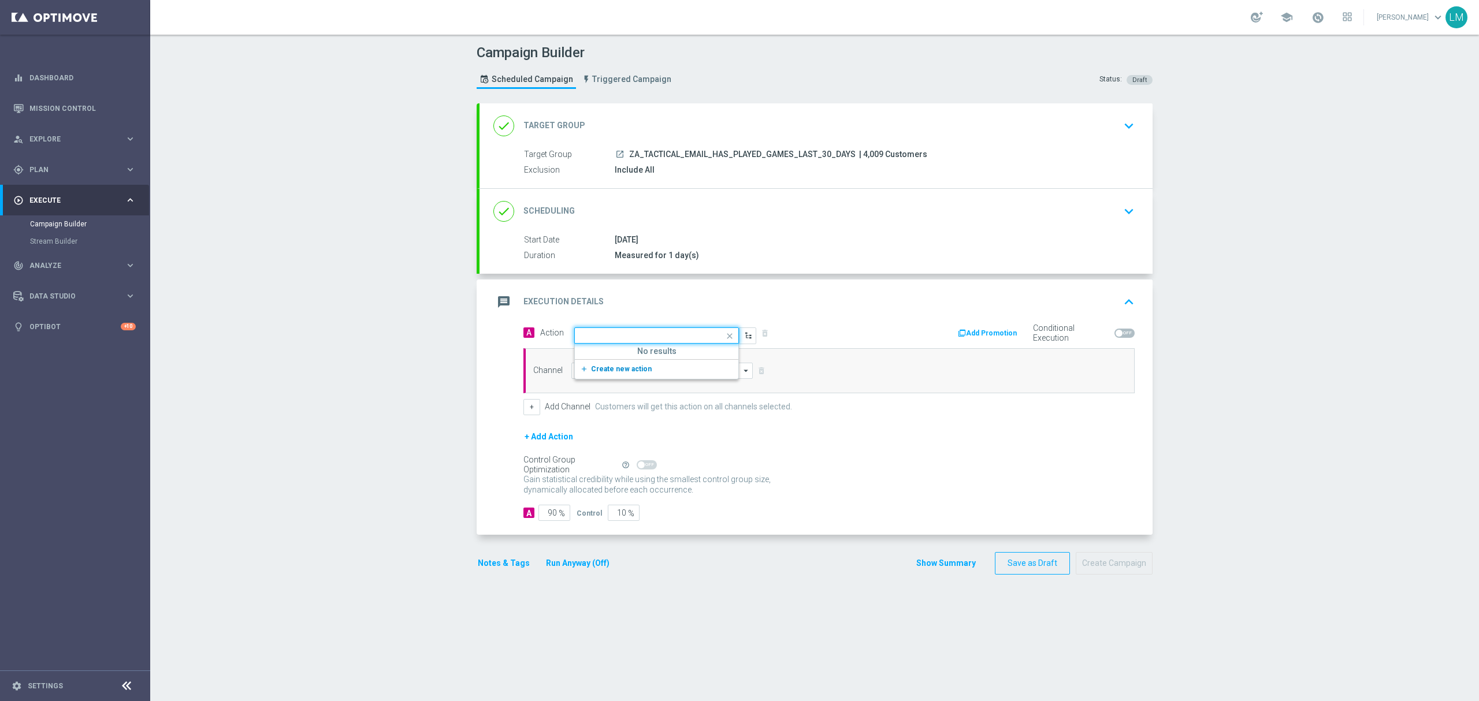
scroll to position [0, 0]
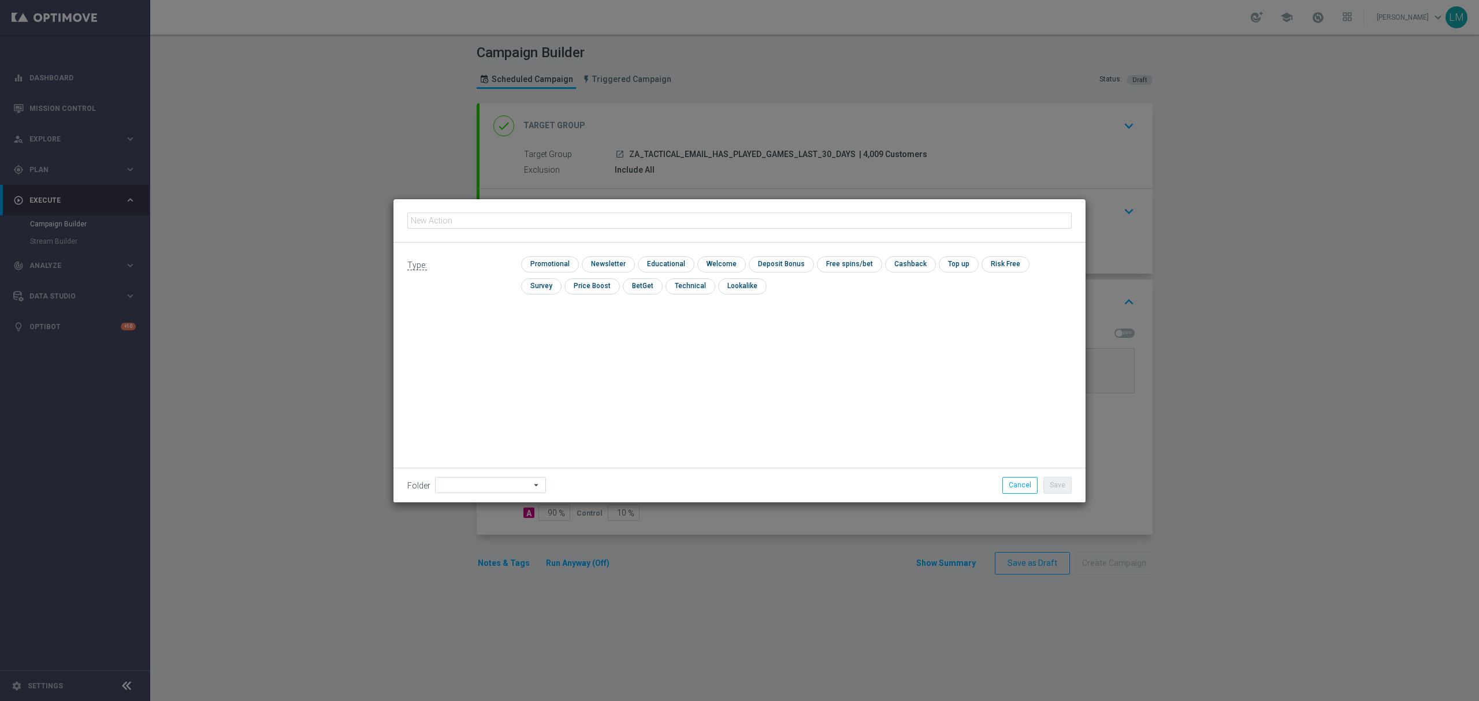
type input "en_ZA__GAMES_DEPOSIT_STAKE_AND_GET_SEPTEMBER_2025_REMINDER2__EMT_ALL_EM_TAC_LT"
click at [564, 264] on input "checkbox" at bounding box center [548, 265] width 55 height 16
checkbox input "true"
click at [1048, 491] on button "Save" at bounding box center [1057, 485] width 28 height 16
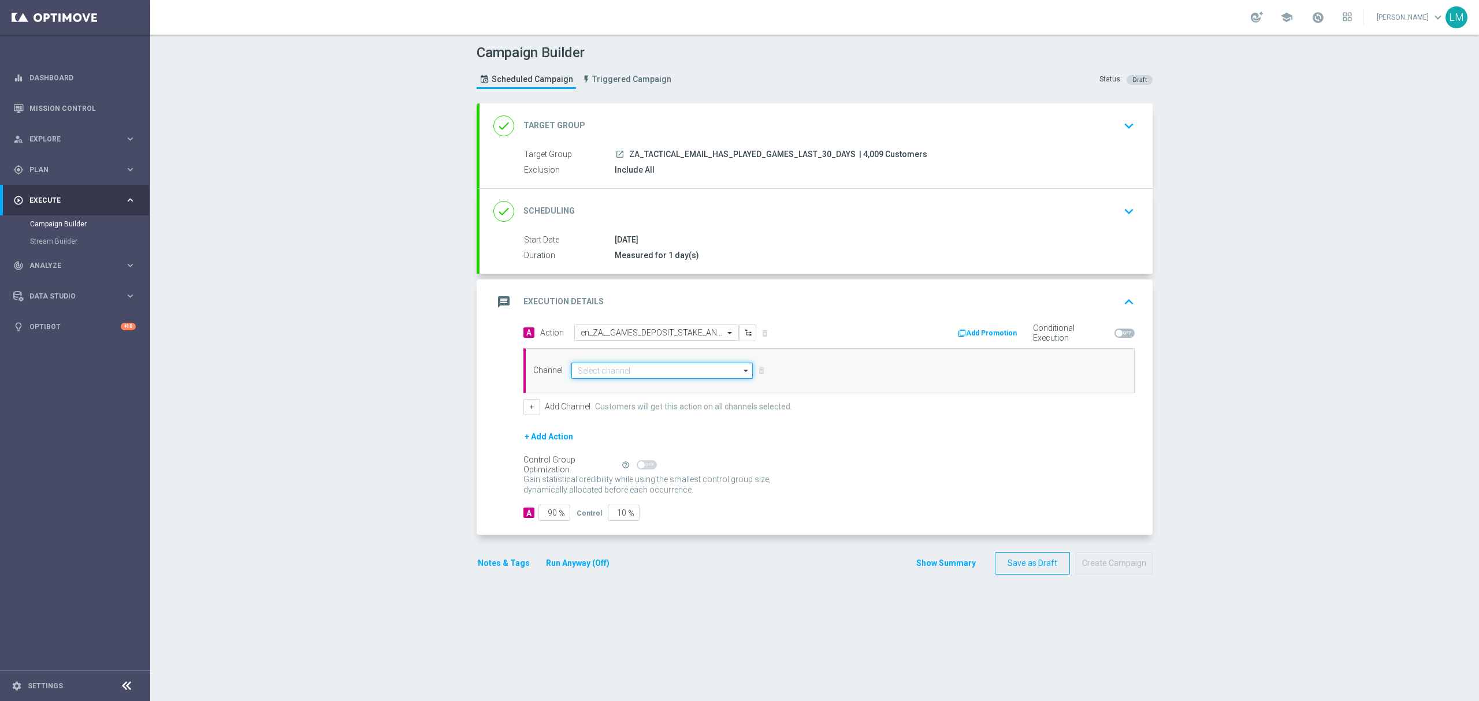
click at [594, 373] on input at bounding box center [661, 371] width 181 height 16
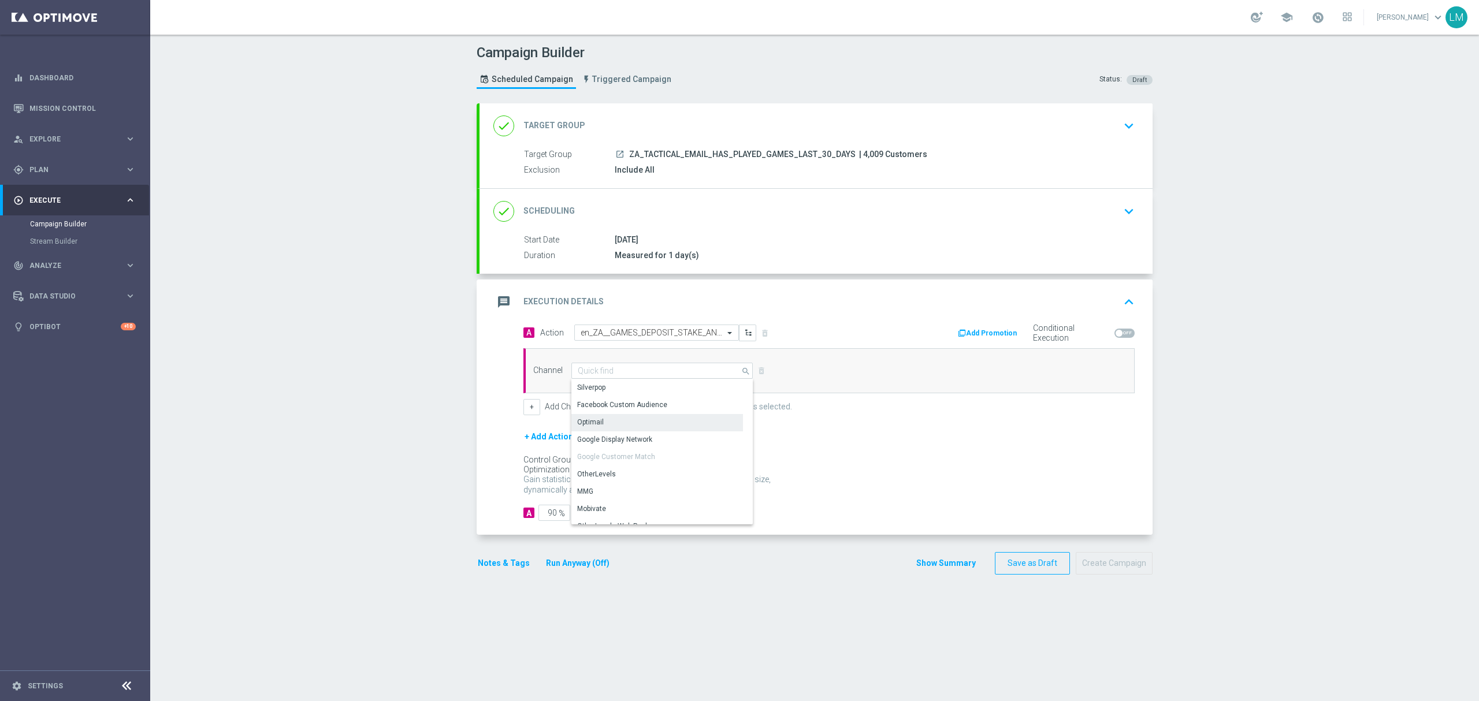
click at [604, 417] on div "Optimail" at bounding box center [657, 422] width 172 height 16
type input "Optimail"
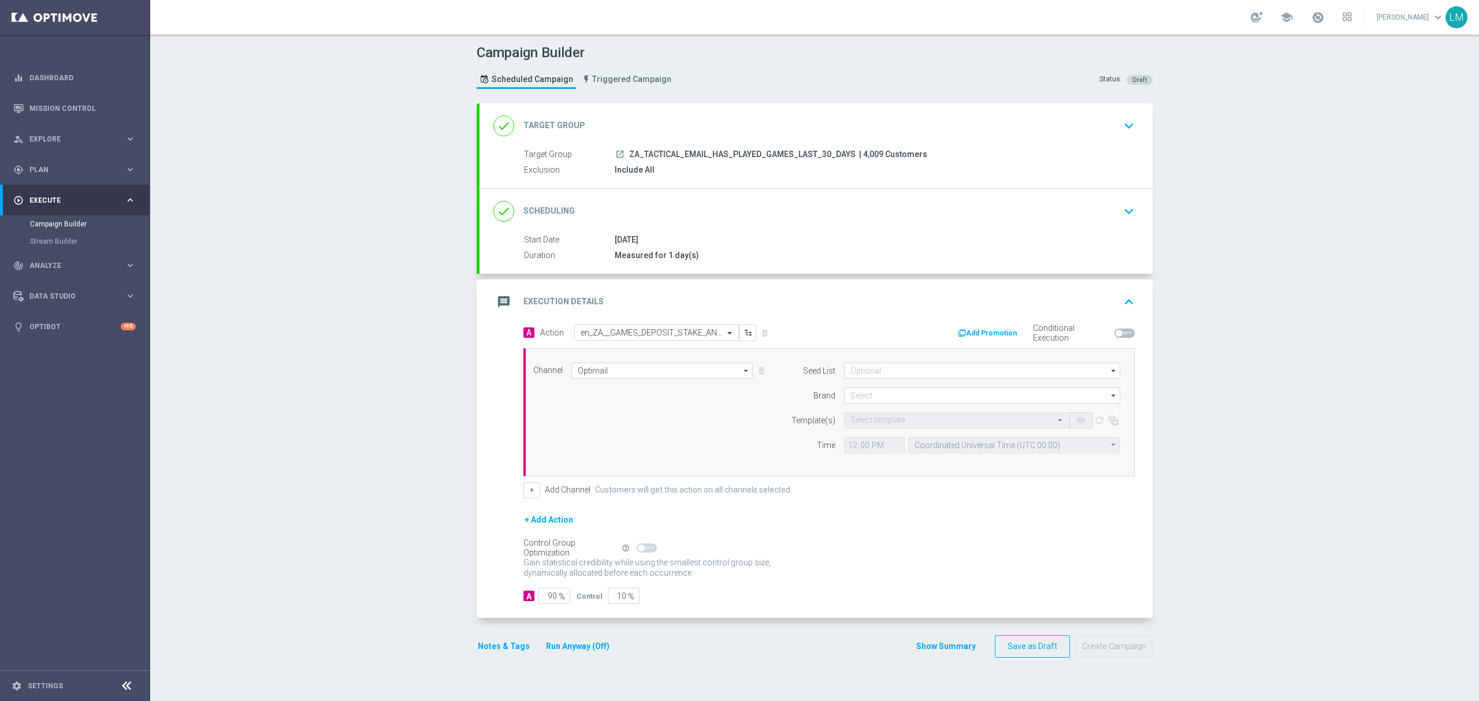
click at [924, 385] on form "Seed List arrow_drop_down Drag here to set row groups Drag here to set column l…" at bounding box center [952, 408] width 335 height 91
click at [917, 393] on input at bounding box center [982, 396] width 276 height 16
click at [887, 423] on div "lottoland" at bounding box center [982, 430] width 277 height 16
type input "lottoland"
click at [884, 426] on input "text" at bounding box center [945, 421] width 190 height 10
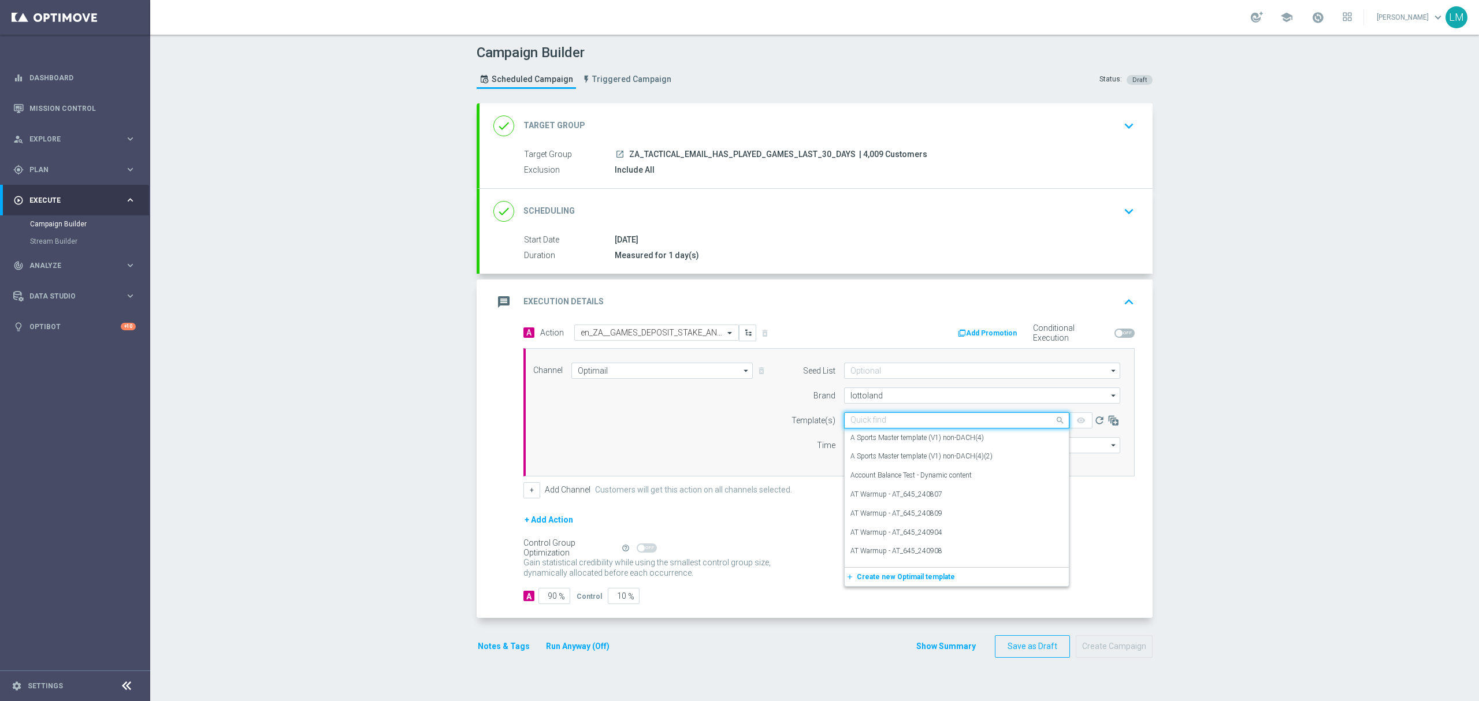
paste input "en_ZA__GAMES_DEPOSIT_STAKE_AND_GET_SEPTEMBER_2025_REMINDER2__EMT_ALL_EM_TAC_LT"
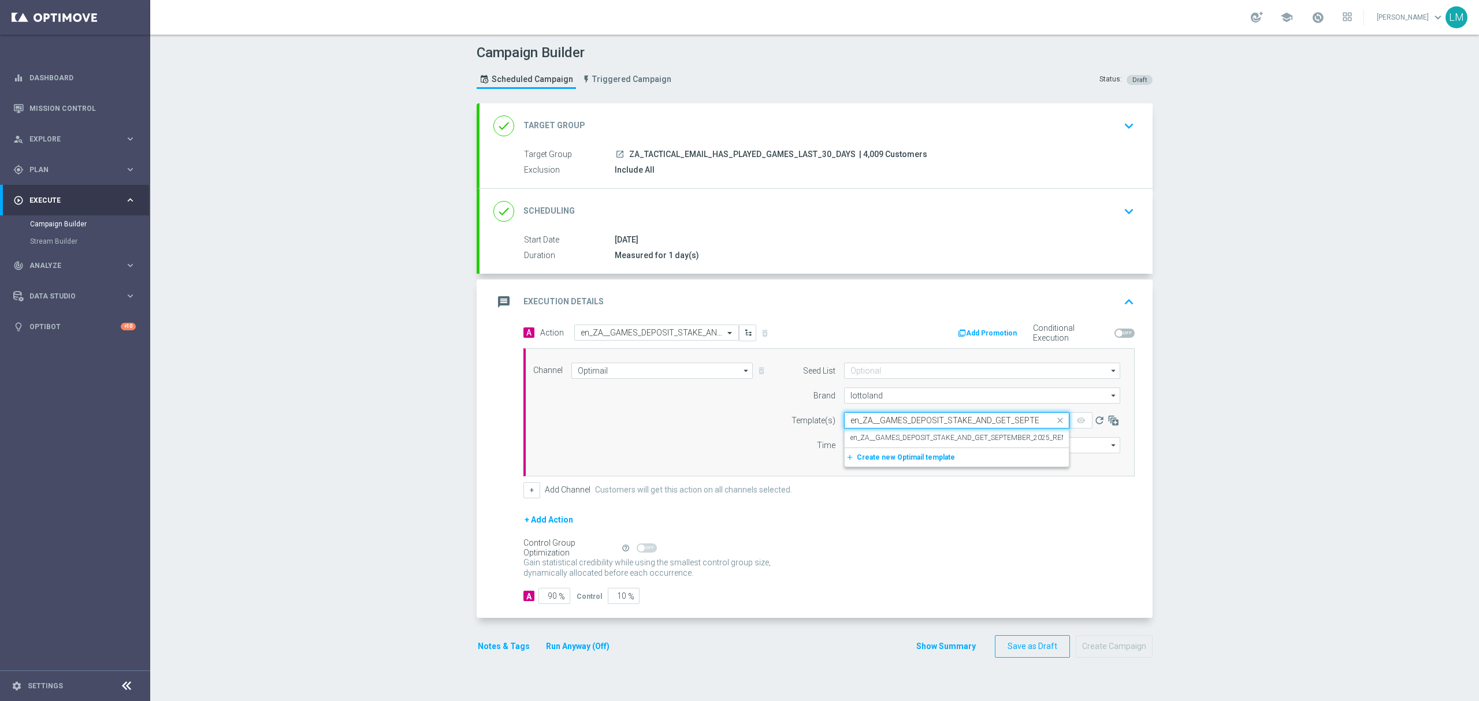
scroll to position [0, 172]
click at [881, 437] on label "en_ZA__GAMES_DEPOSIT_STAKE_AND_GET_SEPTEMBER_2025_REMINDER2__EMT_ALL_EM_TAC_LT" at bounding box center [1007, 438] width 315 height 10
type input "en_ZA__GAMES_DEPOSIT_STAKE_AND_GET_SEPTEMBER_2025_REMINDER2__EMT_ALL_EM_TAC_LT"
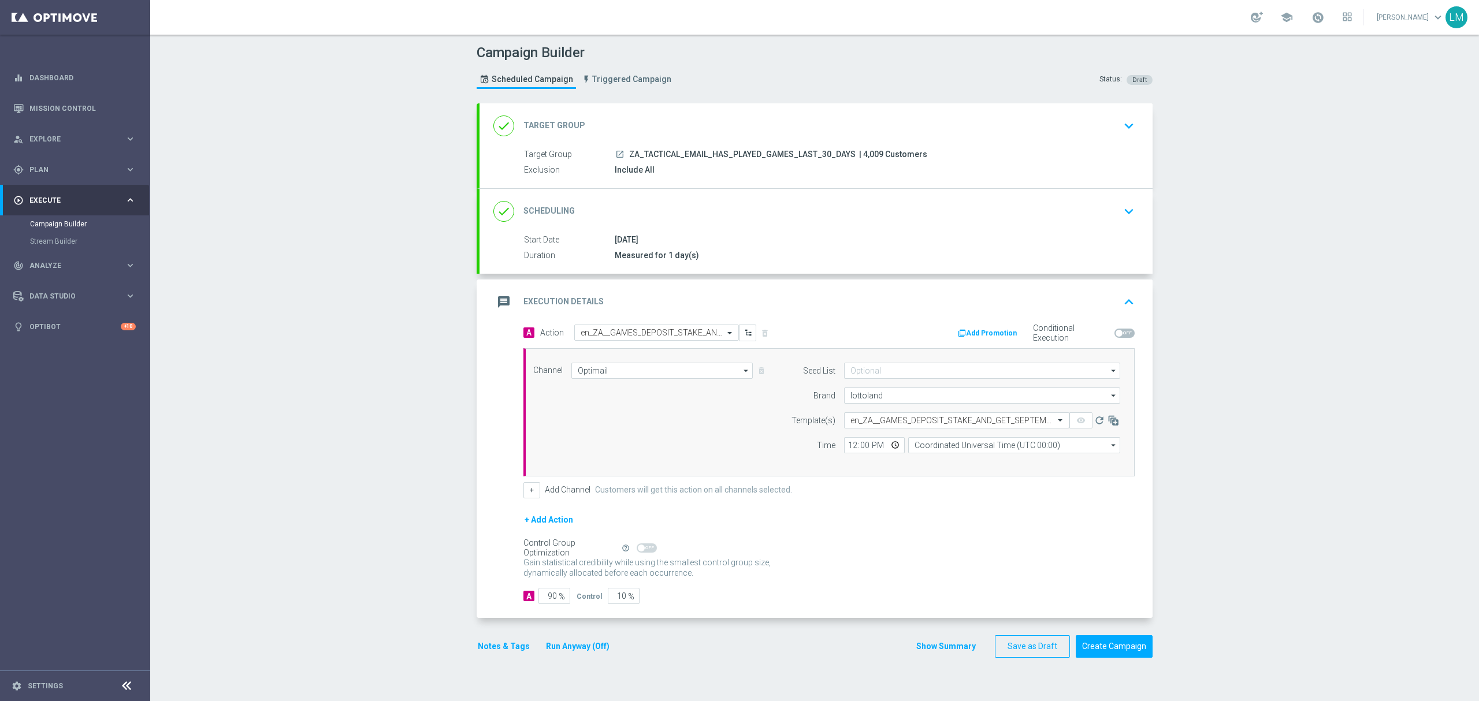
scroll to position [0, 0]
click at [932, 446] on input "Coordinated Universal Time (UTC 00:00)" at bounding box center [1014, 445] width 212 height 16
click at [948, 462] on div "Central European Time (Berlin) (UTC +02:00)" at bounding box center [1008, 462] width 189 height 10
type input "Central European Time (Berlin) (UTC +02:00)"
click at [616, 602] on input "10" at bounding box center [624, 596] width 32 height 16
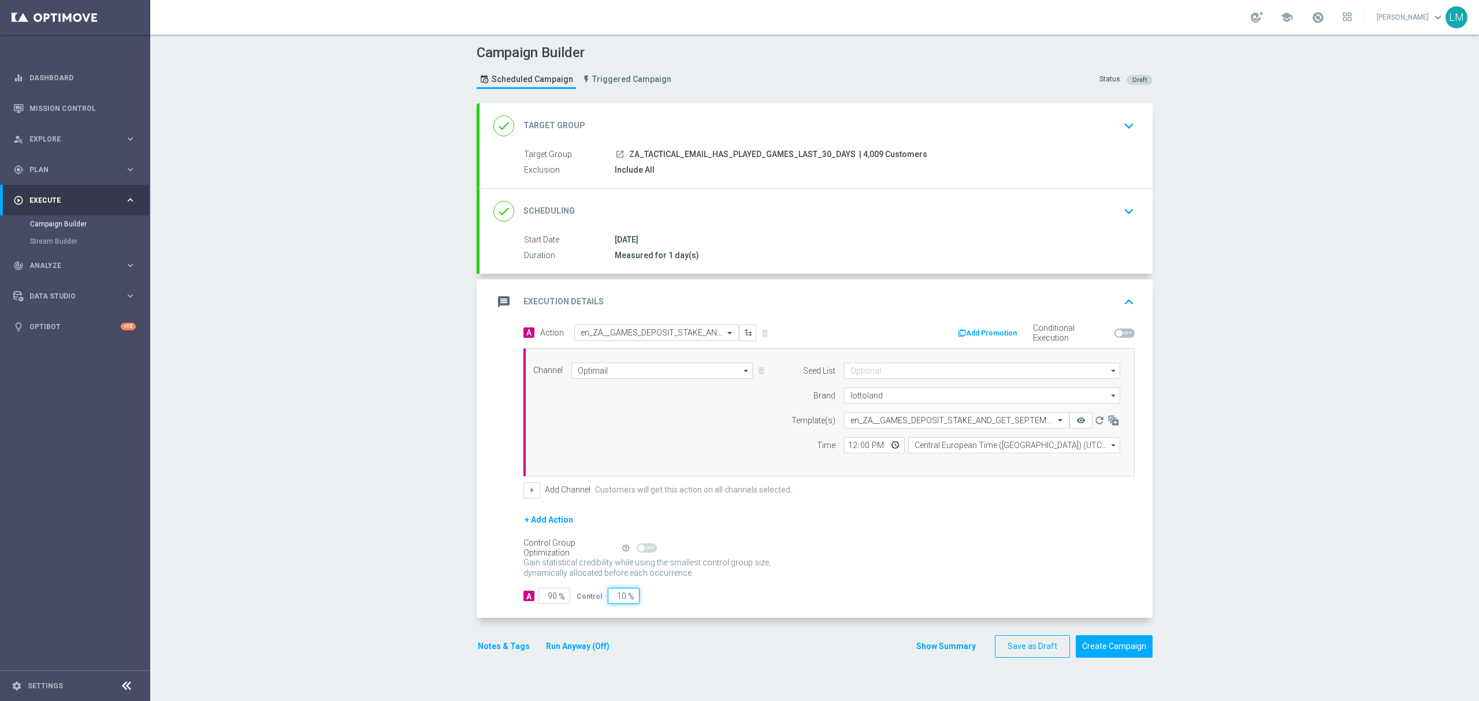
click at [616, 602] on input "10" at bounding box center [624, 596] width 32 height 16
click at [611, 602] on input "10" at bounding box center [624, 596] width 32 height 16
type input "5"
type input "95"
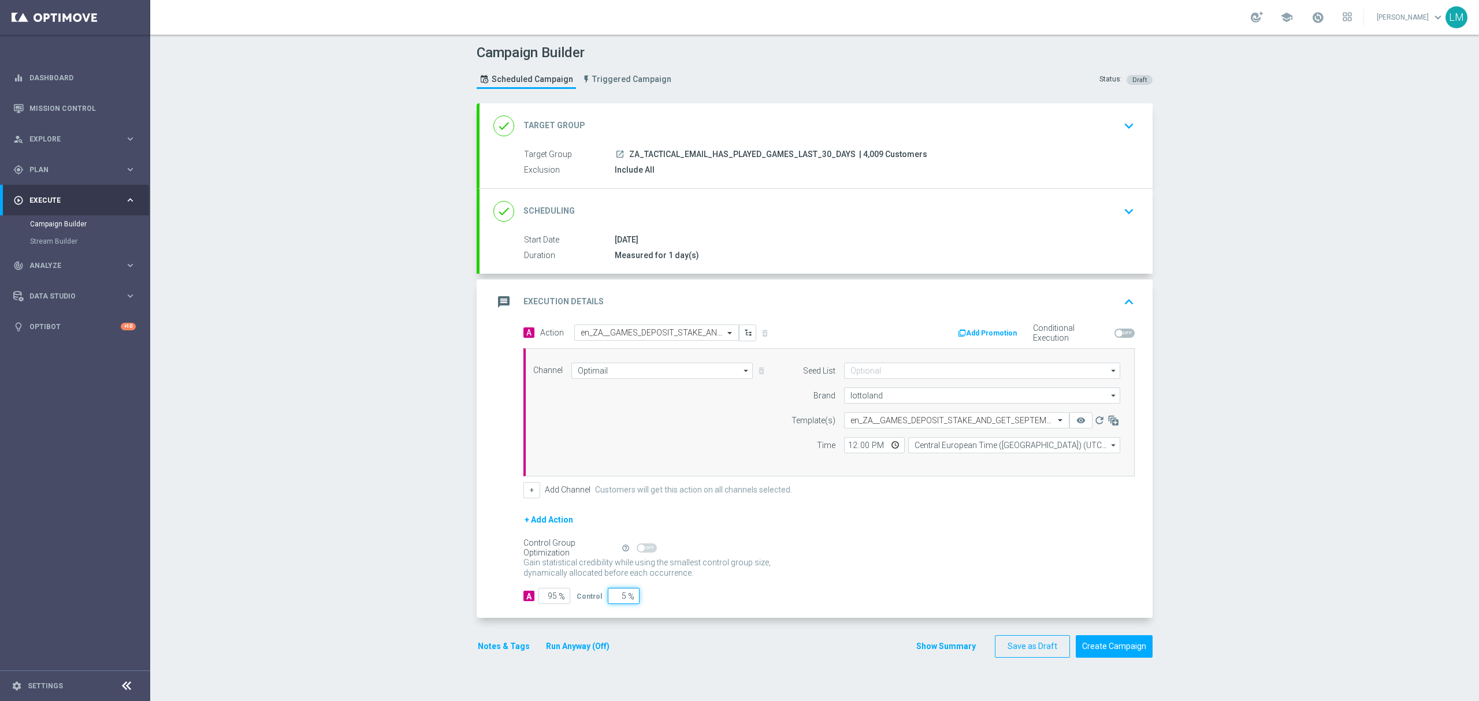
type input "5"
click at [791, 582] on div "Gain statistical credibility while using the smallest control group size, dynam…" at bounding box center [828, 569] width 611 height 28
click at [883, 444] on input "12:00" at bounding box center [874, 445] width 61 height 16
click at [747, 437] on div "Channel Optimail Optimail arrow_drop_down Drag here to set row groups Drag here…" at bounding box center [827, 412] width 604 height 99
click at [890, 445] on input "17:00" at bounding box center [874, 445] width 61 height 16
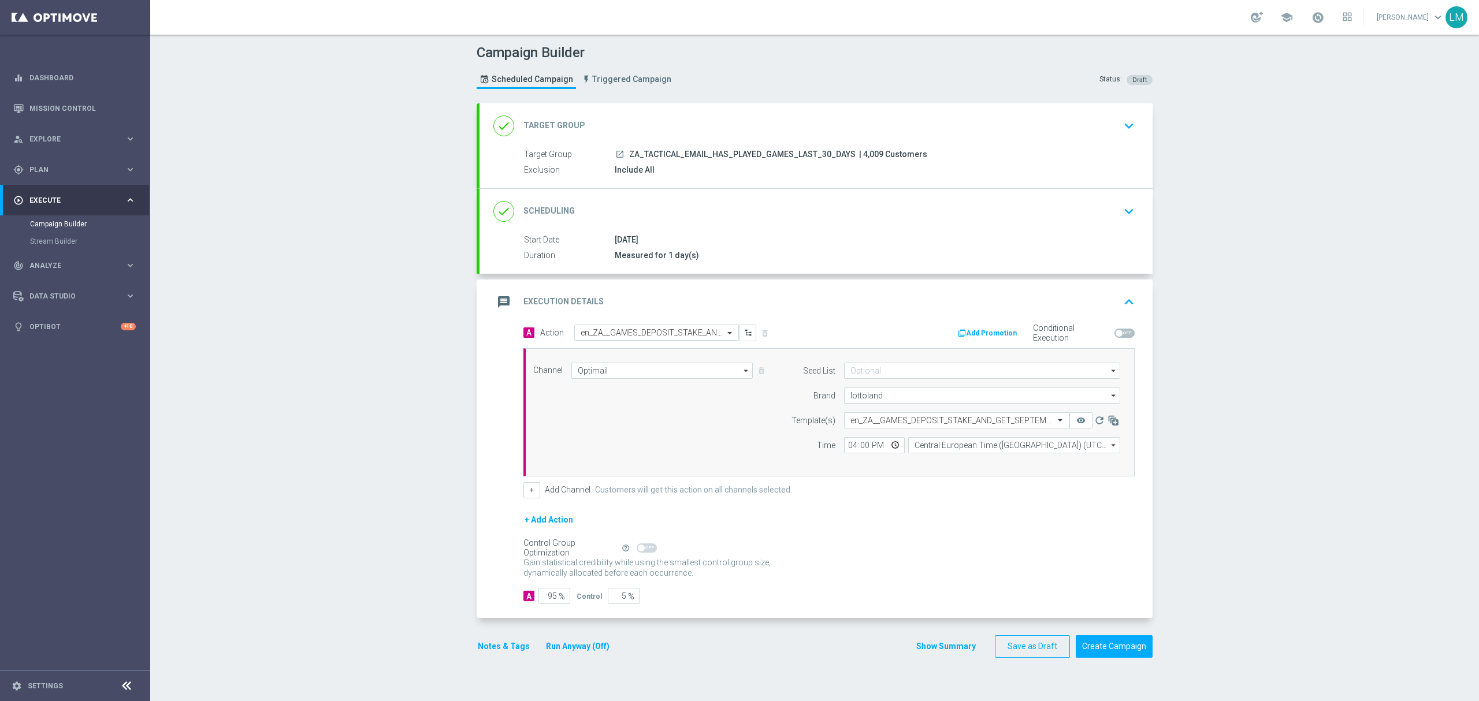
type input "16:00"
click at [723, 423] on div "Channel Optimail Optimail arrow_drop_down Drag here to set row groups Drag here…" at bounding box center [827, 412] width 604 height 99
click at [1117, 646] on button "Create Campaign" at bounding box center [1114, 647] width 77 height 23
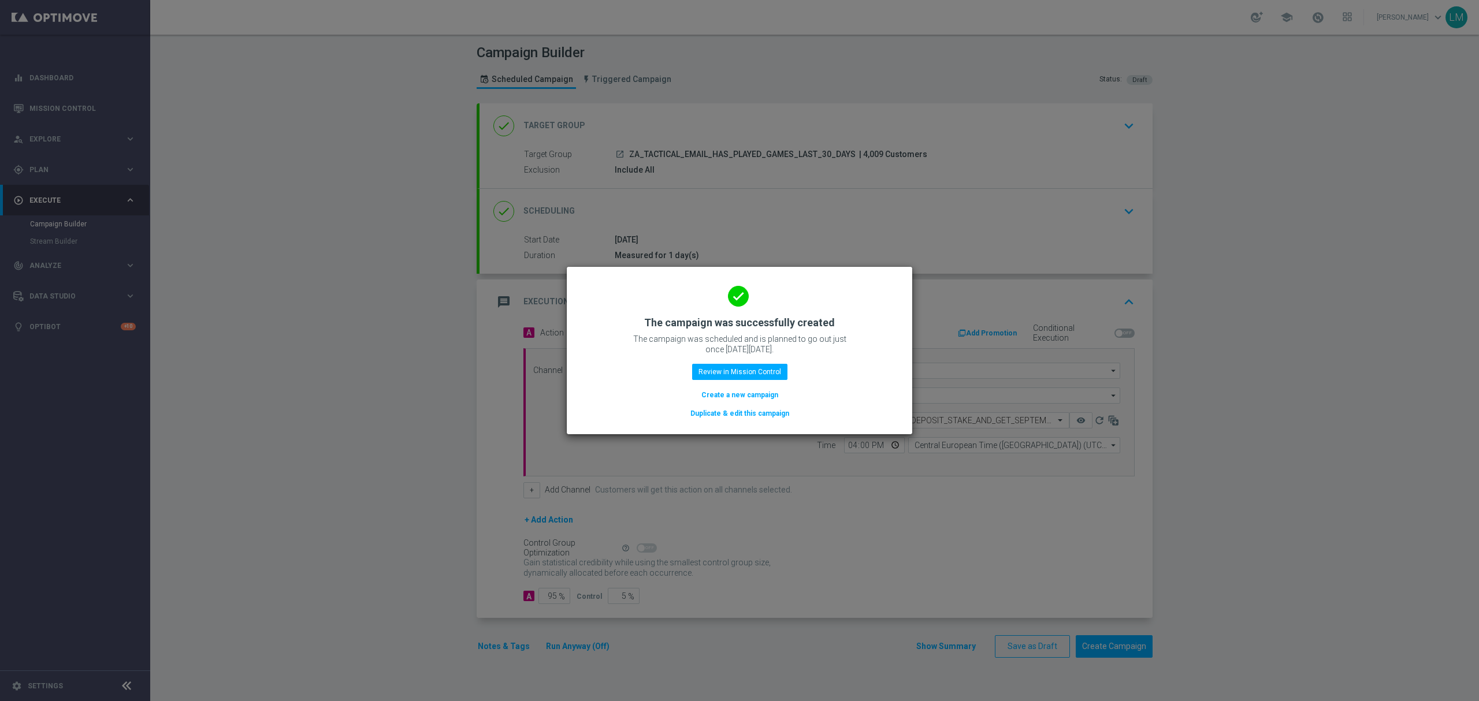
click at [767, 392] on button "Create a new campaign" at bounding box center [739, 395] width 79 height 13
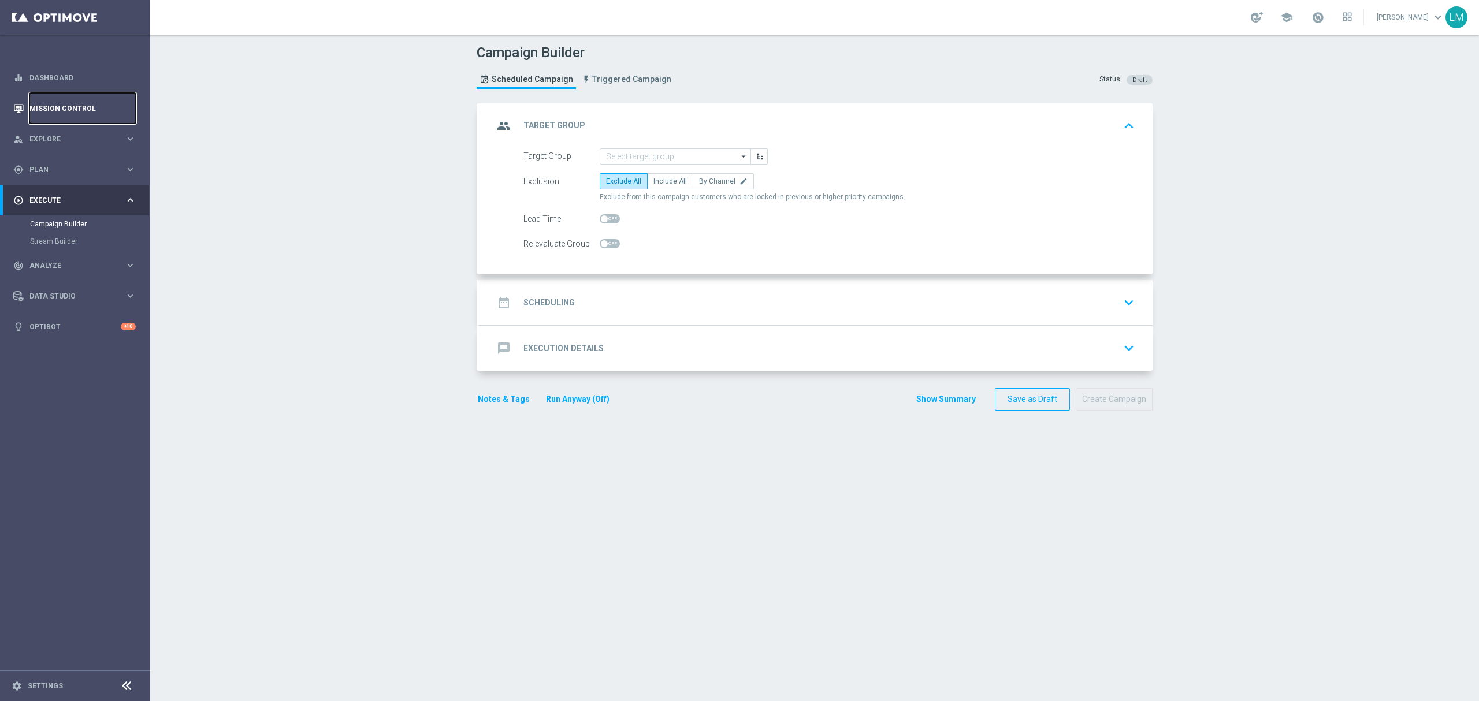
click at [105, 117] on link "Mission Control" at bounding box center [82, 108] width 106 height 31
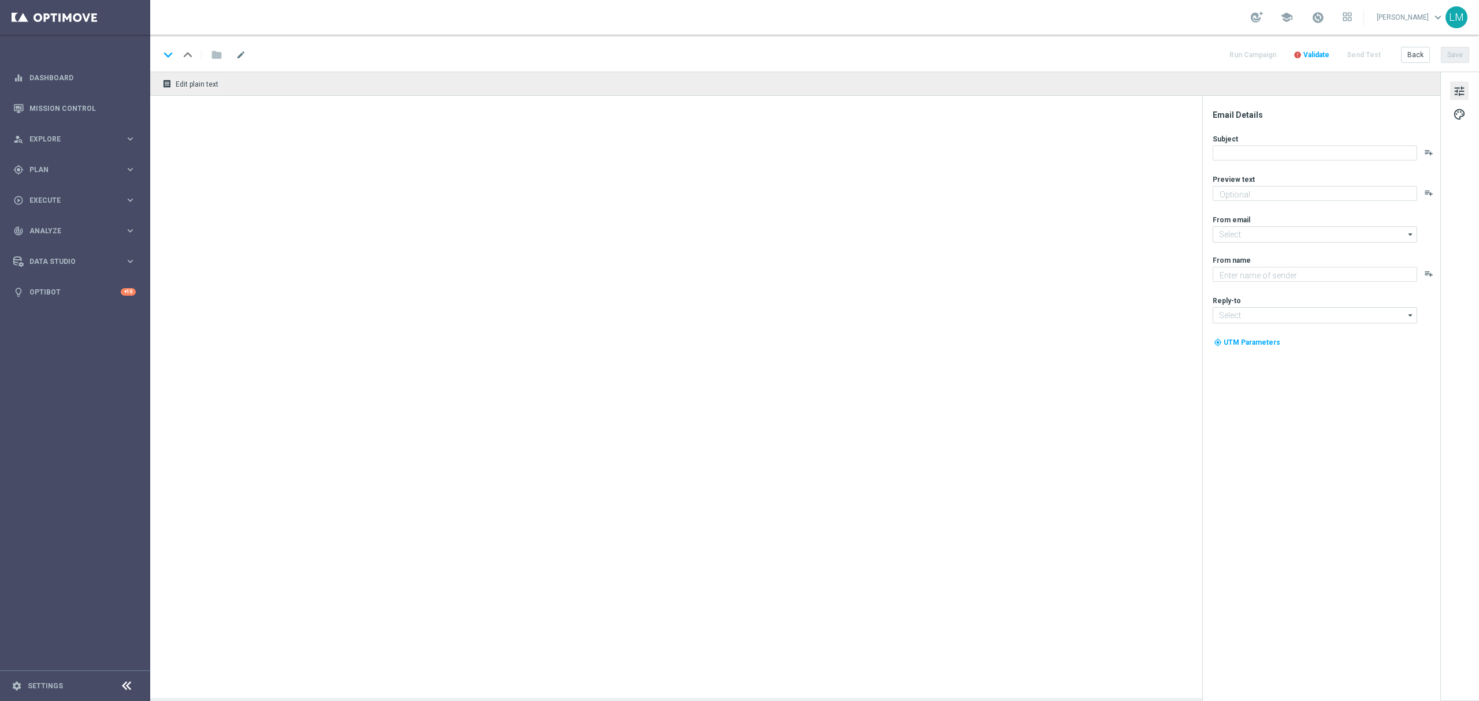
type textarea "Enjoy THREE weekly combo deals and get ready to change lives!"
type textarea "Lottoland"
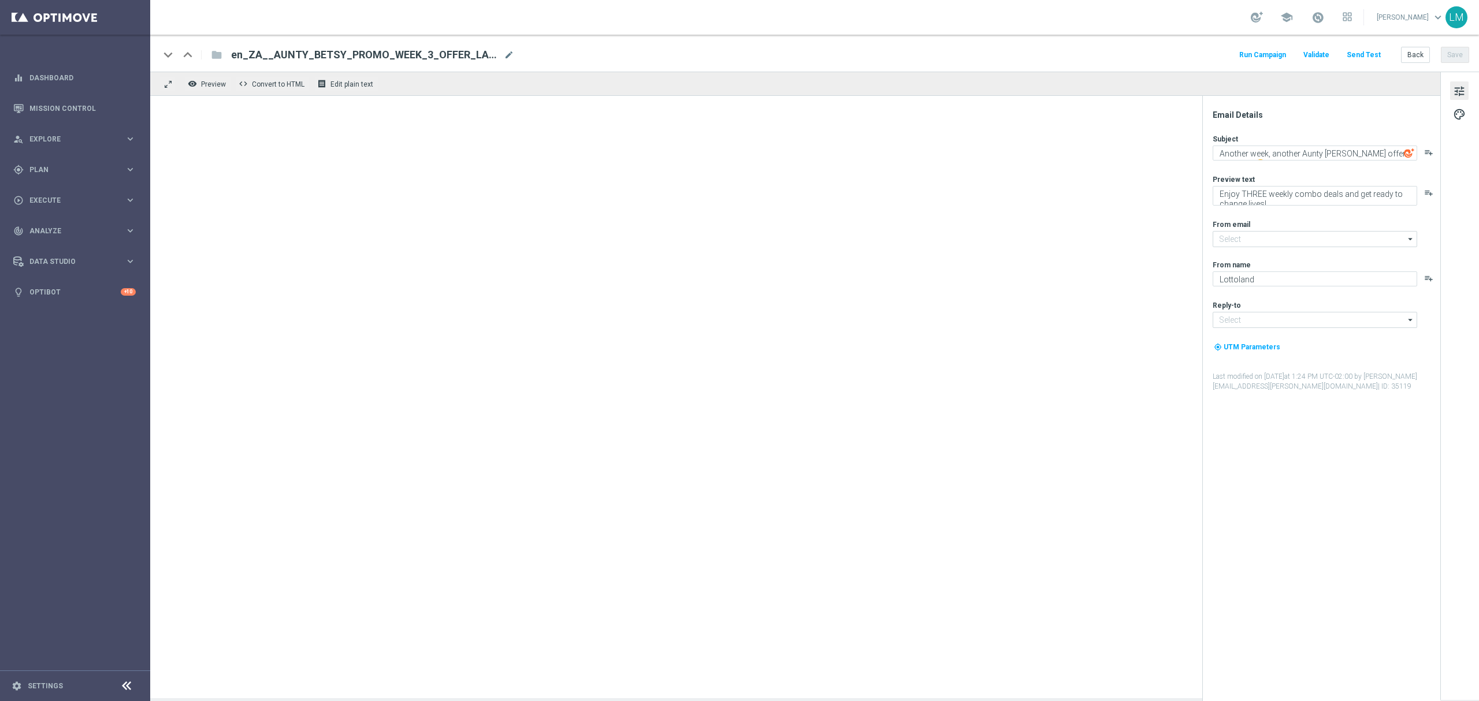
type input "[EMAIL_ADDRESS][DOMAIN_NAME]"
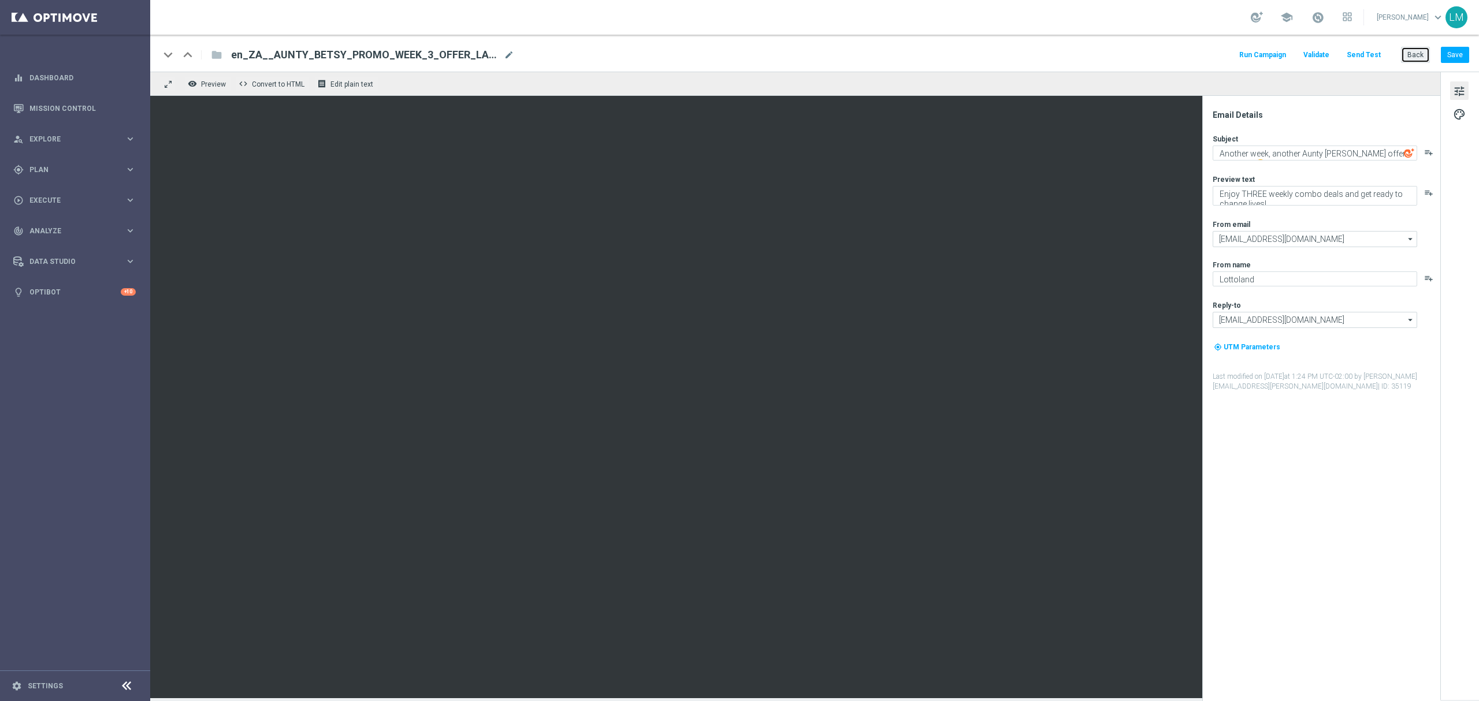
click at [1413, 54] on button "Back" at bounding box center [1415, 55] width 29 height 16
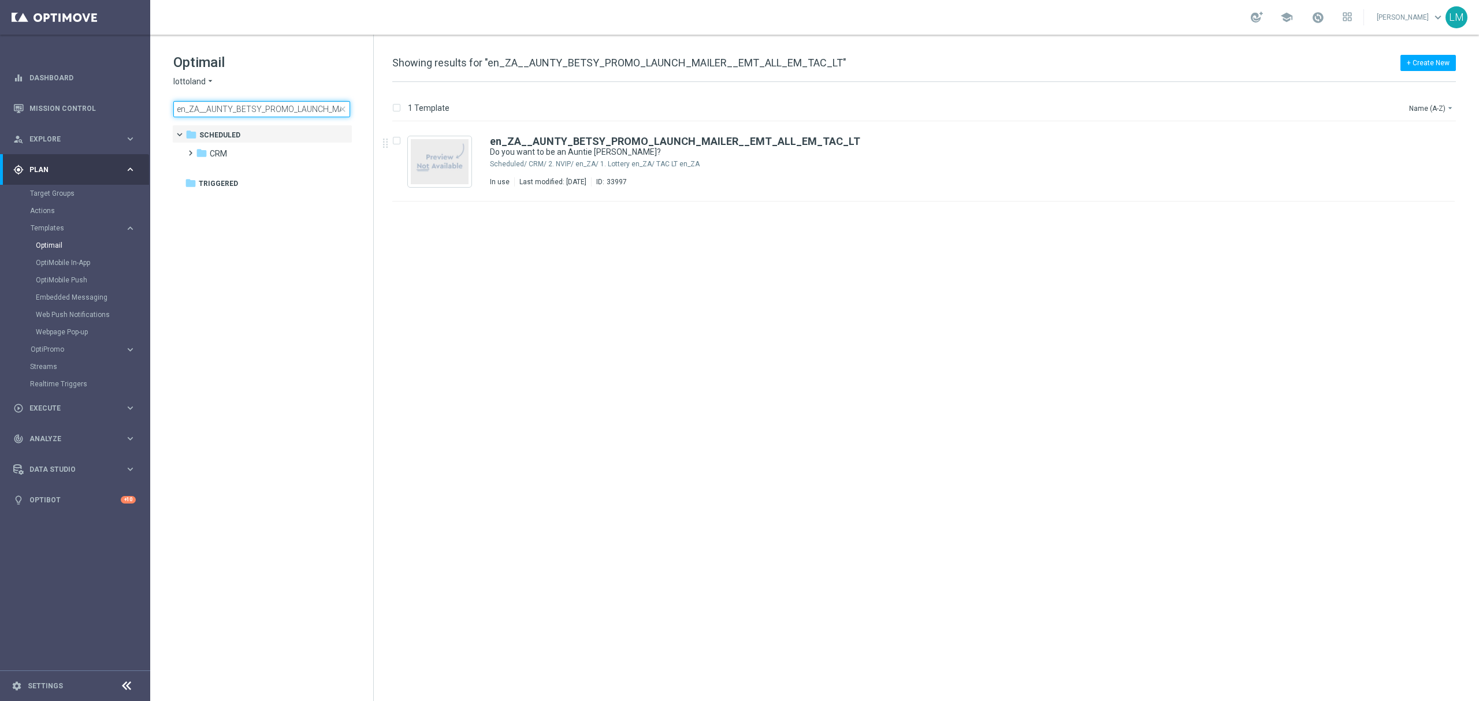
scroll to position [0, 102]
drag, startPoint x: 273, startPoint y: 109, endPoint x: 366, endPoint y: 112, distance: 93.0
click at [366, 112] on div "Optimail lottoland arrow_drop_down × lottoland en_ZA__AUNTY_BETSY_PROMO_LAUNCH_…" at bounding box center [273, 85] width 200 height 64
click at [345, 109] on span "close" at bounding box center [342, 109] width 9 height 9
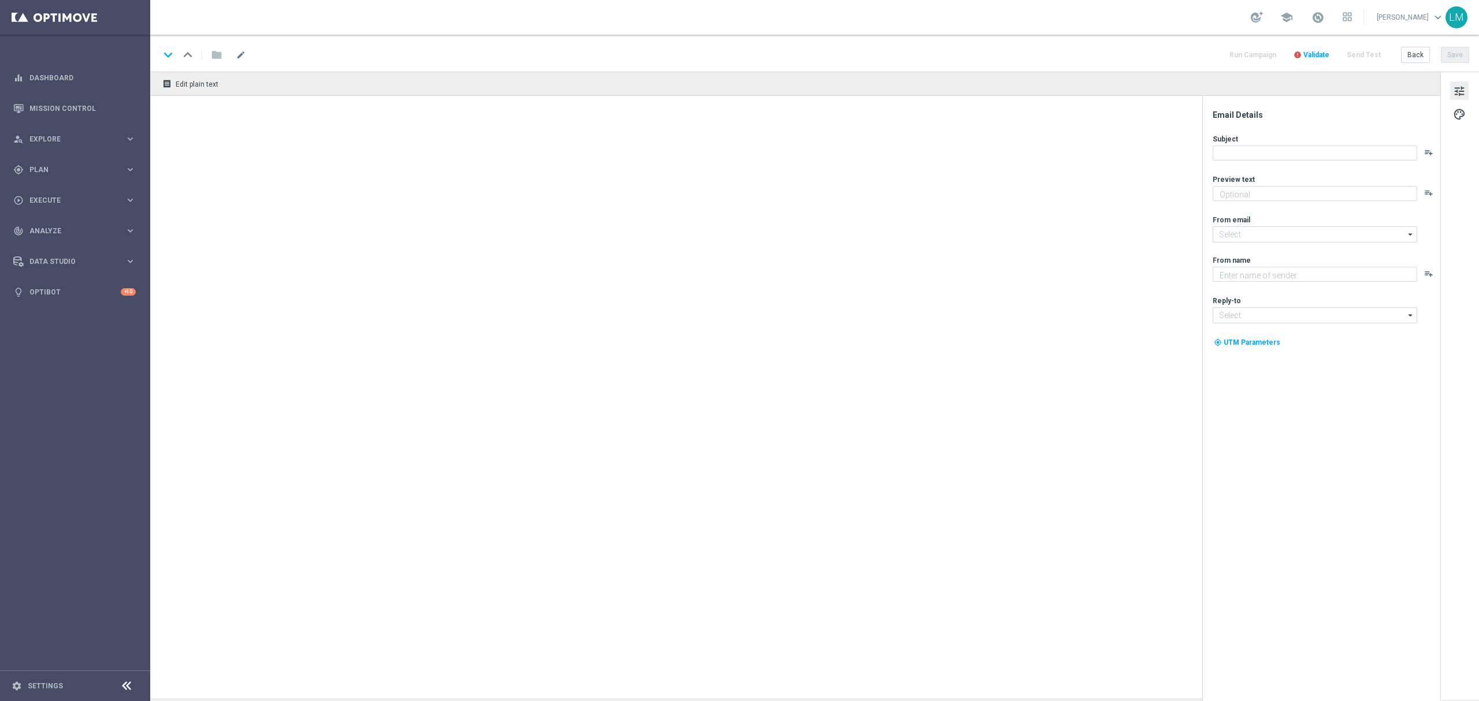
type textarea "Enjoy THREE weekly combo deals and get ready to change lives!"
type input "[EMAIL_ADDRESS][DOMAIN_NAME]"
type textarea "Lottoland"
type input "[EMAIL_ADDRESS][DOMAIN_NAME]"
